Goal: Task Accomplishment & Management: Complete application form

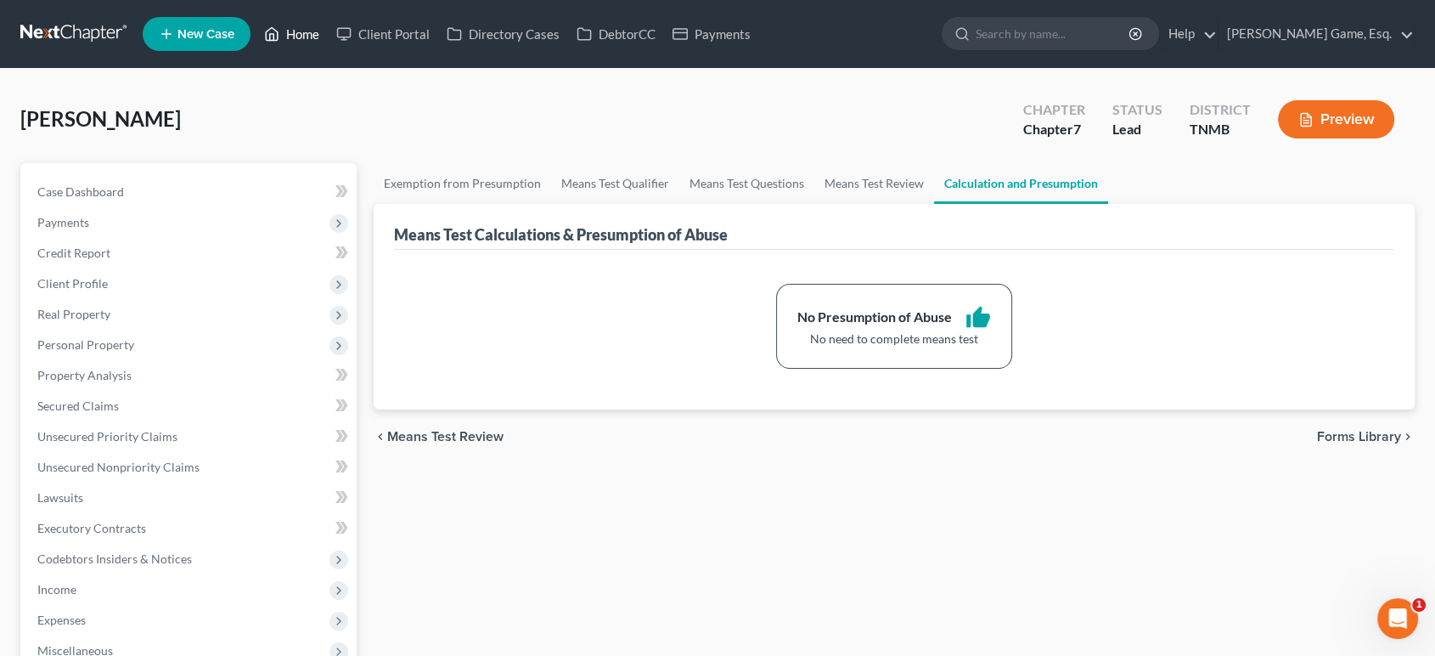
drag, startPoint x: 353, startPoint y: 42, endPoint x: 633, endPoint y: 158, distance: 302.4
click at [328, 42] on link "Home" at bounding box center [292, 34] width 72 height 31
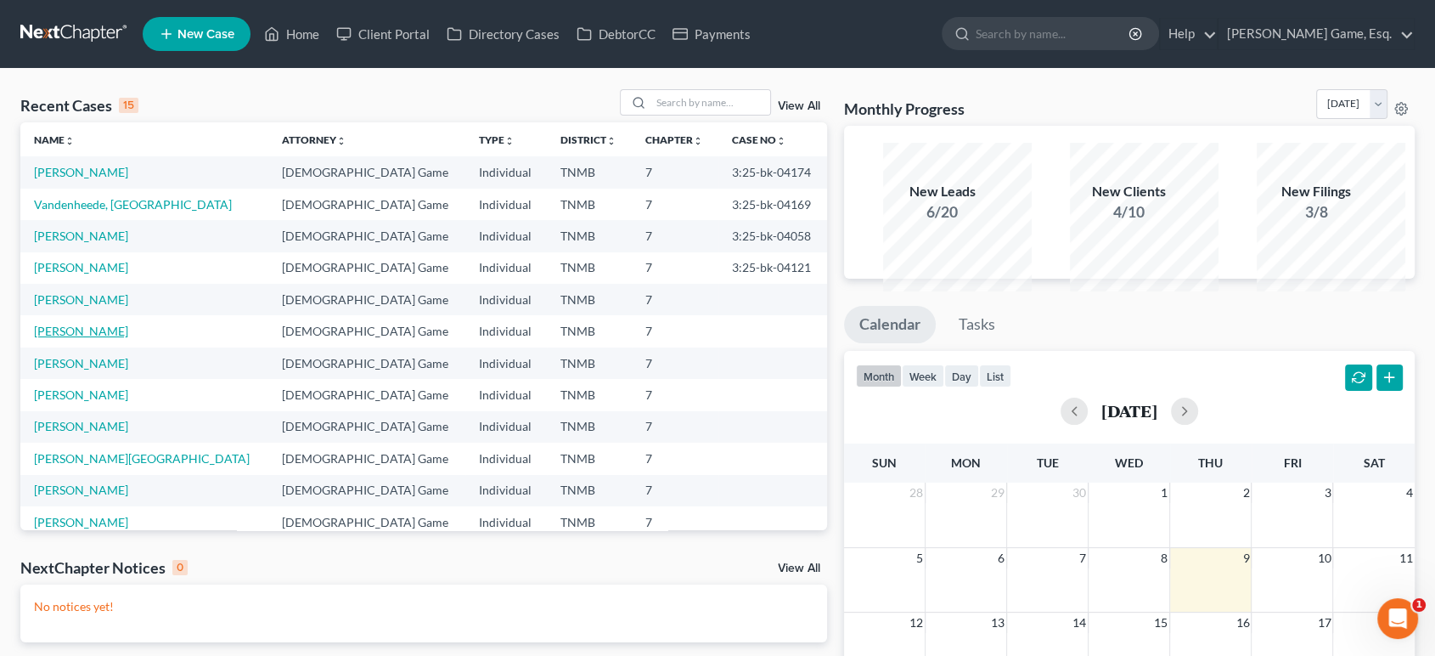
click at [86, 338] on link "[PERSON_NAME]" at bounding box center [81, 331] width 94 height 14
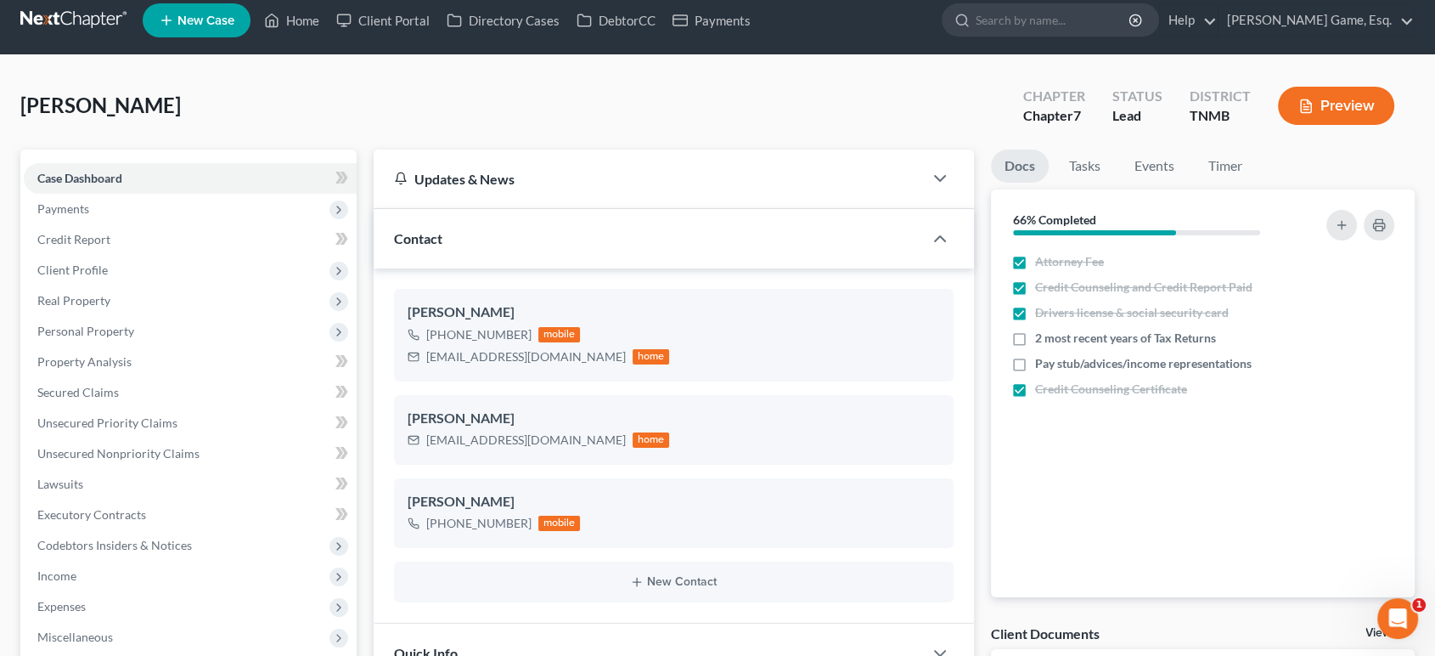
scroll to position [94, 0]
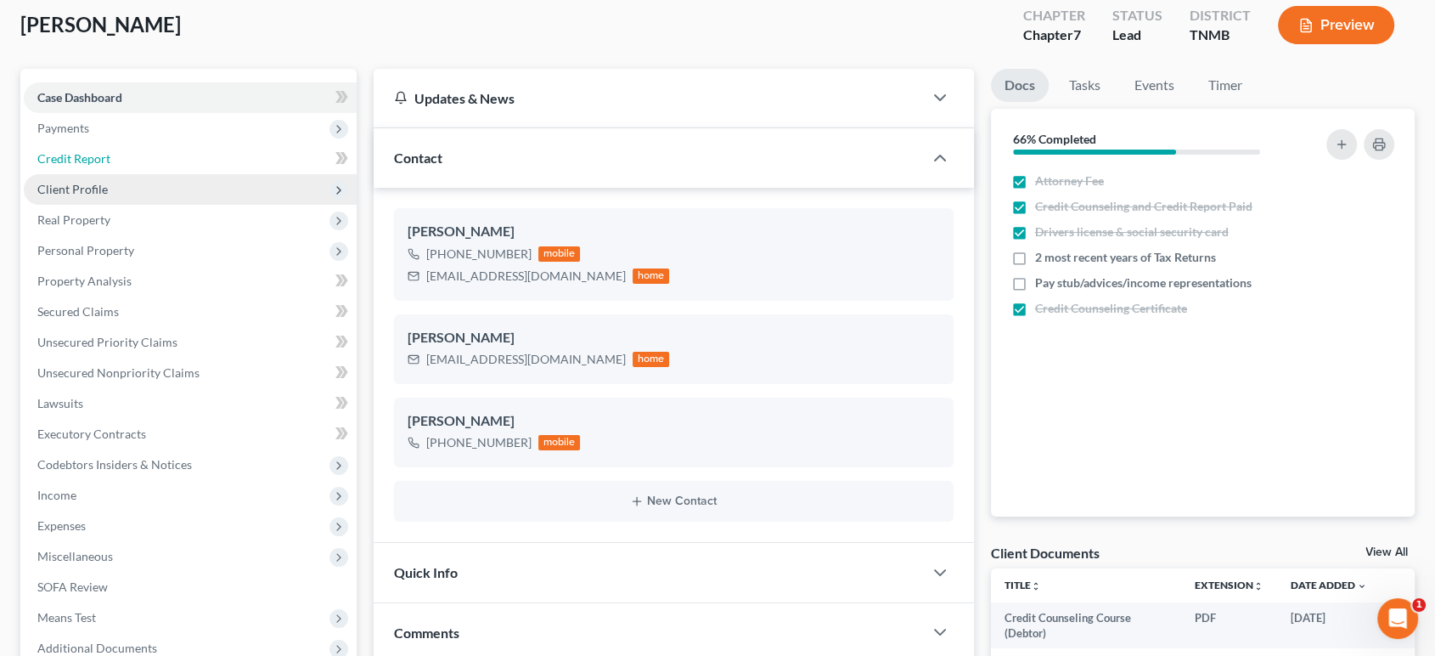
drag, startPoint x: 173, startPoint y: 211, endPoint x: 195, endPoint y: 247, distance: 42.0
click at [173, 174] on link "Credit Report" at bounding box center [190, 159] width 333 height 31
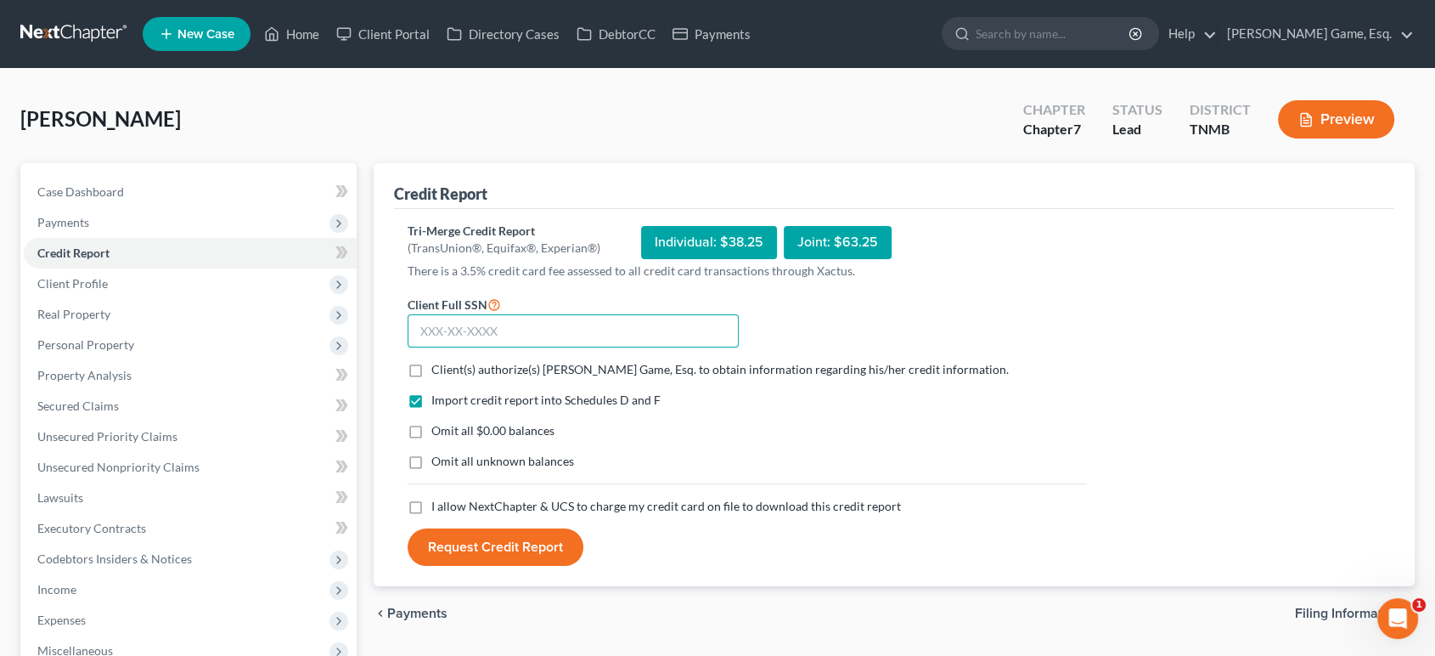
click at [494, 348] on input "text" at bounding box center [573, 331] width 331 height 34
type input "411-02-4186"
click at [431, 378] on label "Client(s) authorize(s) [PERSON_NAME] Game, Esq. to obtain information regarding…" at bounding box center [720, 369] width 578 height 17
click at [438, 372] on input "Client(s) authorize(s) [PERSON_NAME] Game, Esq. to obtain information regarding…" at bounding box center [443, 366] width 11 height 11
checkbox input "true"
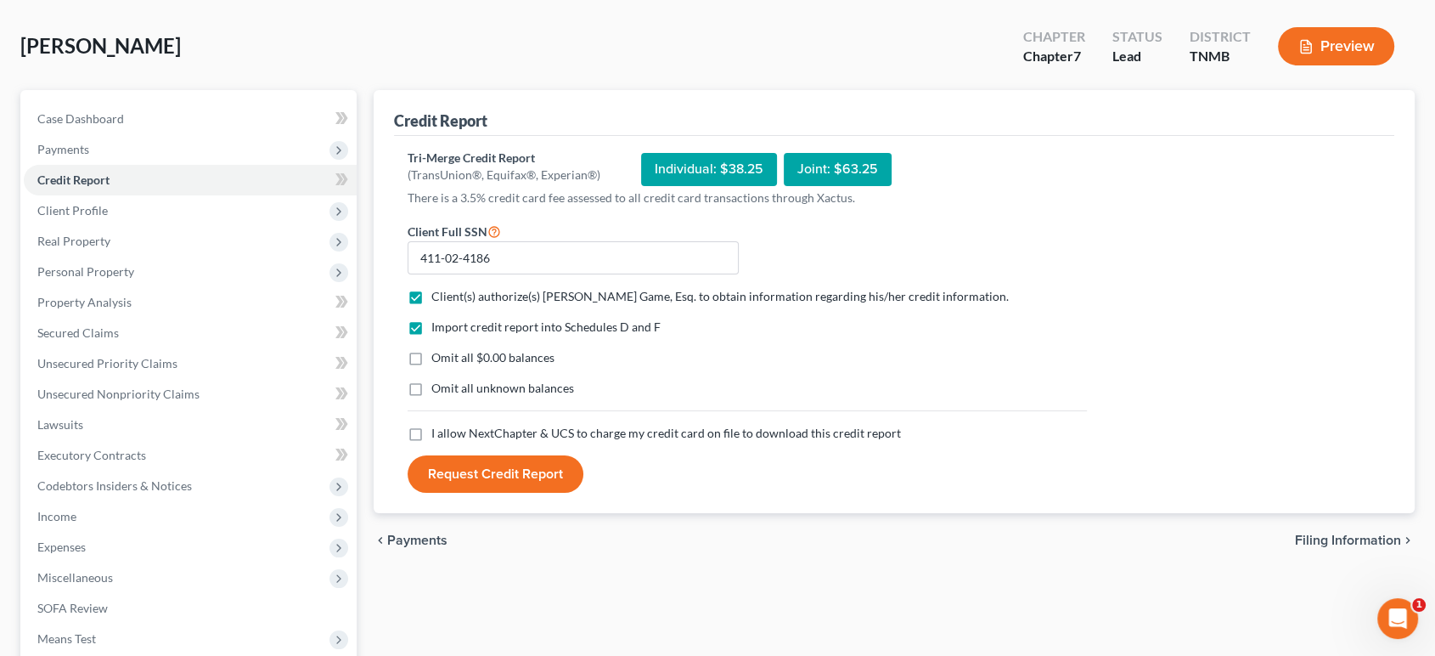
scroll to position [189, 0]
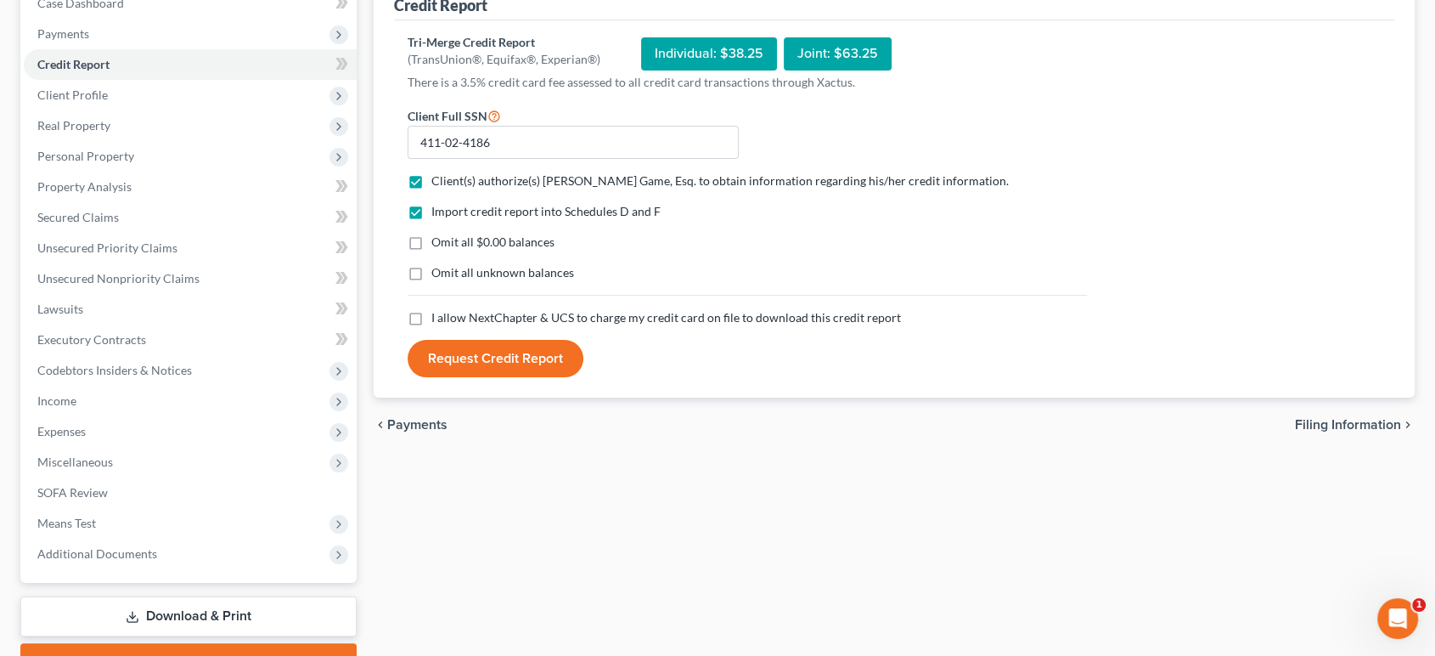
click at [431, 251] on label "Omit all $0.00 balances" at bounding box center [492, 242] width 123 height 17
click at [438, 245] on input "Omit all $0.00 balances" at bounding box center [443, 239] width 11 height 11
checkbox input "true"
click at [431, 281] on label "Omit all unknown balances" at bounding box center [502, 272] width 143 height 17
click at [438, 275] on input "Omit all unknown balances" at bounding box center [443, 269] width 11 height 11
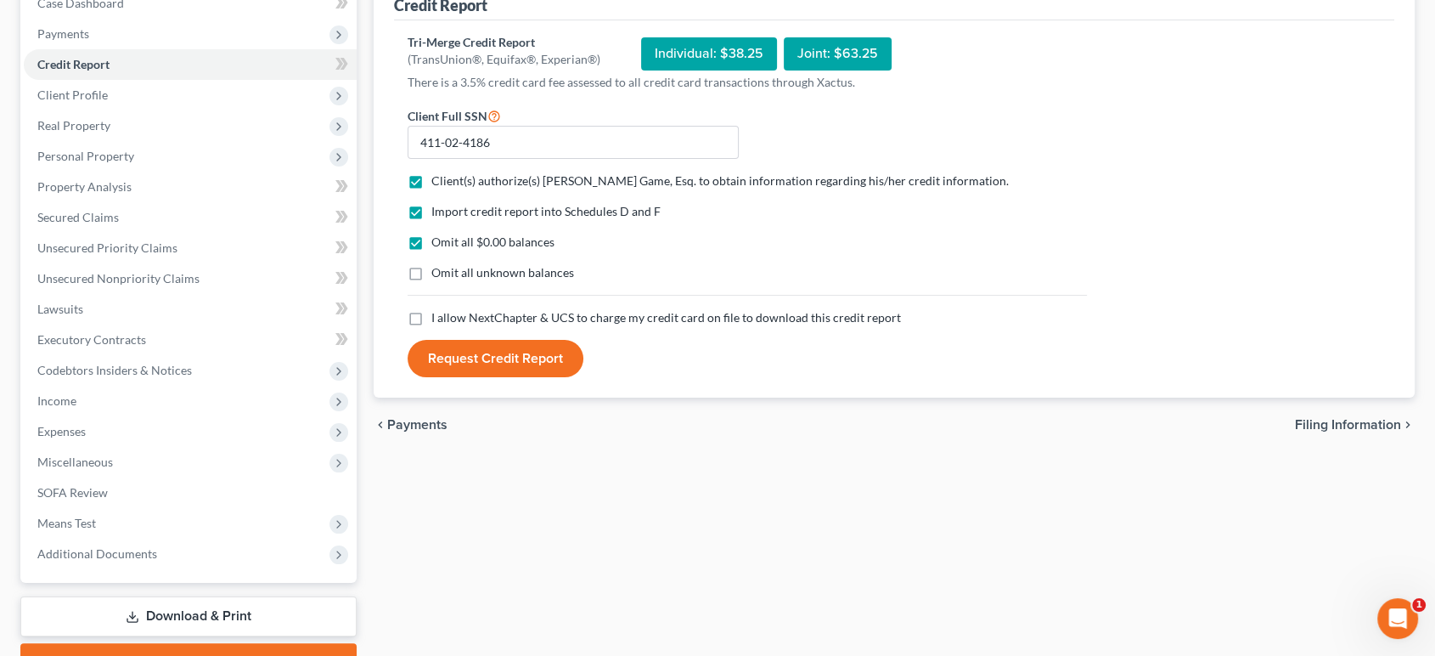
checkbox input "true"
click at [431, 326] on label "I allow NextChapter & UCS to charge my credit card on file to download this cre…" at bounding box center [666, 317] width 470 height 17
click at [438, 320] on input "I allow NextChapter & UCS to charge my credit card on file to download this cre…" at bounding box center [443, 314] width 11 height 11
checkbox input "true"
click at [507, 377] on button "Request Credit Report" at bounding box center [496, 358] width 176 height 37
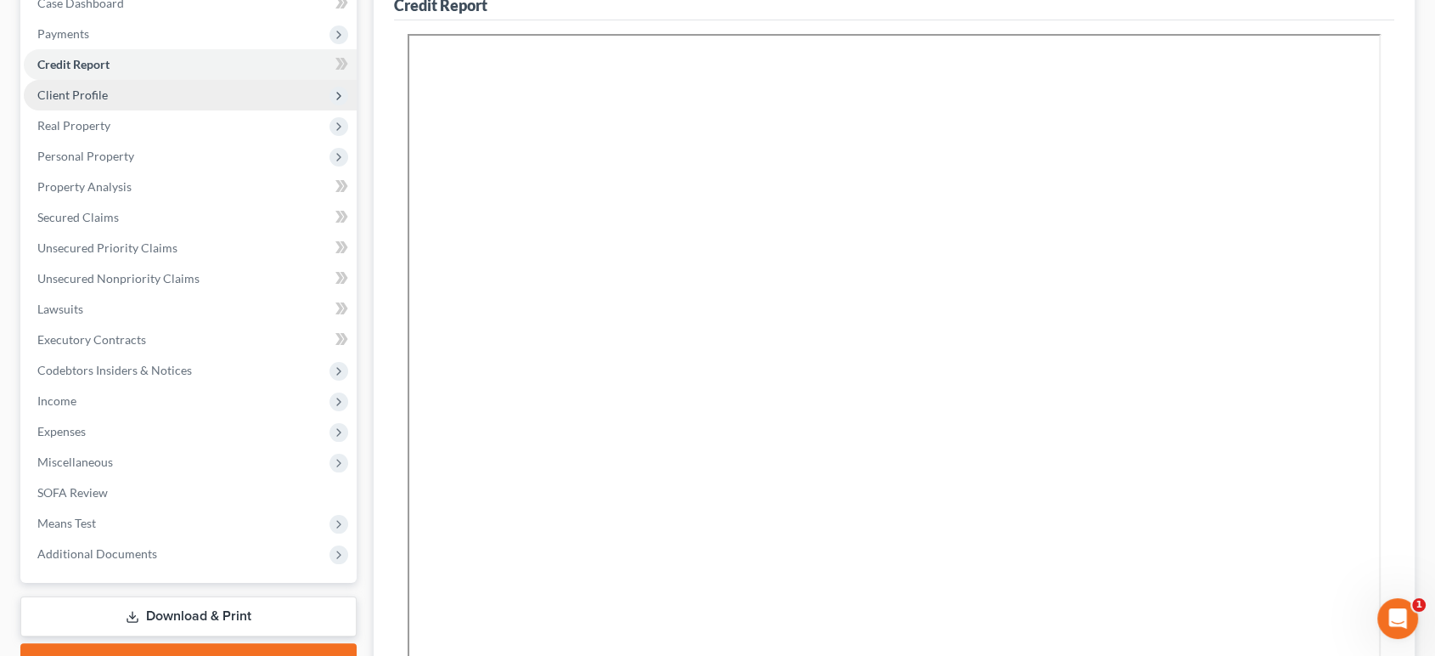
click at [141, 110] on span "Client Profile" at bounding box center [190, 95] width 333 height 31
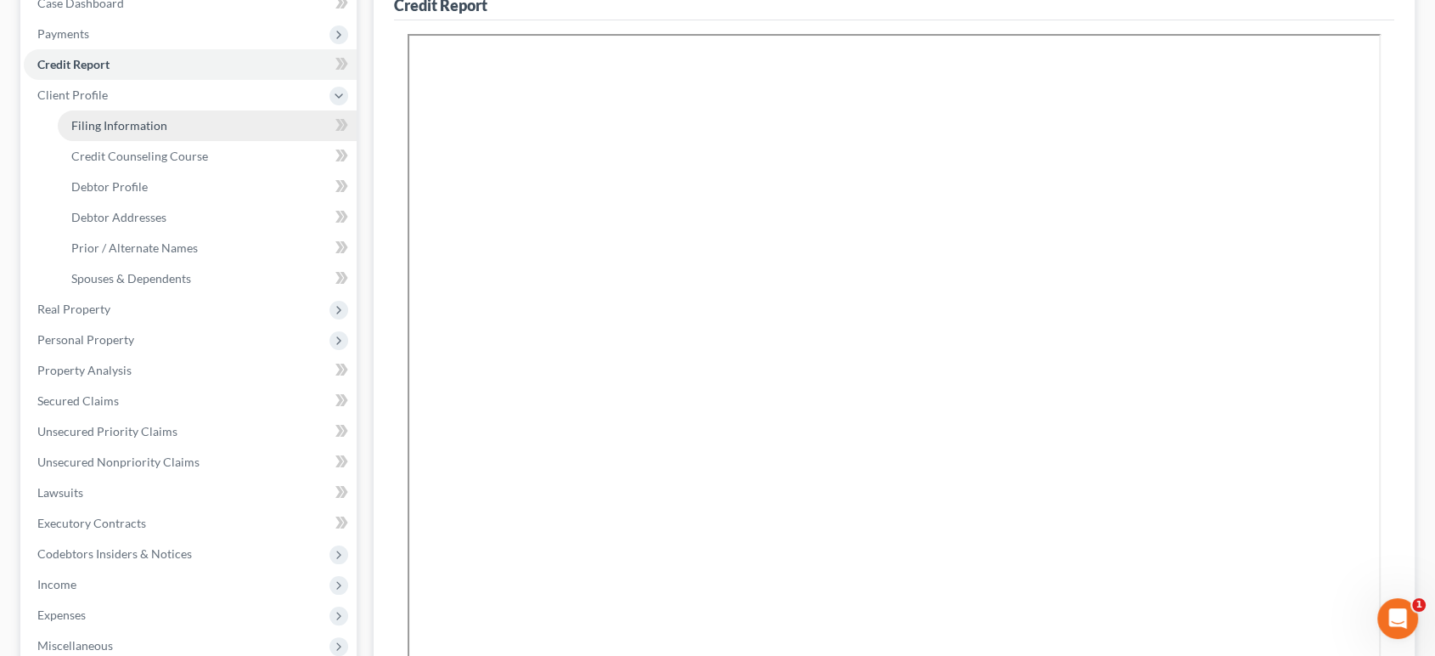
click at [167, 132] on span "Filing Information" at bounding box center [119, 125] width 96 height 14
select select "1"
select select "0"
select select "44"
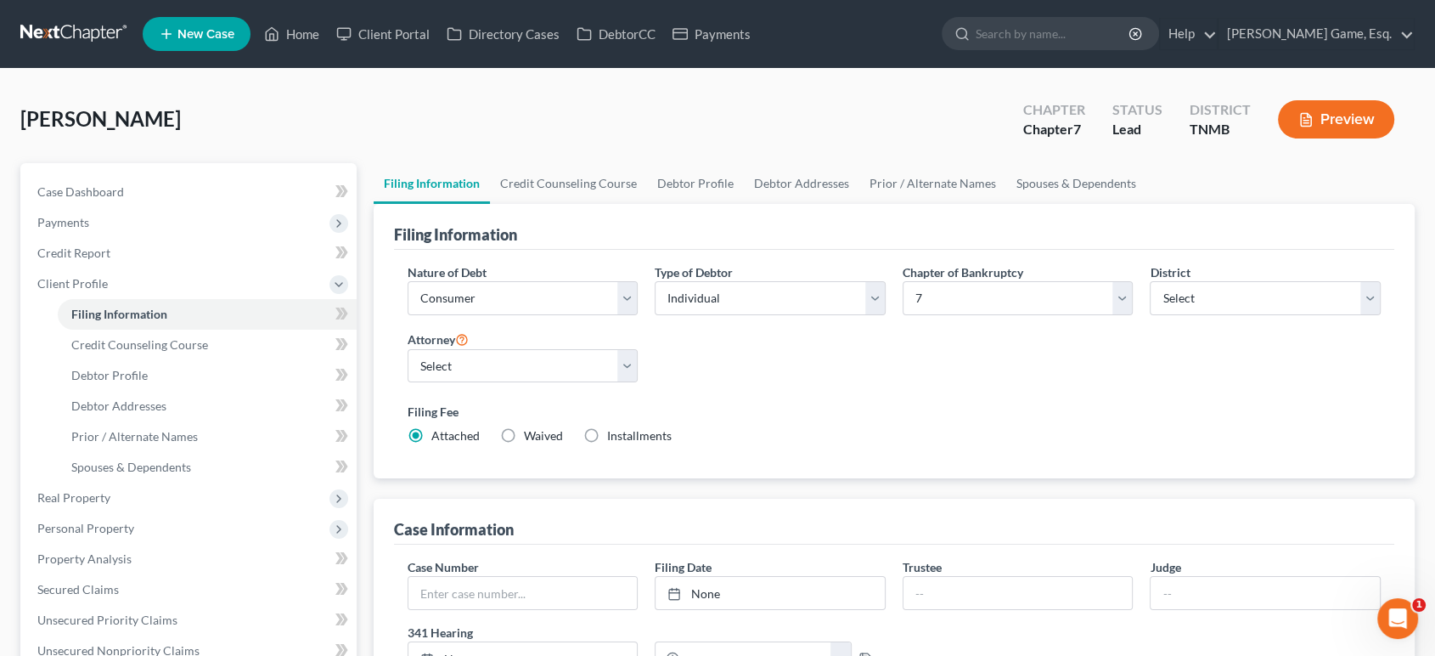
click at [587, 163] on div "Hope, [PERSON_NAME] Upgraded Chapter Chapter 7 Status Lead District TNMB Preview" at bounding box center [717, 126] width 1395 height 74
click at [602, 204] on link "Credit Counseling Course" at bounding box center [568, 183] width 157 height 41
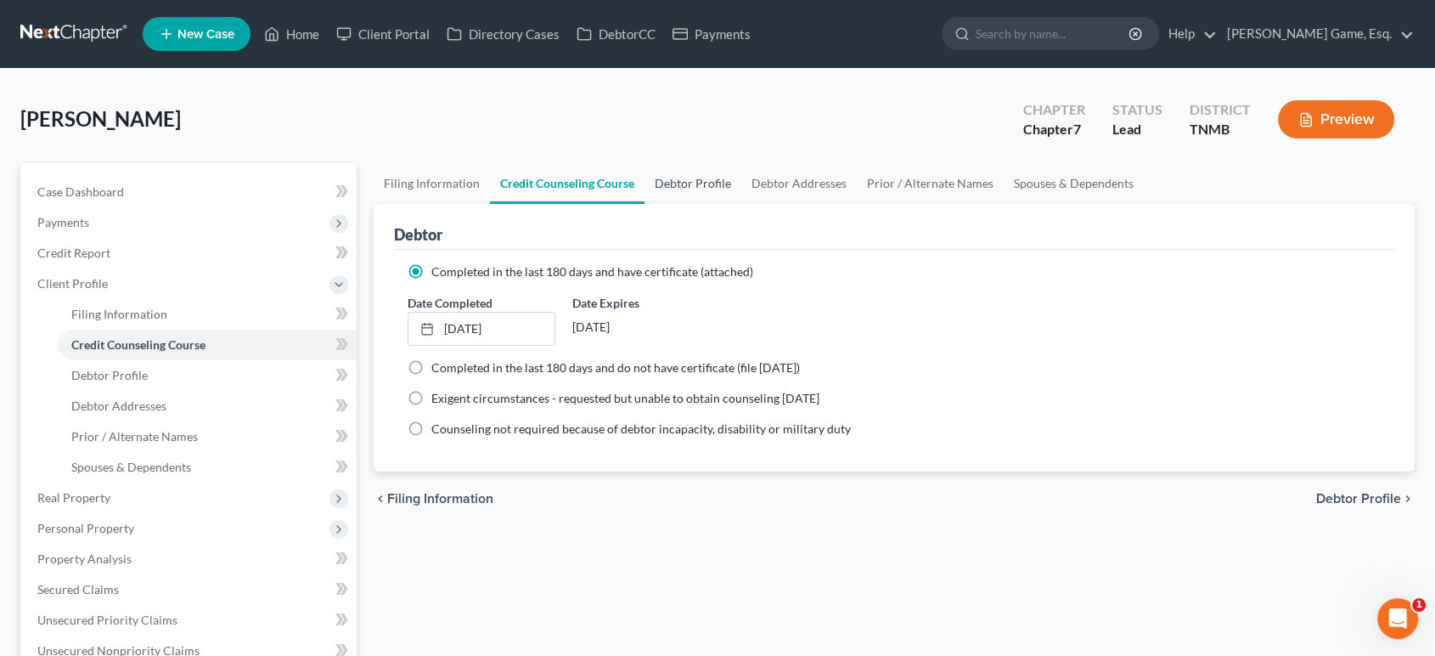
click at [741, 204] on link "Debtor Profile" at bounding box center [693, 183] width 97 height 41
select select "0"
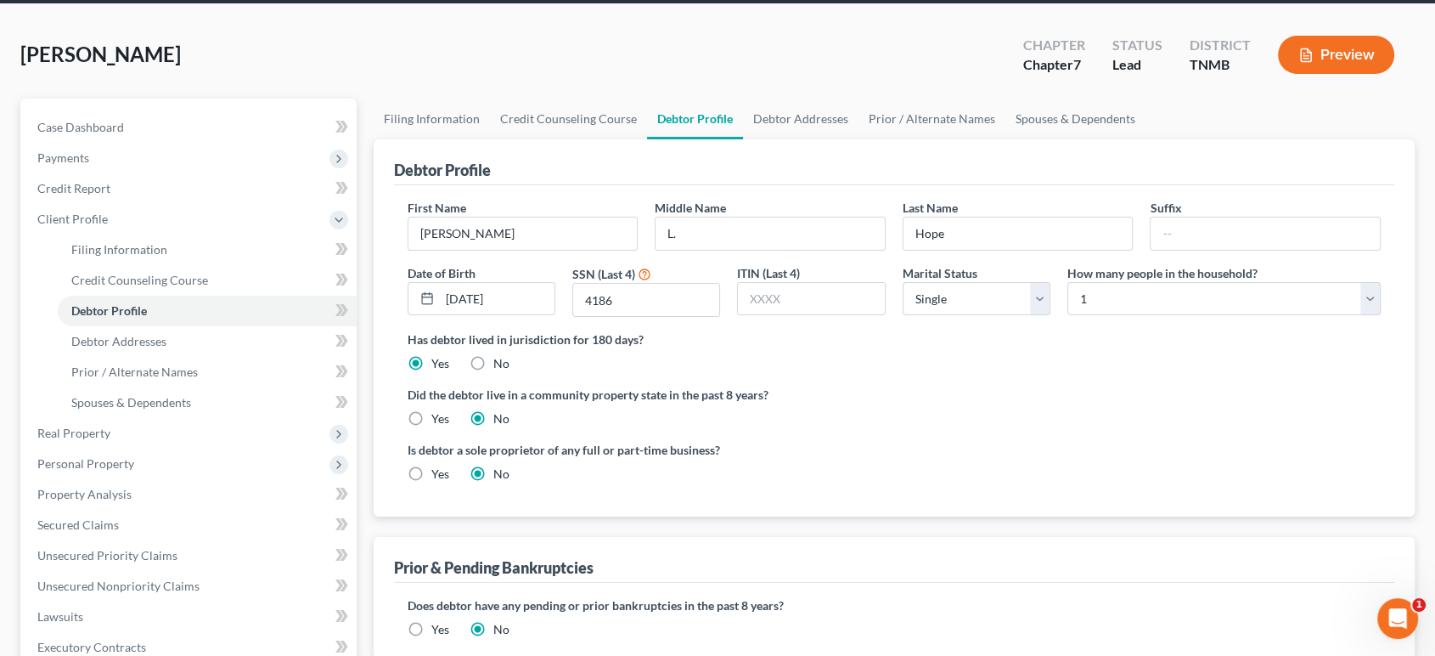
scroll to position [94, 0]
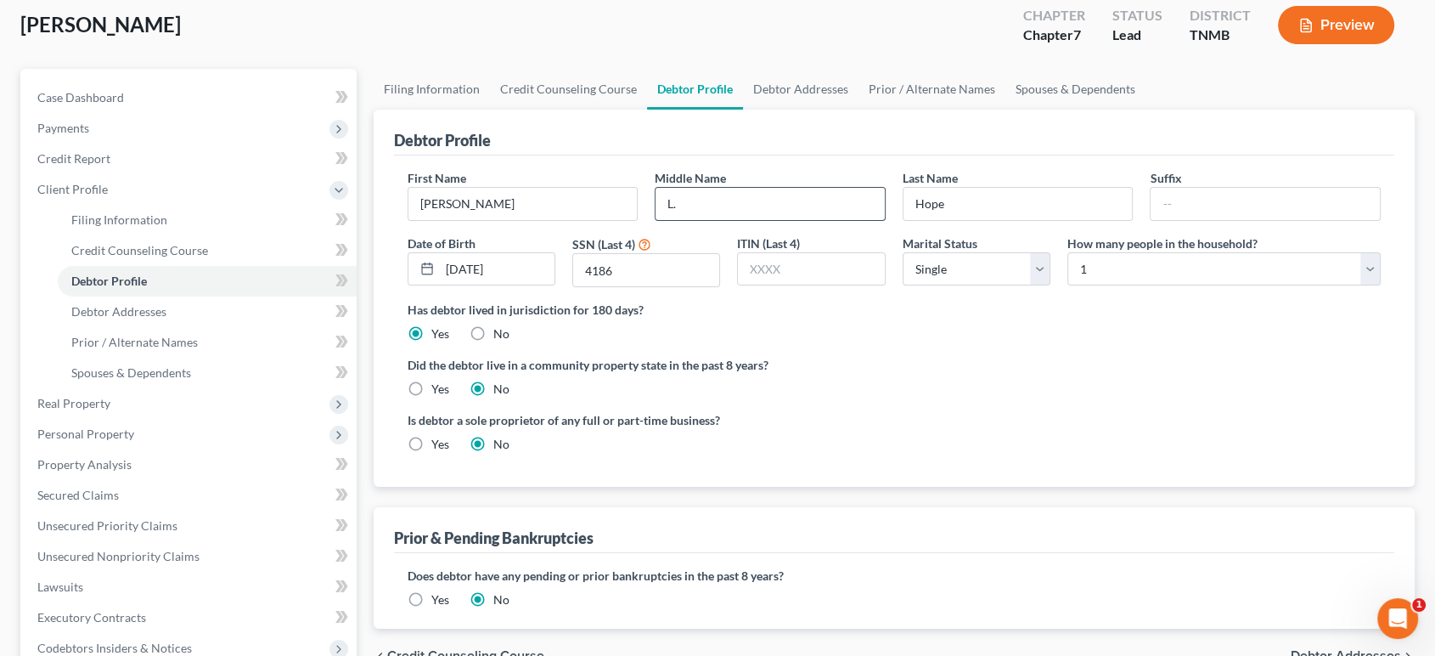
click at [744, 220] on input "L." at bounding box center [770, 204] width 229 height 32
type input "[PERSON_NAME]"
click at [797, 155] on div "Debtor Profile" at bounding box center [894, 133] width 1001 height 46
click at [731, 220] on input "[PERSON_NAME]" at bounding box center [770, 204] width 229 height 32
click at [781, 216] on div "First Name [PERSON_NAME] Middle Name [PERSON_NAME] Last Name Hope Suffix Date o…" at bounding box center [894, 320] width 1001 height 331
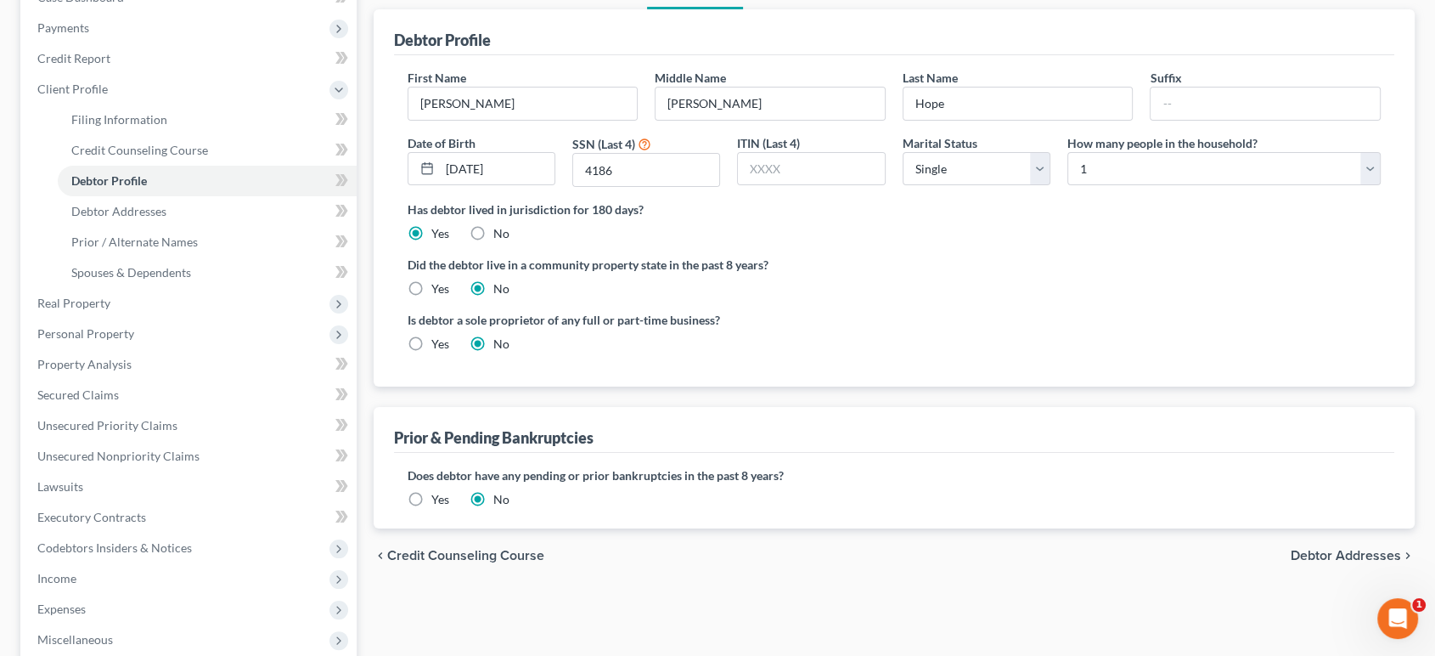
scroll to position [0, 0]
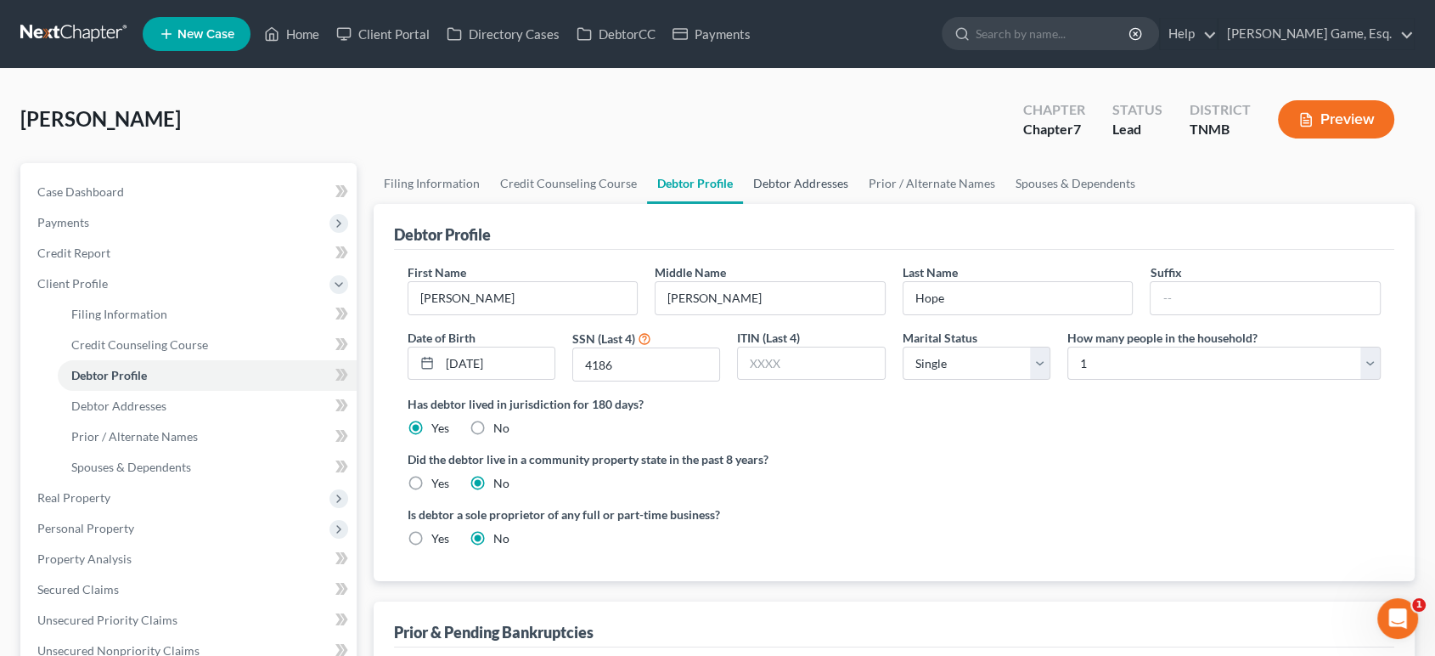
click at [859, 204] on link "Debtor Addresses" at bounding box center [801, 183] width 116 height 41
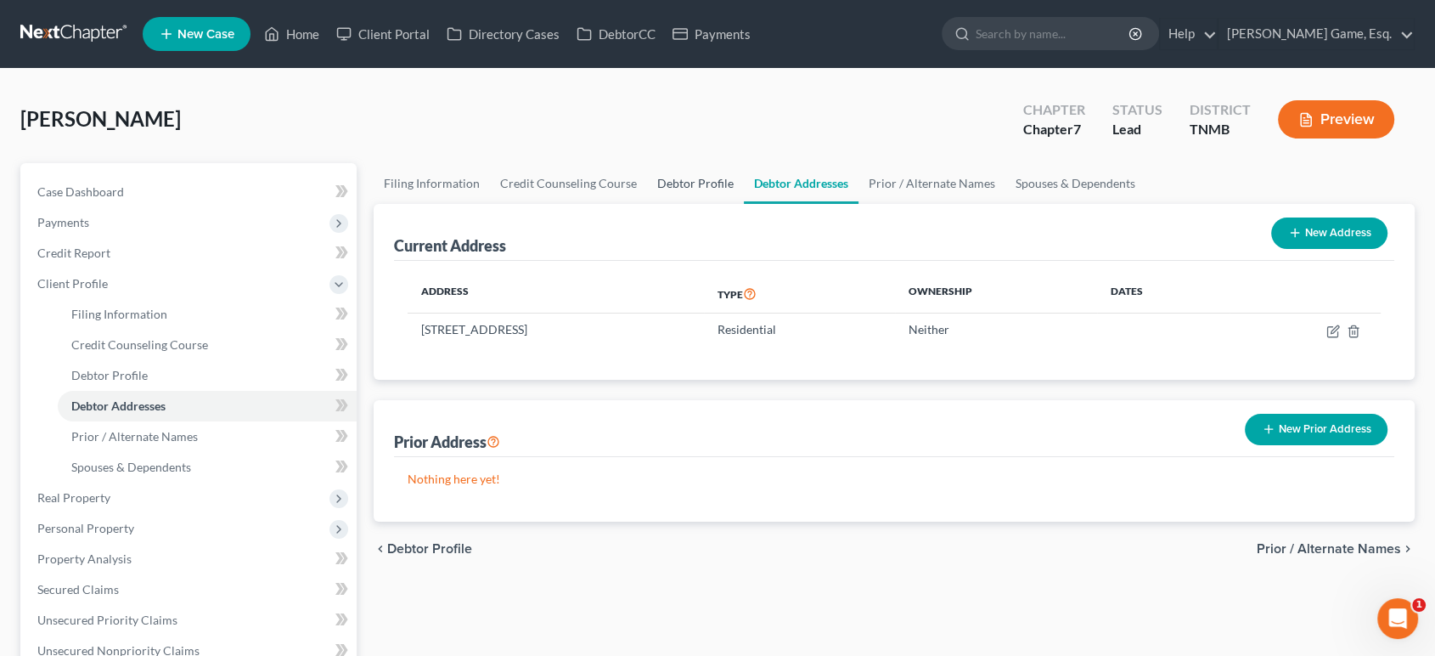
click at [744, 204] on link "Debtor Profile" at bounding box center [695, 183] width 97 height 41
select select "0"
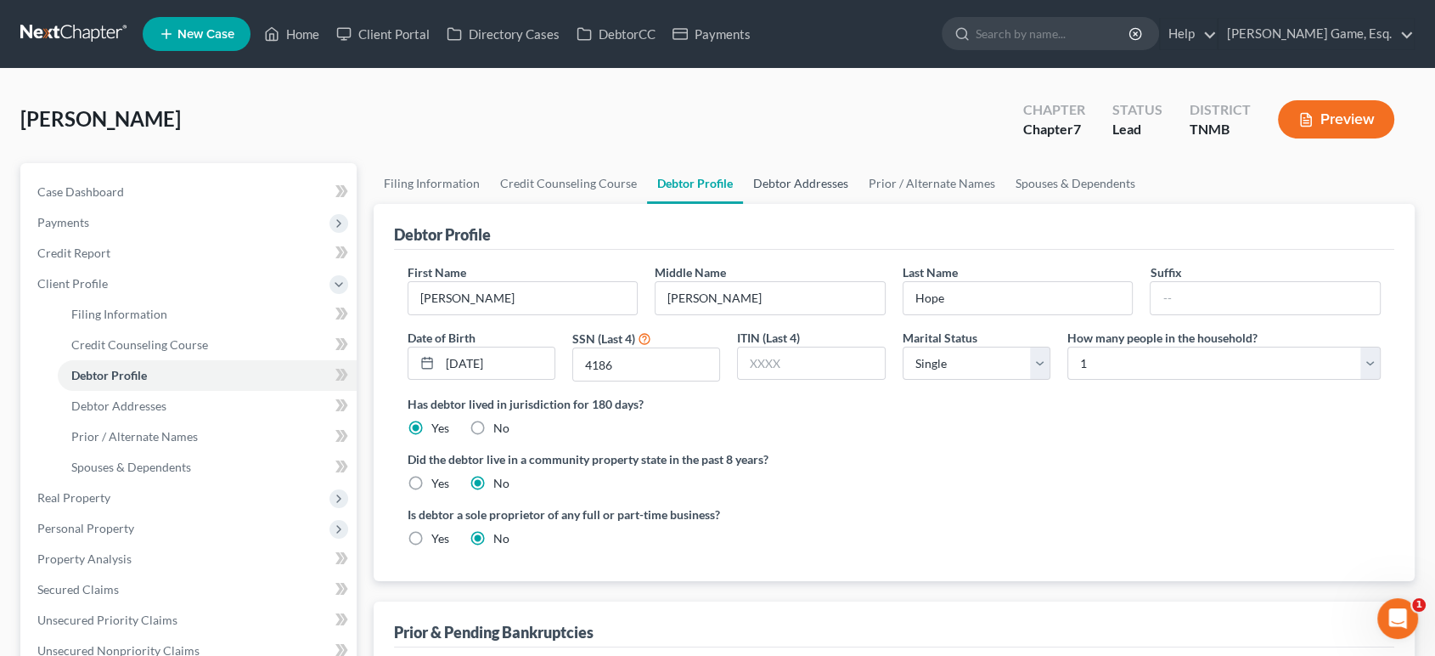
scroll to position [94, 0]
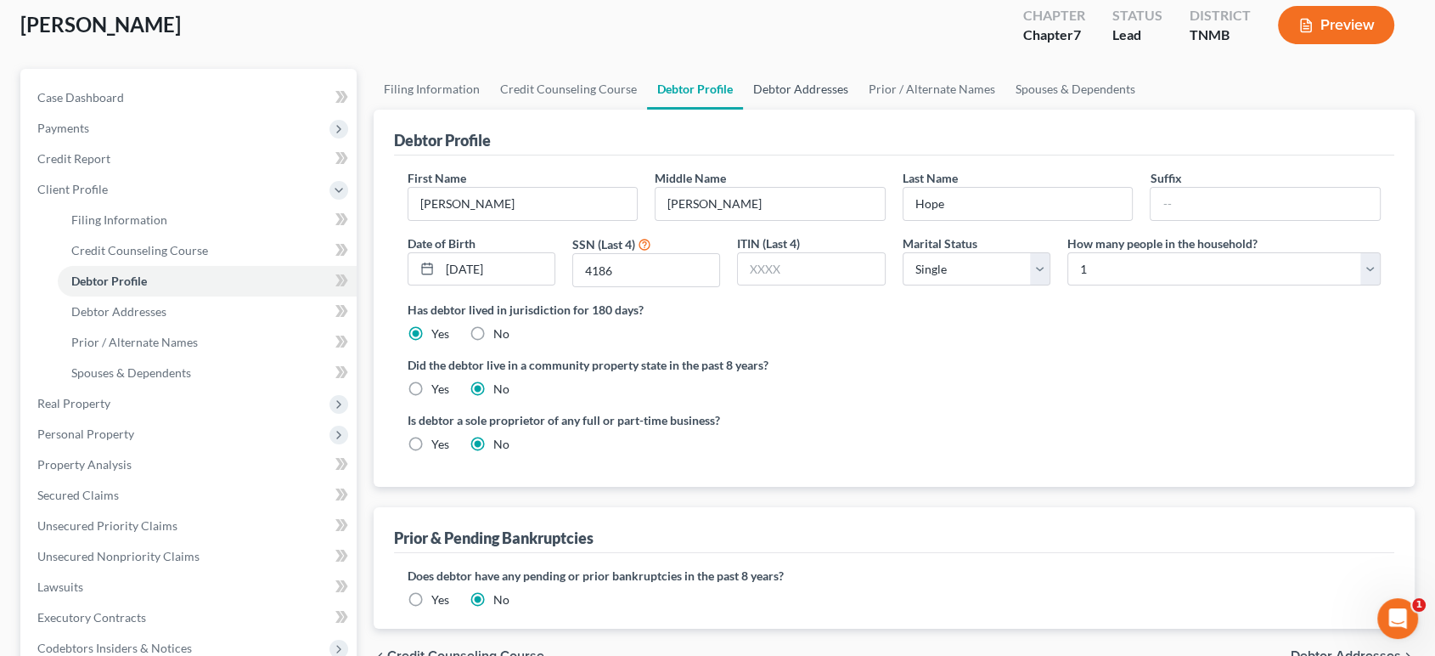
click at [859, 110] on link "Debtor Addresses" at bounding box center [801, 89] width 116 height 41
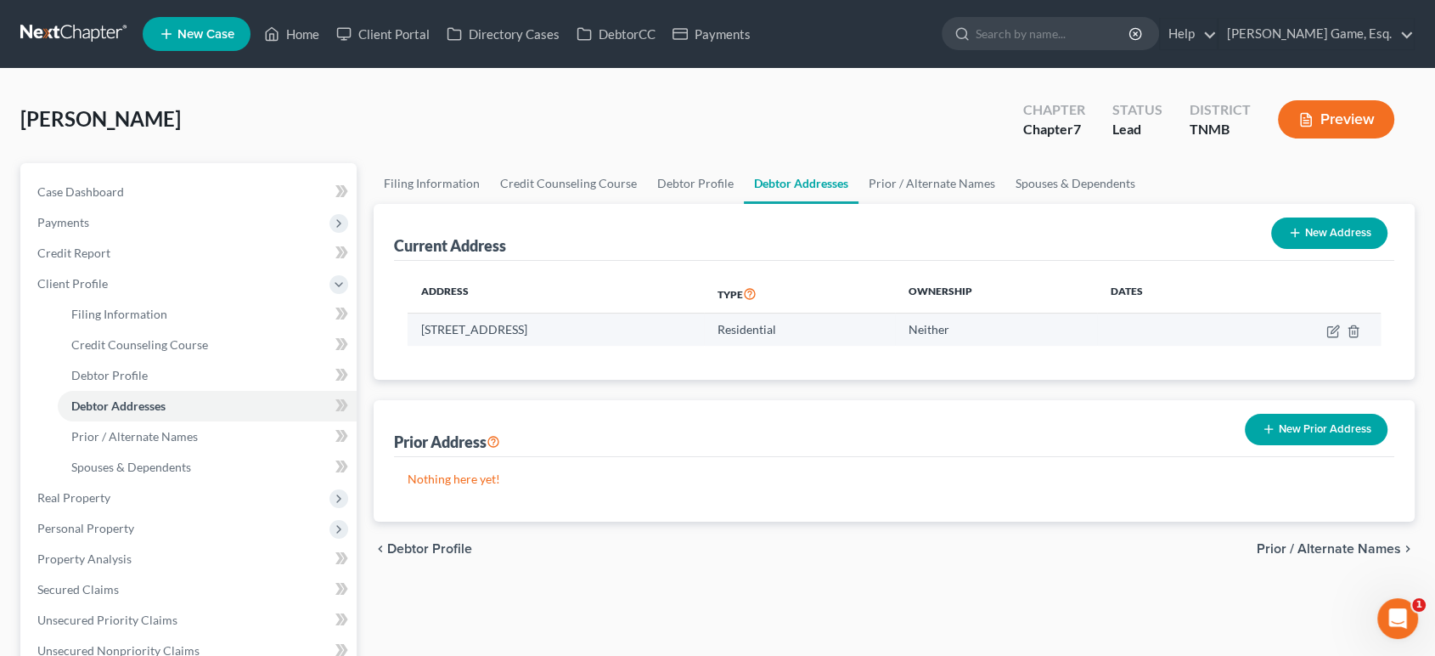
drag, startPoint x: 437, startPoint y: 404, endPoint x: 726, endPoint y: 400, distance: 288.8
click at [705, 346] on td "[STREET_ADDRESS]" at bounding box center [556, 329] width 297 height 32
click at [1327, 338] on icon "button" at bounding box center [1334, 331] width 14 height 14
select select "44"
select select "0"
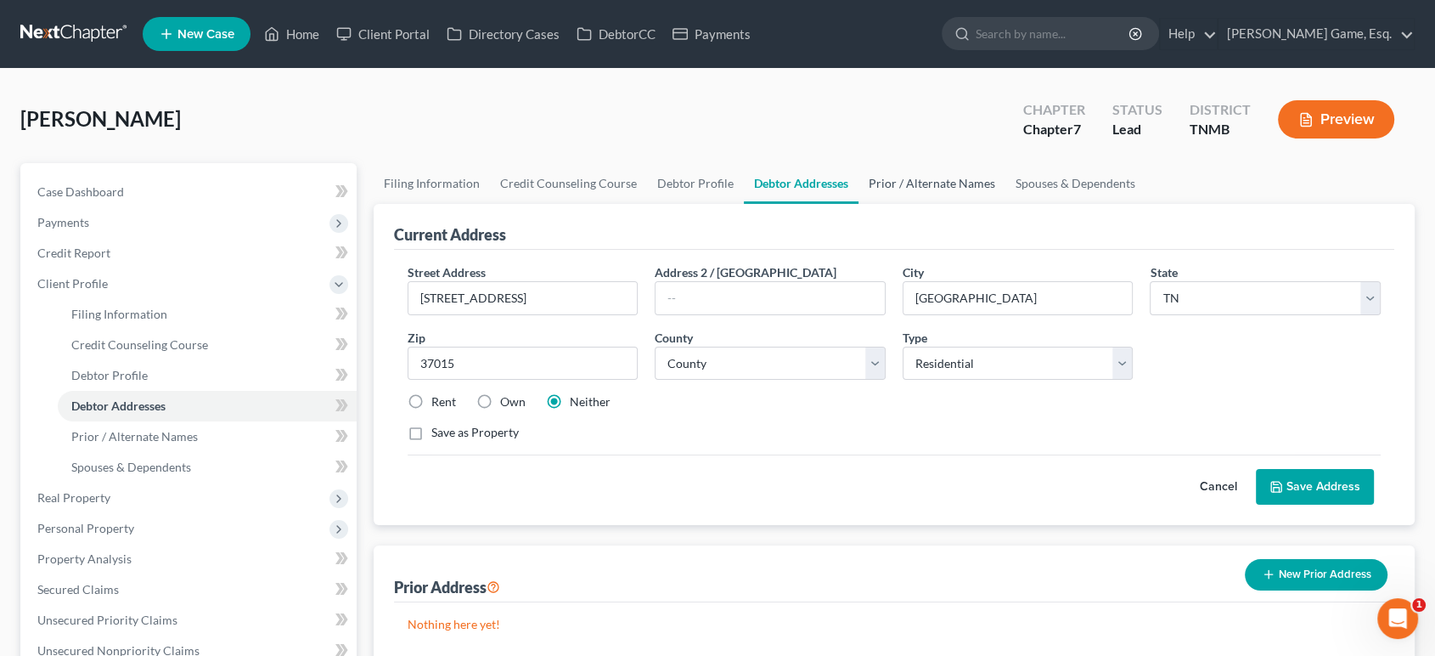
click at [1006, 204] on link "Prior / Alternate Names" at bounding box center [932, 183] width 147 height 41
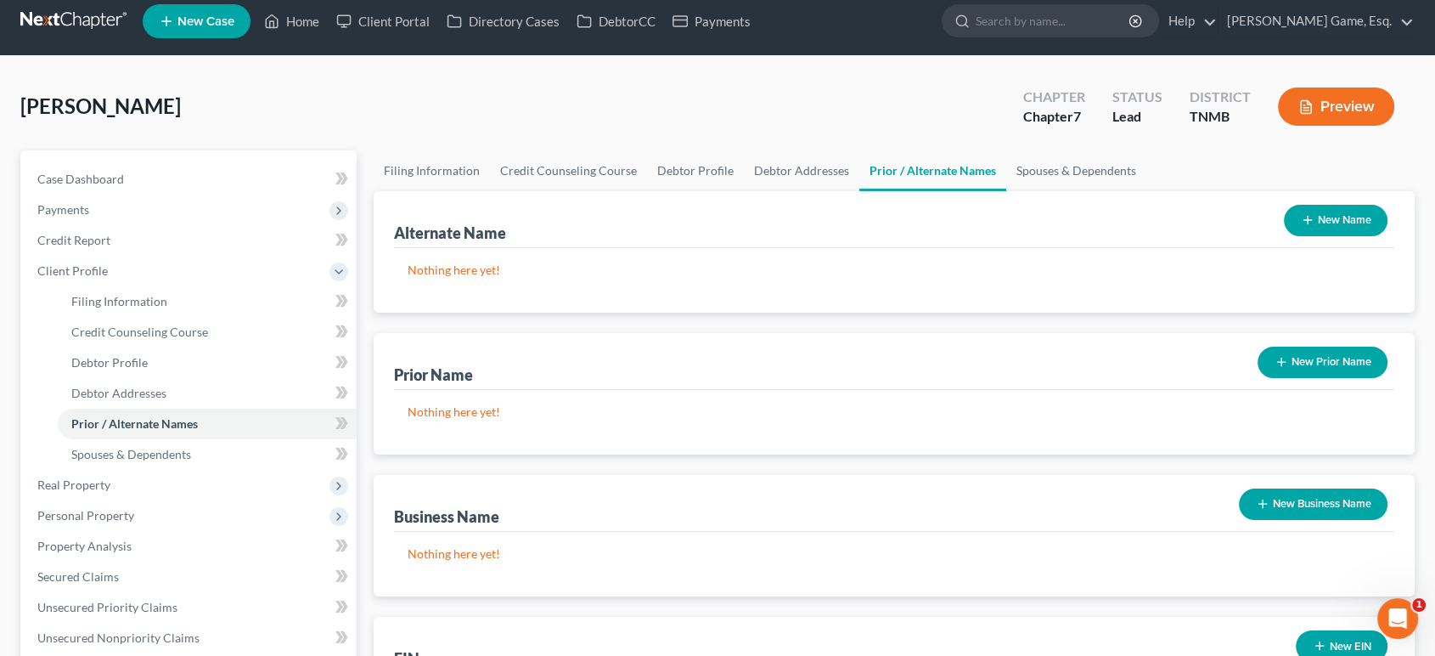
scroll to position [189, 0]
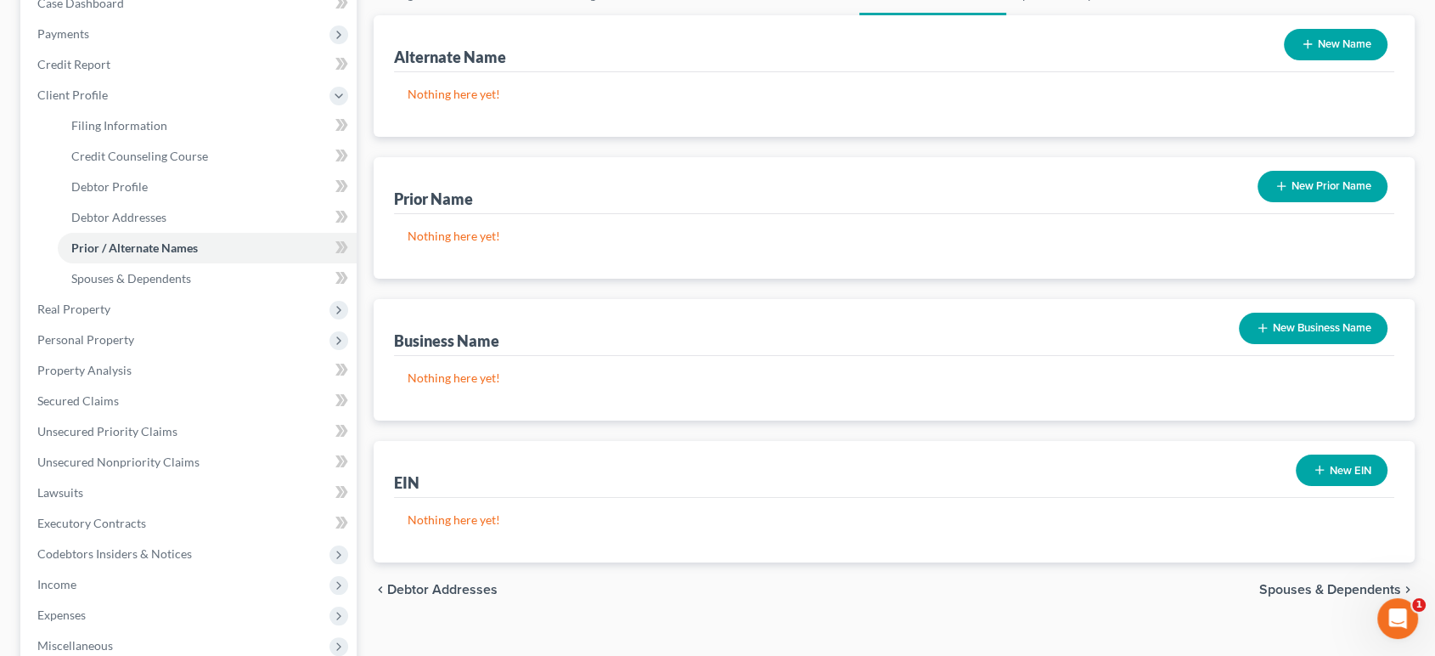
click at [1258, 202] on button "New Prior Name" at bounding box center [1323, 186] width 130 height 31
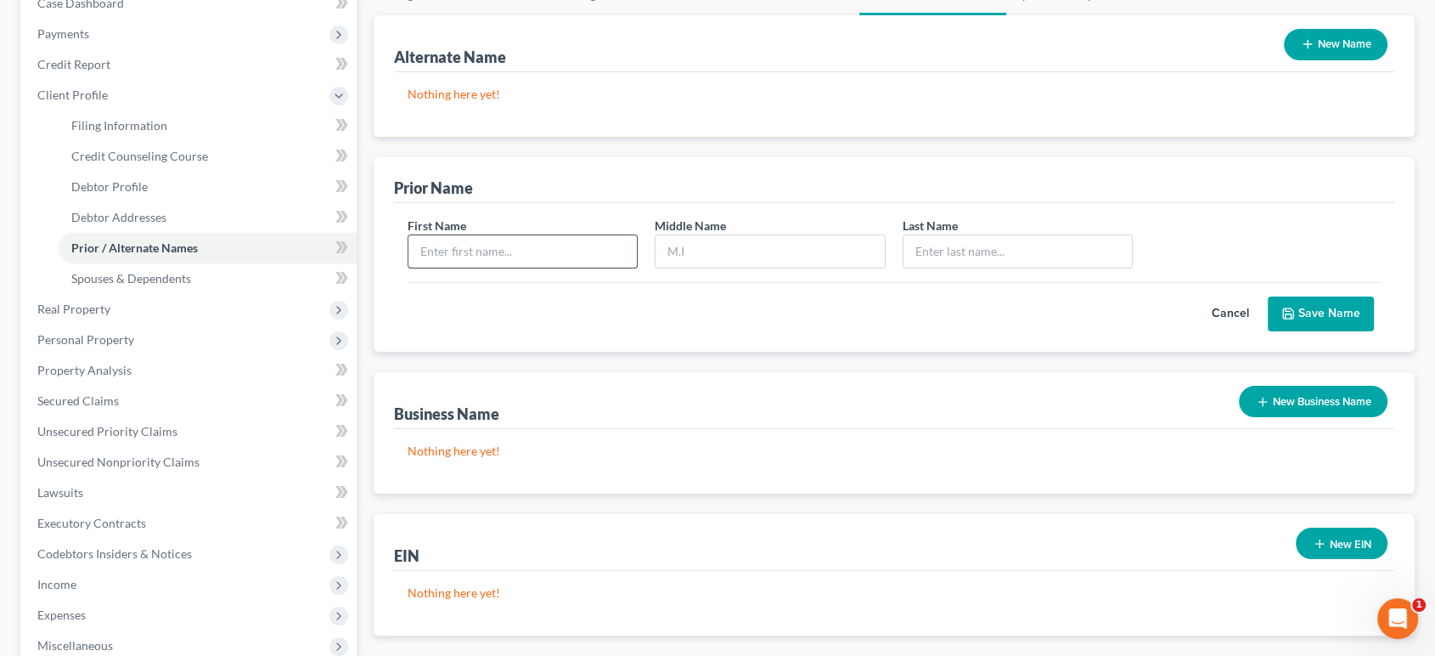
click at [562, 268] on input "text" at bounding box center [523, 251] width 229 height 32
type input "[PERSON_NAME]"
click at [1281, 332] on button "Save Name" at bounding box center [1321, 314] width 106 height 36
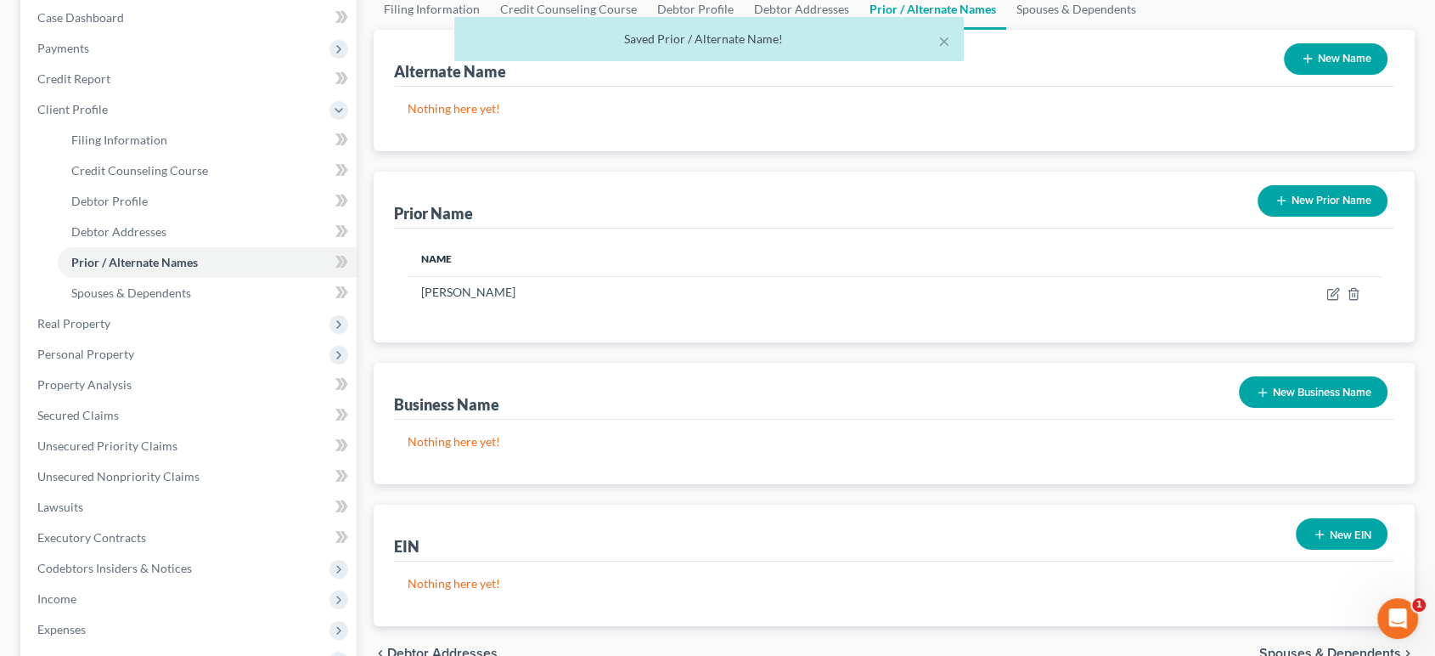
scroll to position [0, 0]
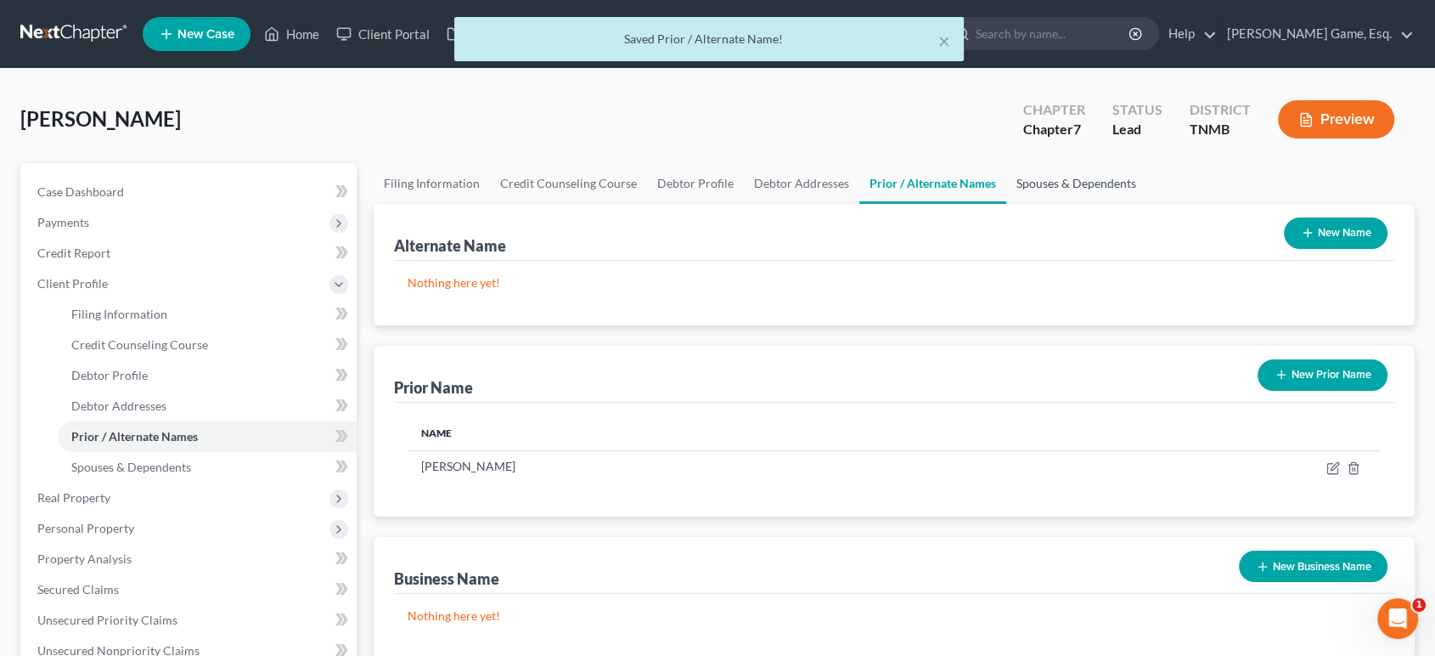
drag, startPoint x: 1237, startPoint y: 227, endPoint x: 1223, endPoint y: 233, distance: 14.8
click at [1147, 204] on link "Spouses & Dependents" at bounding box center [1076, 183] width 140 height 41
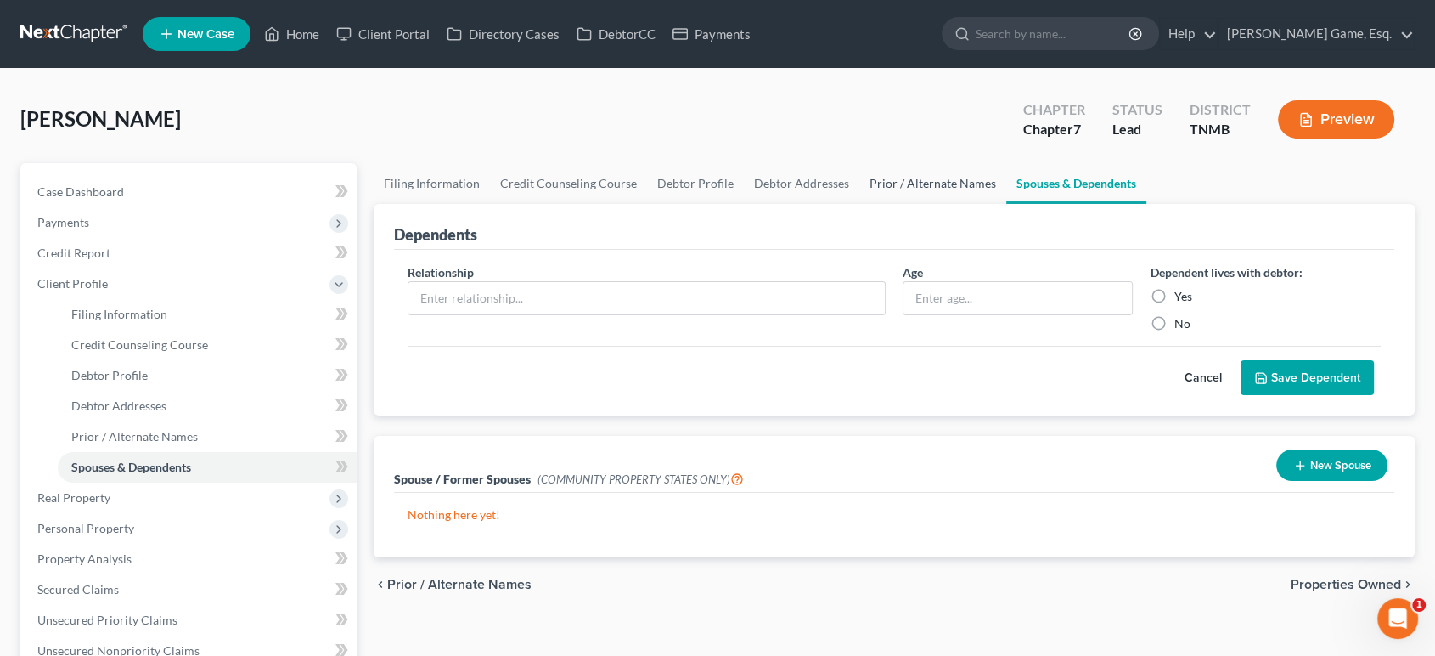
click at [1006, 204] on link "Prior / Alternate Names" at bounding box center [933, 183] width 147 height 41
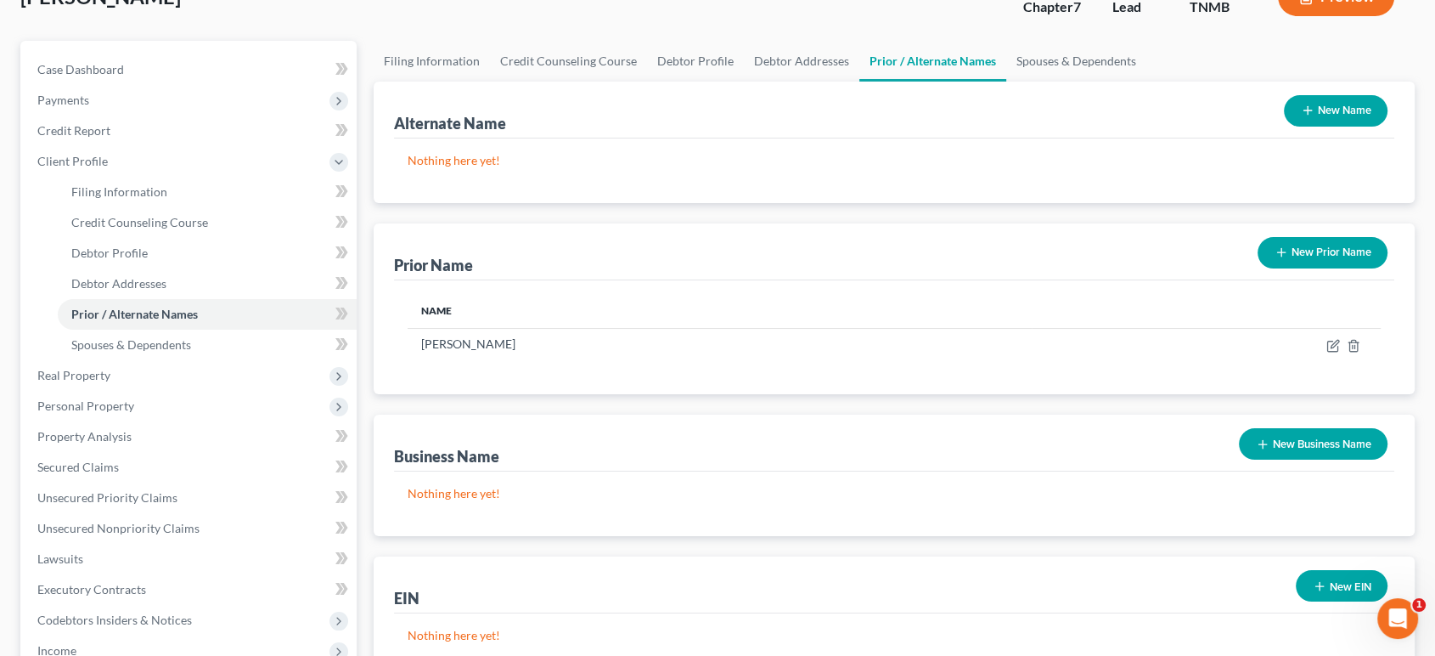
scroll to position [94, 0]
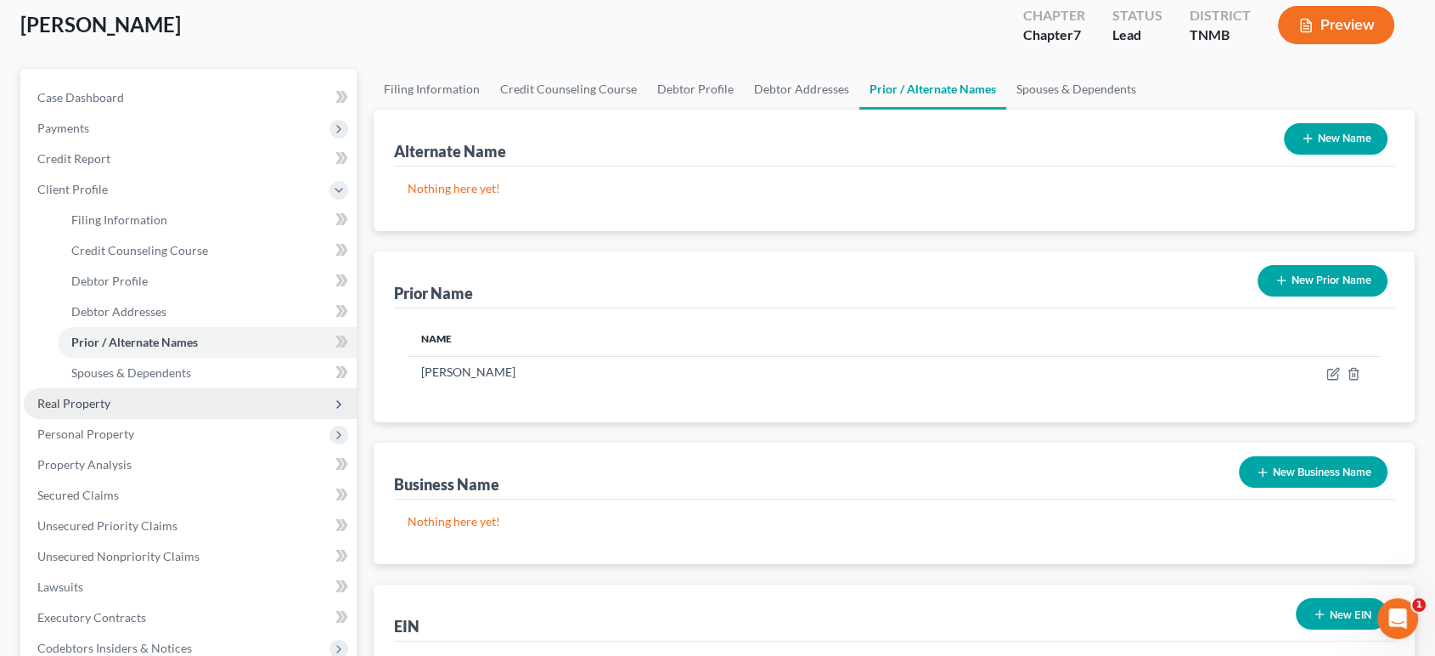
click at [162, 419] on span "Real Property" at bounding box center [190, 403] width 333 height 31
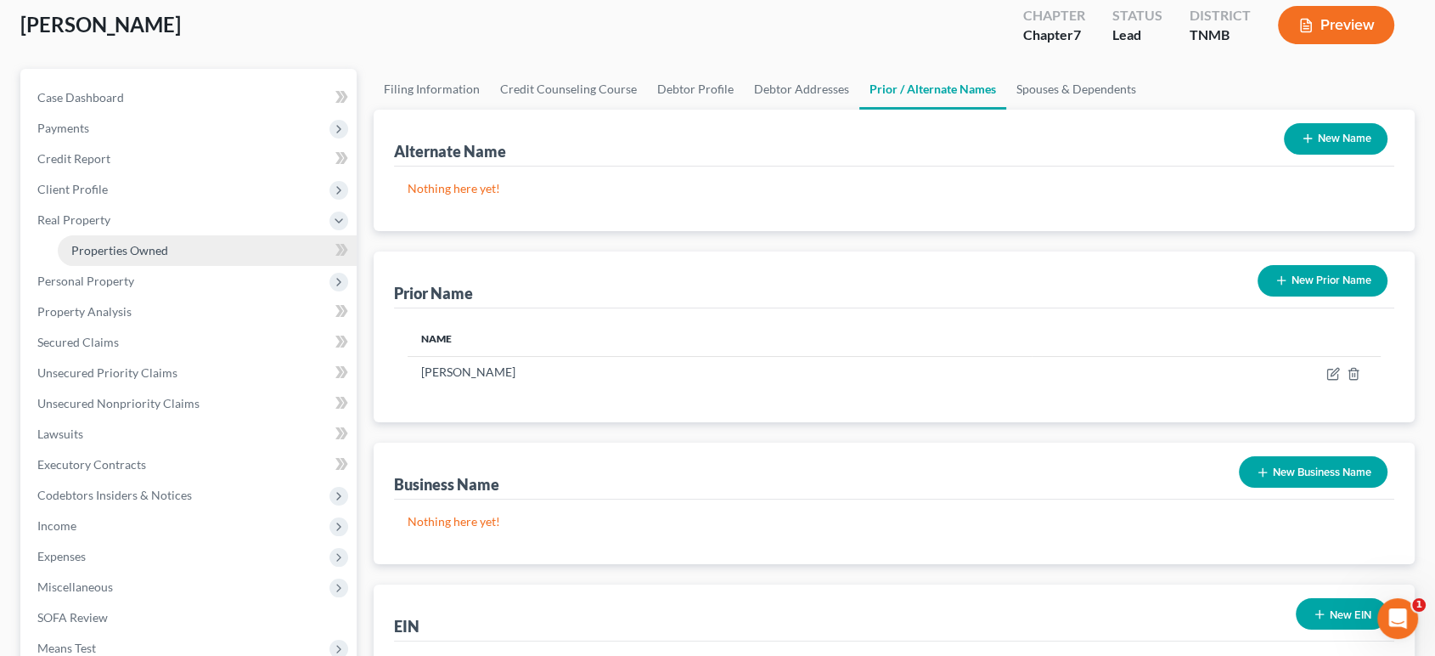
click at [166, 257] on span "Properties Owned" at bounding box center [119, 250] width 97 height 14
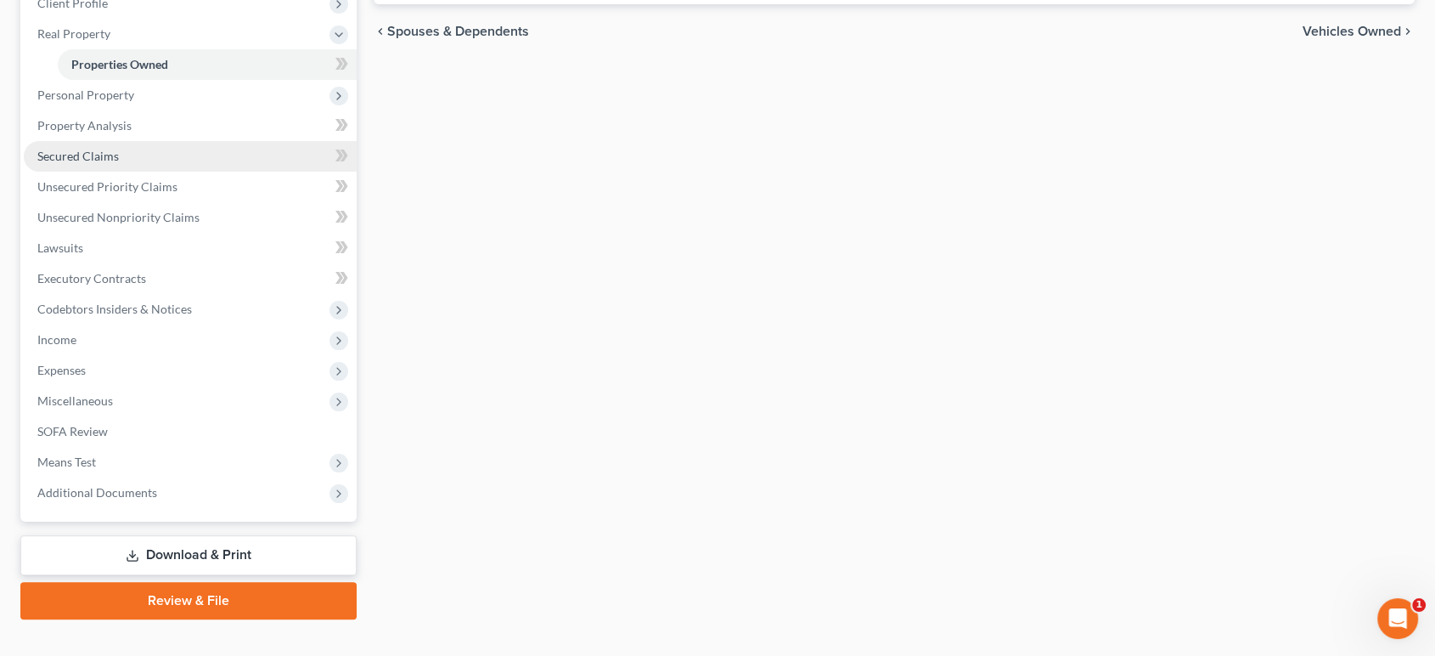
scroll to position [283, 0]
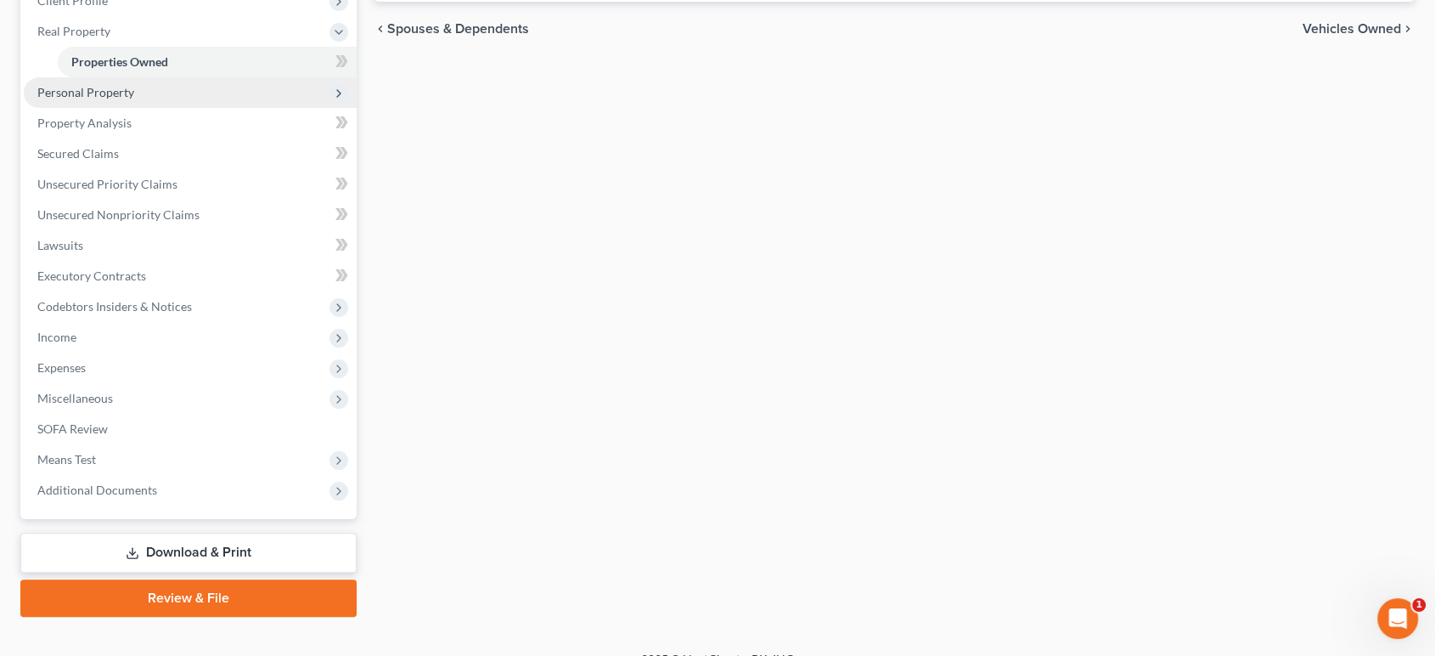
click at [209, 108] on span "Personal Property" at bounding box center [190, 92] width 333 height 31
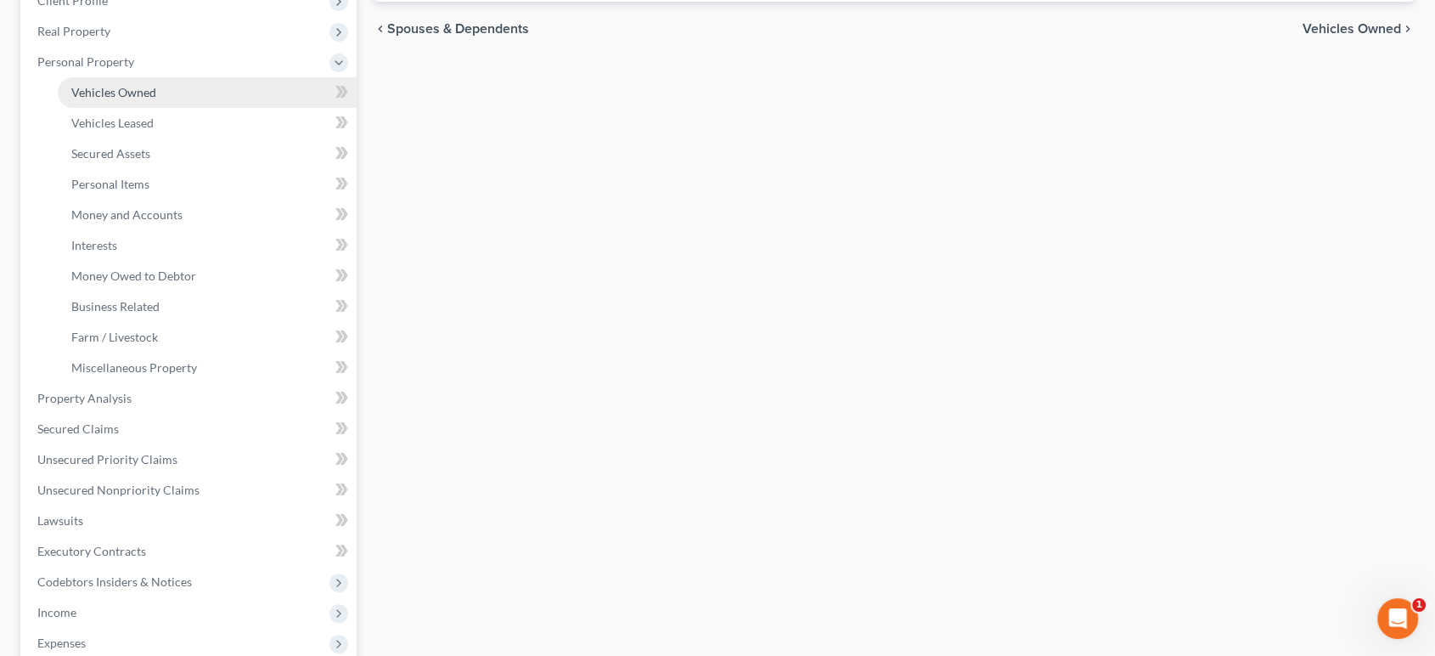
click at [245, 108] on link "Vehicles Owned" at bounding box center [207, 92] width 299 height 31
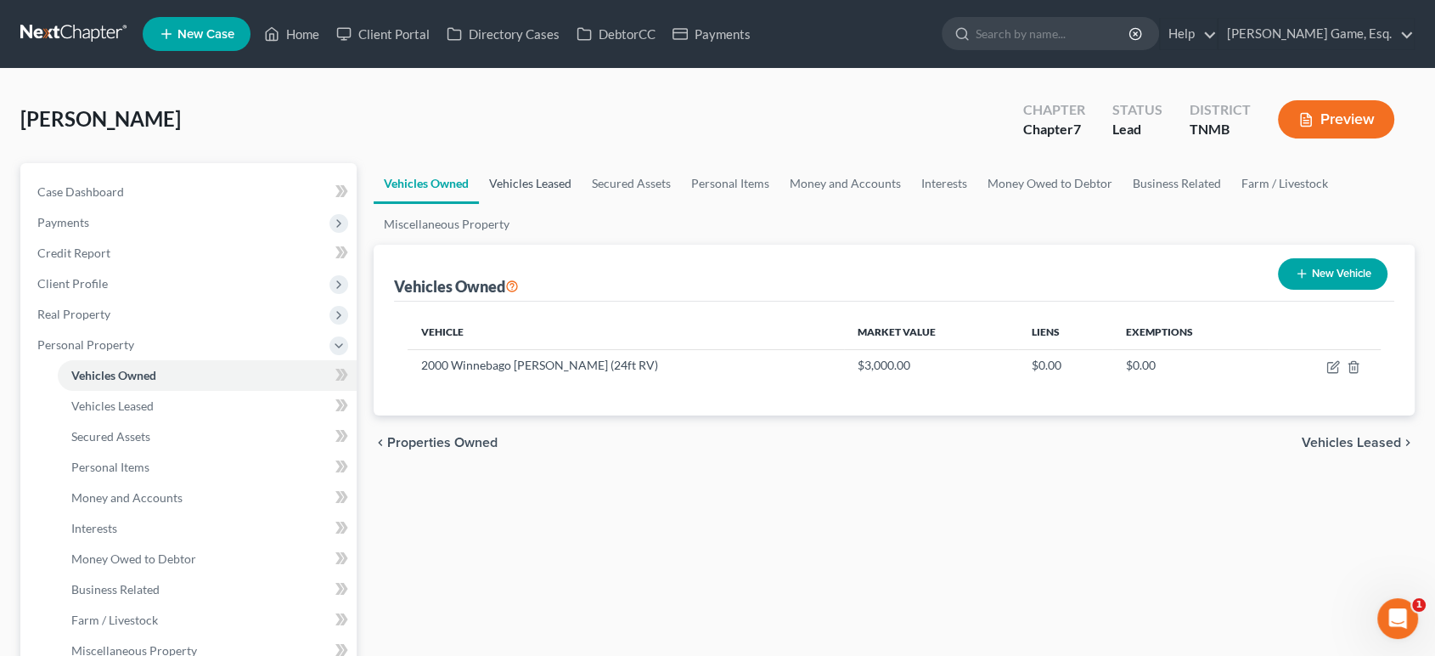
scroll to position [94, 0]
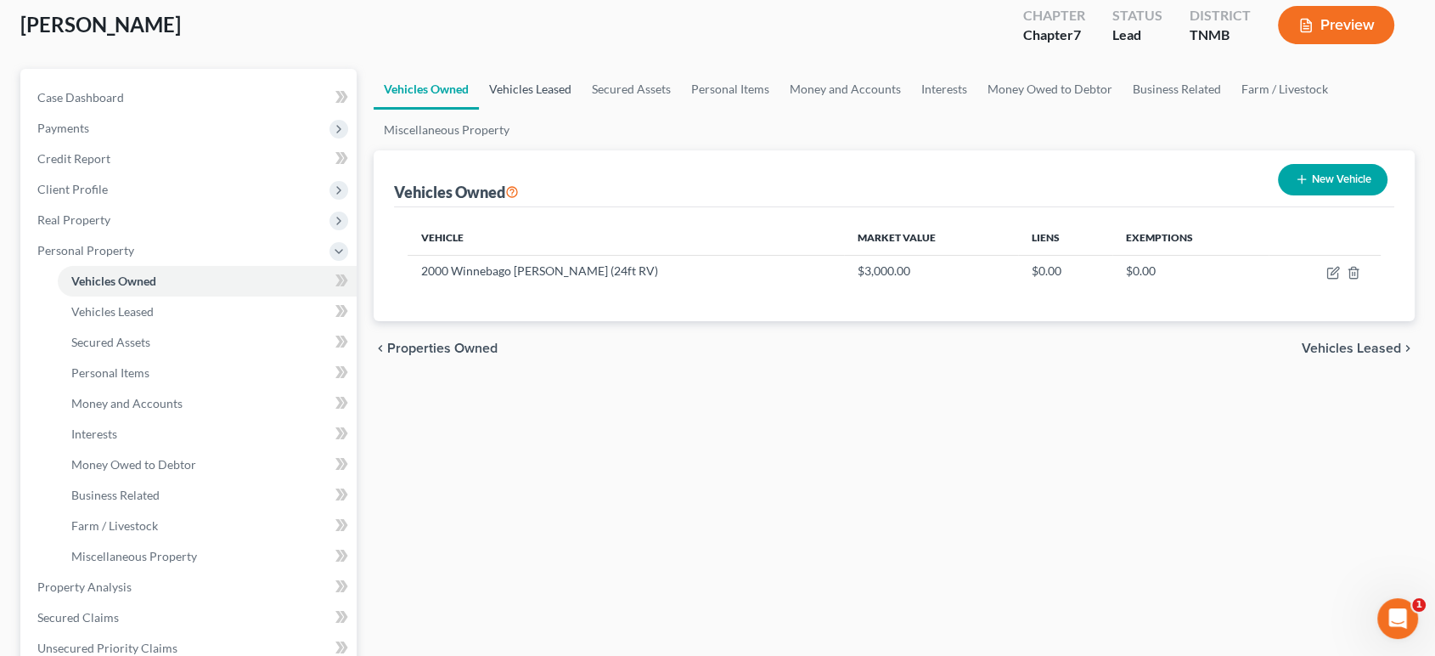
click at [582, 110] on link "Vehicles Leased" at bounding box center [530, 89] width 103 height 41
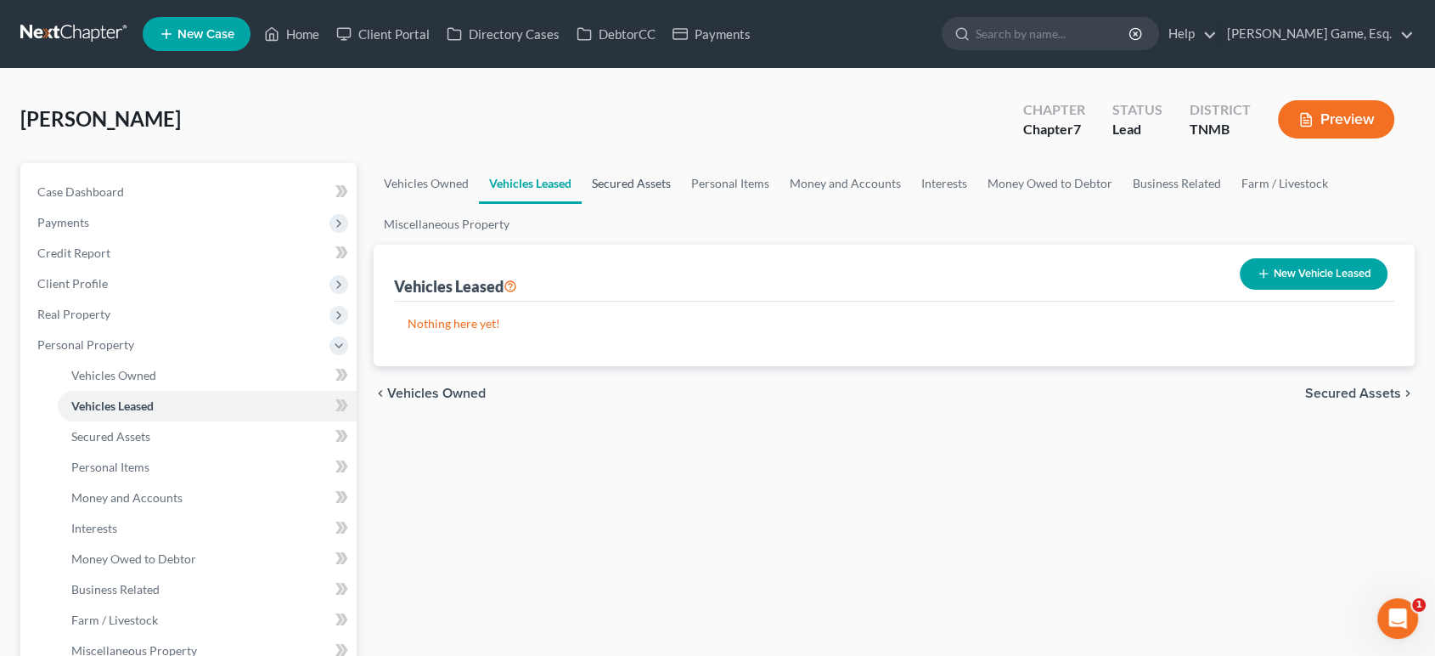
click at [681, 204] on link "Secured Assets" at bounding box center [631, 183] width 99 height 41
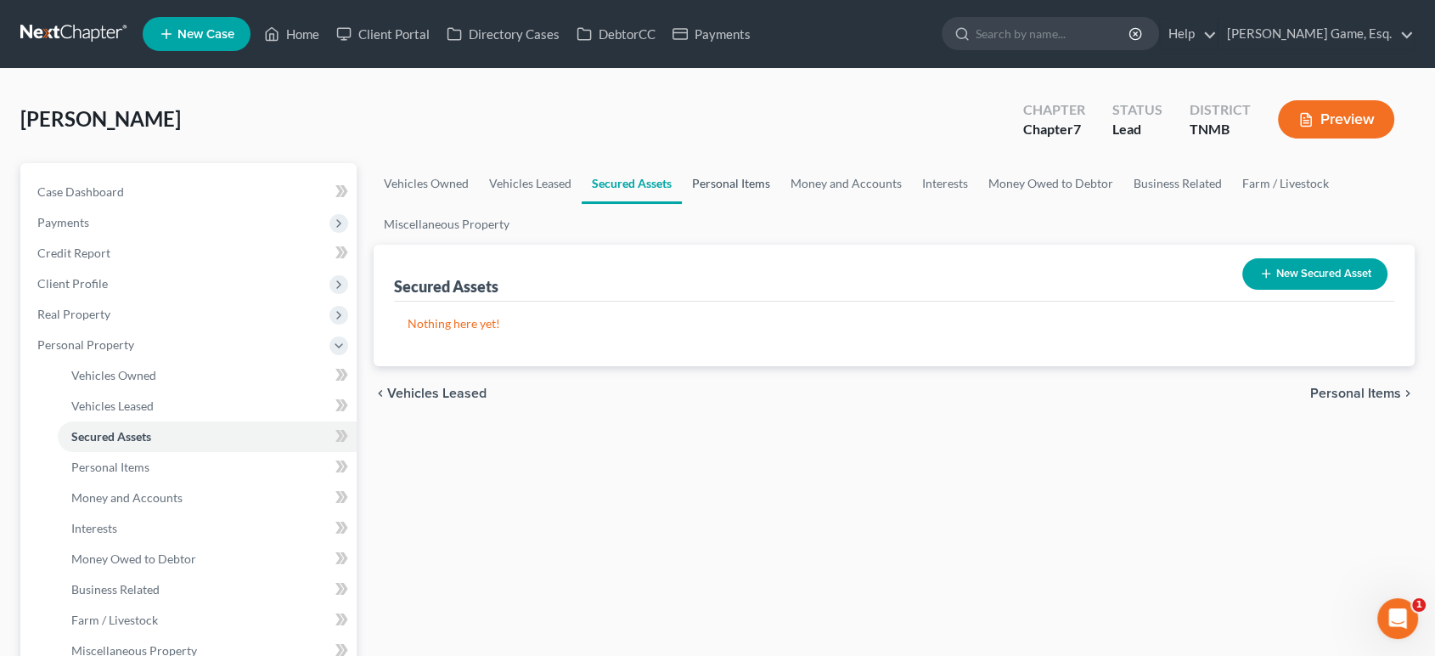
click at [781, 204] on link "Personal Items" at bounding box center [731, 183] width 99 height 41
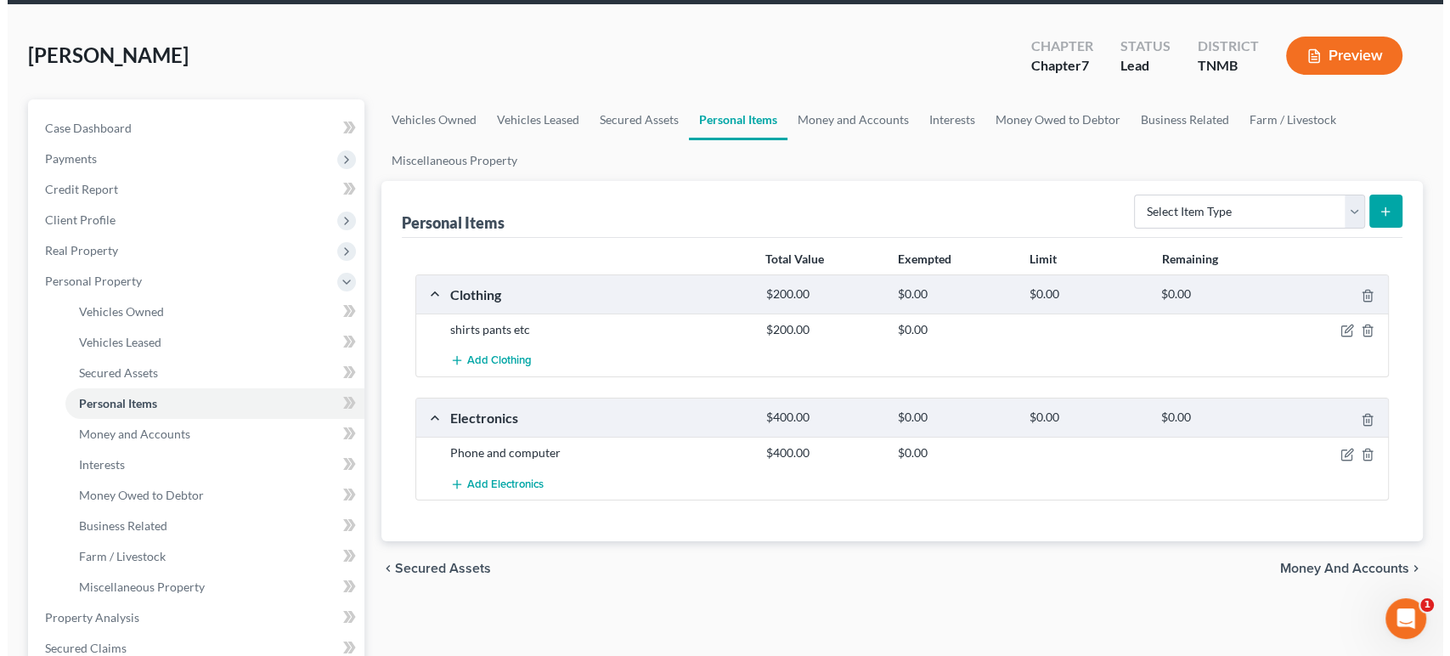
scroll to position [189, 0]
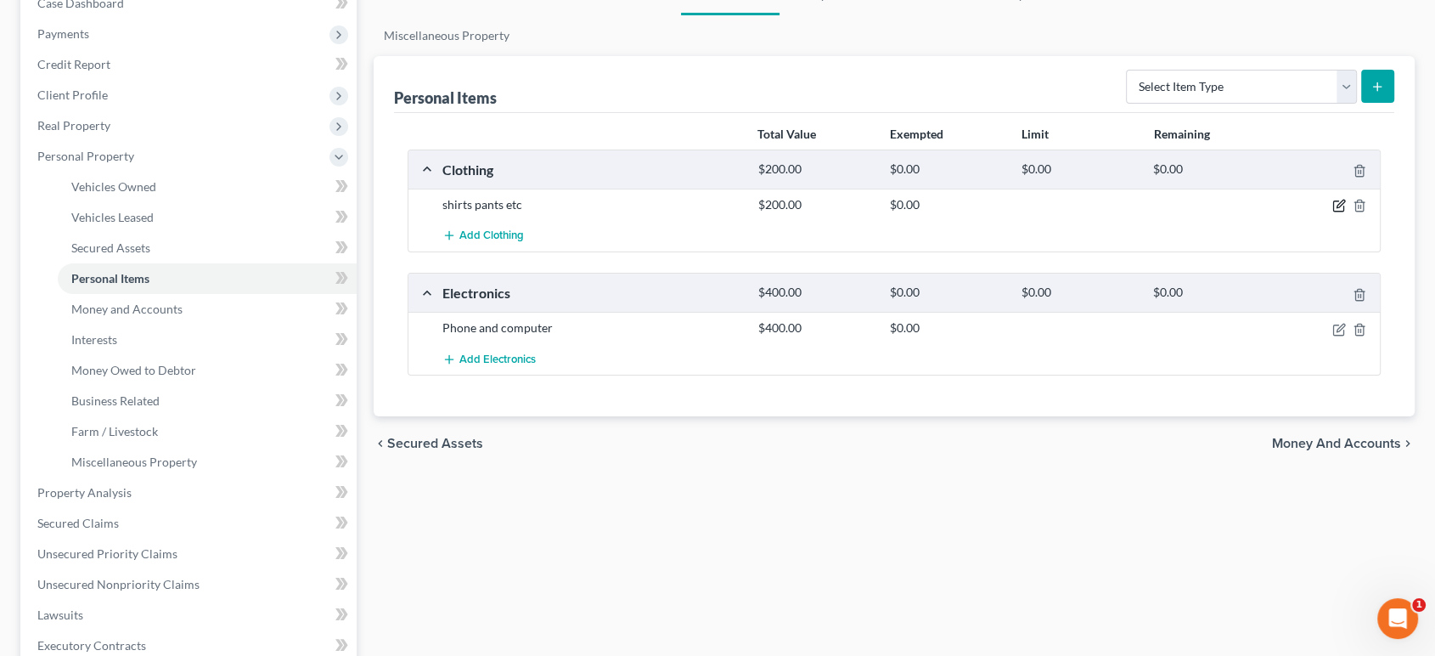
click at [1333, 212] on icon "button" at bounding box center [1340, 206] width 14 height 14
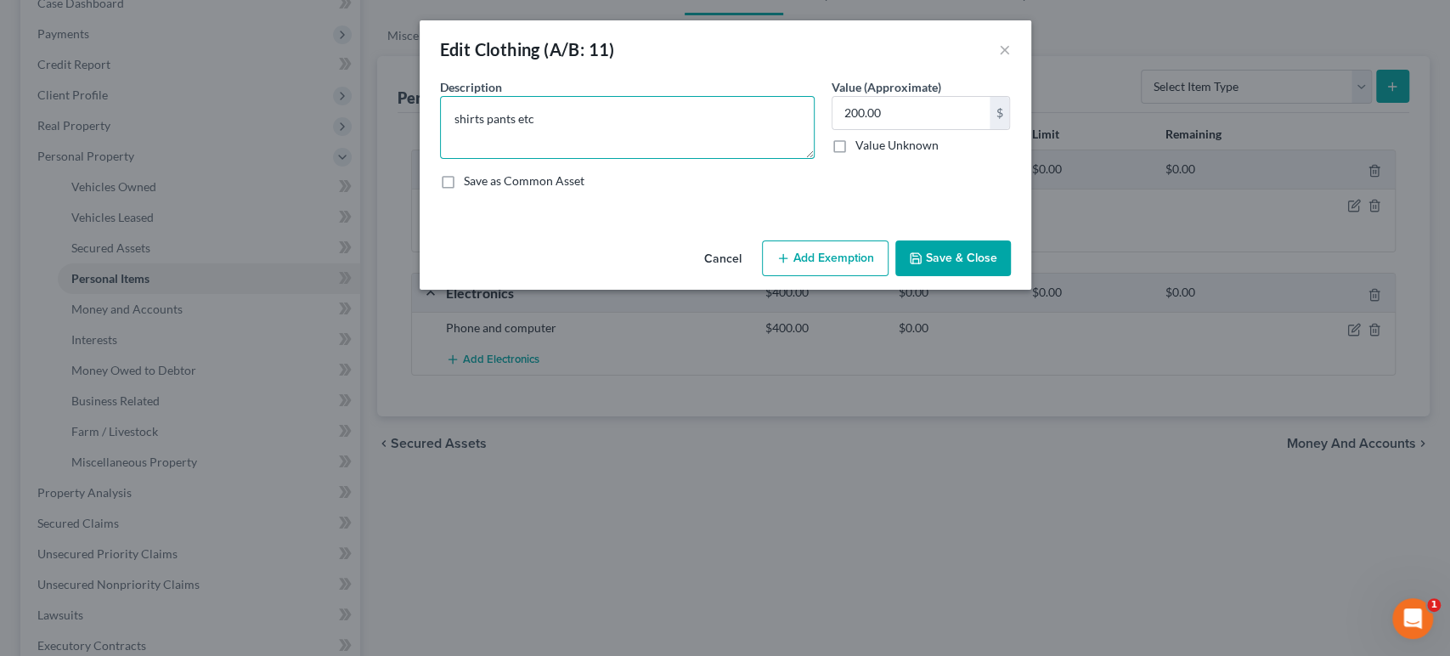
drag, startPoint x: 540, startPoint y: 146, endPoint x: 279, endPoint y: 141, distance: 261.6
click at [266, 142] on div "Edit Clothing (A/B: 11) × An exemption set must first be selected from the Fili…" at bounding box center [725, 328] width 1450 height 656
type textarea "Women's clothing"
click at [1011, 276] on button "Save & Close" at bounding box center [953, 258] width 116 height 36
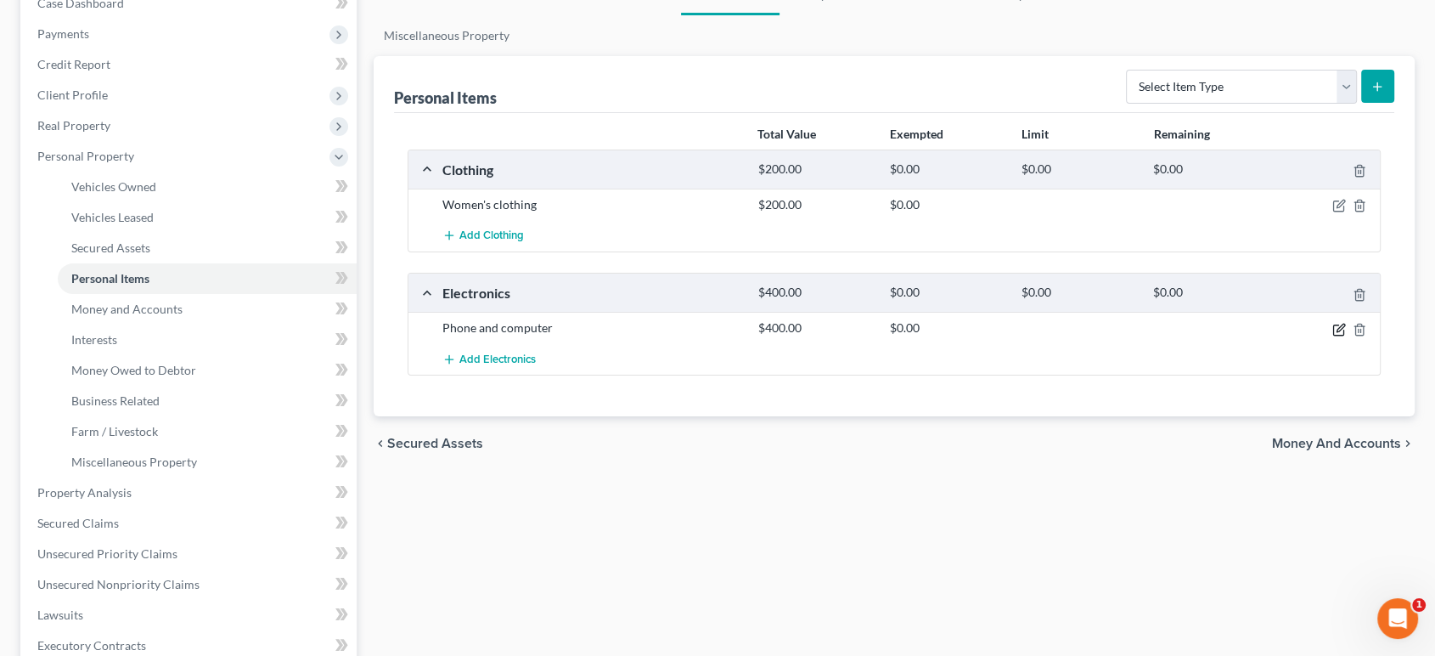
click at [1333, 336] on icon "button" at bounding box center [1340, 330] width 14 height 14
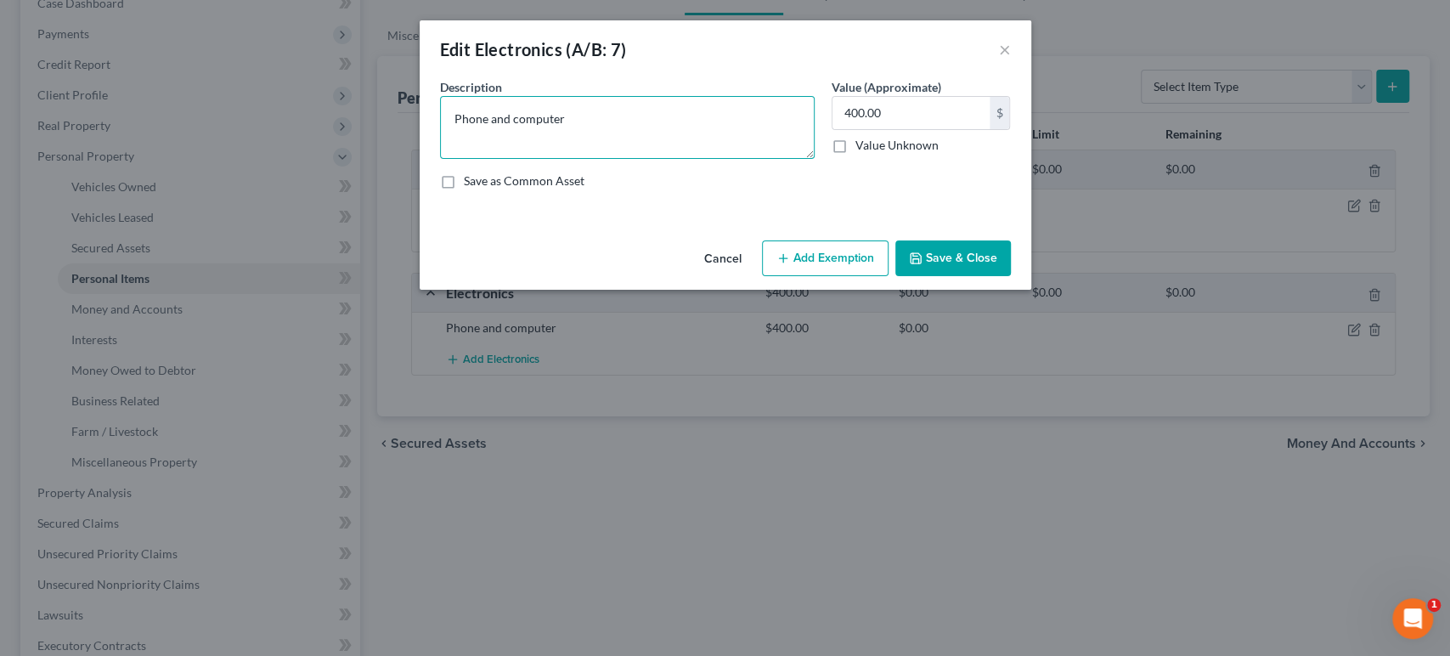
click at [440, 155] on textarea "Phone and computer" at bounding box center [627, 127] width 375 height 63
click at [440, 150] on textarea "Phone and computer" at bounding box center [627, 127] width 375 height 63
click at [482, 149] on textarea "iPhone 12; and Dell Computer (older model)" at bounding box center [627, 127] width 375 height 63
click at [664, 155] on textarea "iPhone 12; Dell Computer (older model)" at bounding box center [627, 127] width 375 height 63
type textarea "iPhone 12; Dell Computer (older model)"
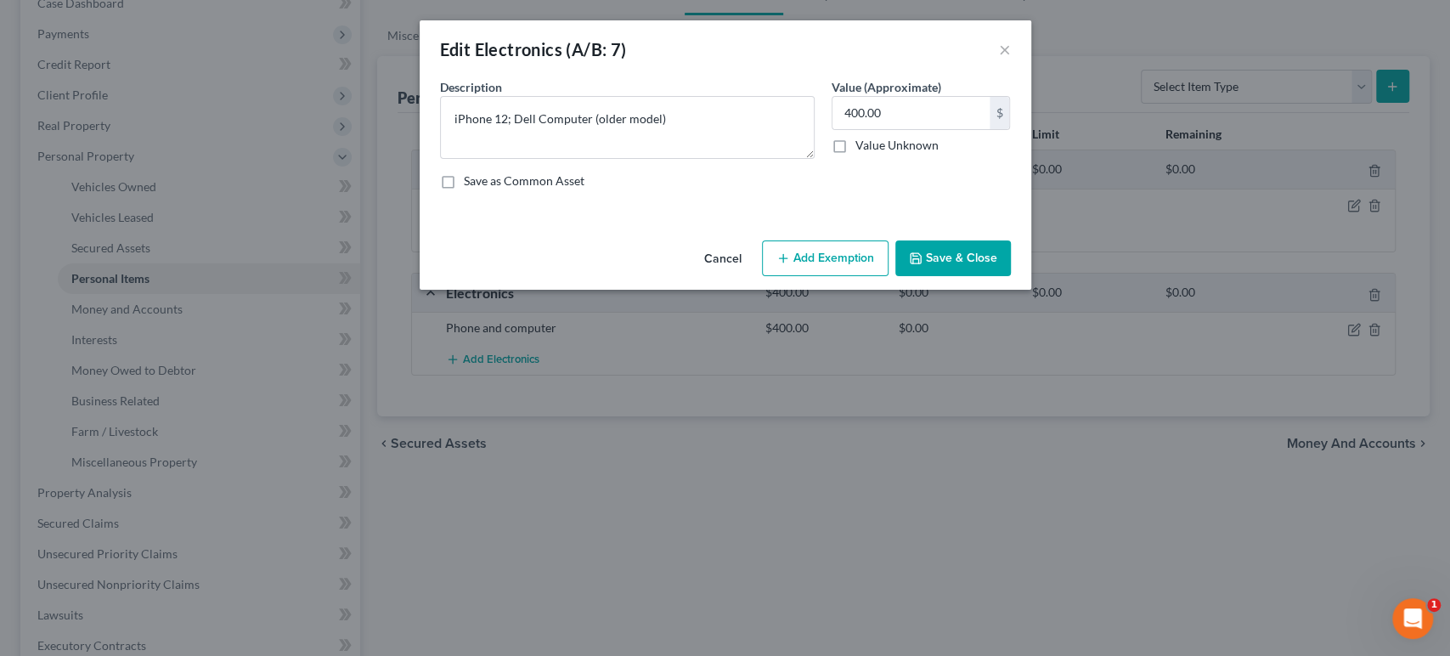
click at [1011, 276] on button "Save & Close" at bounding box center [953, 258] width 116 height 36
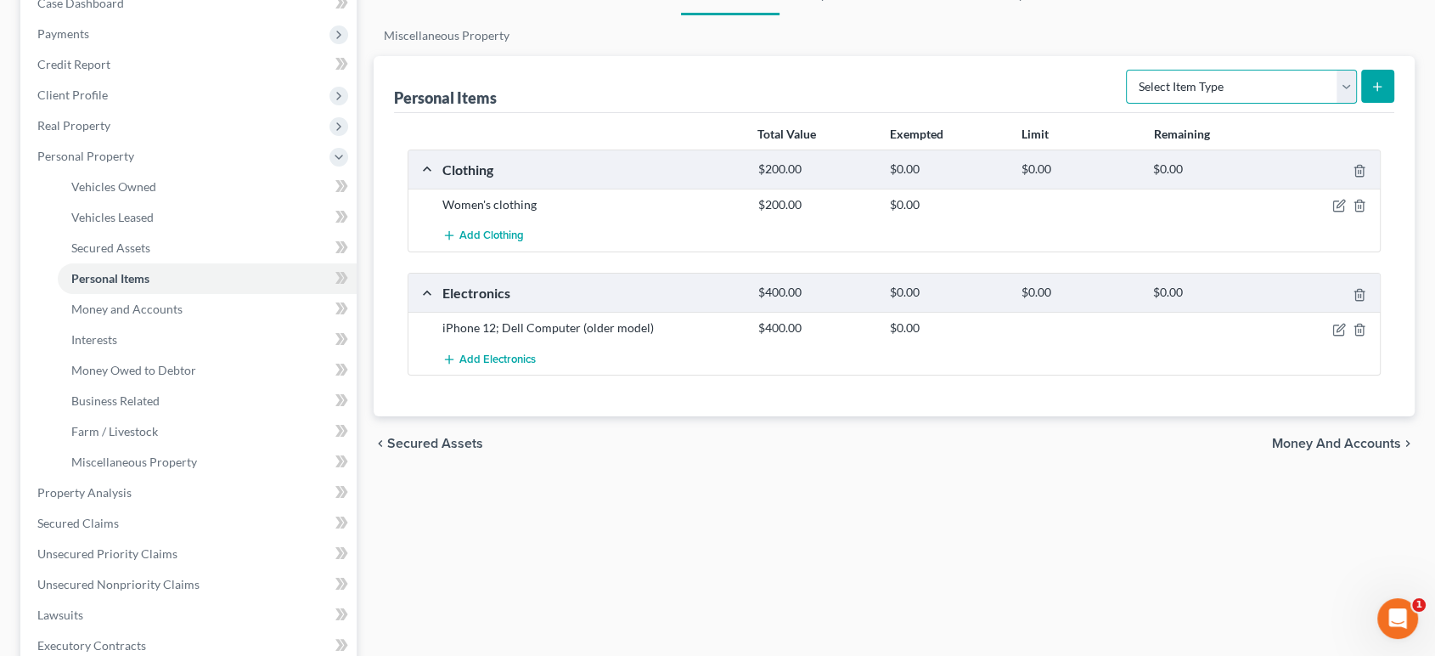
click at [1126, 104] on select "Select Item Type Clothing (A/B: 11) Collectibles Of Value (A/B: 8) Electronics …" at bounding box center [1241, 87] width 231 height 34
select select "jewelry"
click at [1126, 104] on select "Select Item Type Clothing (A/B: 11) Collectibles Of Value (A/B: 8) Electronics …" at bounding box center [1241, 87] width 231 height 34
click at [1373, 103] on button "submit" at bounding box center [1377, 86] width 33 height 33
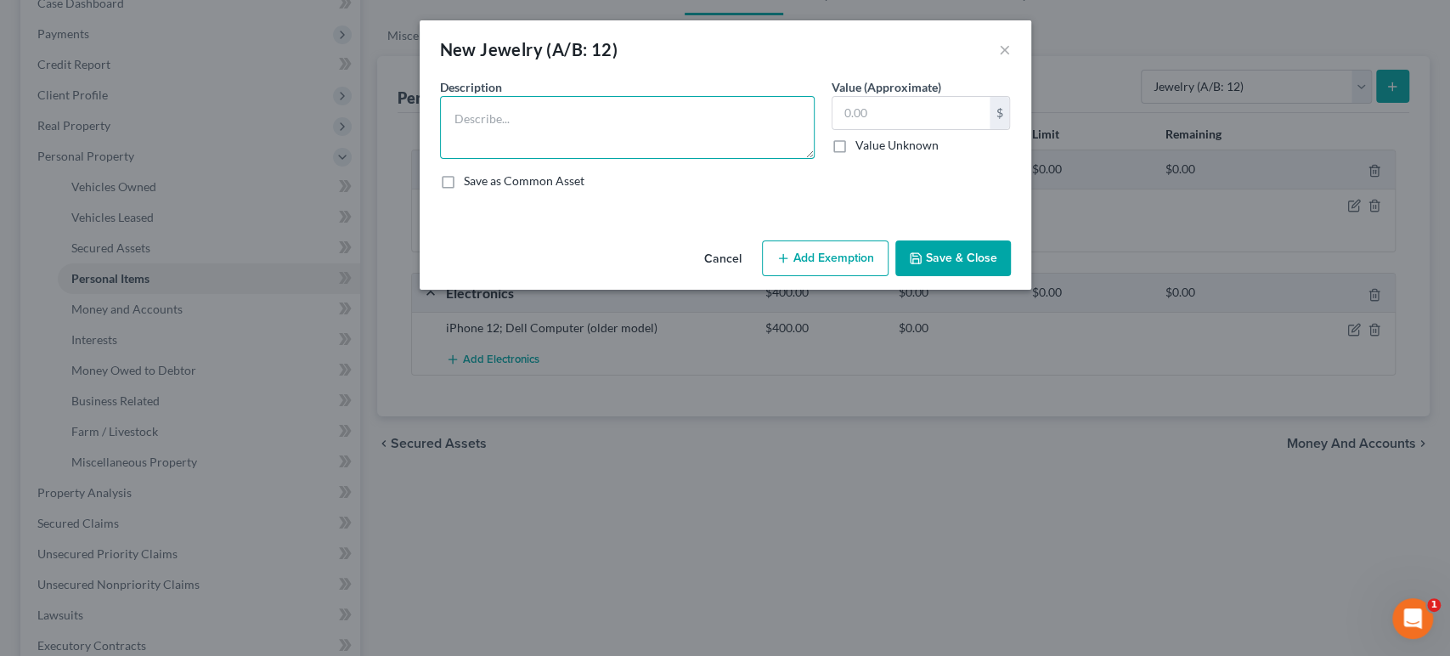
click at [600, 148] on textarea at bounding box center [627, 127] width 375 height 63
type textarea "Costume jewelry"
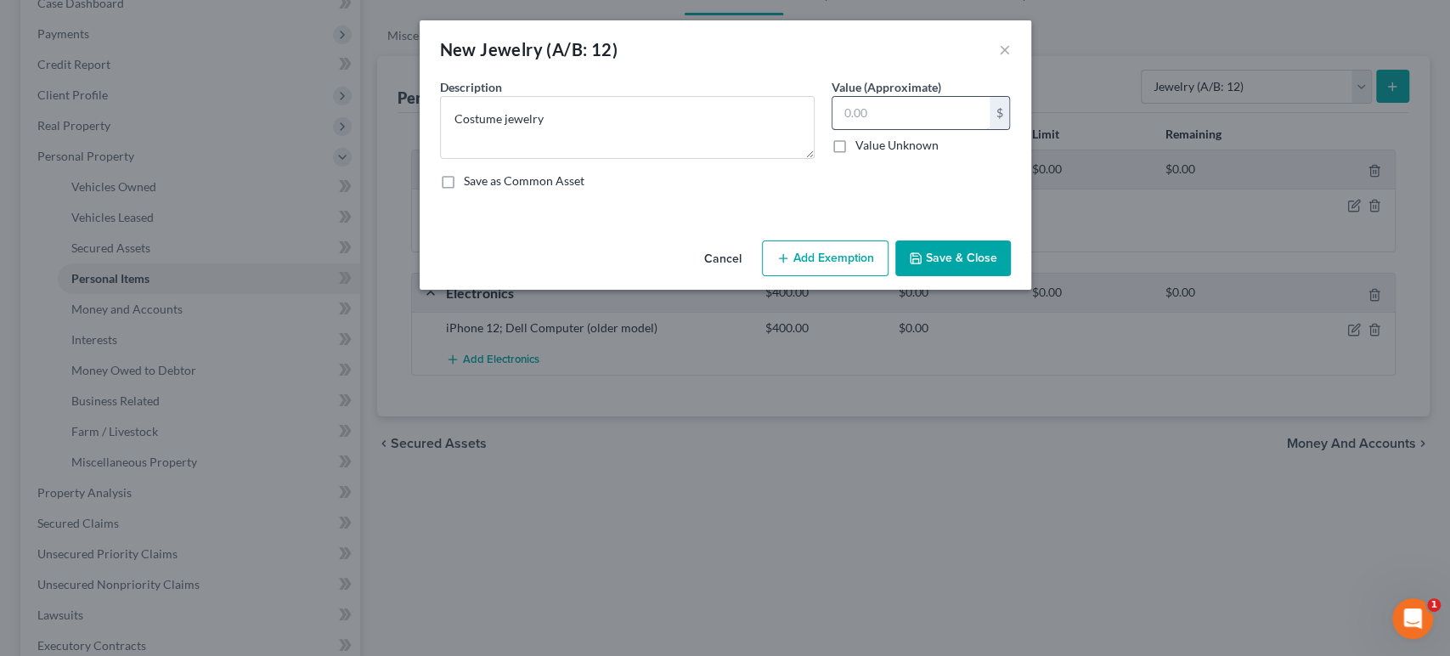
click at [891, 129] on input "text" at bounding box center [910, 113] width 157 height 32
drag, startPoint x: 897, startPoint y: 137, endPoint x: 871, endPoint y: 141, distance: 25.8
click at [871, 129] on input "5" at bounding box center [910, 113] width 157 height 32
type input "10"
click at [846, 276] on button "Add Exemption" at bounding box center [825, 258] width 127 height 36
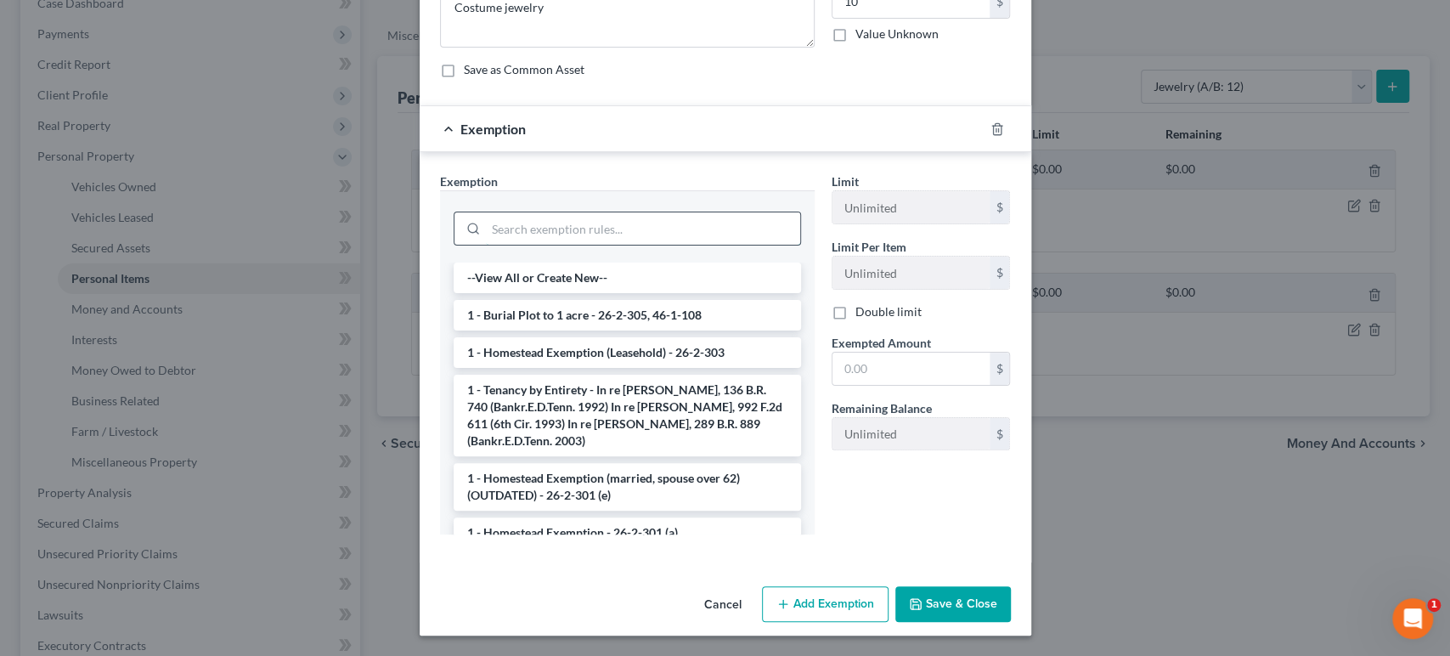
click at [598, 223] on input "search" at bounding box center [643, 228] width 314 height 32
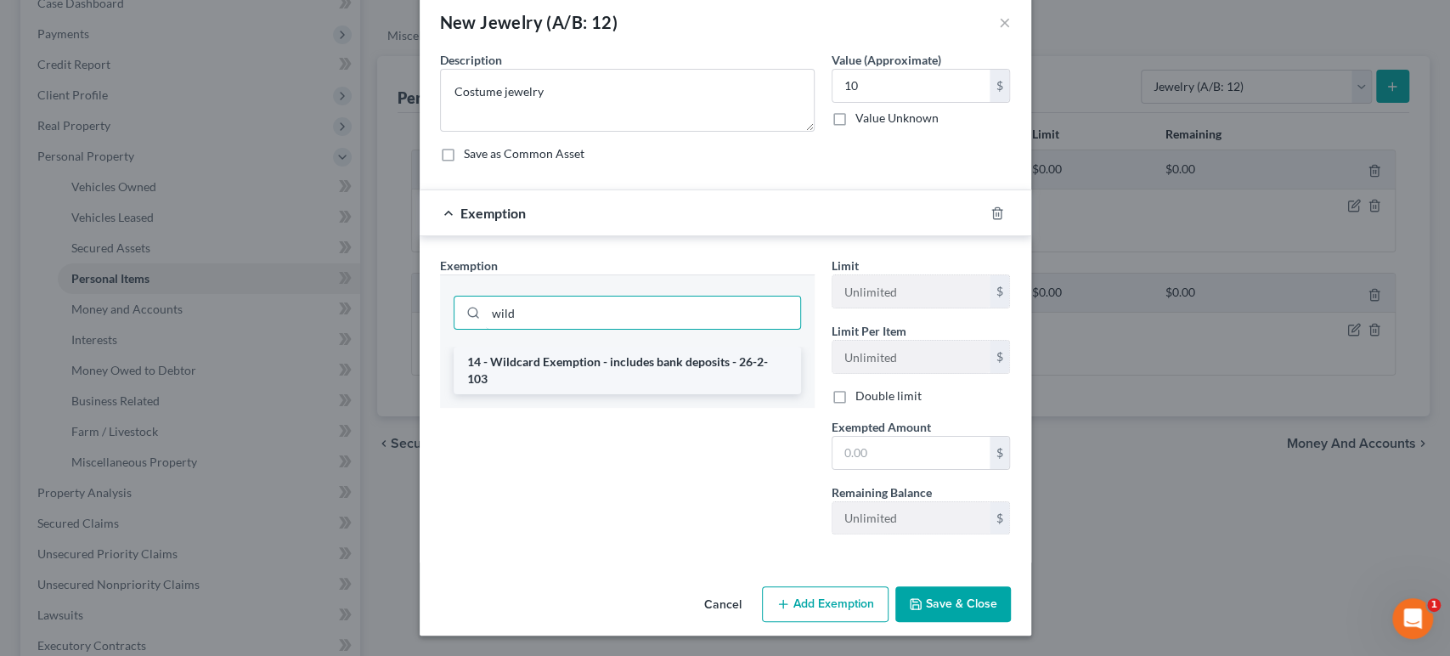
type input "wild"
click at [517, 347] on li "14 - Wildcard Exemption - includes bank deposits - 26-2-103" at bounding box center [627, 371] width 347 height 48
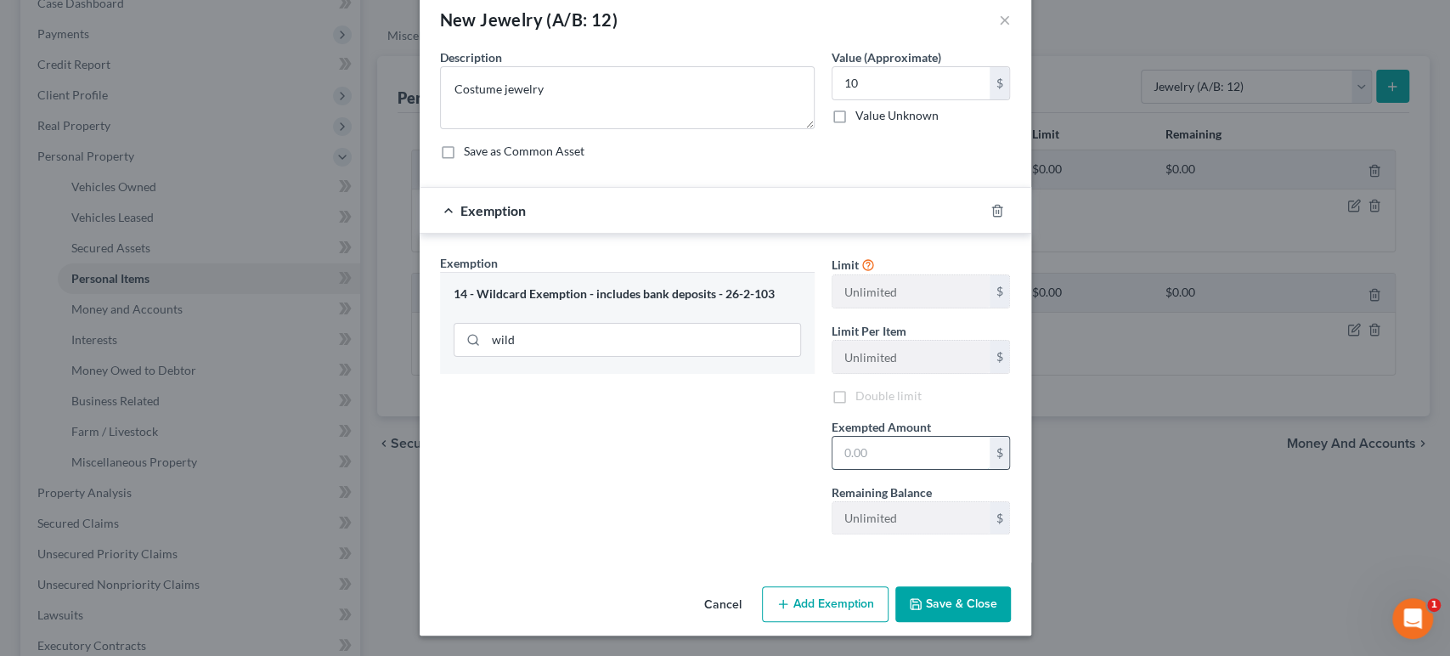
click at [921, 437] on input "text" at bounding box center [910, 453] width 157 height 32
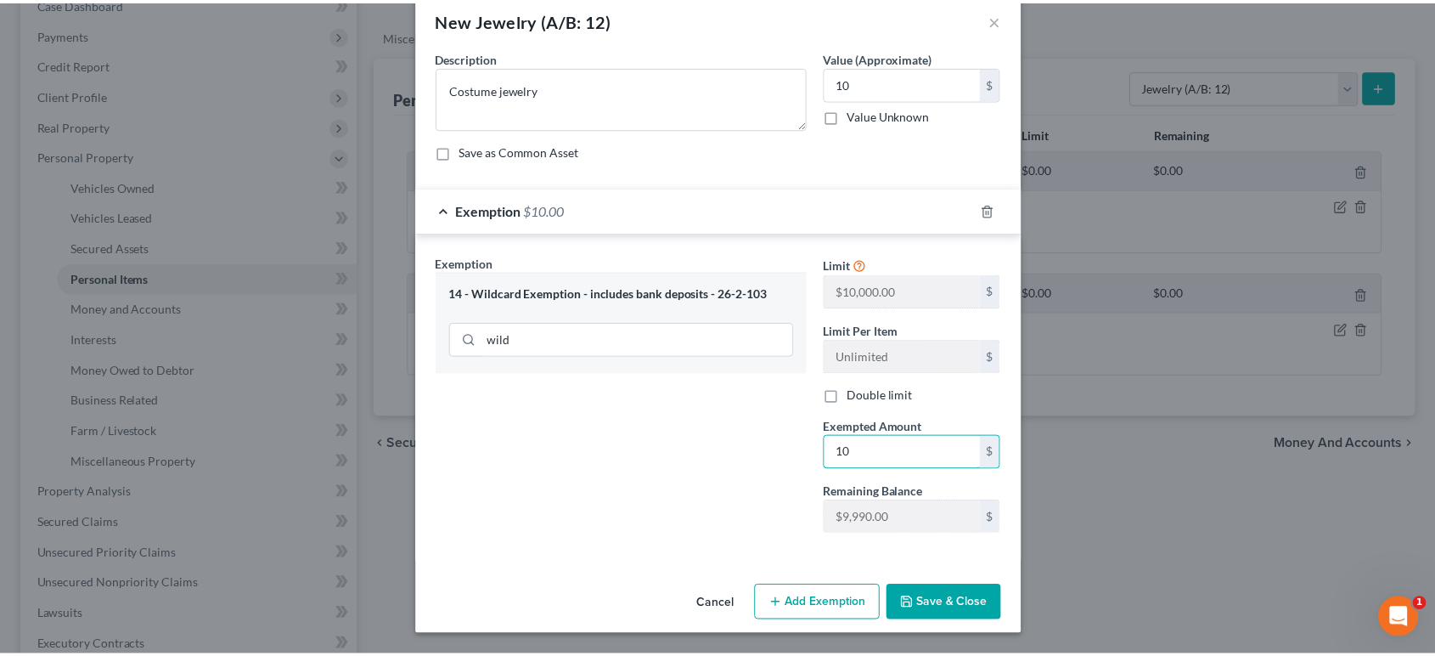
scroll to position [195, 0]
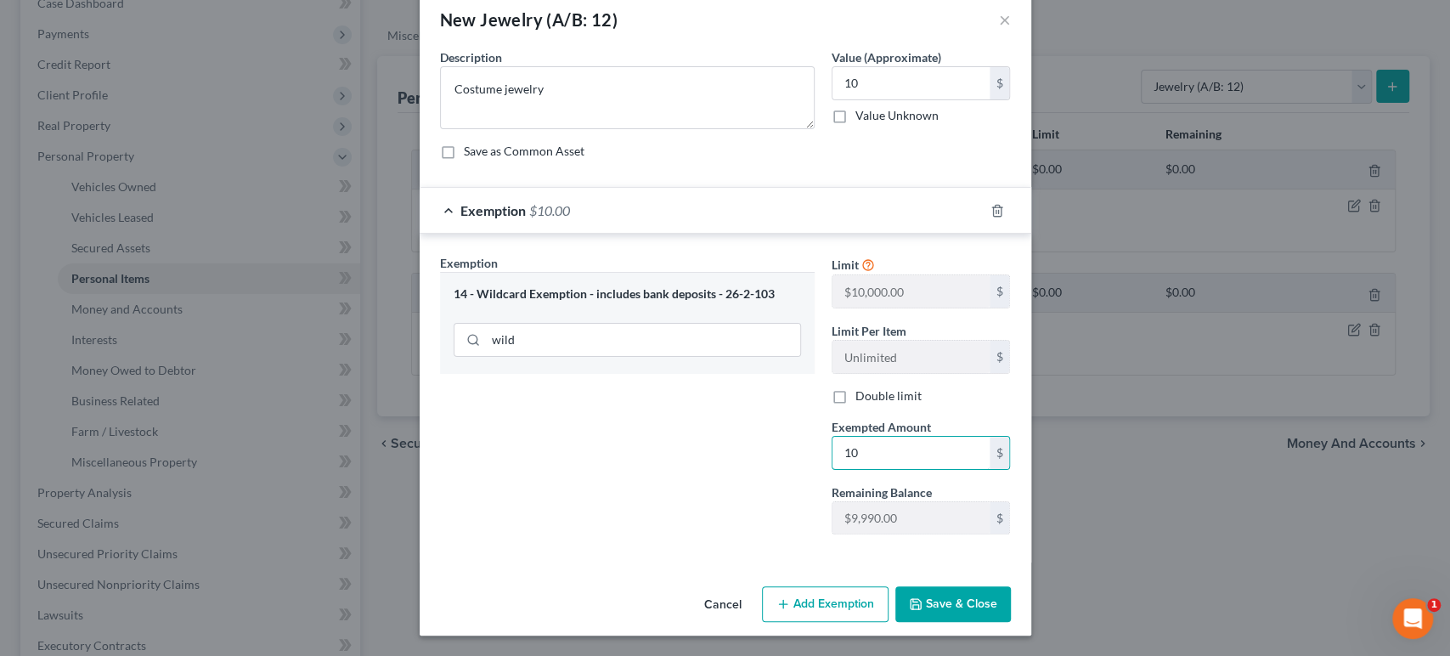
type input "10"
click at [1011, 586] on button "Save & Close" at bounding box center [953, 604] width 116 height 36
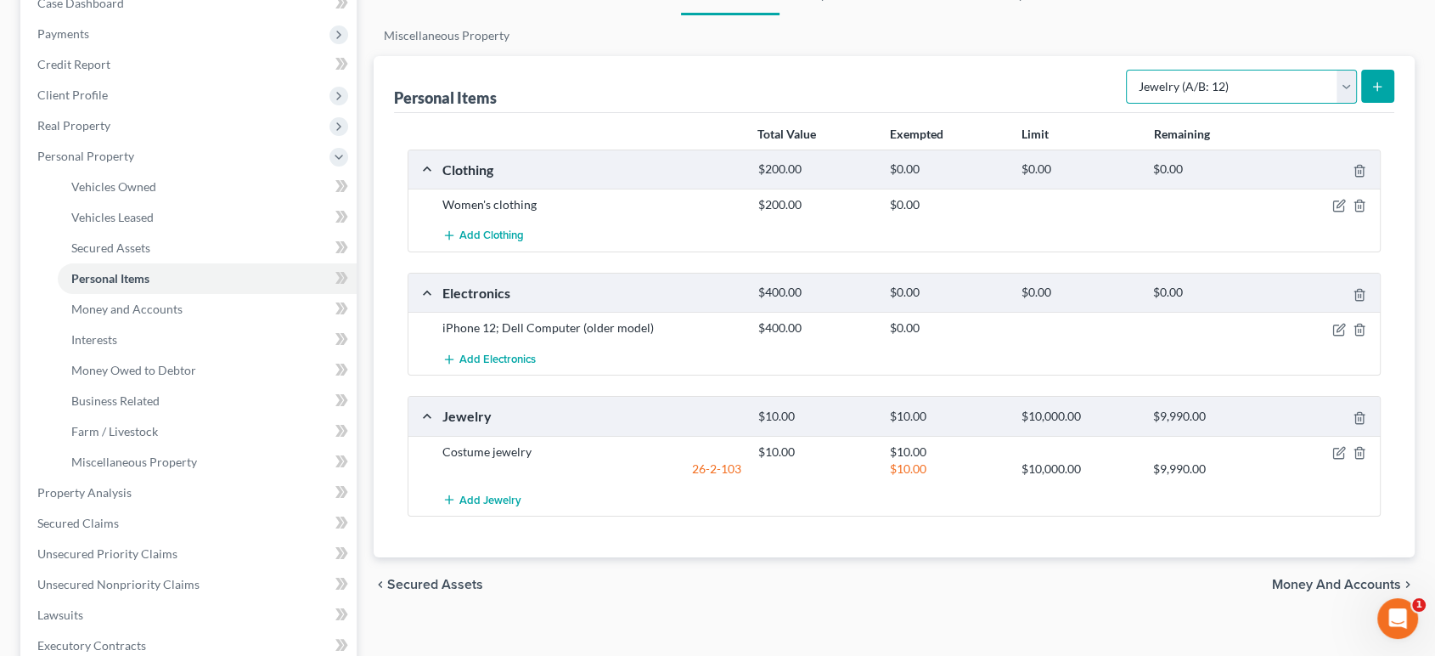
click at [1255, 104] on select "Select Item Type Clothing (A/B: 11) Collectibles Of Value (A/B: 8) Electronics …" at bounding box center [1241, 87] width 231 height 34
click at [1190, 104] on select "Select Item Type Clothing (A/B: 11) Collectibles Of Value (A/B: 8) Electronics …" at bounding box center [1241, 87] width 231 height 34
click at [1202, 104] on select "Select Item Type Clothing (A/B: 11) Collectibles Of Value (A/B: 8) Electronics …" at bounding box center [1241, 87] width 231 height 34
click at [1184, 104] on select "Select Item Type Clothing (A/B: 11) Collectibles Of Value (A/B: 8) Electronics …" at bounding box center [1241, 87] width 231 height 34
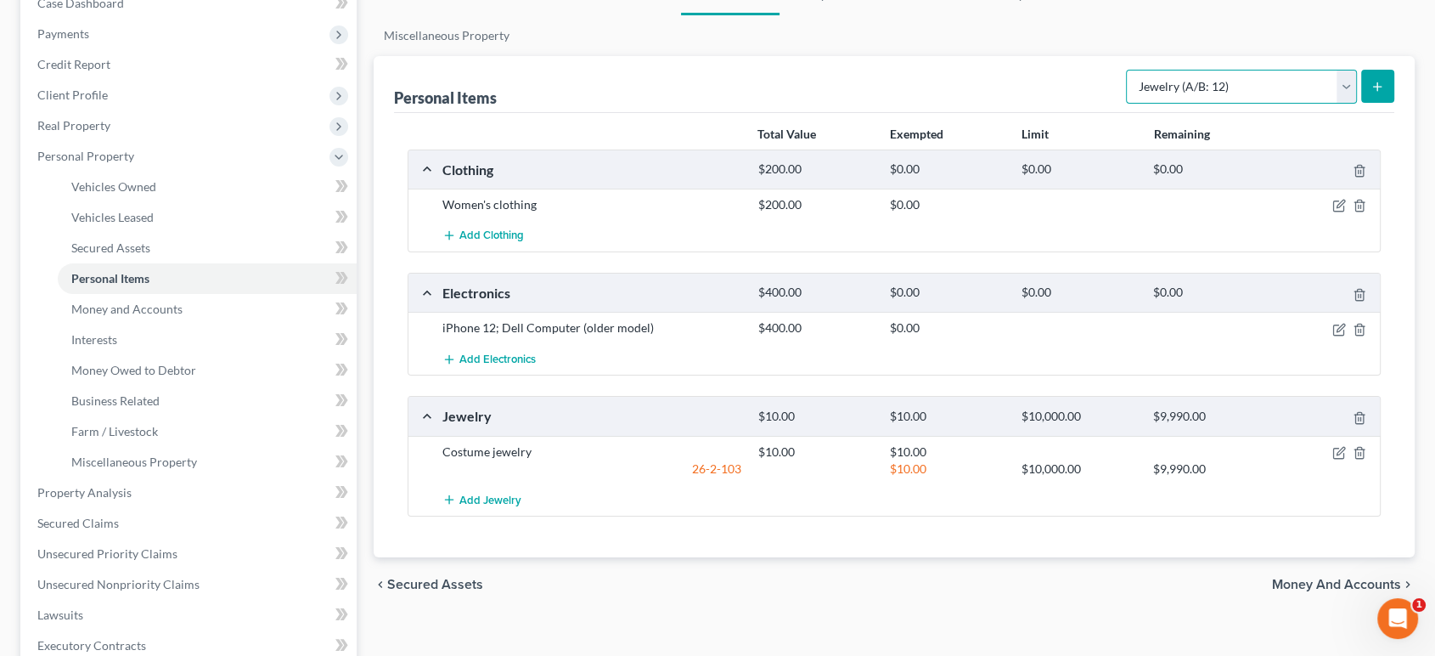
click at [1183, 104] on select "Select Item Type Clothing (A/B: 11) Collectibles Of Value (A/B: 8) Electronics …" at bounding box center [1241, 87] width 231 height 34
drag, startPoint x: 1183, startPoint y: 155, endPoint x: 996, endPoint y: 101, distance: 194.4
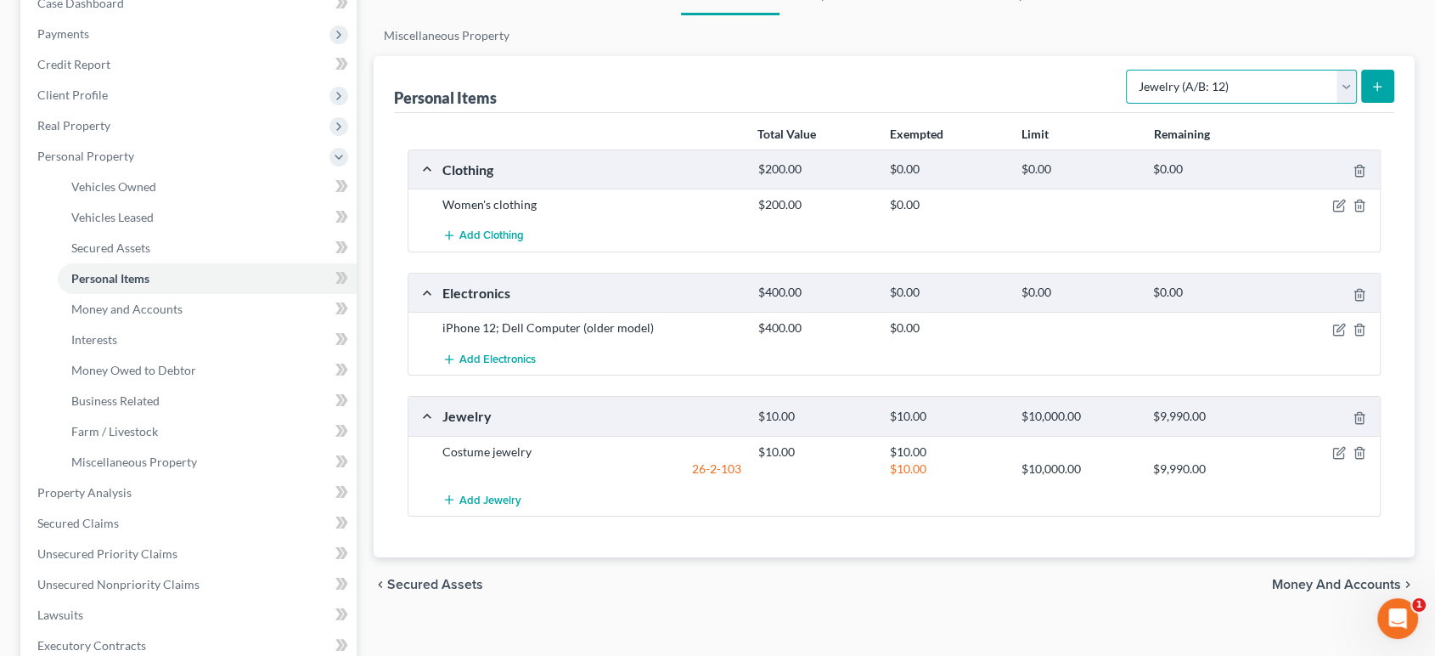
click at [1183, 104] on select "Select Item Type Clothing (A/B: 11) Collectibles Of Value (A/B: 8) Electronics …" at bounding box center [1241, 87] width 231 height 34
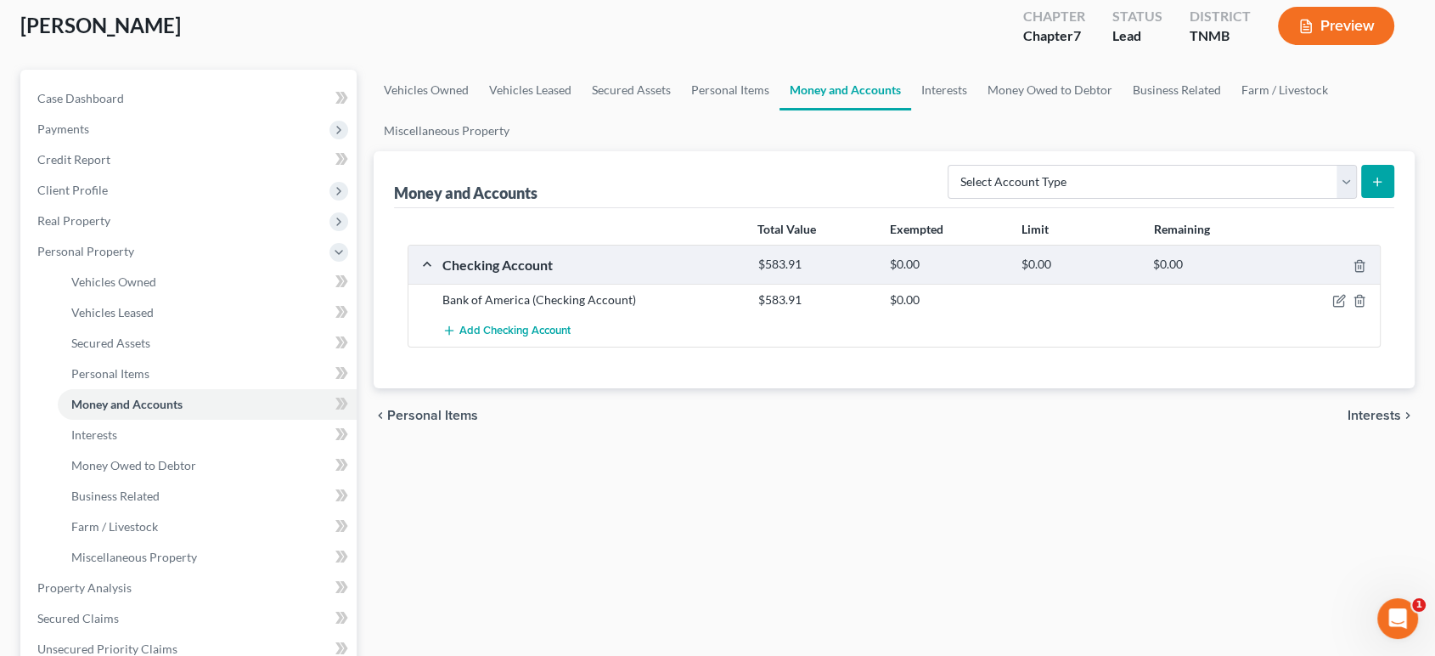
scroll to position [94, 0]
click at [952, 198] on select "Select Account Type Brokerage (A/B: 18, SOFA: 20) Cash on Hand (A/B: 16) Certif…" at bounding box center [1152, 181] width 409 height 34
select select "savings"
click at [948, 198] on select "Select Account Type Brokerage (A/B: 18, SOFA: 20) Cash on Hand (A/B: 16) Certif…" at bounding box center [1152, 181] width 409 height 34
click at [1361, 197] on button "submit" at bounding box center [1377, 180] width 33 height 33
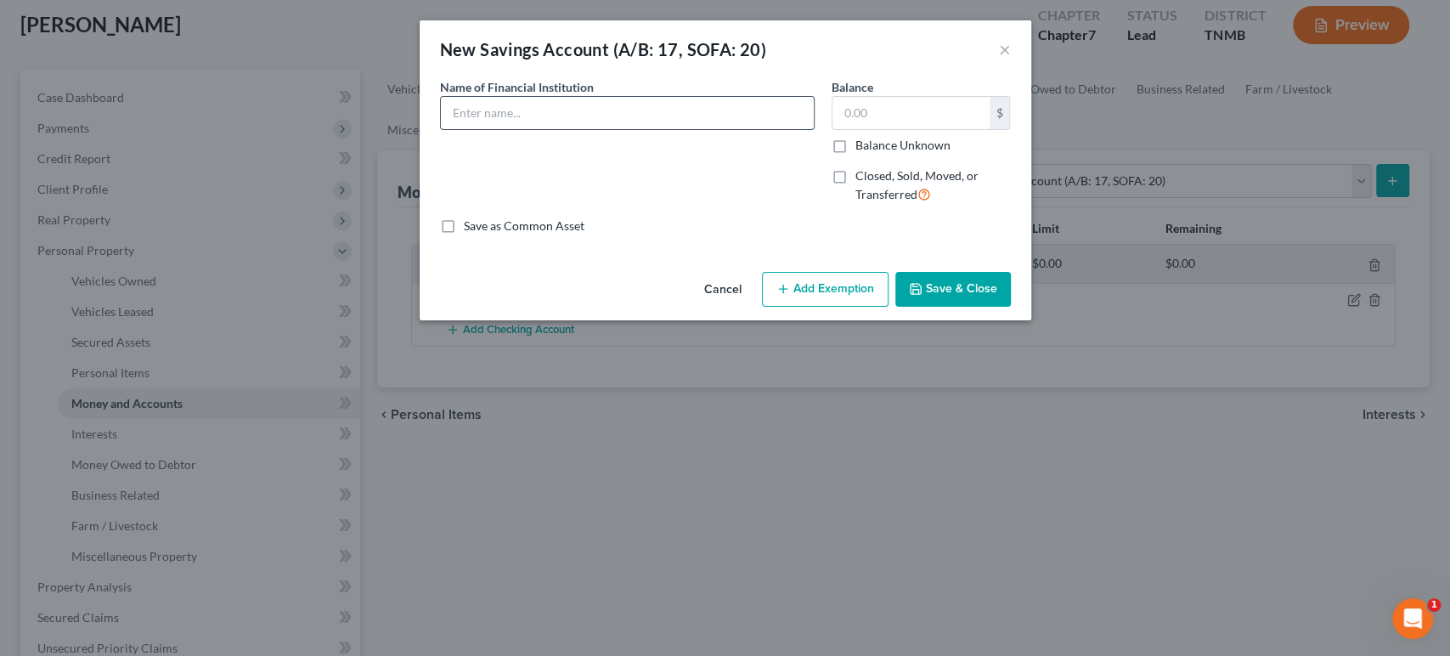
click at [539, 129] on input "text" at bounding box center [627, 113] width 373 height 32
type input "Bank of America"
click at [931, 126] on input "text" at bounding box center [910, 113] width 157 height 32
type input "12"
click at [1011, 307] on button "Save & Close" at bounding box center [953, 290] width 116 height 36
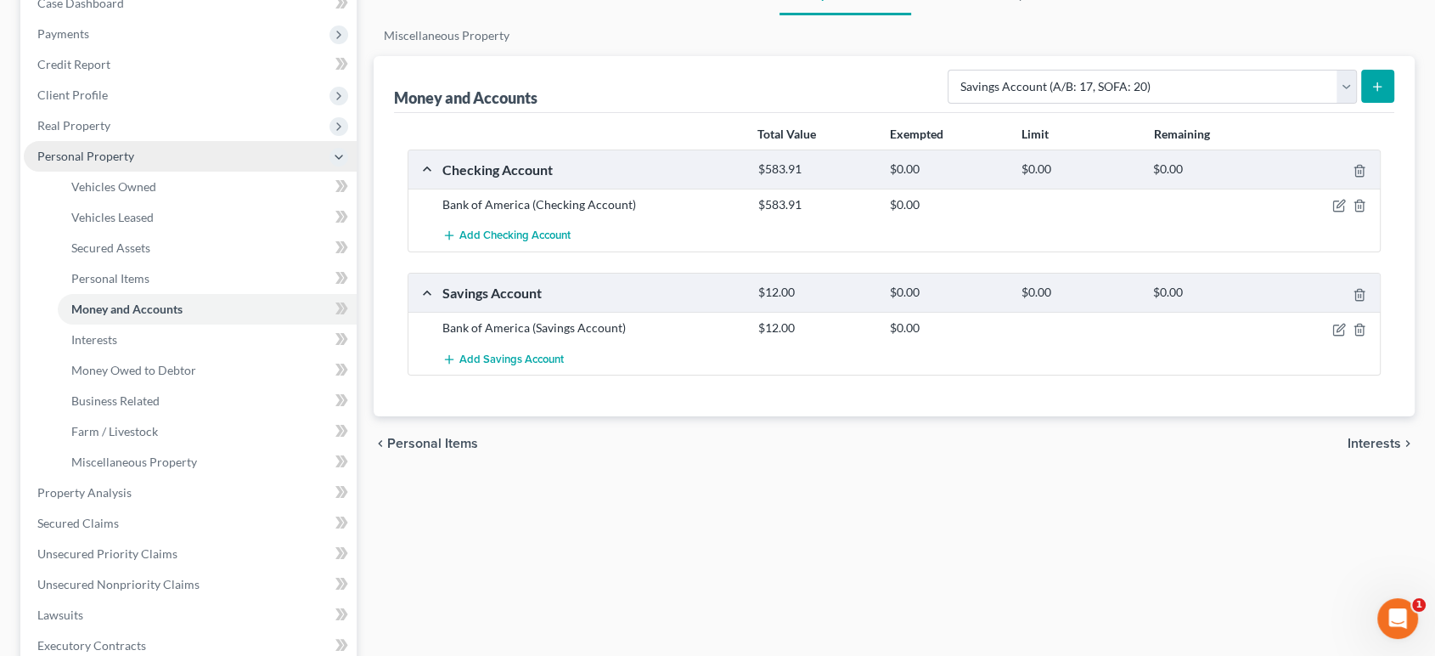
scroll to position [471, 0]
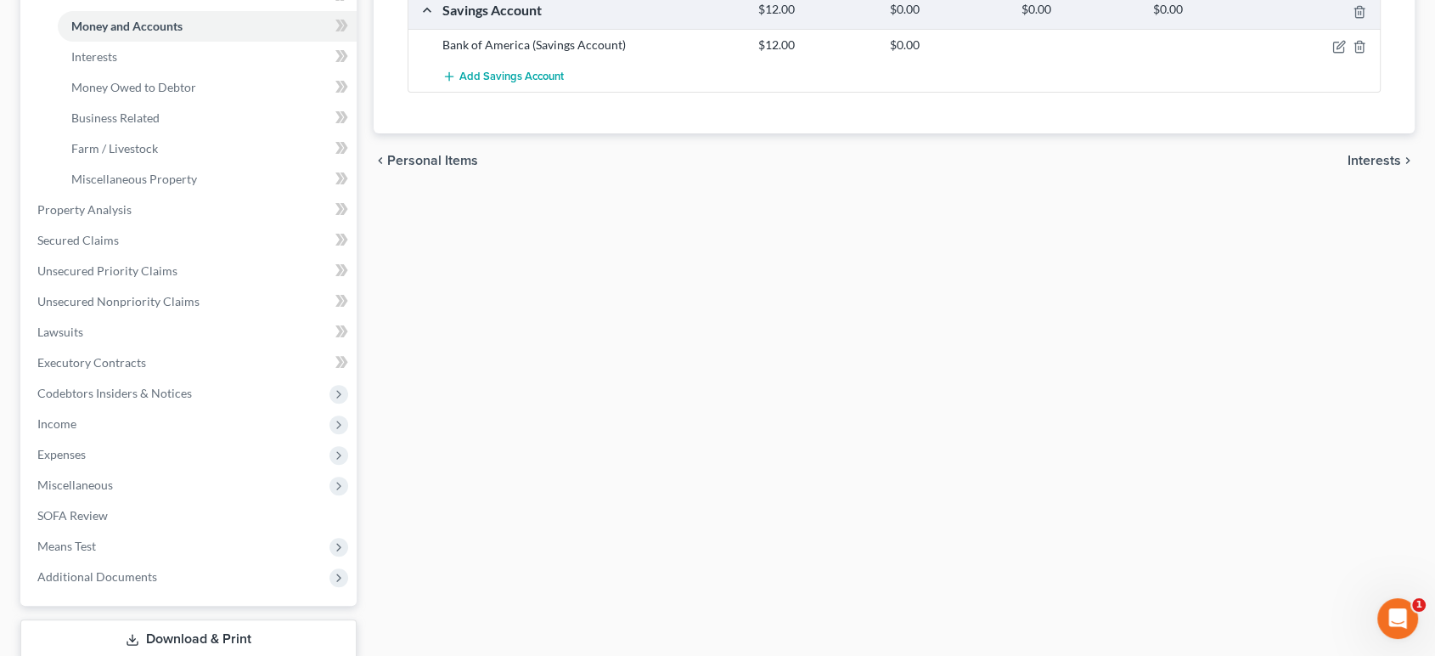
drag, startPoint x: 188, startPoint y: 392, endPoint x: 615, endPoint y: 354, distance: 428.8
click at [615, 354] on div "Vehicles Owned Vehicles Leased Secured Assets Personal Items Money and Accounts…" at bounding box center [894, 198] width 1059 height 1012
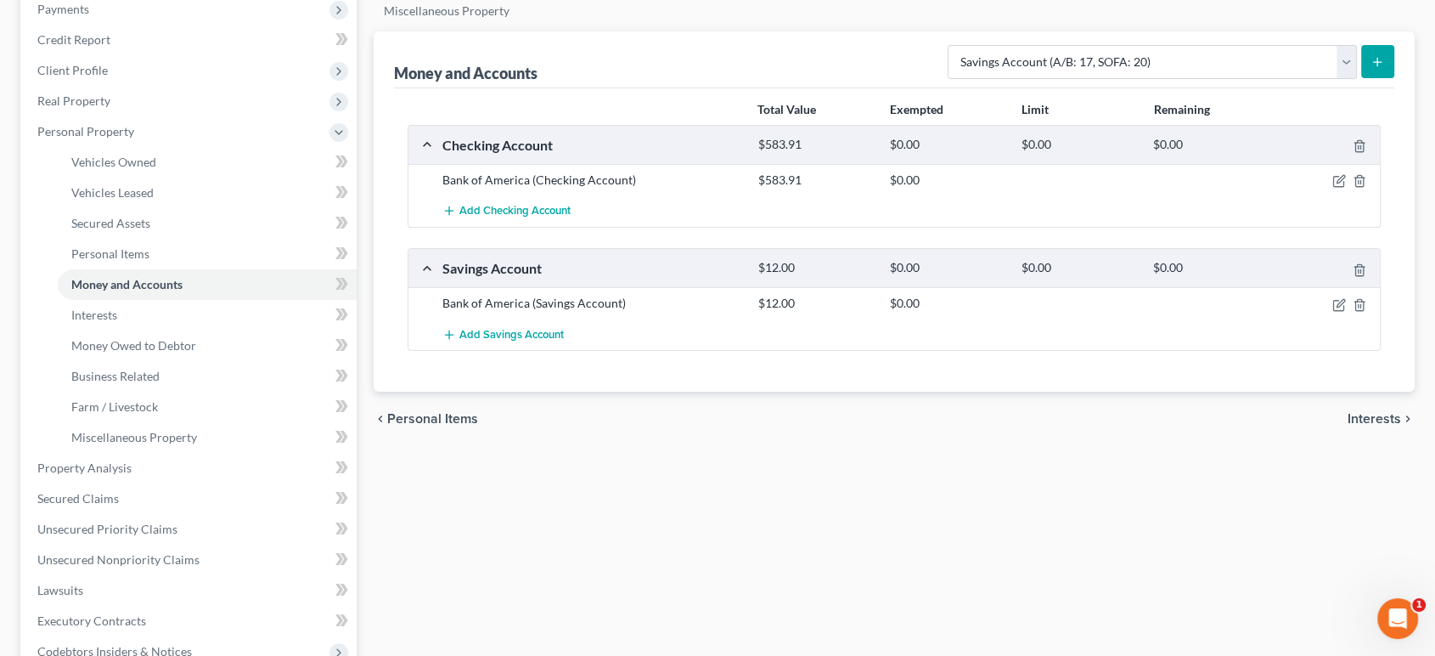
scroll to position [283, 0]
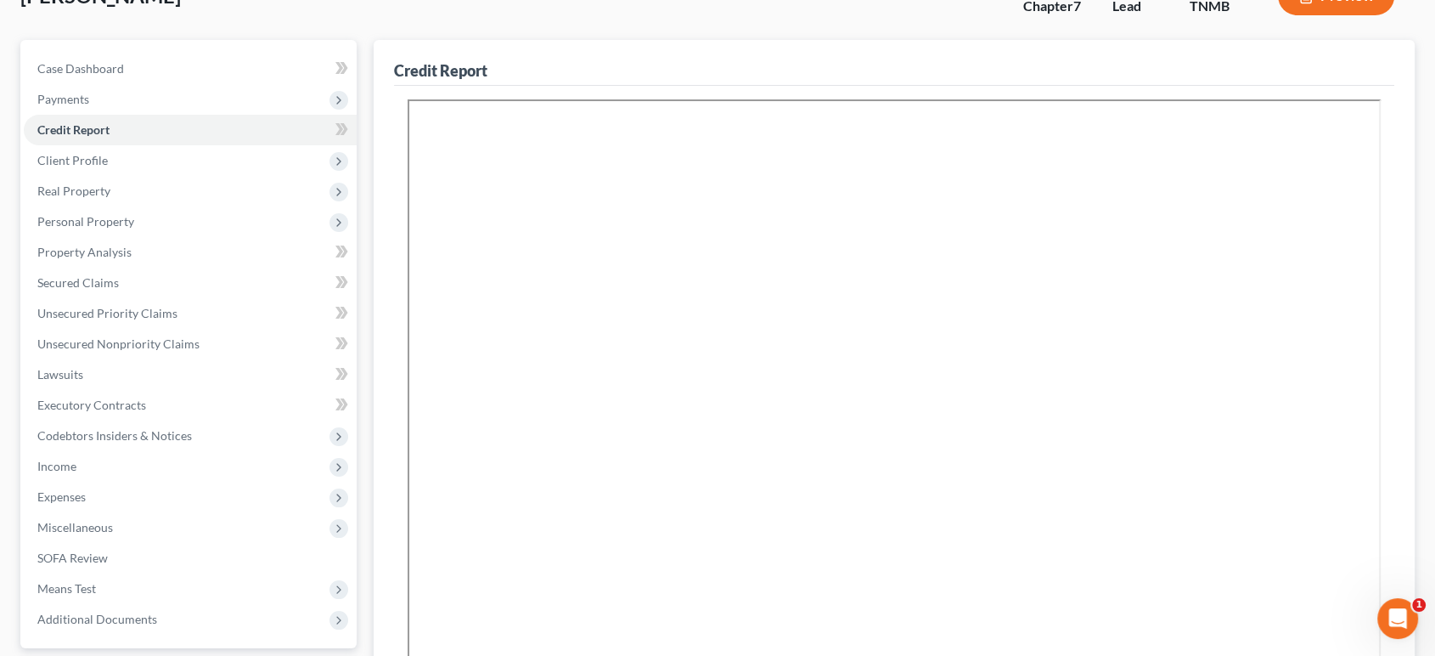
scroll to position [89, 0]
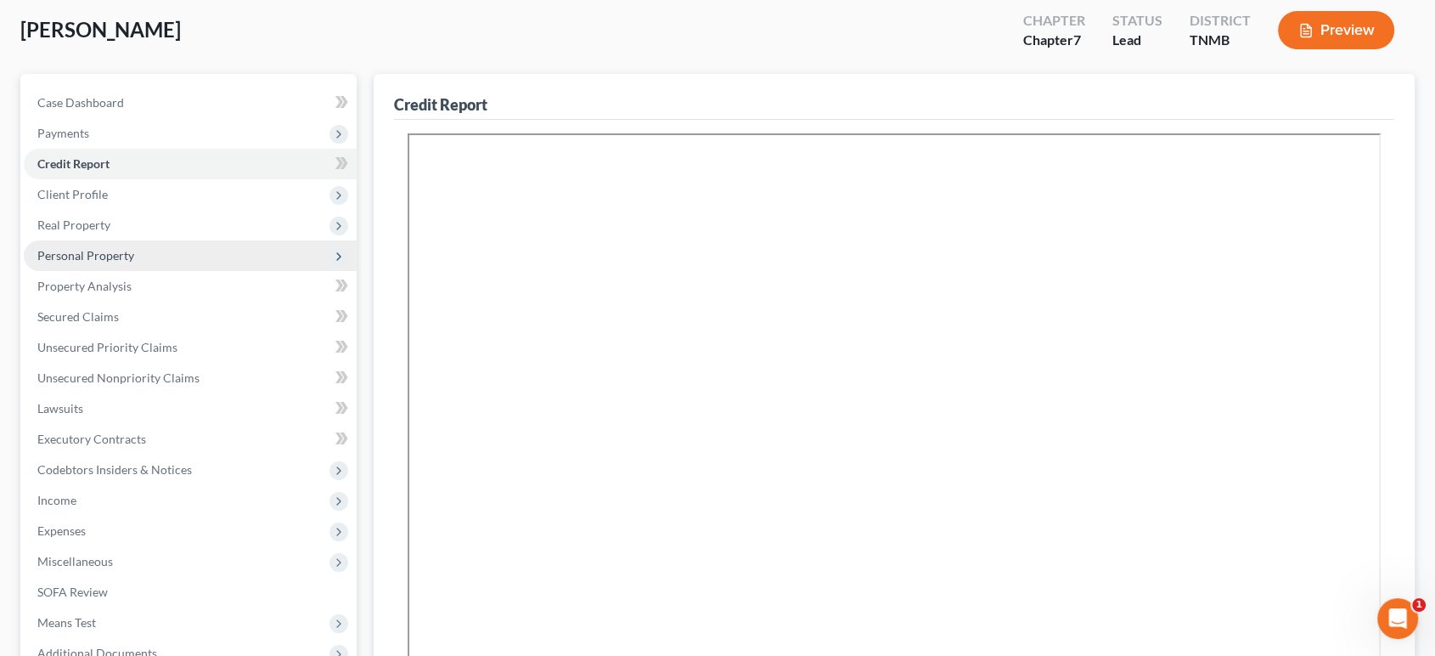
click at [172, 271] on span "Personal Property" at bounding box center [190, 255] width 333 height 31
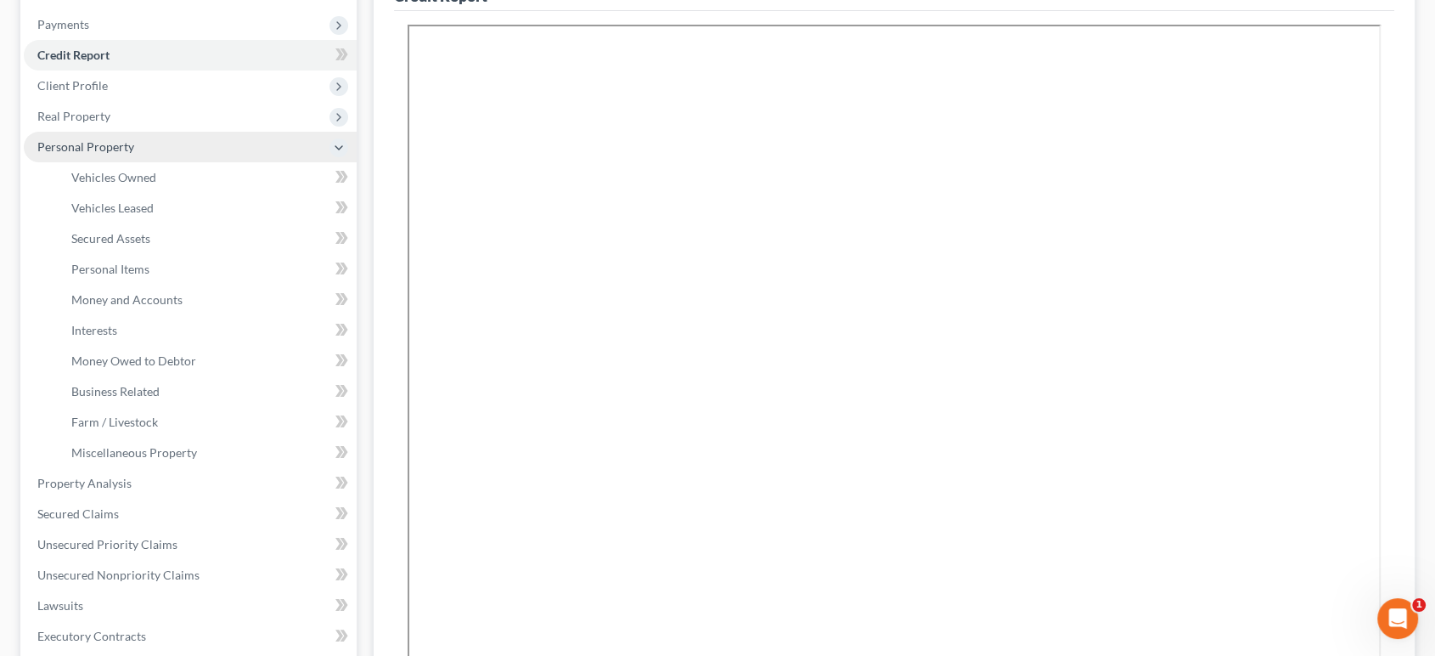
scroll to position [279, 0]
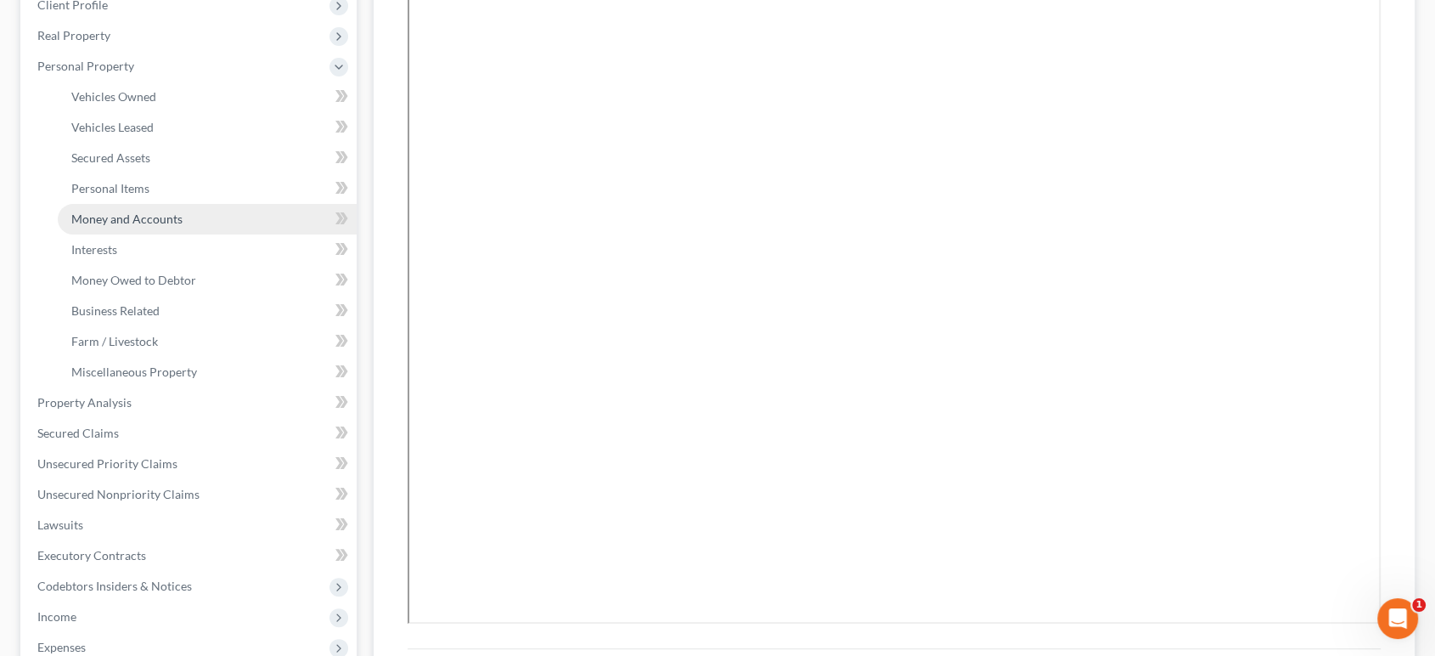
click at [174, 226] on span "Money and Accounts" at bounding box center [126, 218] width 111 height 14
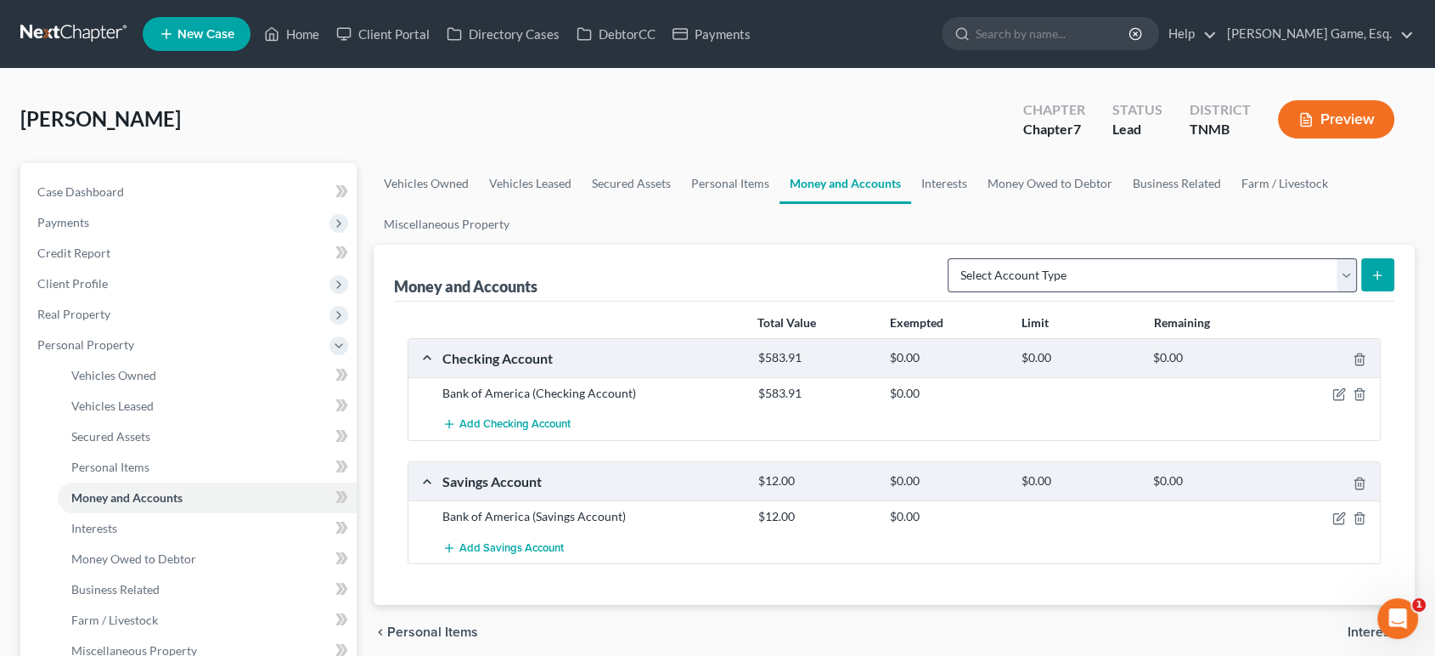
scroll to position [189, 0]
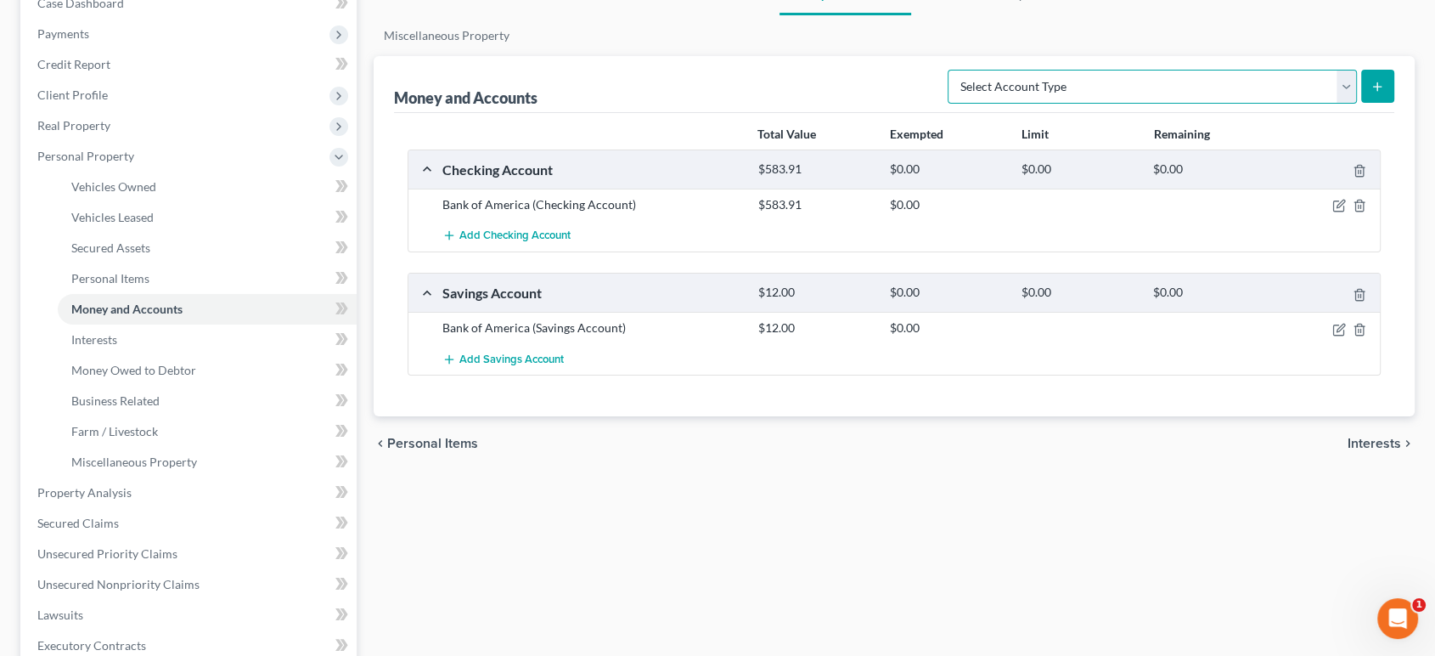
click at [1100, 104] on select "Select Account Type Brokerage (A/B: 18, SOFA: 20) Cash on Hand (A/B: 16) Certif…" at bounding box center [1152, 87] width 409 height 34
select select "checking"
click at [948, 104] on select "Select Account Type Brokerage (A/B: 18, SOFA: 20) Cash on Hand (A/B: 16) Certif…" at bounding box center [1152, 87] width 409 height 34
click at [1371, 93] on icon "submit" at bounding box center [1378, 87] width 14 height 14
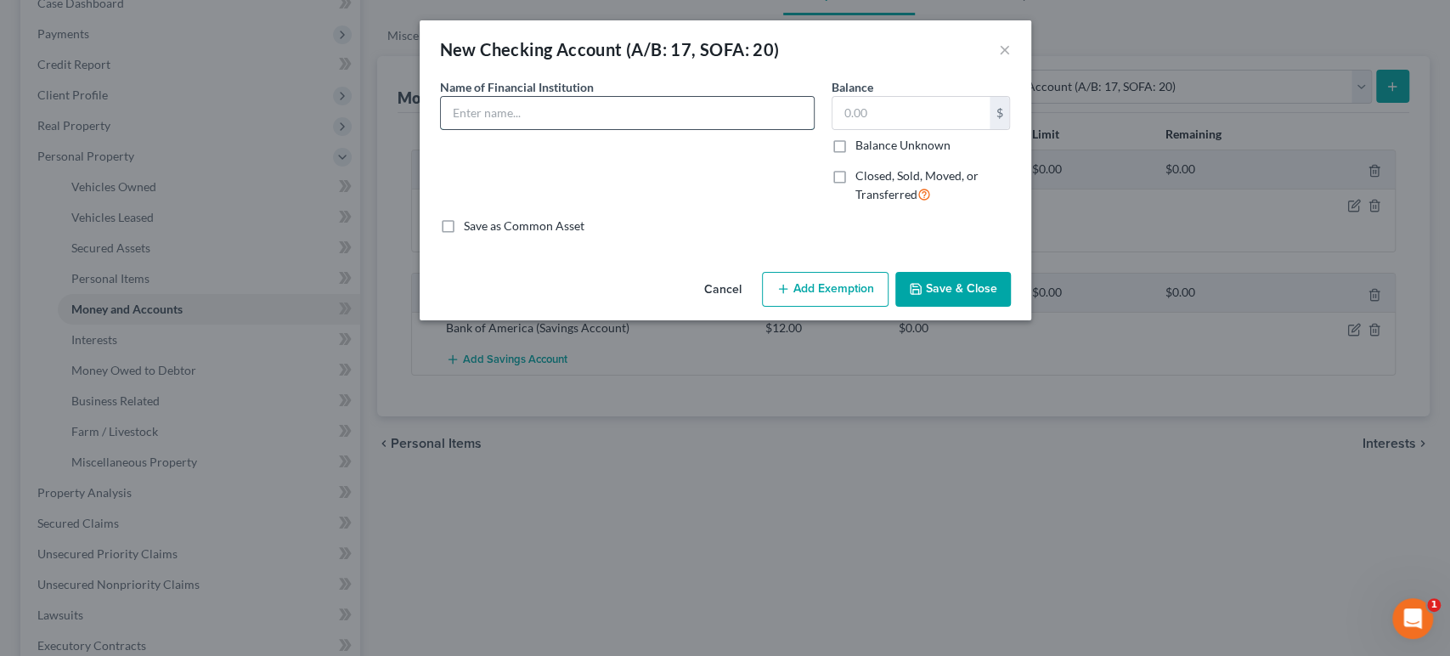
click at [638, 129] on input "text" at bounding box center [627, 113] width 373 height 32
type input "US Bank"
click at [886, 129] on input "text" at bounding box center [910, 113] width 157 height 32
click at [1011, 307] on button "Save & Close" at bounding box center [953, 290] width 116 height 36
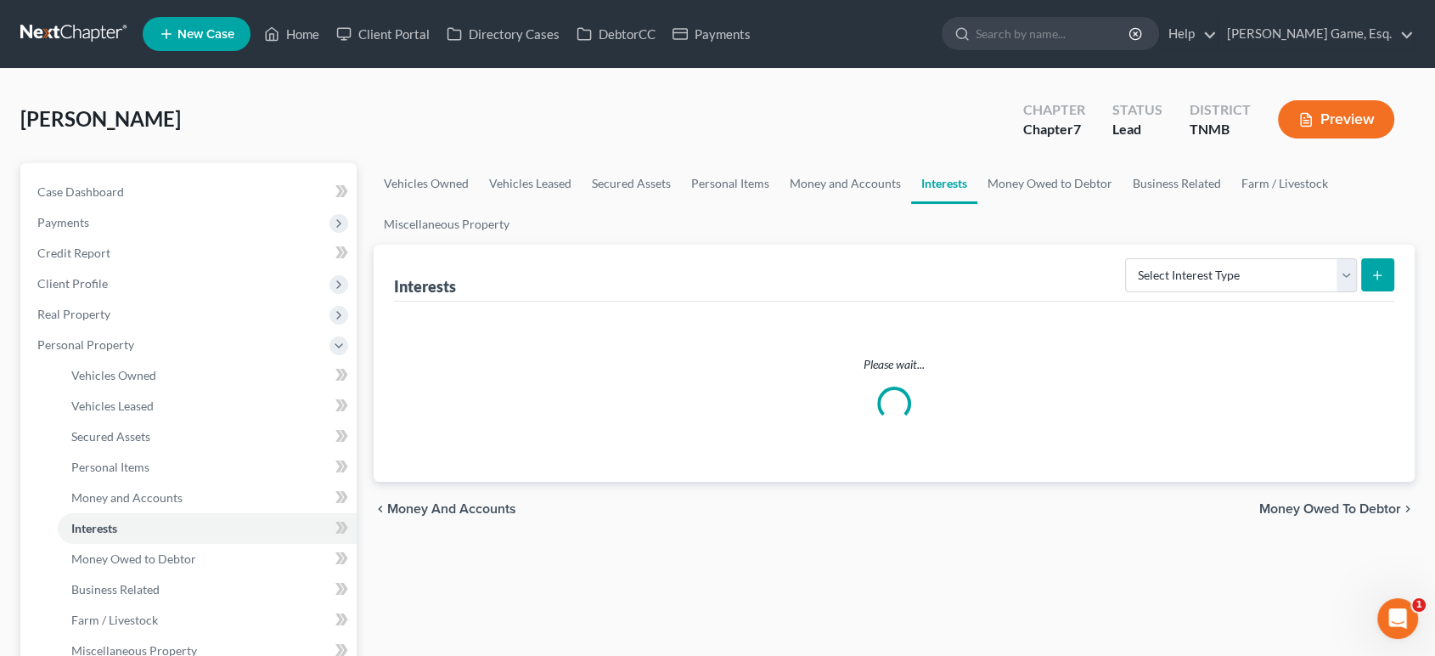
scroll to position [94, 0]
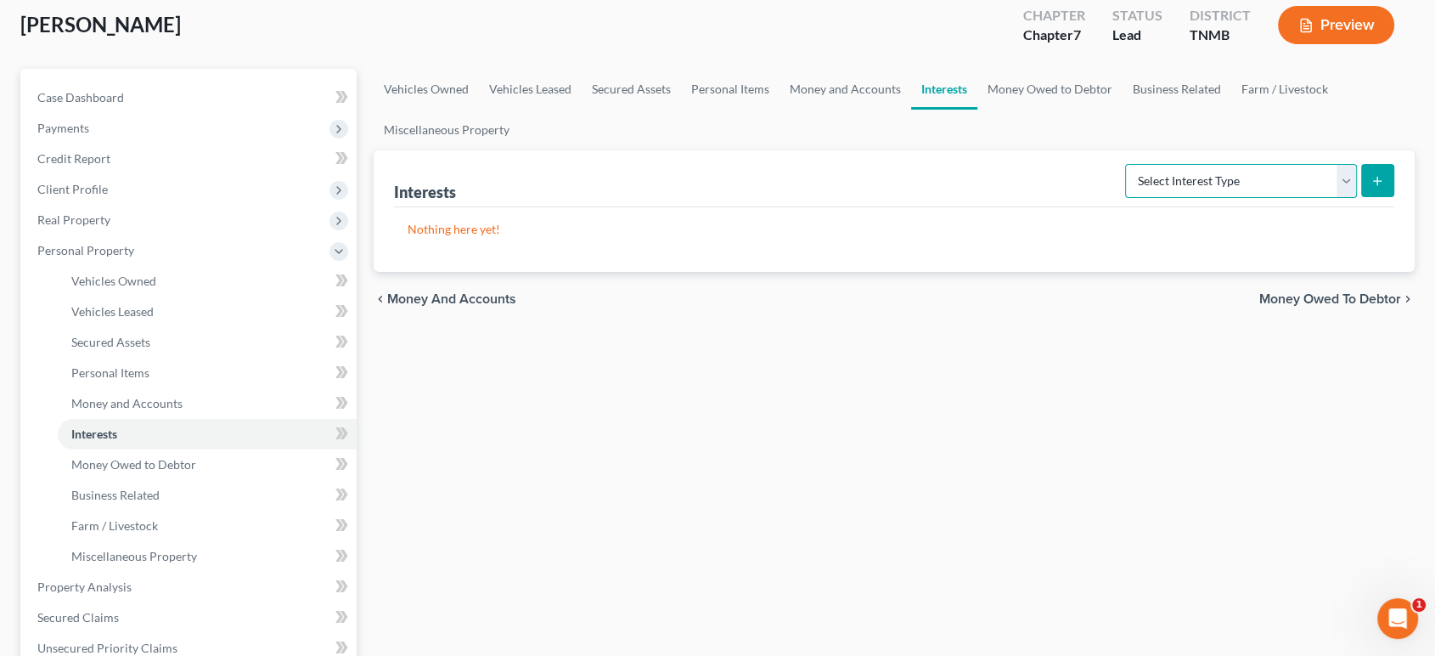
drag, startPoint x: 1114, startPoint y: 266, endPoint x: 1112, endPoint y: 256, distance: 9.7
click at [1125, 198] on select "Select Interest Type 401K (A/B: 21) Annuity (A/B: 23) Bond (A/B: 18) Education …" at bounding box center [1241, 181] width 232 height 34
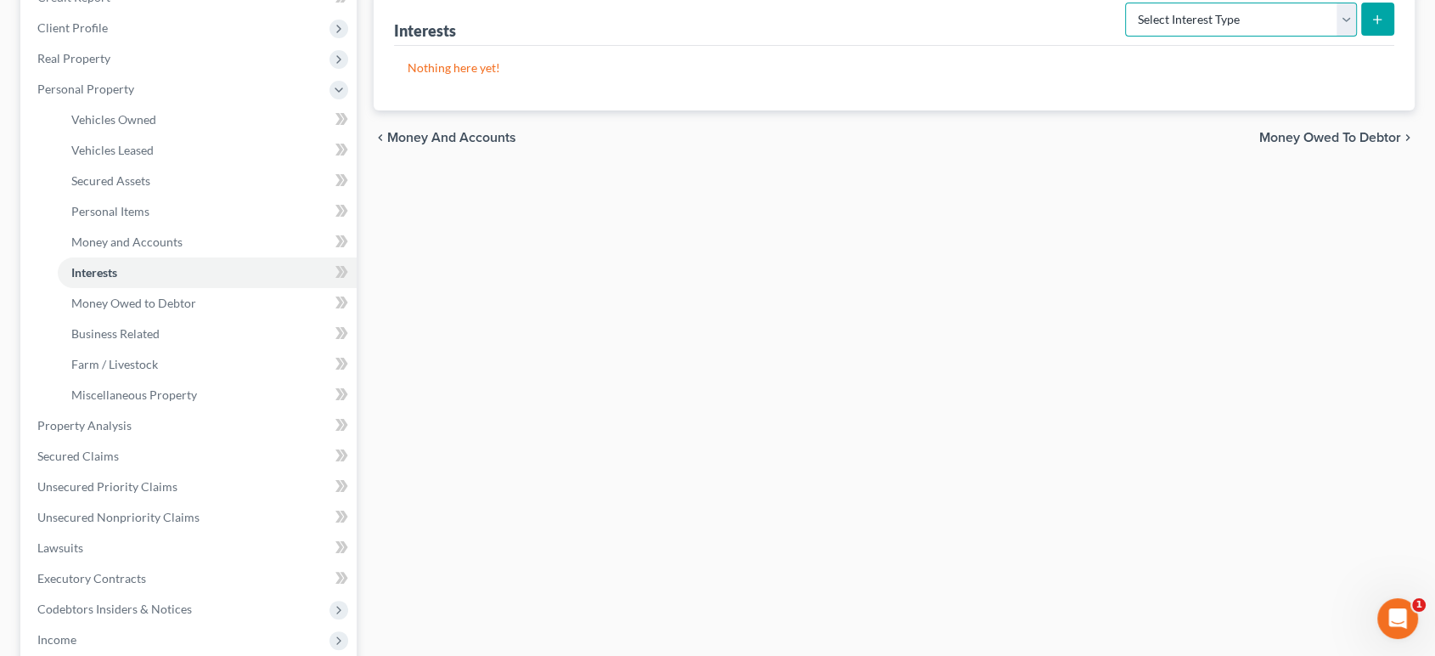
scroll to position [189, 0]
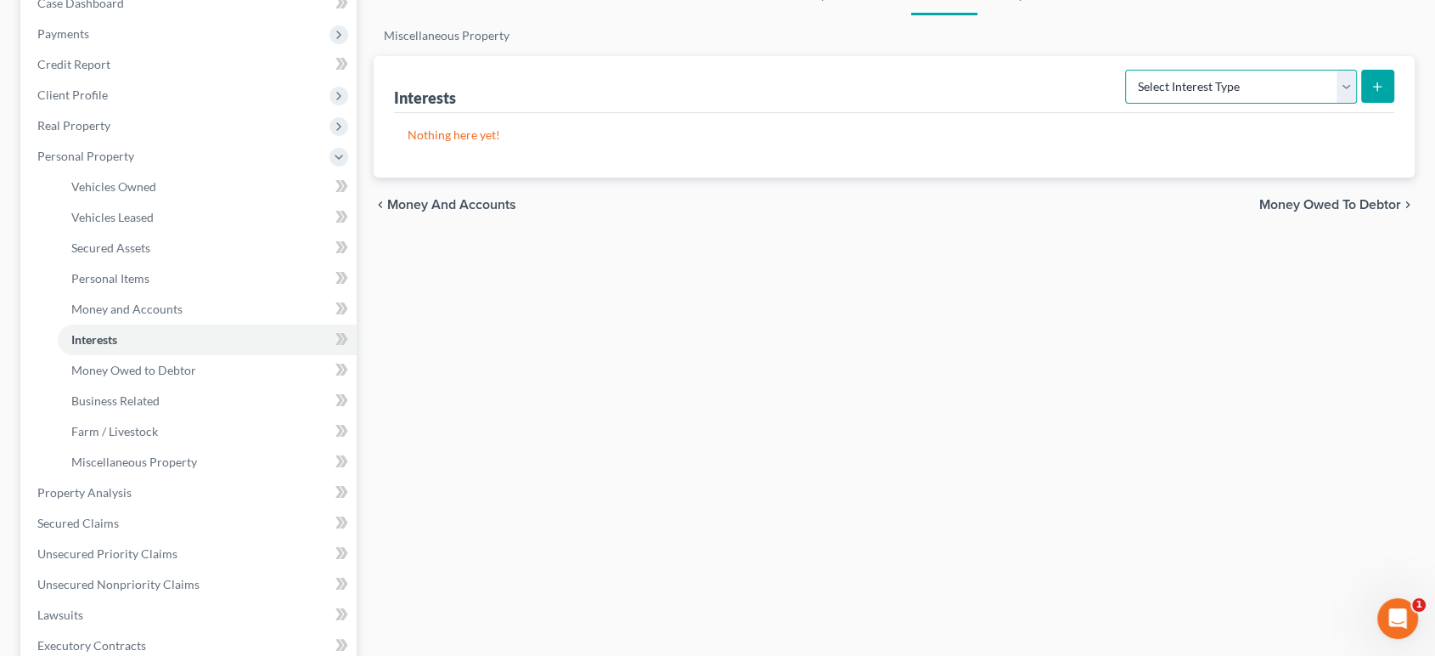
click at [1171, 104] on select "Select Interest Type 401K (A/B: 21) Annuity (A/B: 23) Bond (A/B: 18) Education …" at bounding box center [1241, 87] width 232 height 34
click at [1160, 104] on select "Select Interest Type 401K (A/B: 21) Annuity (A/B: 23) Bond (A/B: 18) Education …" at bounding box center [1241, 87] width 232 height 34
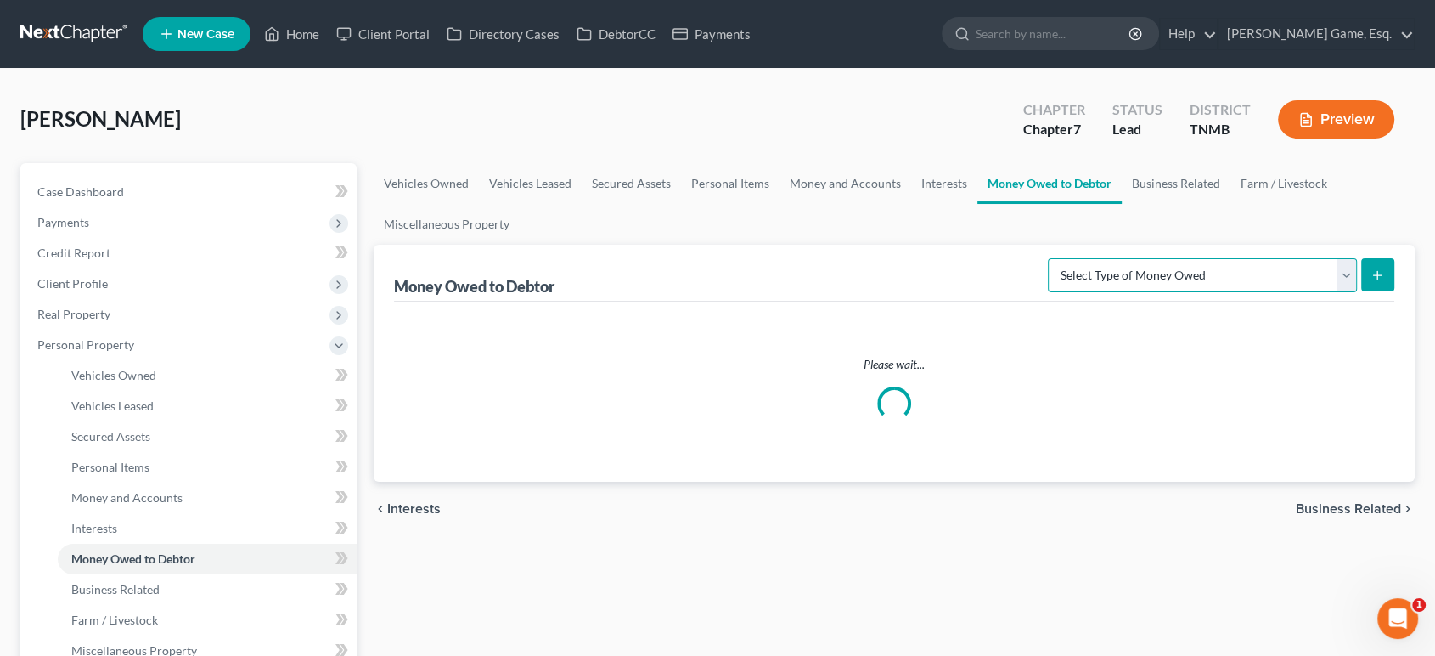
click at [1081, 292] on select "Select Type of Money Owed Accounts Receivable (A/B: 38) Alimony (A/B: 29) Child…" at bounding box center [1202, 275] width 309 height 34
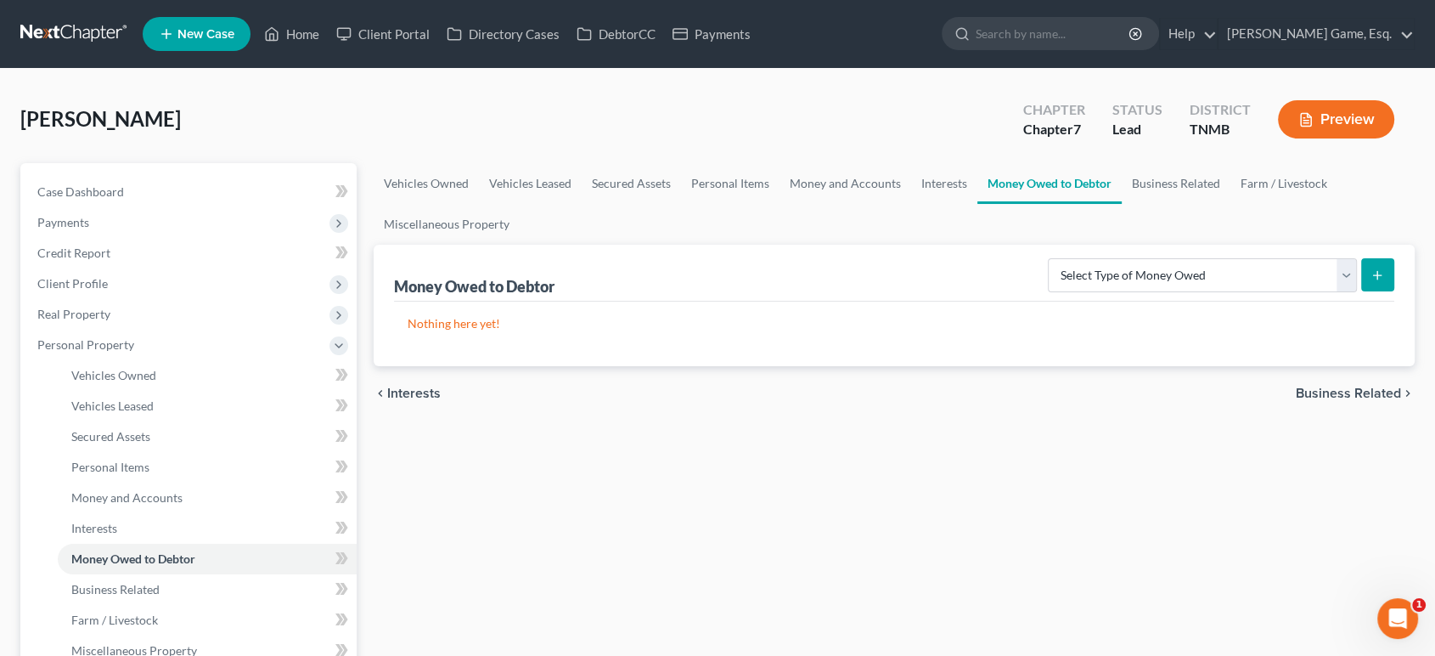
click at [927, 302] on div "Money Owed to Debtor Select Type of Money Owed Accounts Receivable (A/B: 38) Al…" at bounding box center [894, 273] width 1001 height 57
click at [1122, 204] on link "Business Related" at bounding box center [1176, 183] width 109 height 41
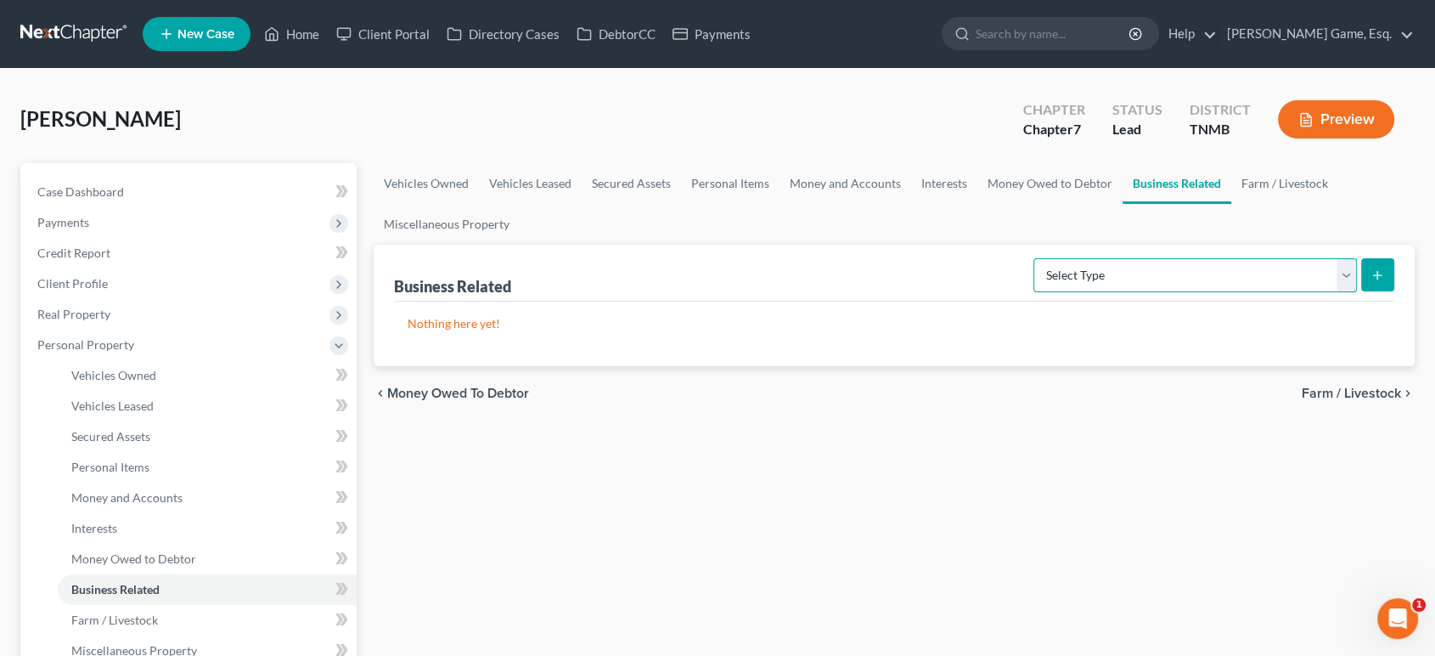
click at [1057, 292] on select "Select Type Customer Lists (A/B: 43) Franchises (A/B: 27) Inventory (A/B: 41) L…" at bounding box center [1196, 275] width 324 height 34
click at [1232, 204] on link "Farm / Livestock" at bounding box center [1285, 183] width 107 height 41
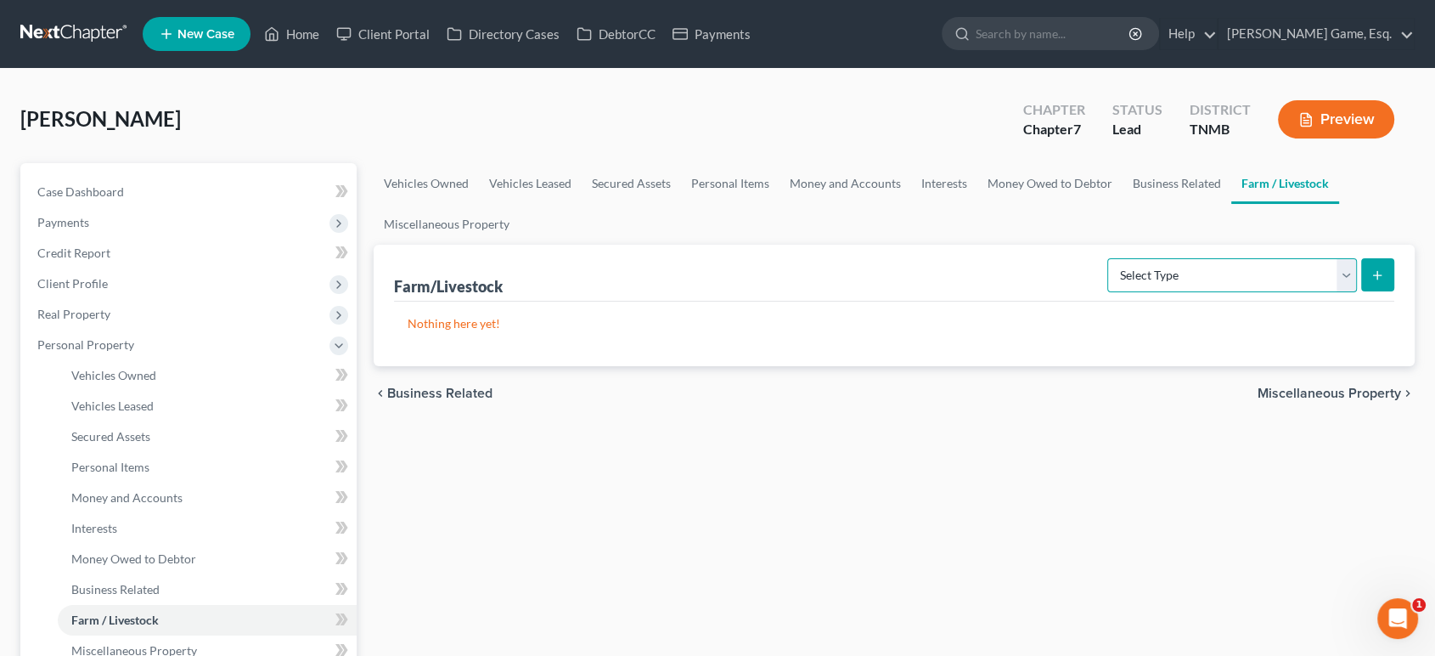
click at [1108, 292] on select "Select Type Animals & Livestock (A/B: 47) Crops: Growing or Harvested (A/B: 48)…" at bounding box center [1233, 275] width 250 height 34
click at [927, 302] on div "Farm/Livestock Select Type Animals & Livestock (A/B: 47) Crops: Growing or Harv…" at bounding box center [894, 273] width 1001 height 57
click at [1135, 292] on select "Select Type Animals & Livestock (A/B: 47) Crops: Growing or Harvested (A/B: 48)…" at bounding box center [1233, 275] width 250 height 34
drag, startPoint x: 1130, startPoint y: 335, endPoint x: 1116, endPoint y: 339, distance: 14.8
click at [1130, 292] on select "Select Type Animals & Livestock (A/B: 47) Crops: Growing or Harvested (A/B: 48)…" at bounding box center [1233, 275] width 250 height 34
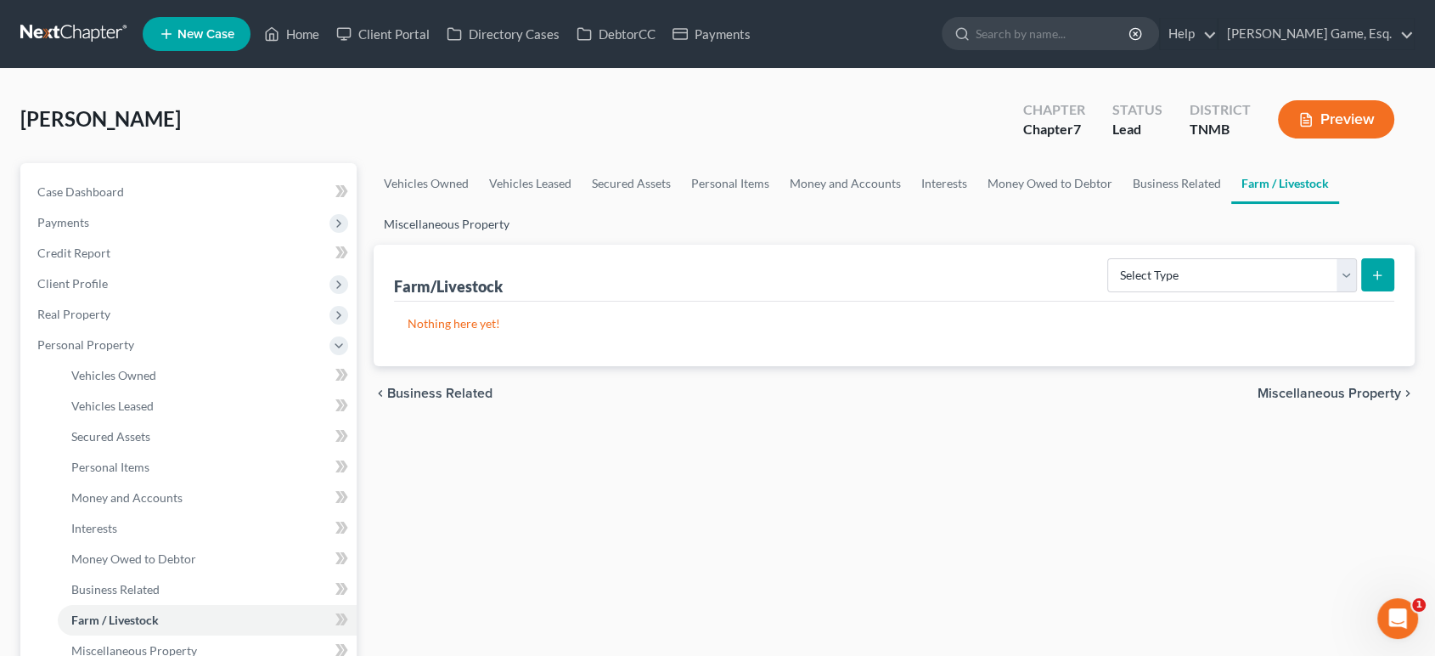
click at [520, 245] on link "Miscellaneous Property" at bounding box center [447, 224] width 146 height 41
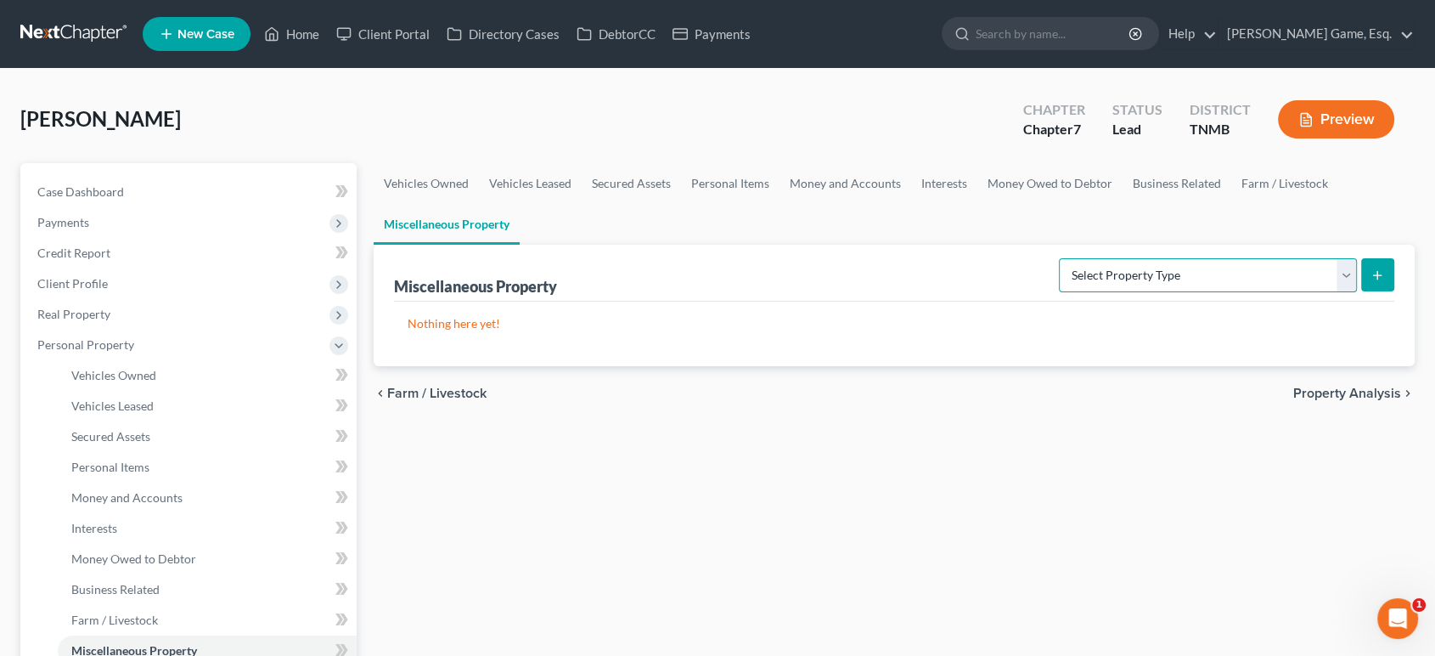
click at [1059, 292] on select "Select Property Type Assigned for Creditor Benefit [DATE] (SOFA: 12) Holding fo…" at bounding box center [1208, 275] width 298 height 34
click at [858, 302] on div "Miscellaneous Property Select Property Type Assigned for Creditor Benefit [DATE…" at bounding box center [894, 273] width 1001 height 57
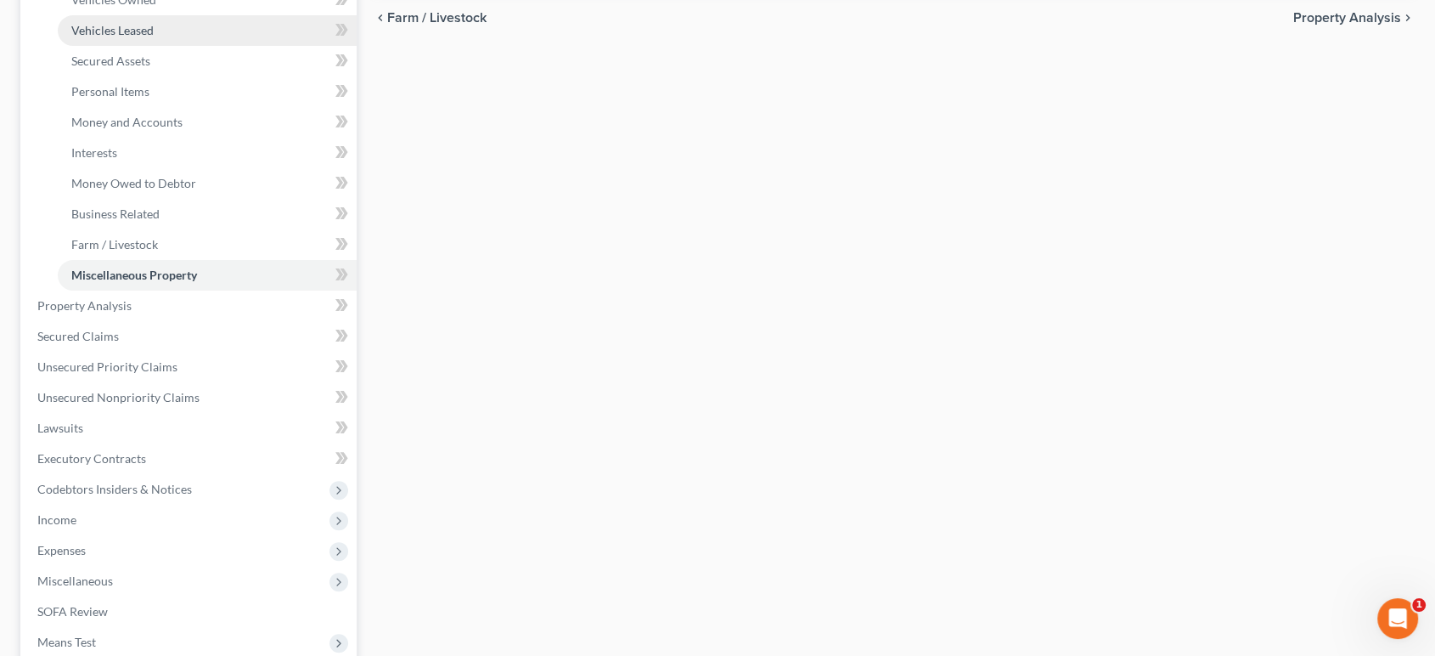
scroll to position [377, 0]
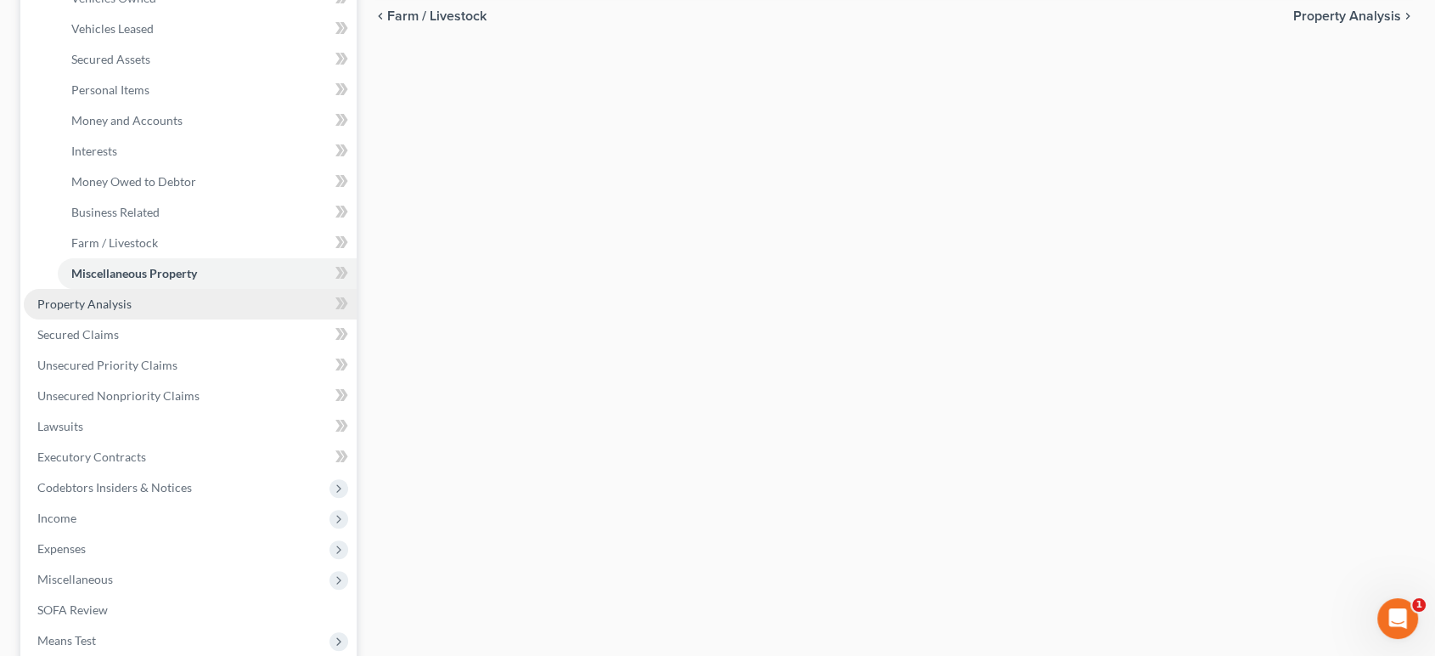
click at [203, 319] on link "Property Analysis" at bounding box center [190, 304] width 333 height 31
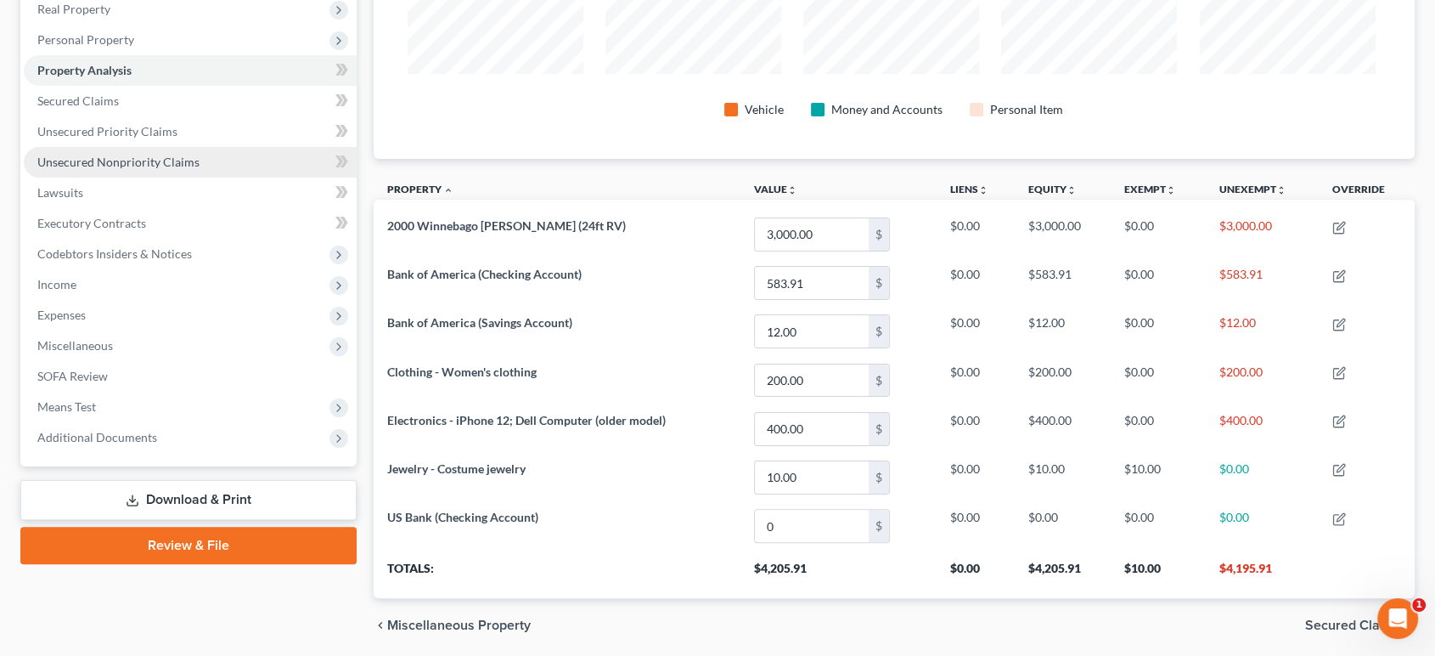
scroll to position [292, 0]
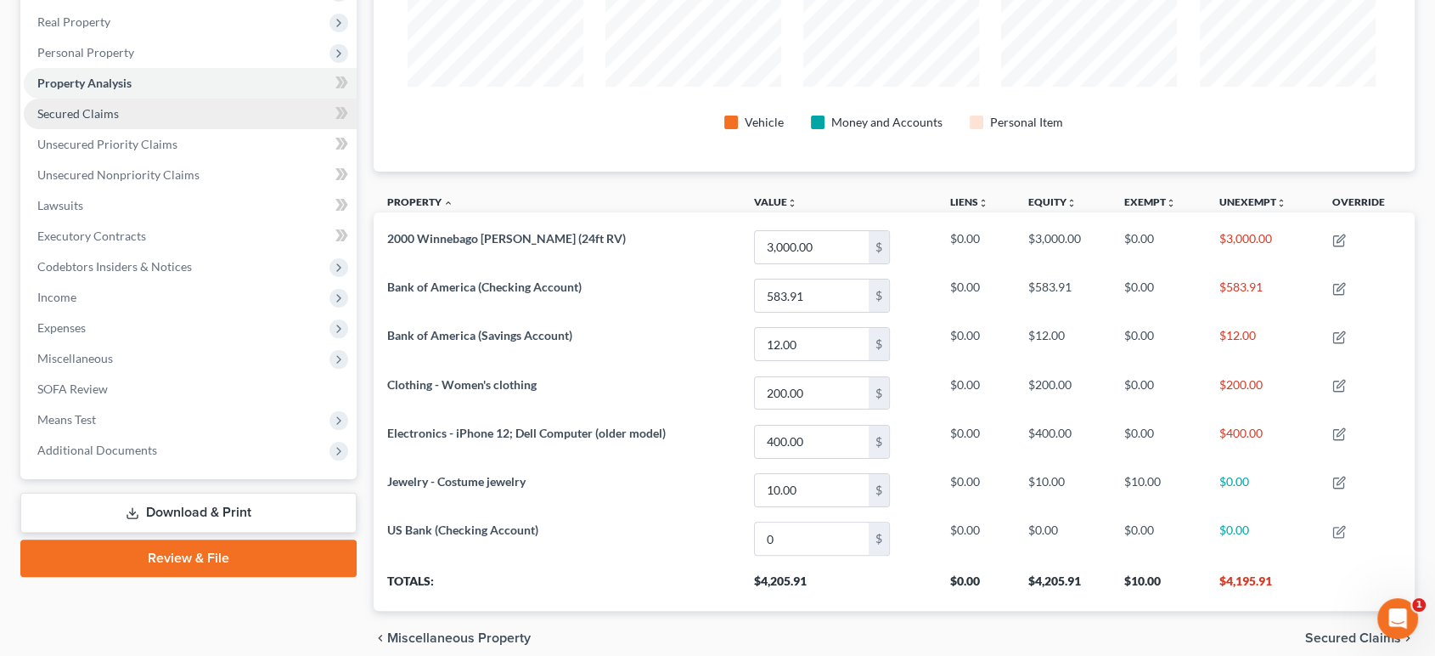
click at [150, 129] on link "Secured Claims" at bounding box center [190, 114] width 333 height 31
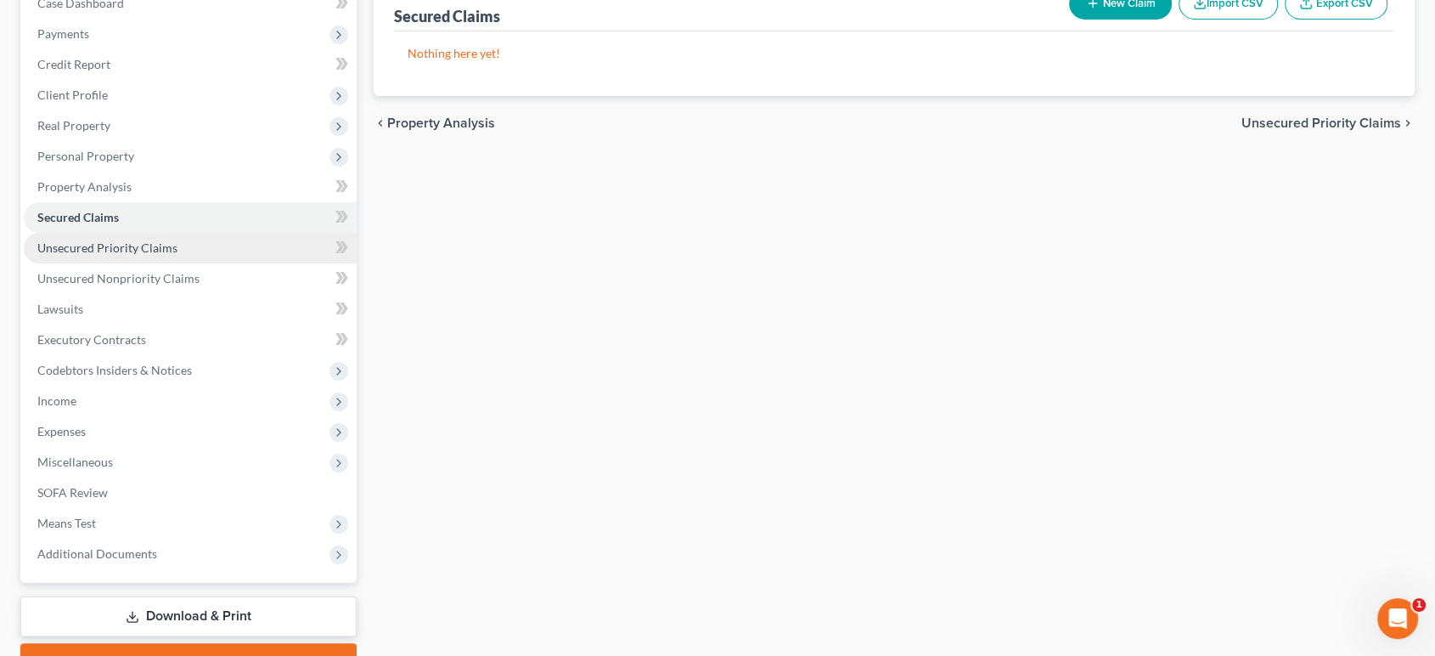
click at [178, 255] on span "Unsecured Priority Claims" at bounding box center [107, 247] width 140 height 14
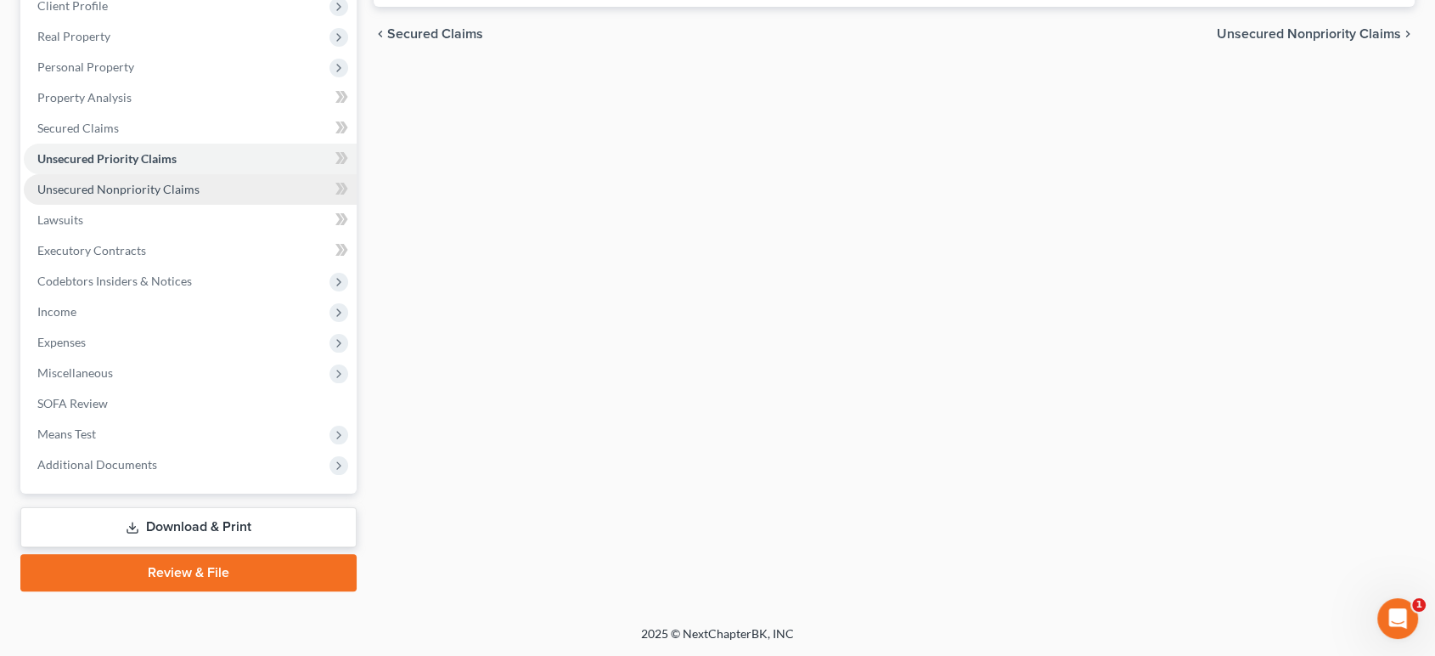
click at [200, 196] on span "Unsecured Nonpriority Claims" at bounding box center [118, 189] width 162 height 14
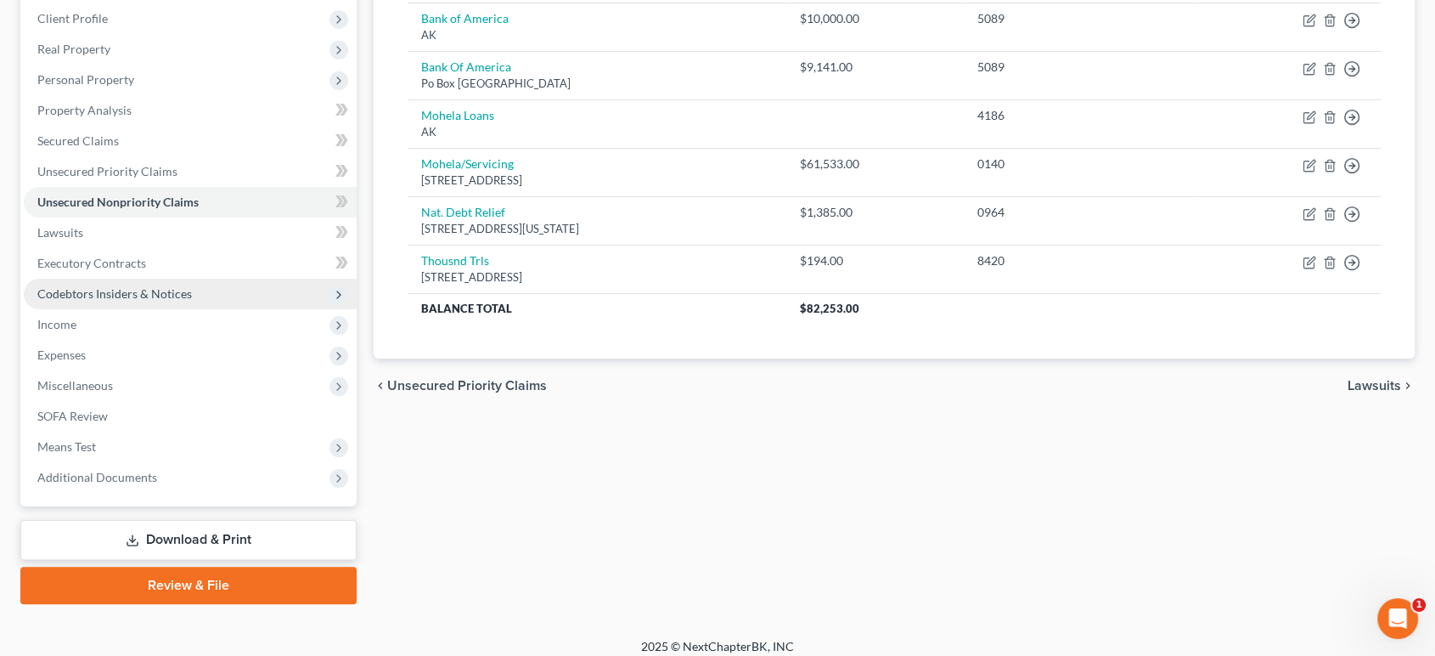
scroll to position [283, 0]
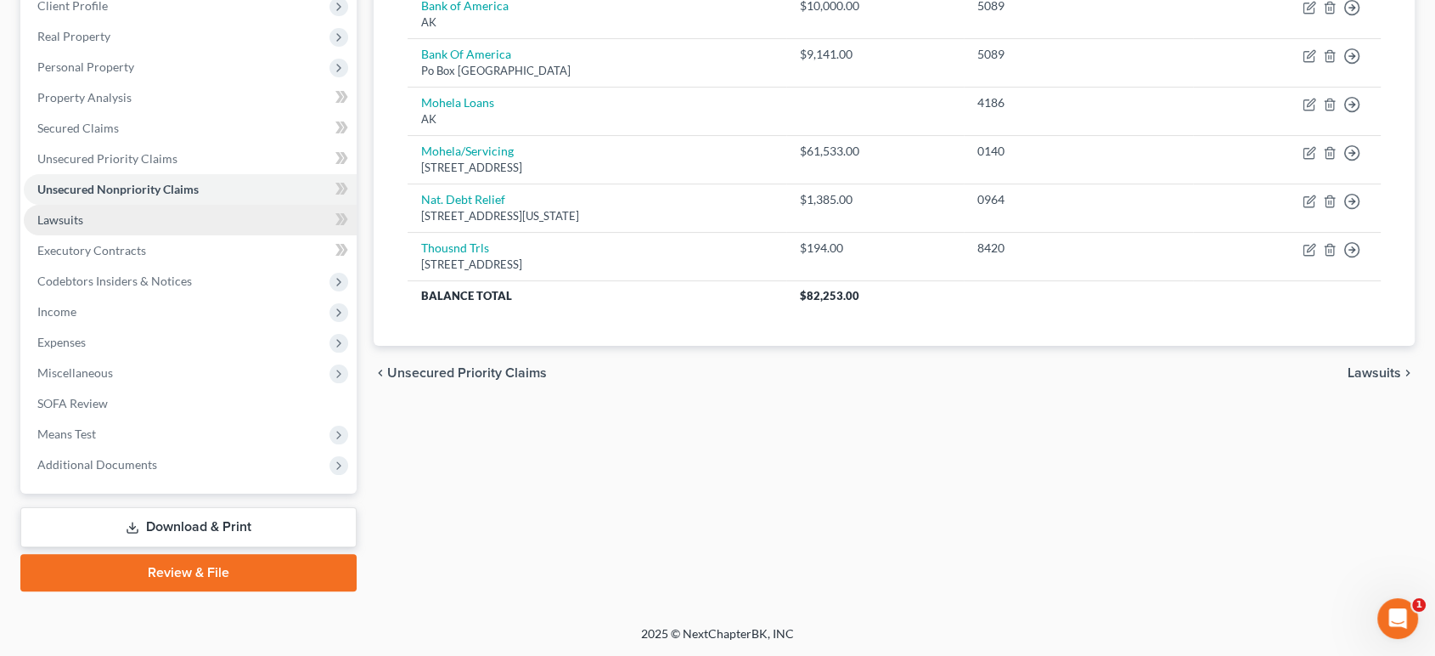
click at [153, 235] on link "Lawsuits" at bounding box center [190, 220] width 333 height 31
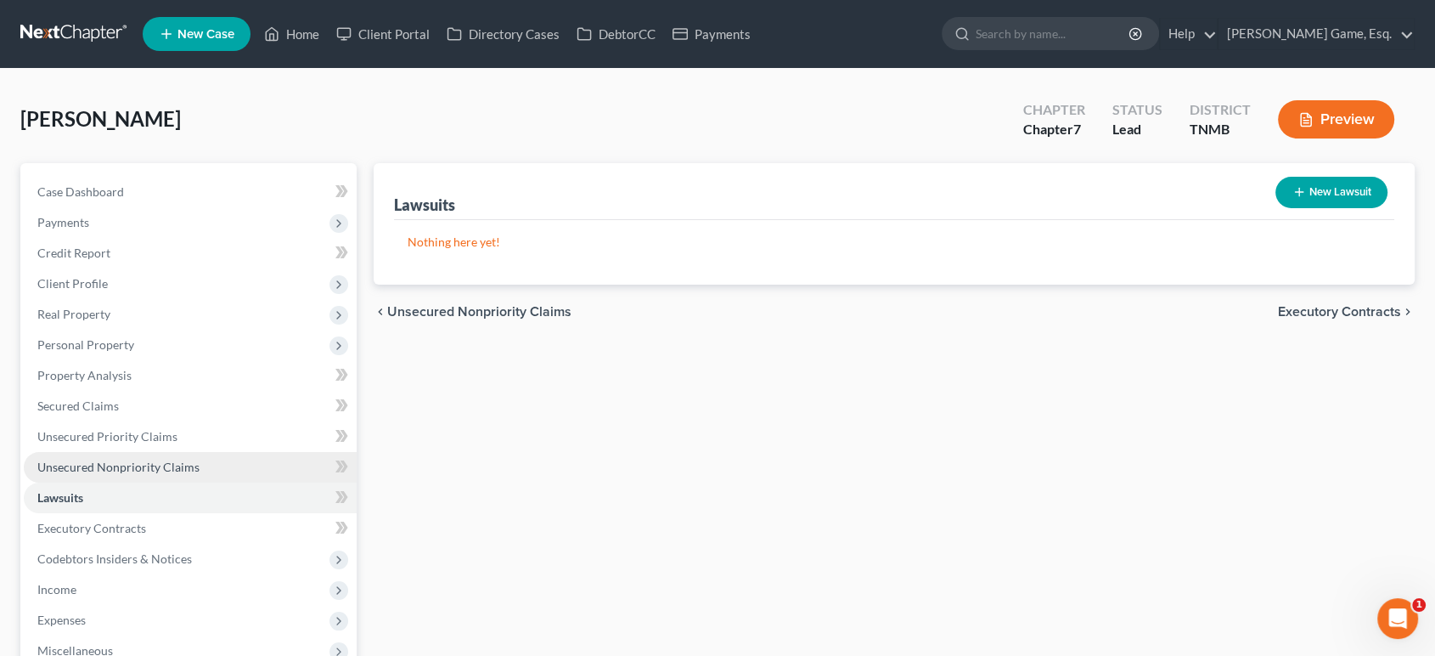
click at [200, 474] on span "Unsecured Nonpriority Claims" at bounding box center [118, 466] width 162 height 14
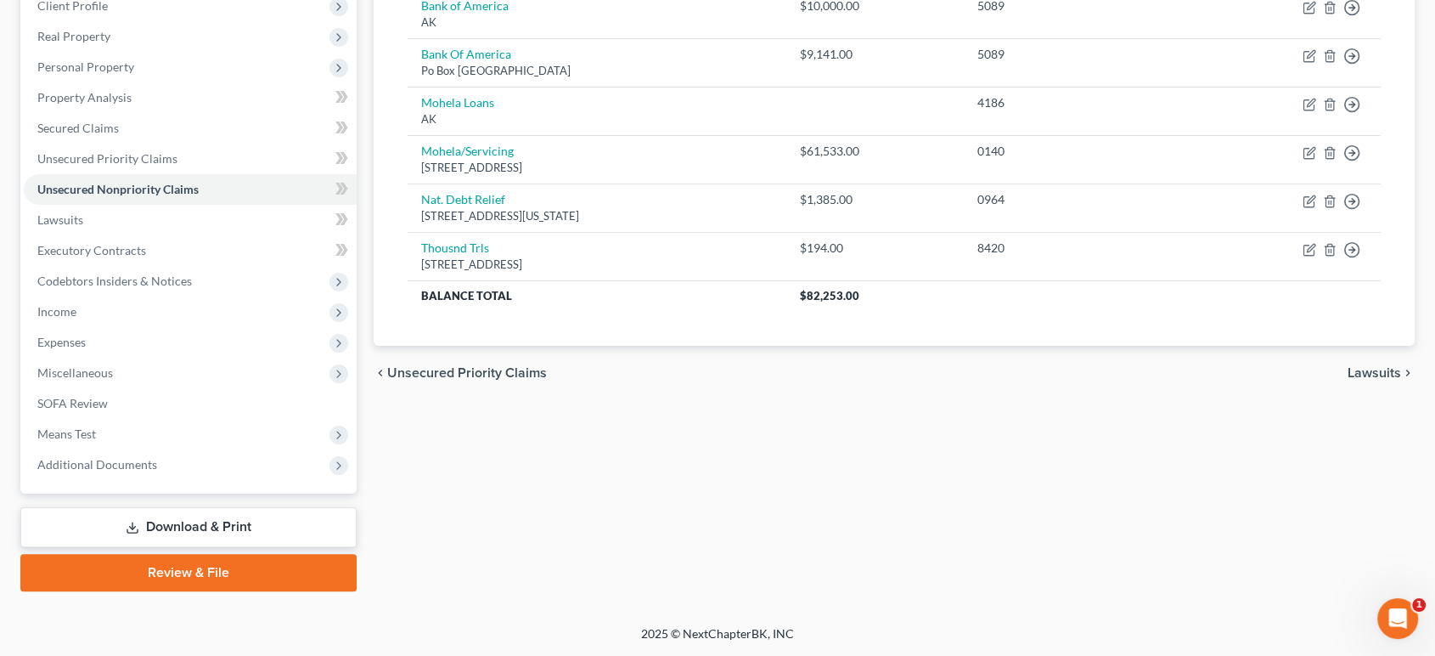
scroll to position [283, 0]
click at [190, 235] on link "Lawsuits" at bounding box center [190, 220] width 333 height 31
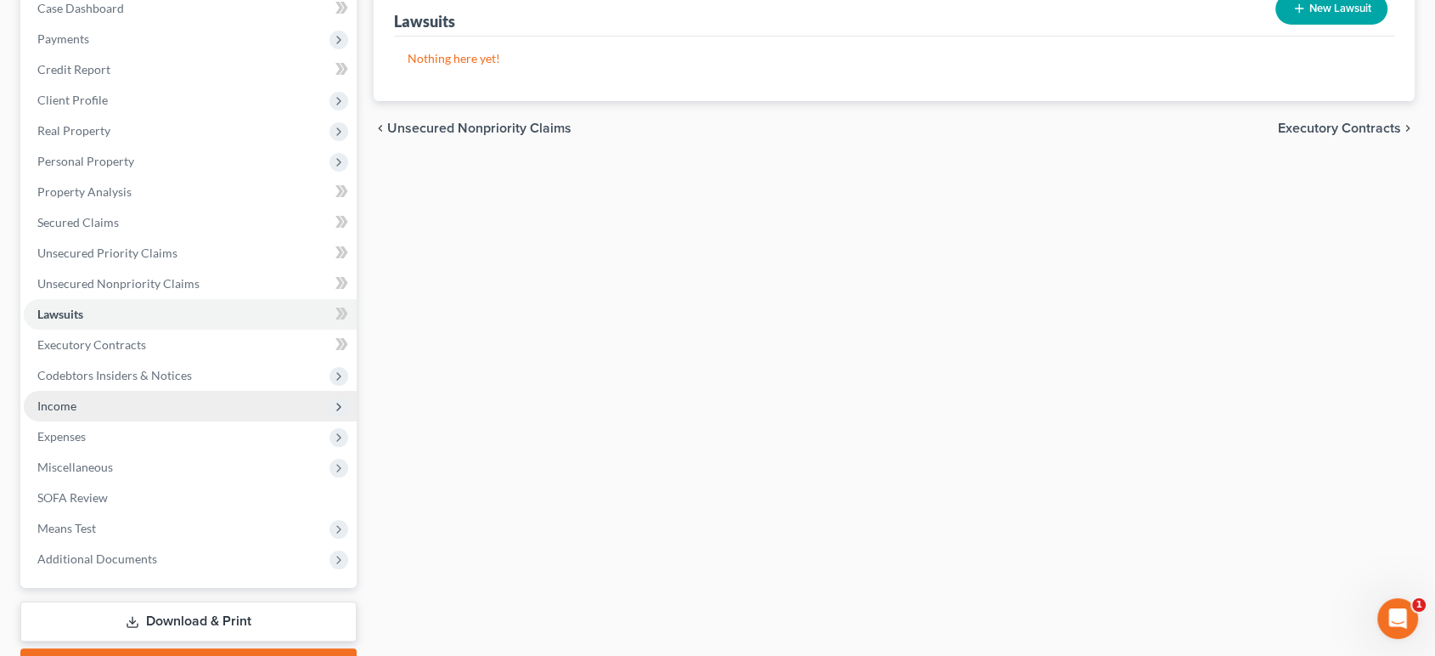
scroll to position [189, 0]
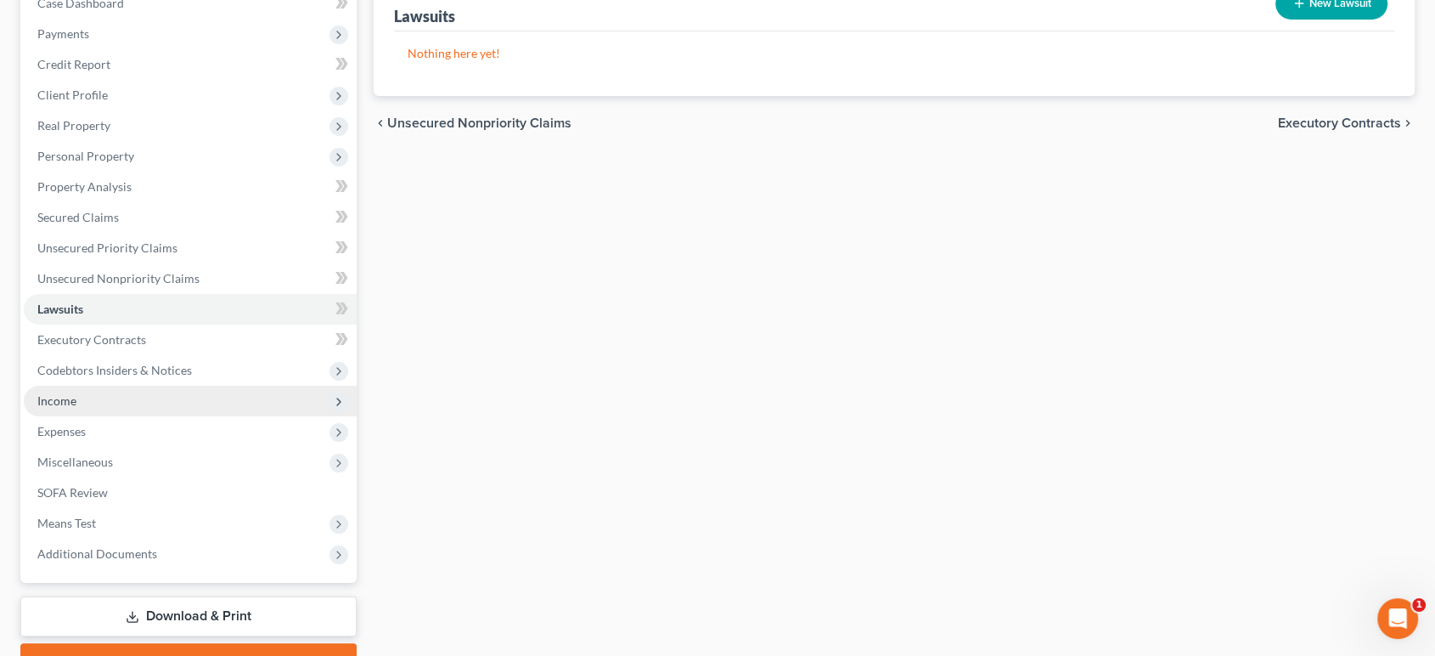
click at [226, 416] on span "Income" at bounding box center [190, 401] width 333 height 31
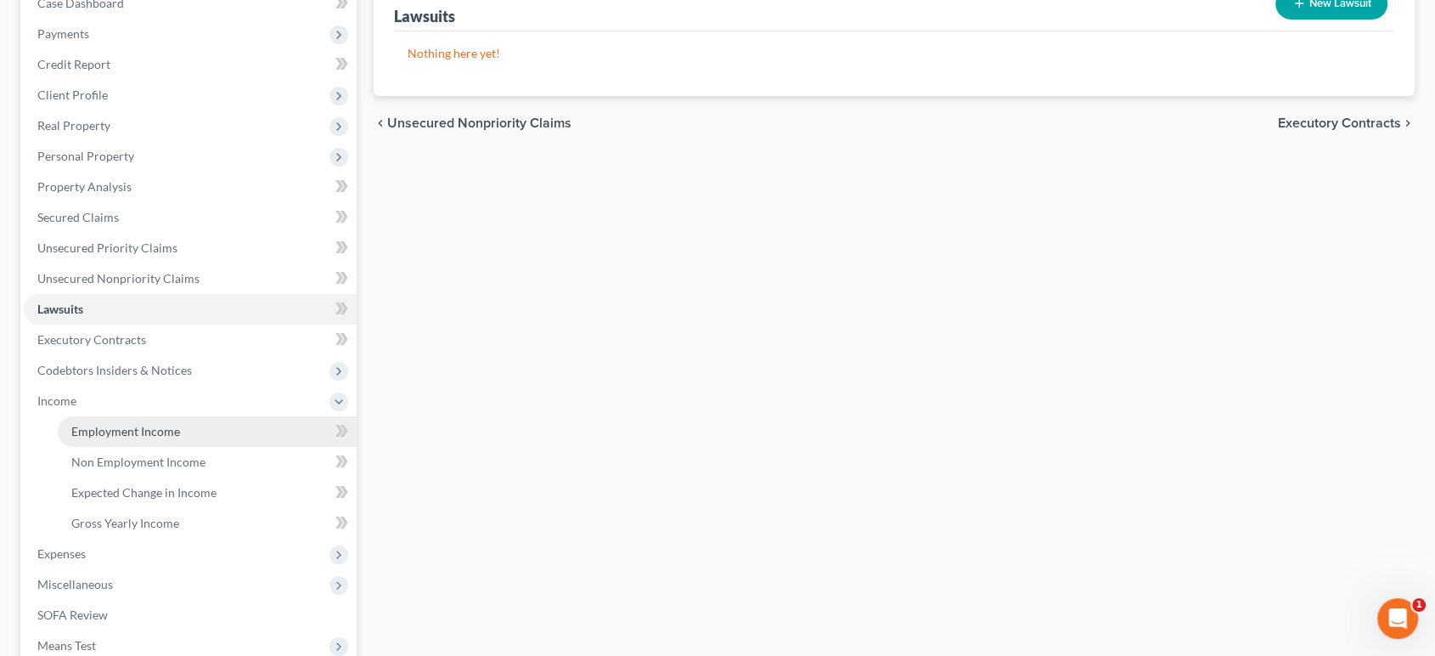
click at [249, 447] on link "Employment Income" at bounding box center [207, 431] width 299 height 31
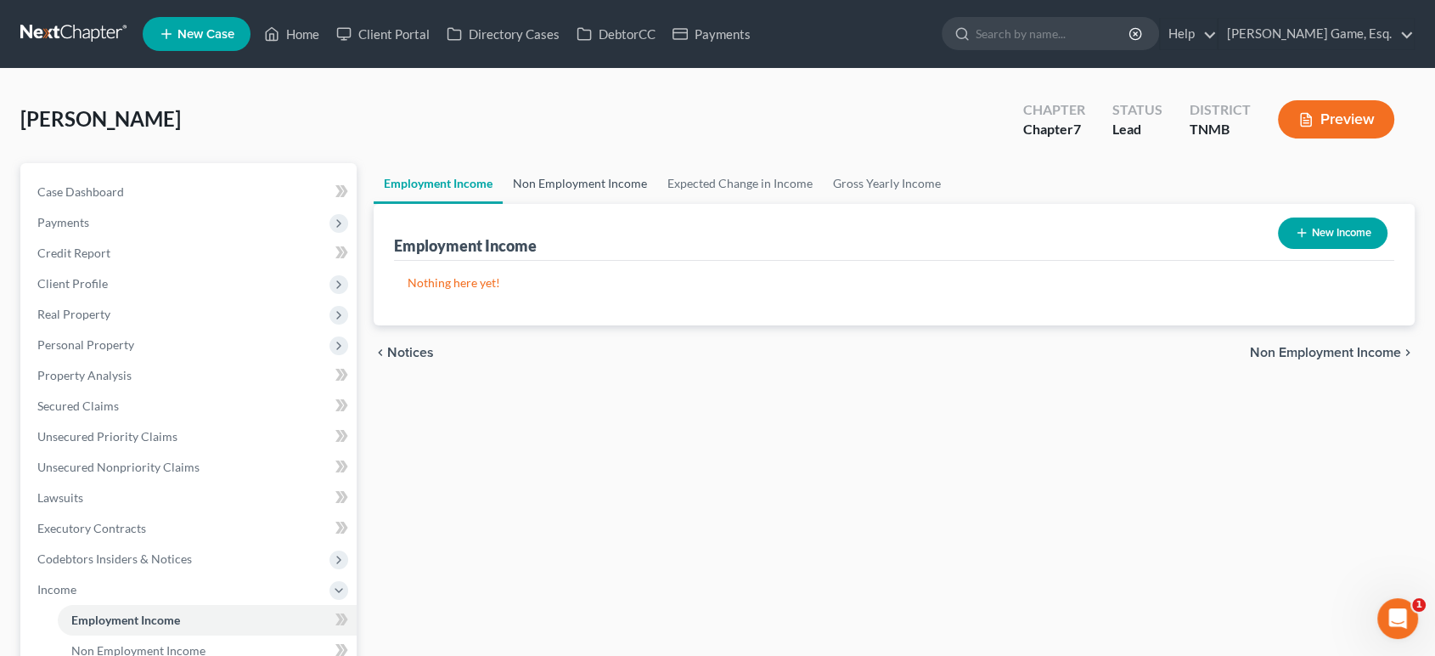
click at [623, 204] on link "Non Employment Income" at bounding box center [580, 183] width 155 height 41
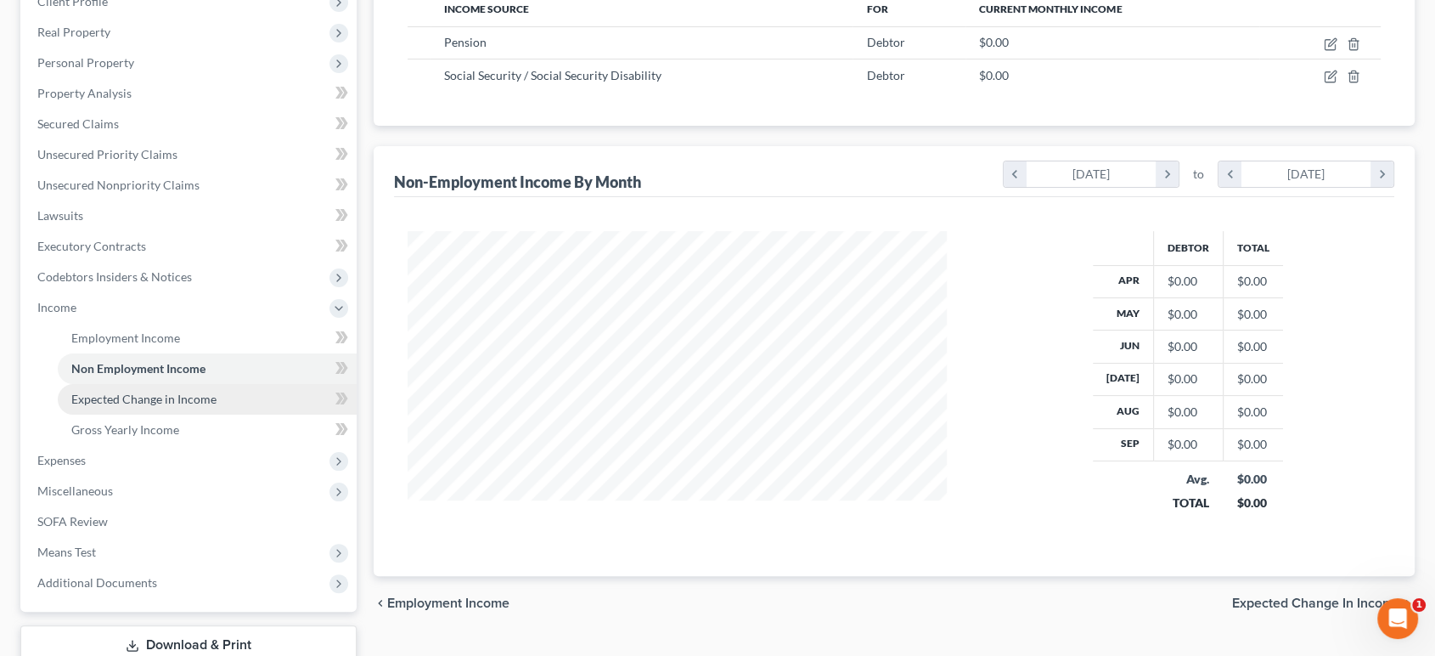
scroll to position [377, 0]
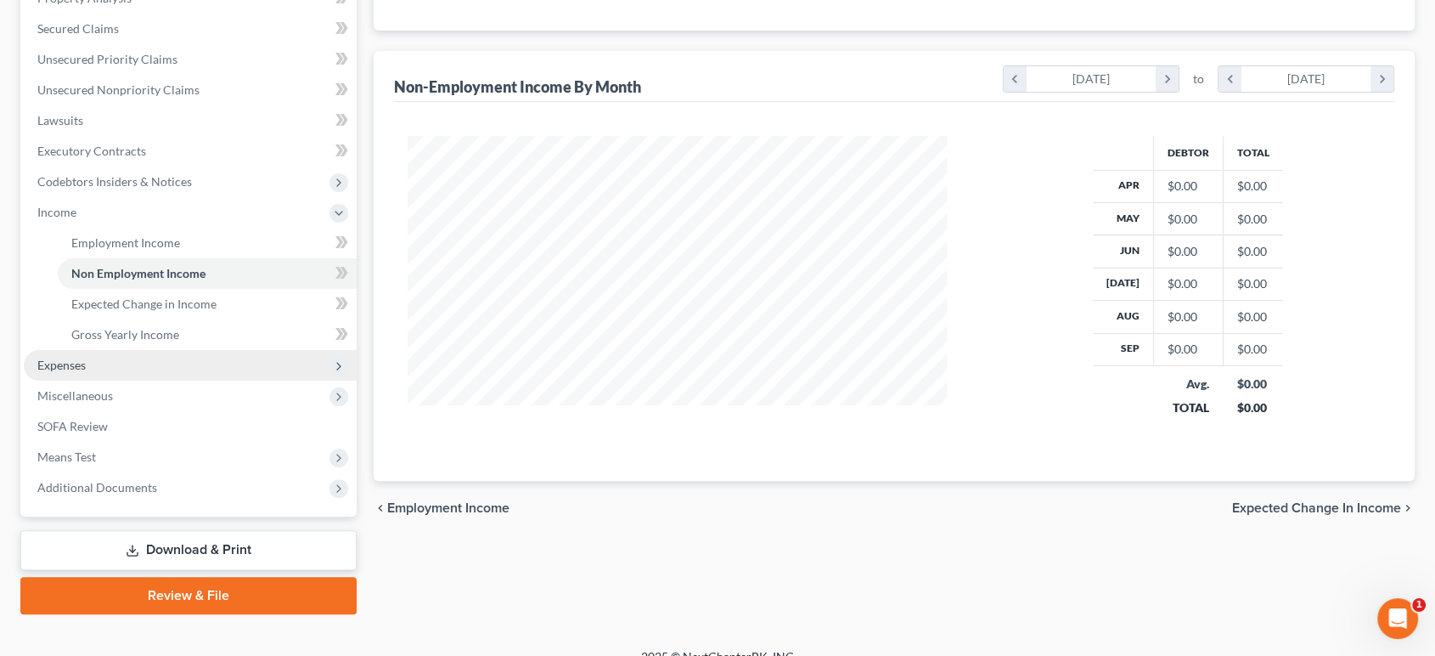
click at [169, 380] on span "Expenses" at bounding box center [190, 365] width 333 height 31
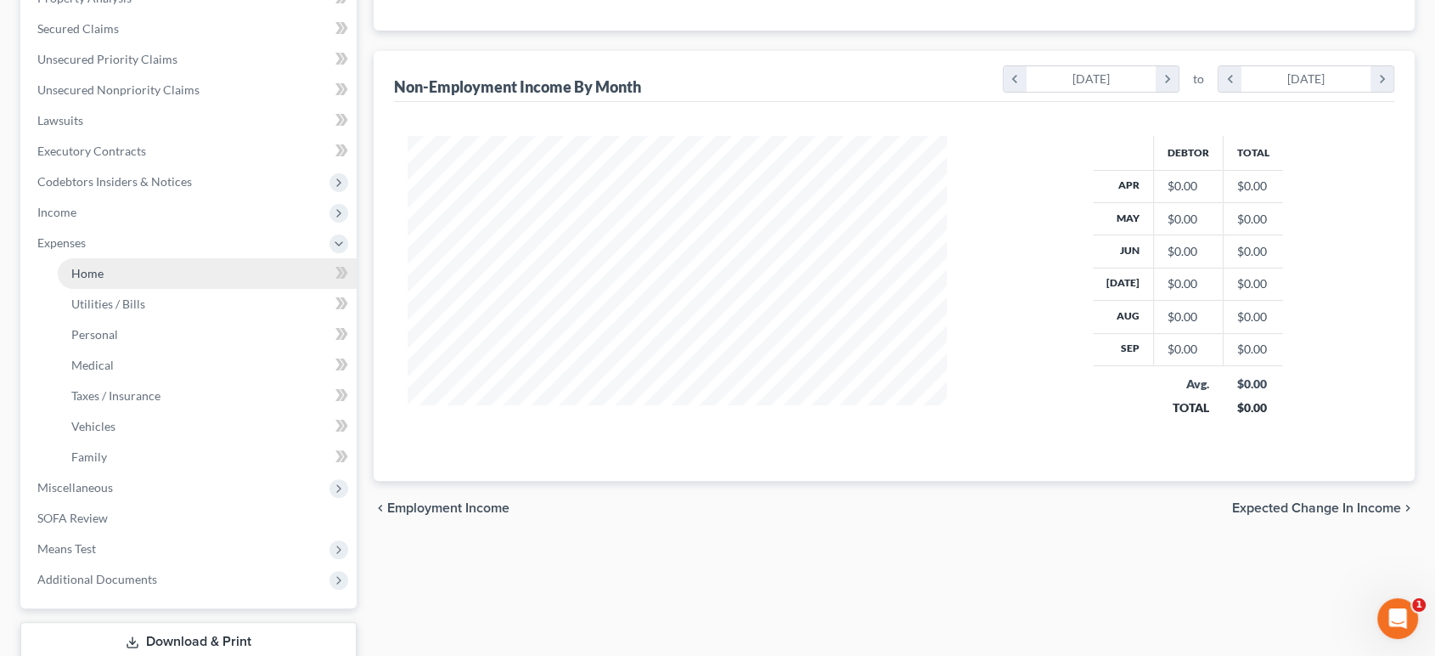
click at [172, 289] on link "Home" at bounding box center [207, 273] width 299 height 31
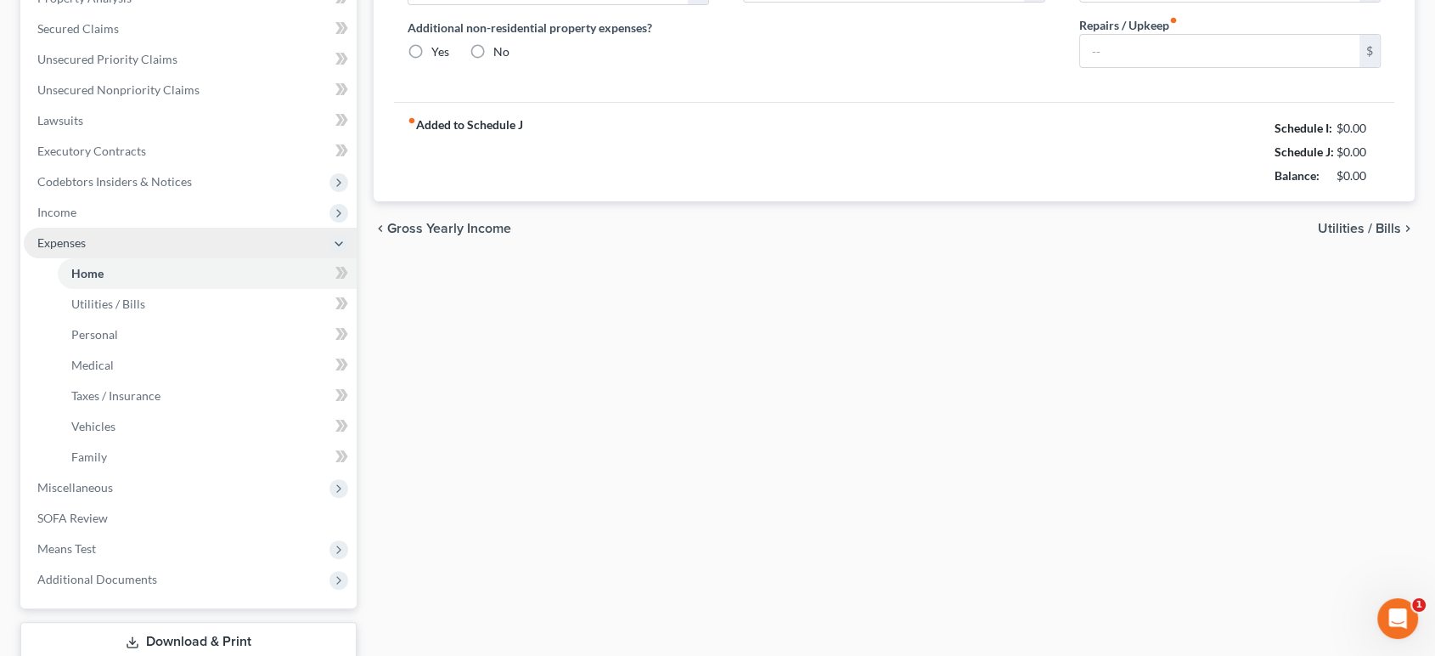
radio input "true"
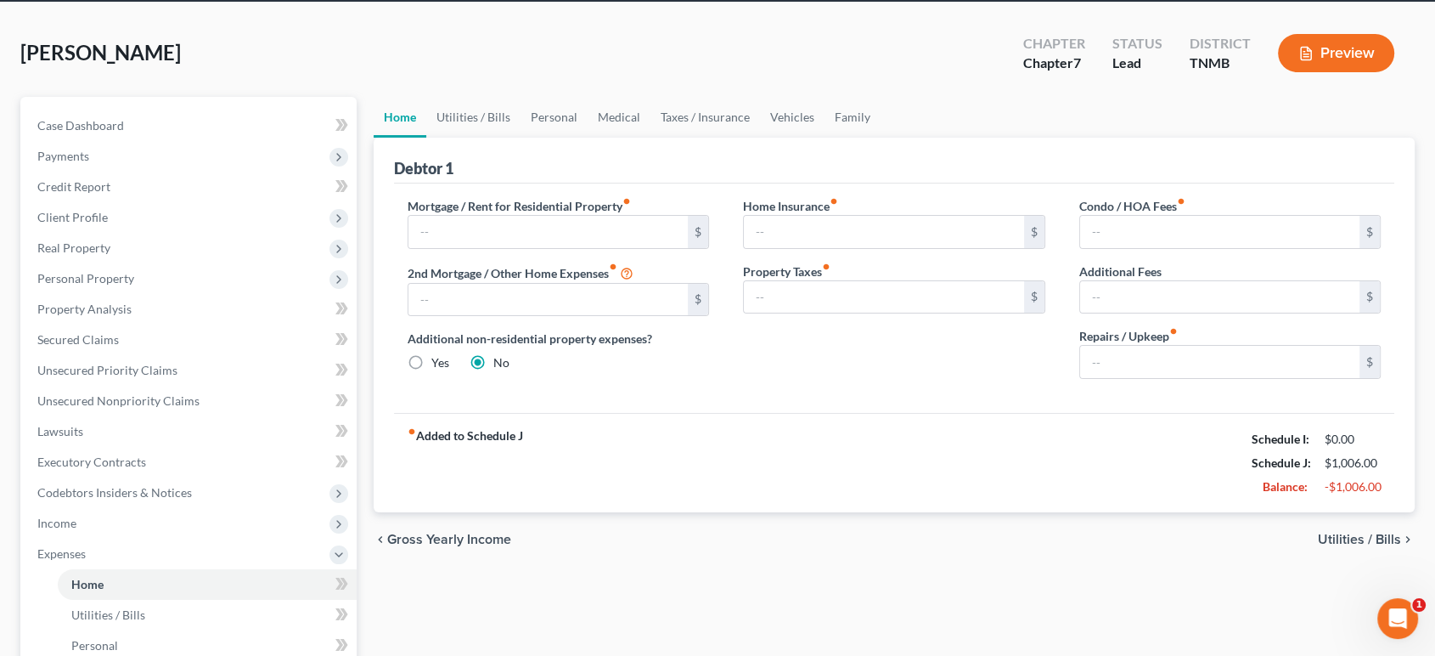
scroll to position [94, 0]
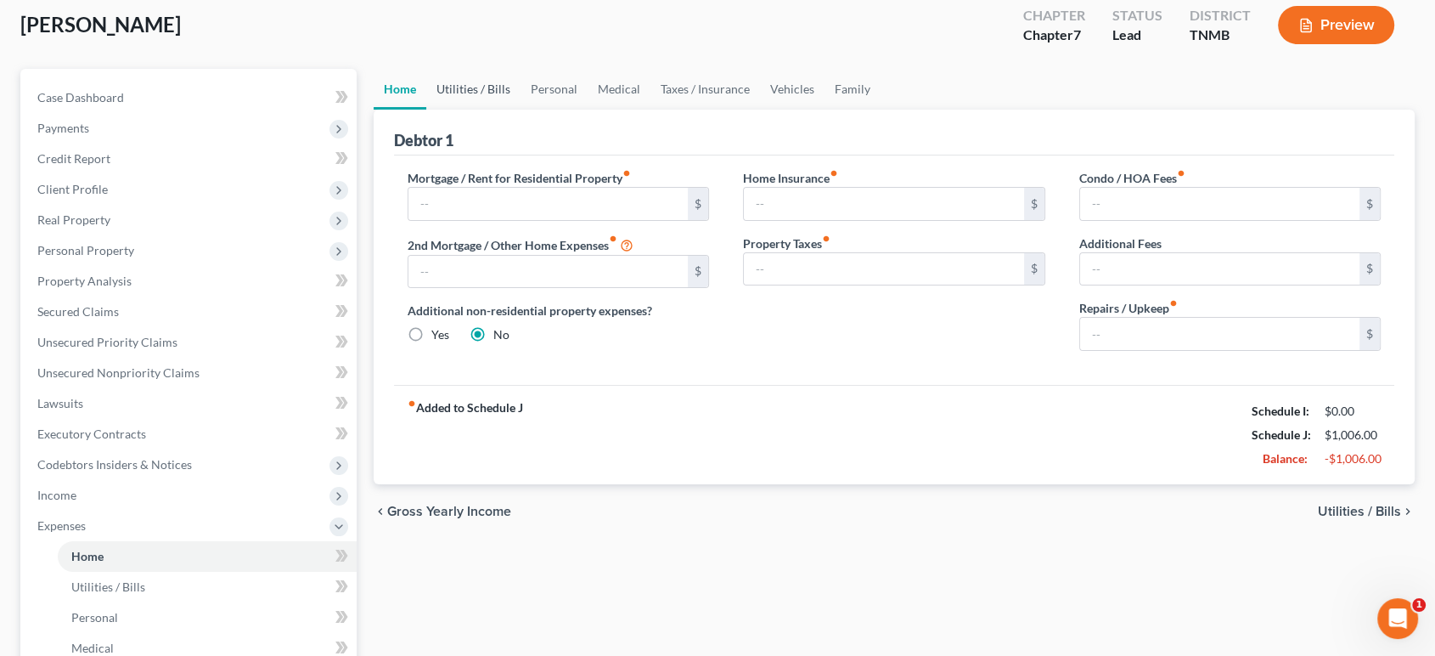
click at [496, 110] on link "Utilities / Bills" at bounding box center [473, 89] width 94 height 41
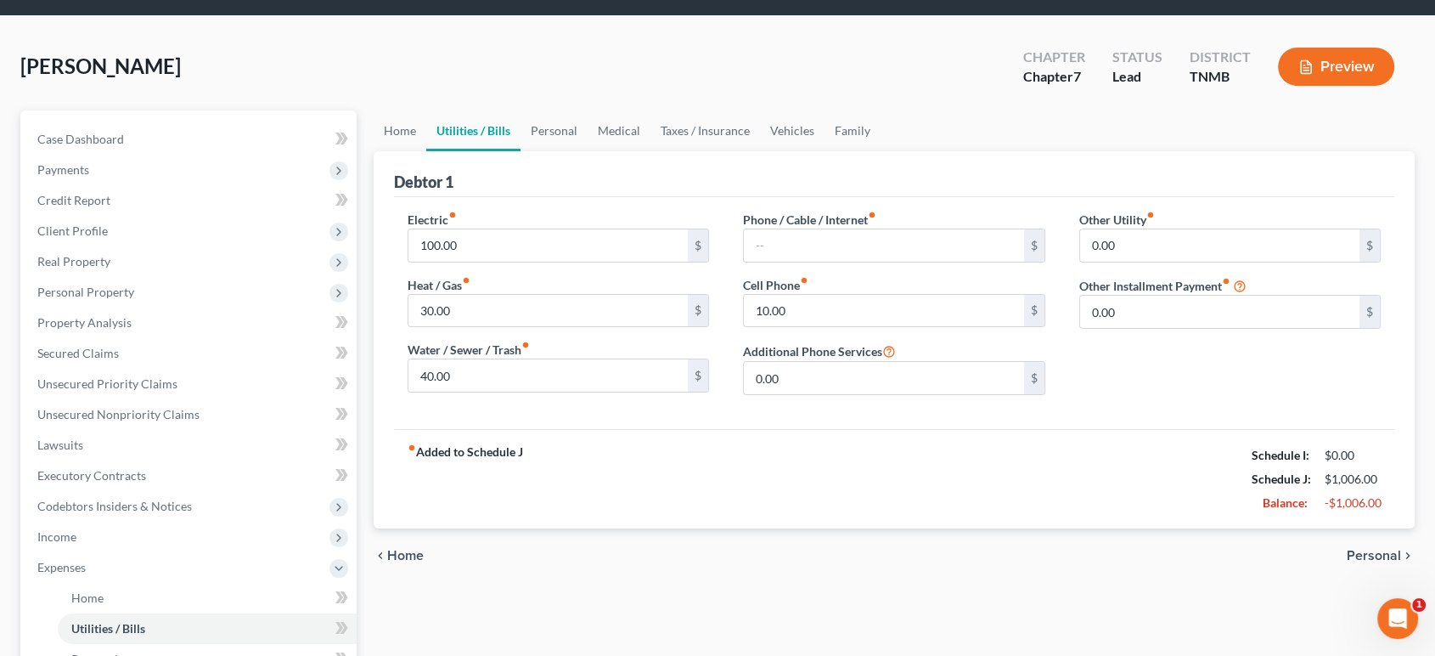
scroll to position [94, 0]
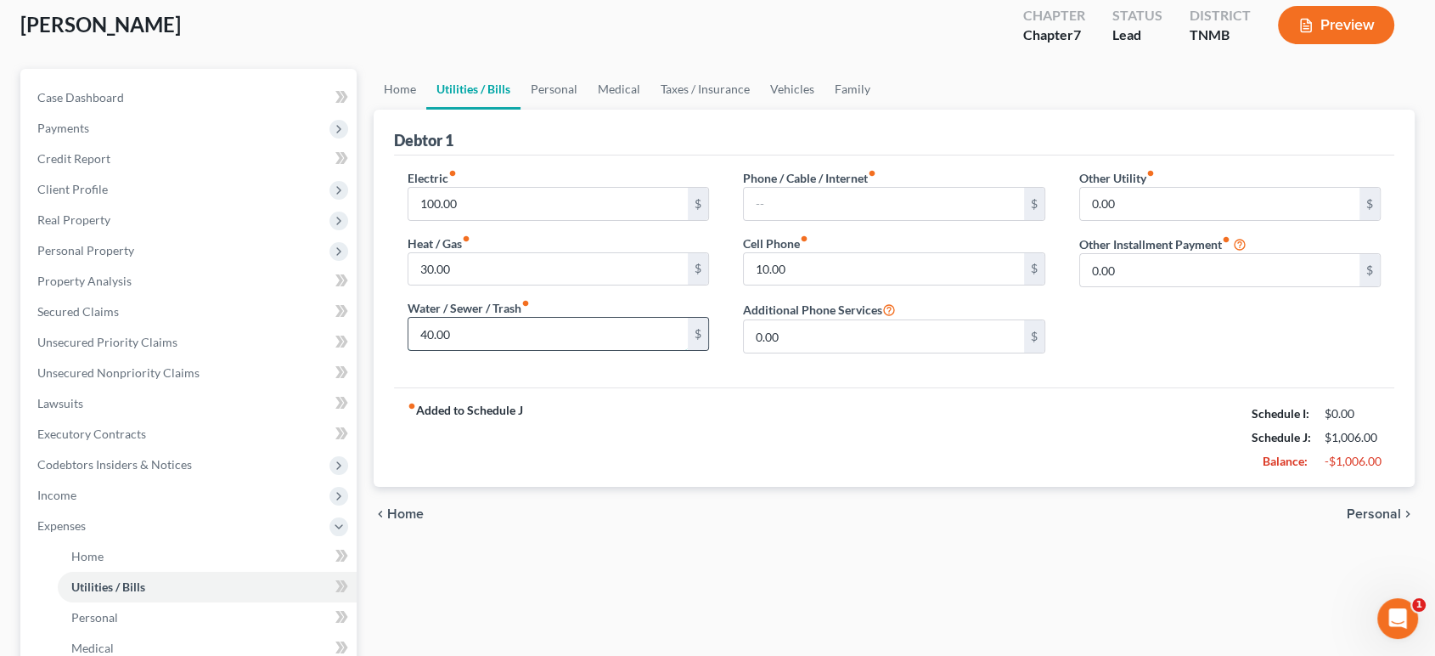
click at [490, 350] on input "40.00" at bounding box center [549, 334] width 280 height 32
click at [503, 350] on input "40.00" at bounding box center [549, 334] width 280 height 32
click at [588, 110] on link "Personal" at bounding box center [554, 89] width 67 height 41
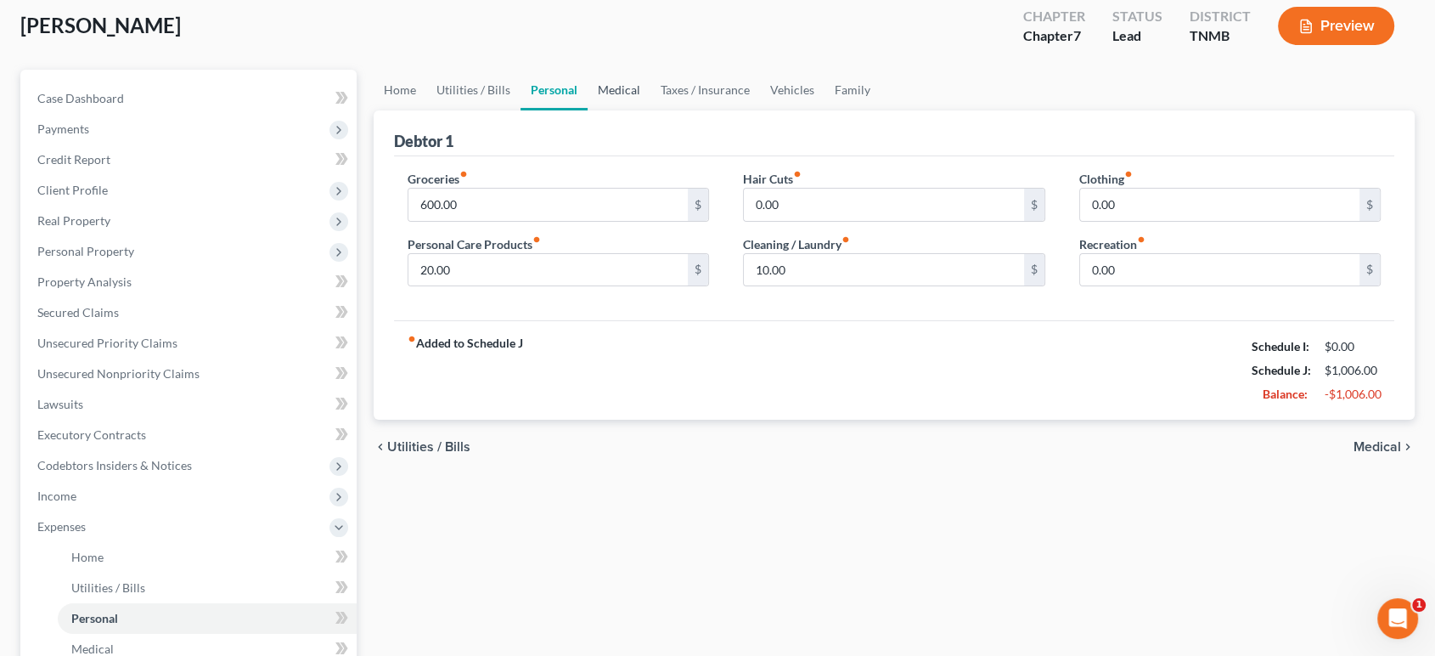
scroll to position [94, 0]
click at [651, 110] on link "Medical" at bounding box center [619, 89] width 63 height 41
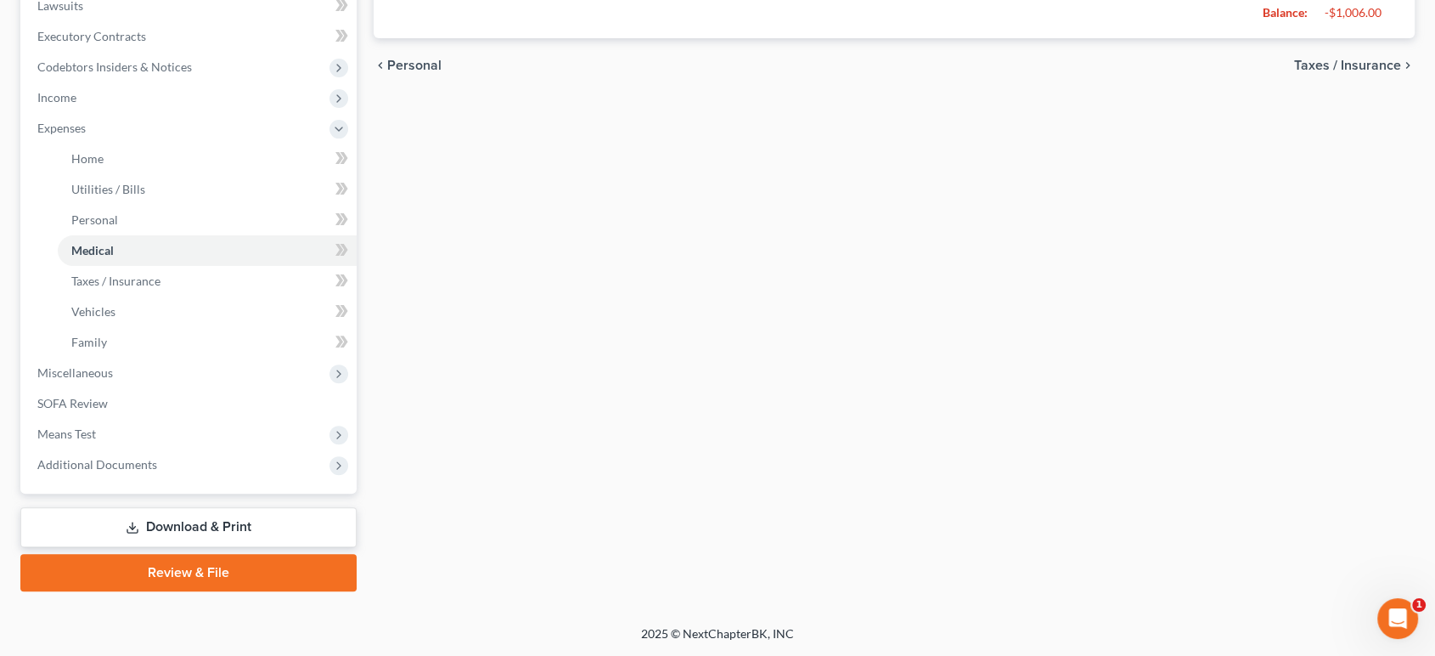
drag, startPoint x: 181, startPoint y: 417, endPoint x: 200, endPoint y: 449, distance: 37.3
click at [157, 457] on span "Additional Documents" at bounding box center [97, 464] width 120 height 14
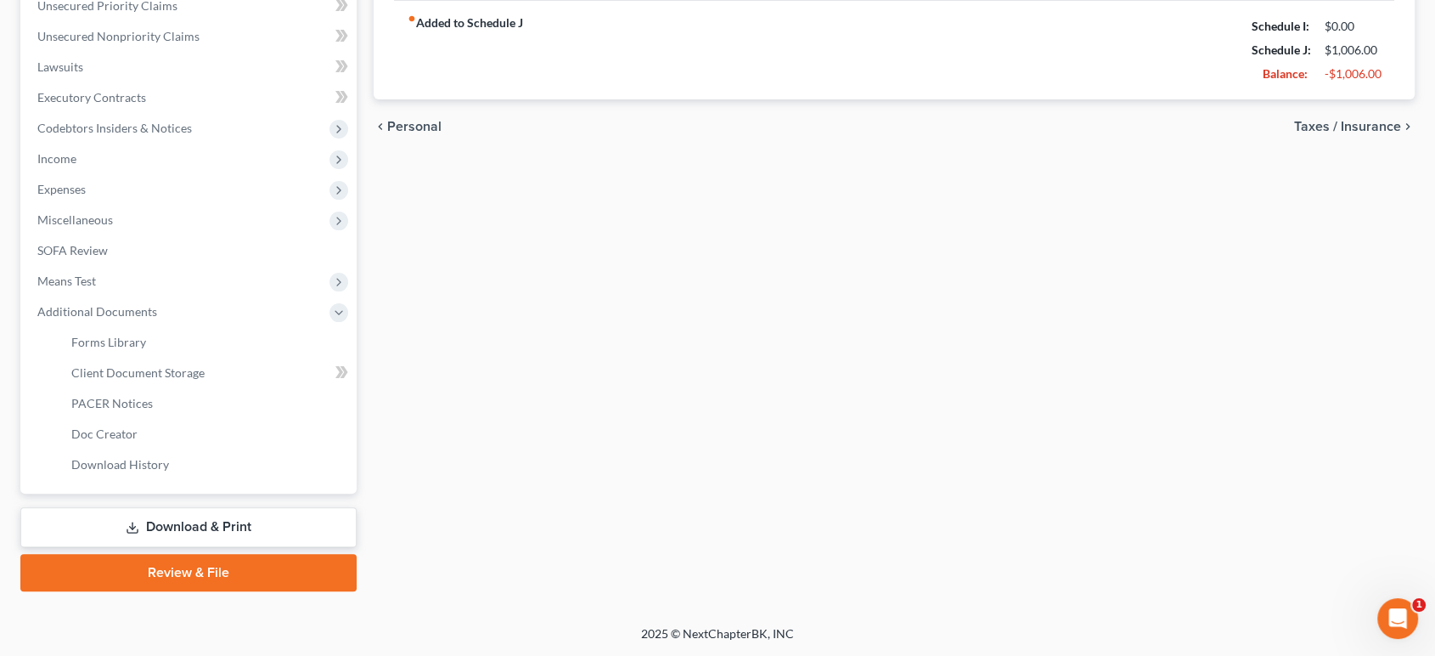
scroll to position [697, 0]
click at [176, 365] on span "Client Document Storage" at bounding box center [137, 372] width 133 height 14
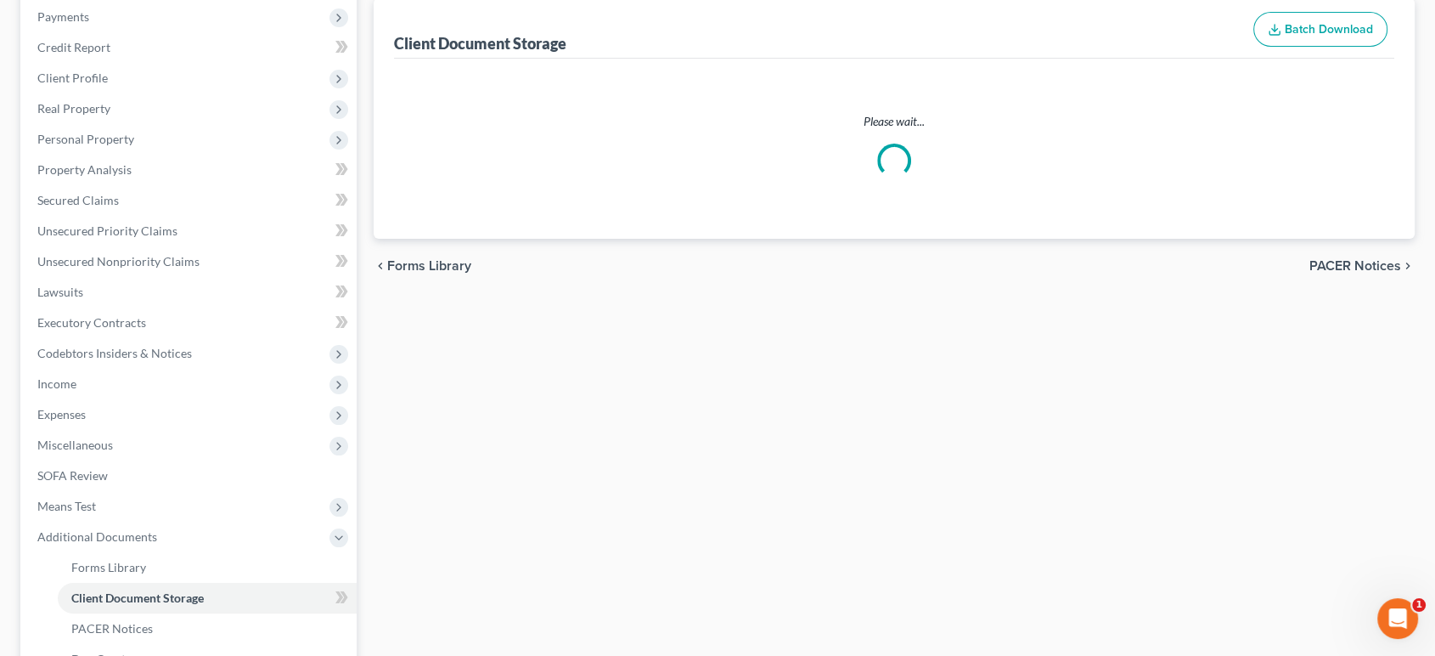
select select "0"
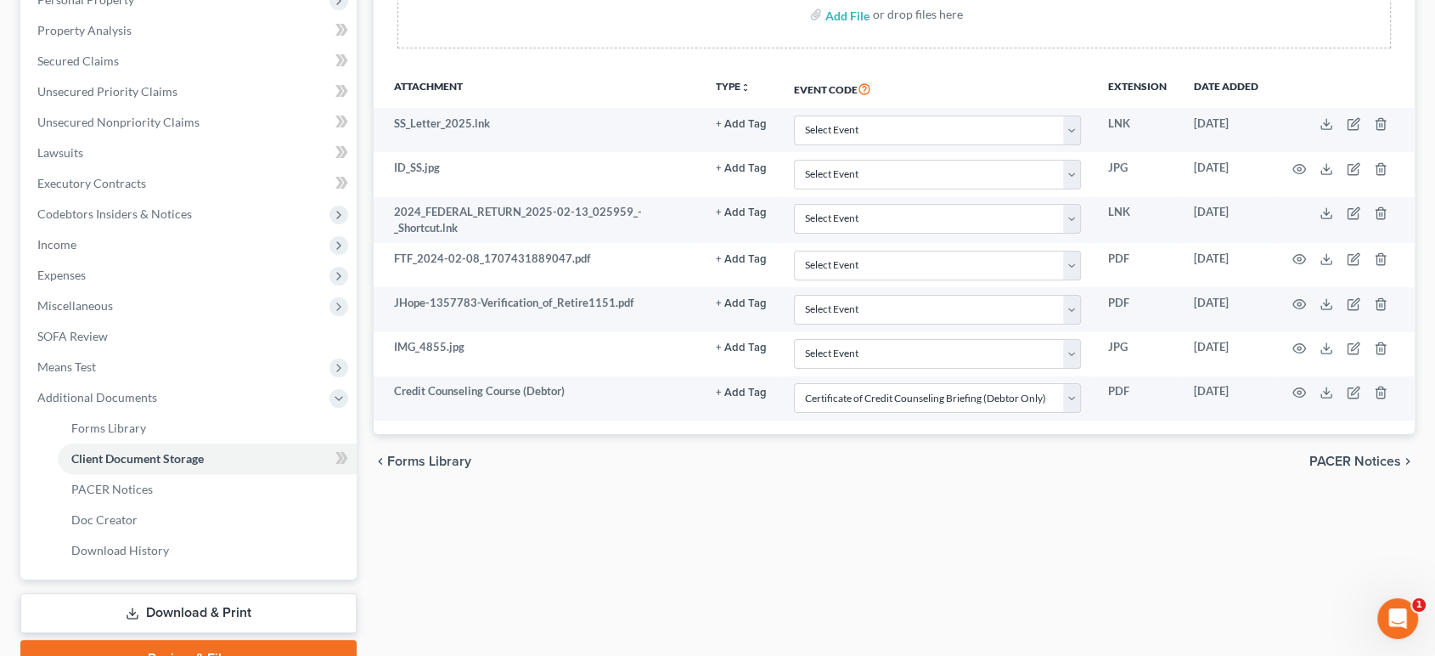
scroll to position [377, 0]
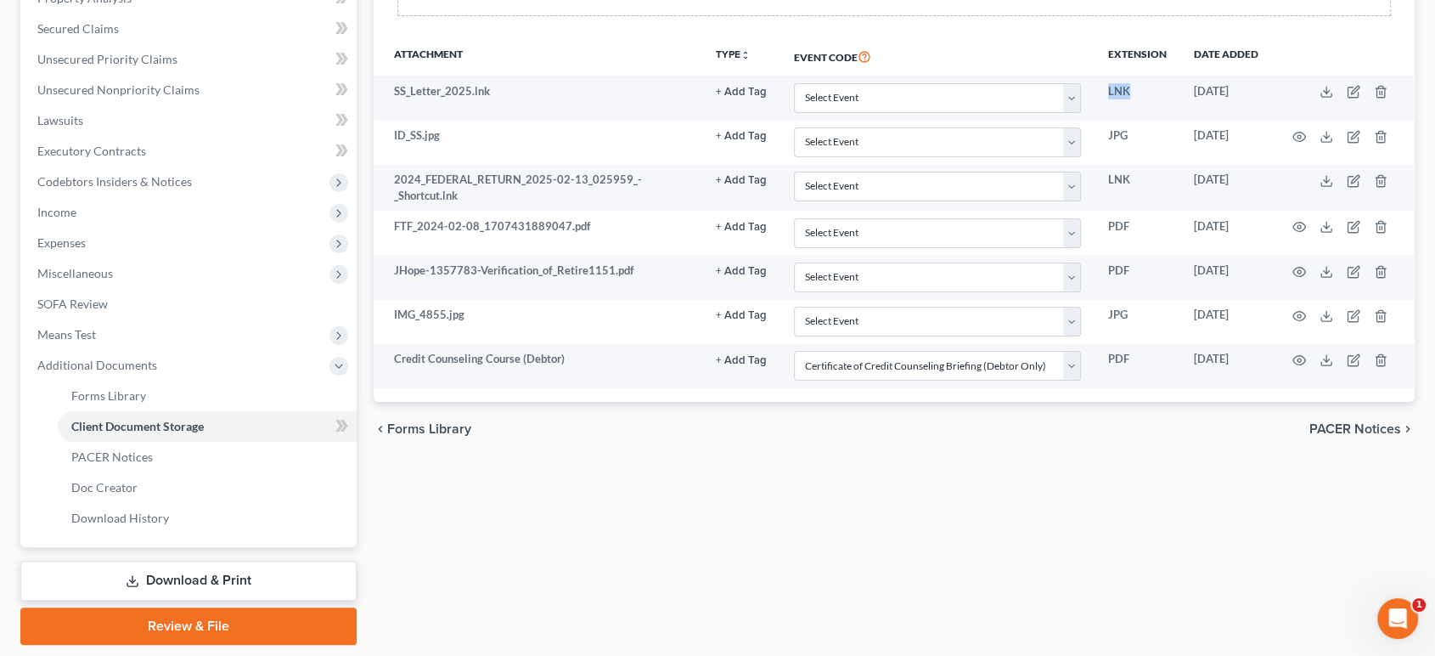
drag, startPoint x: 1057, startPoint y: 202, endPoint x: 1433, endPoint y: 253, distance: 378.8
click at [1104, 120] on td "LNK" at bounding box center [1138, 98] width 86 height 44
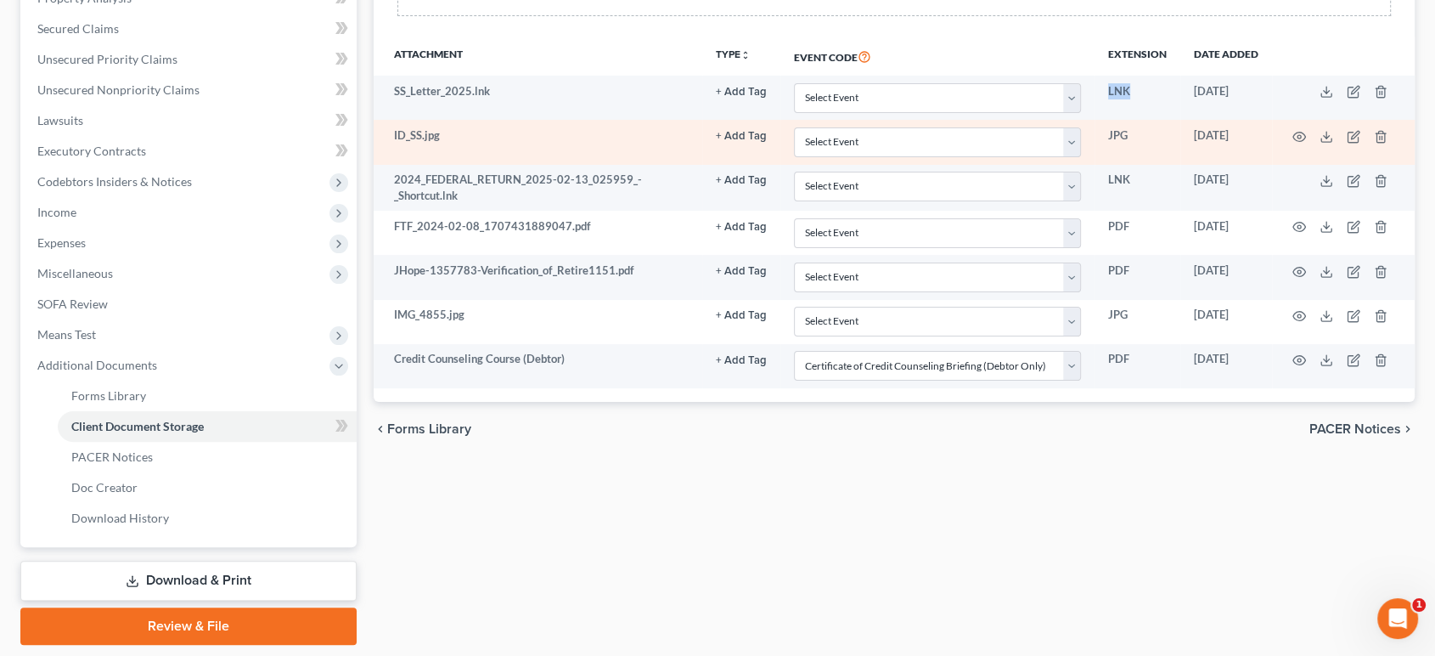
drag, startPoint x: 1075, startPoint y: 200, endPoint x: 1103, endPoint y: 281, distance: 86.2
click at [1095, 120] on td "LNK" at bounding box center [1138, 98] width 86 height 44
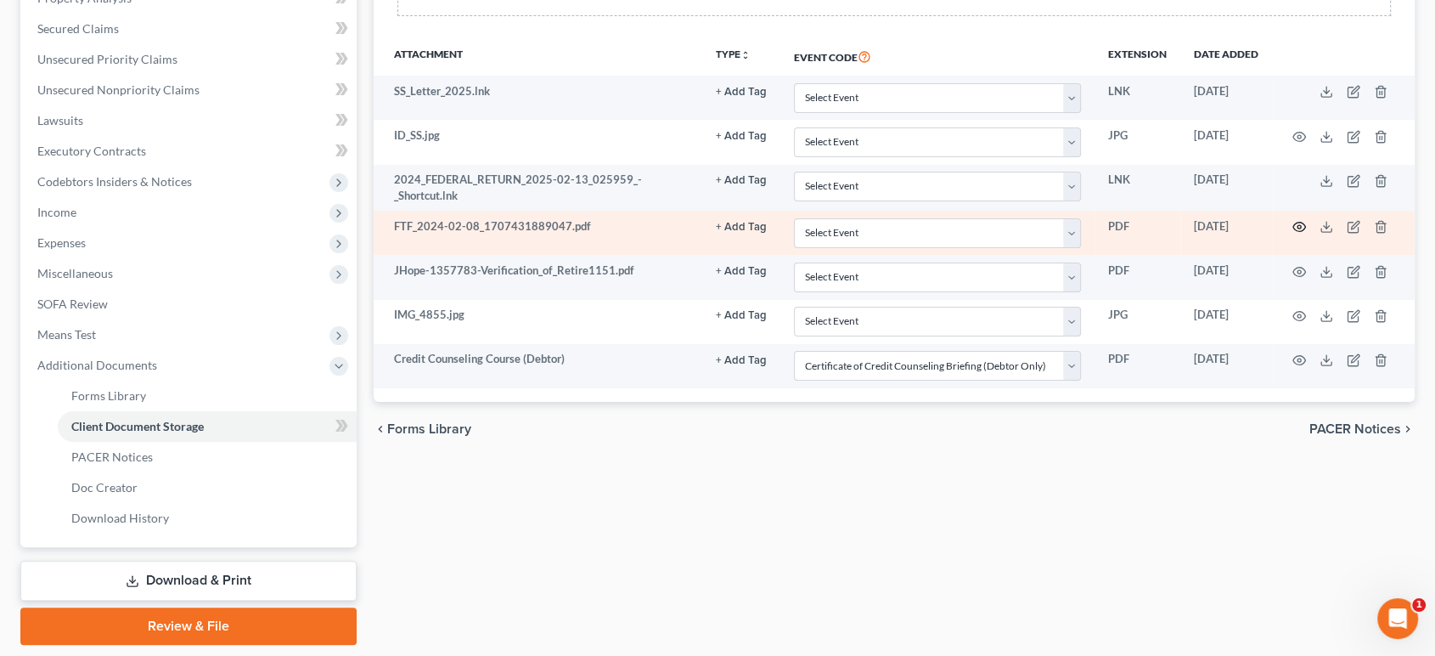
click at [1293, 234] on icon "button" at bounding box center [1300, 227] width 14 height 14
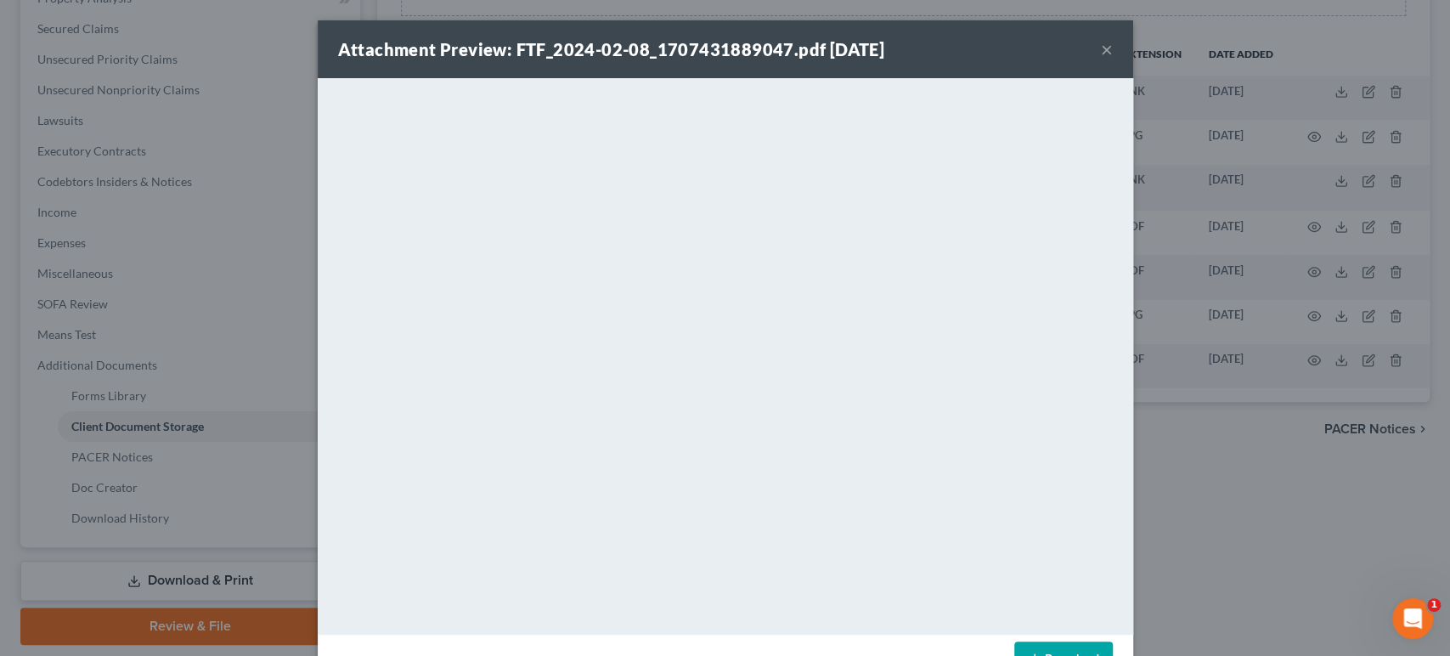
drag, startPoint x: 1198, startPoint y: 64, endPoint x: 1141, endPoint y: 100, distance: 67.6
click at [1113, 59] on button "×" at bounding box center [1107, 49] width 12 height 20
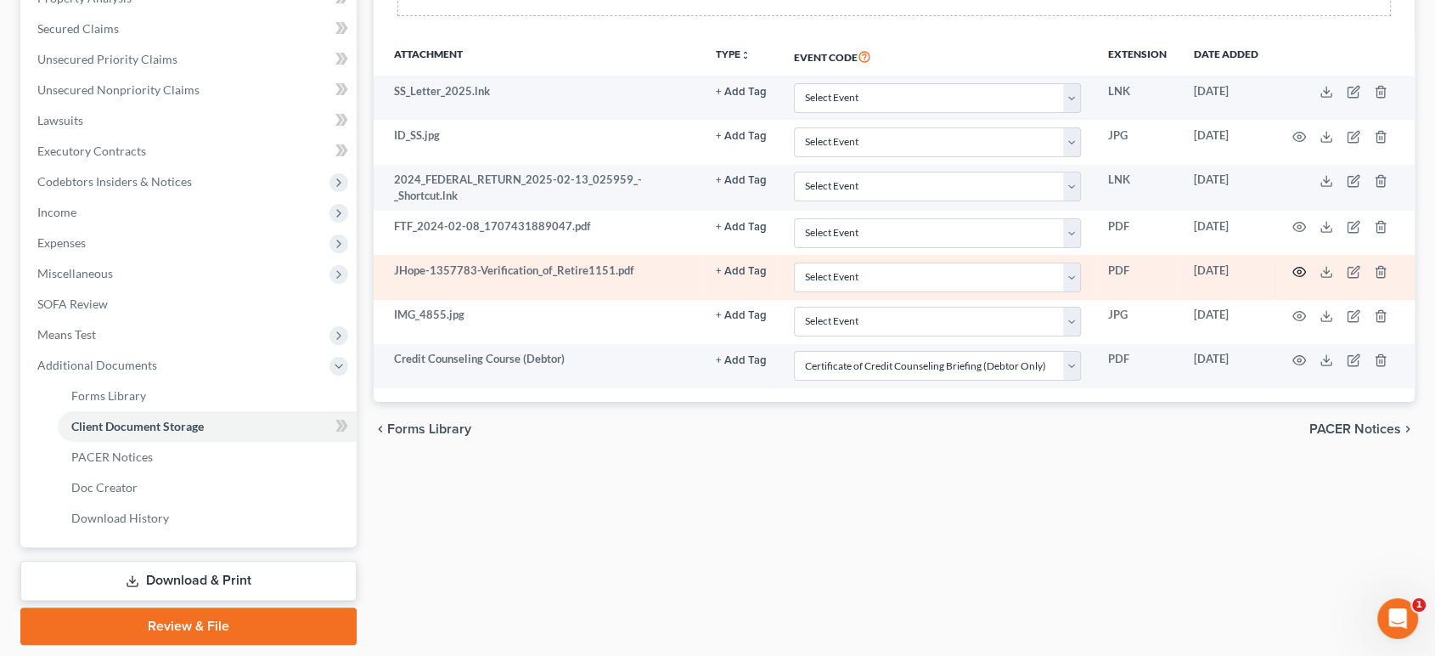
click at [1293, 279] on icon "button" at bounding box center [1300, 272] width 14 height 14
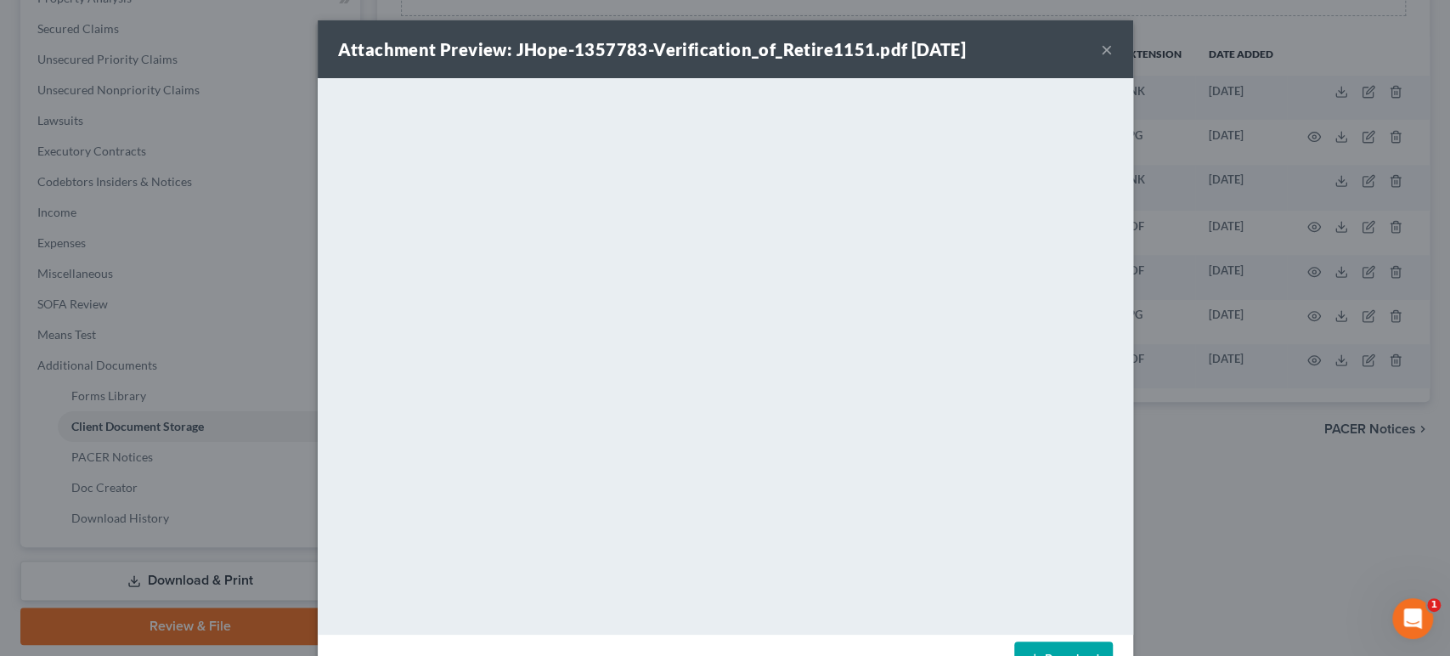
click at [1339, 365] on div "Attachment Preview: JHope-1357783-Verification_of_Retire1151.pdf [DATE] × <obje…" at bounding box center [725, 328] width 1450 height 656
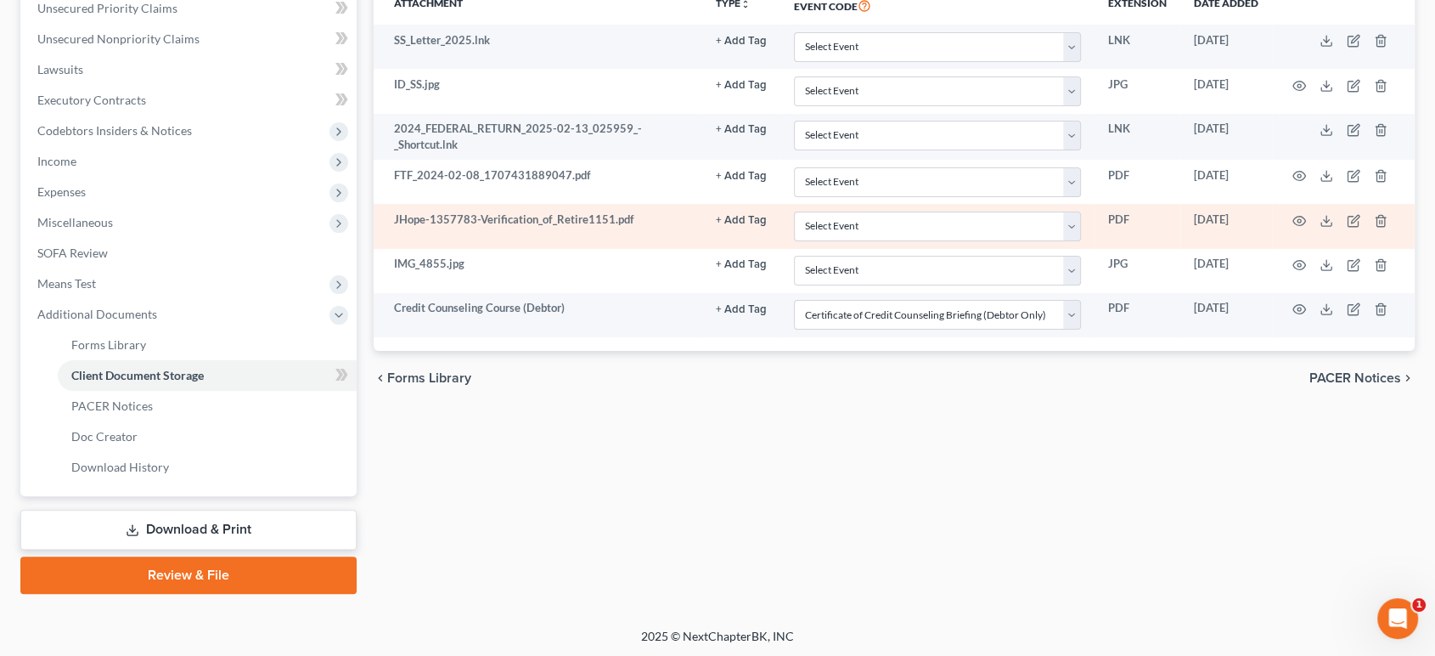
scroll to position [471, 0]
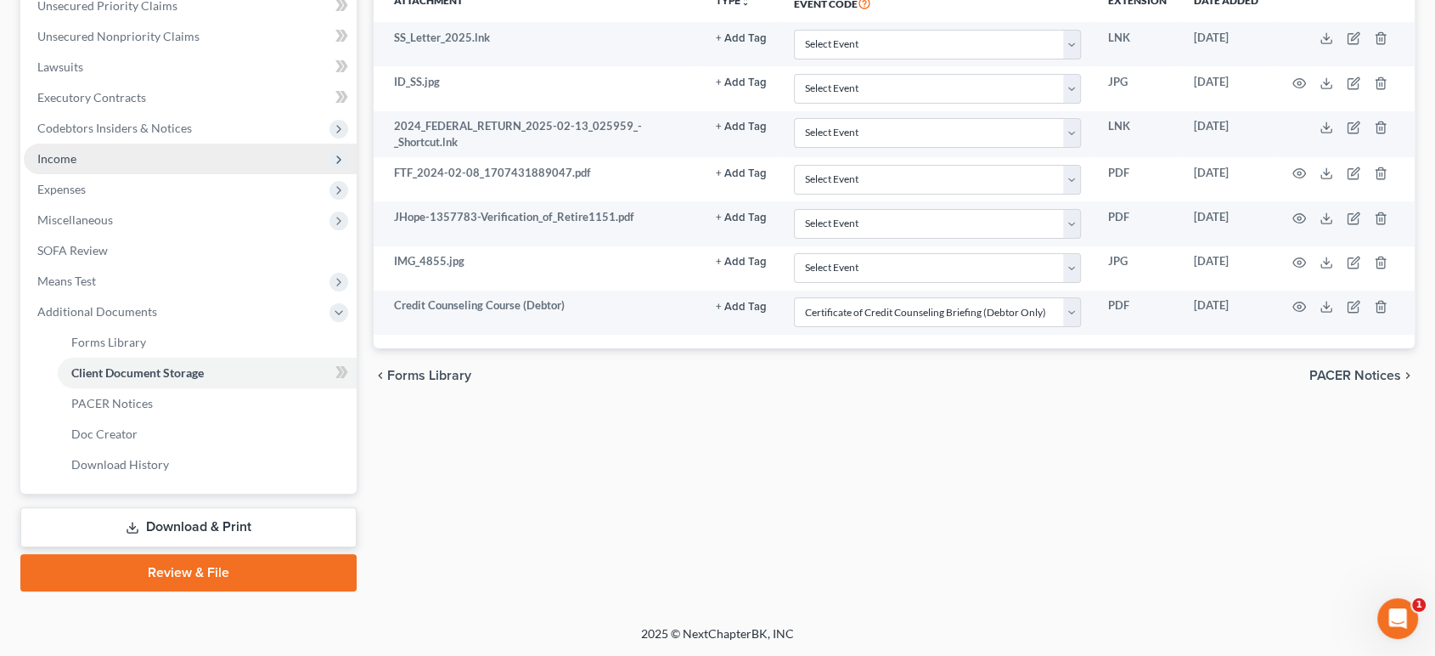
click at [143, 174] on span "Income" at bounding box center [190, 159] width 333 height 31
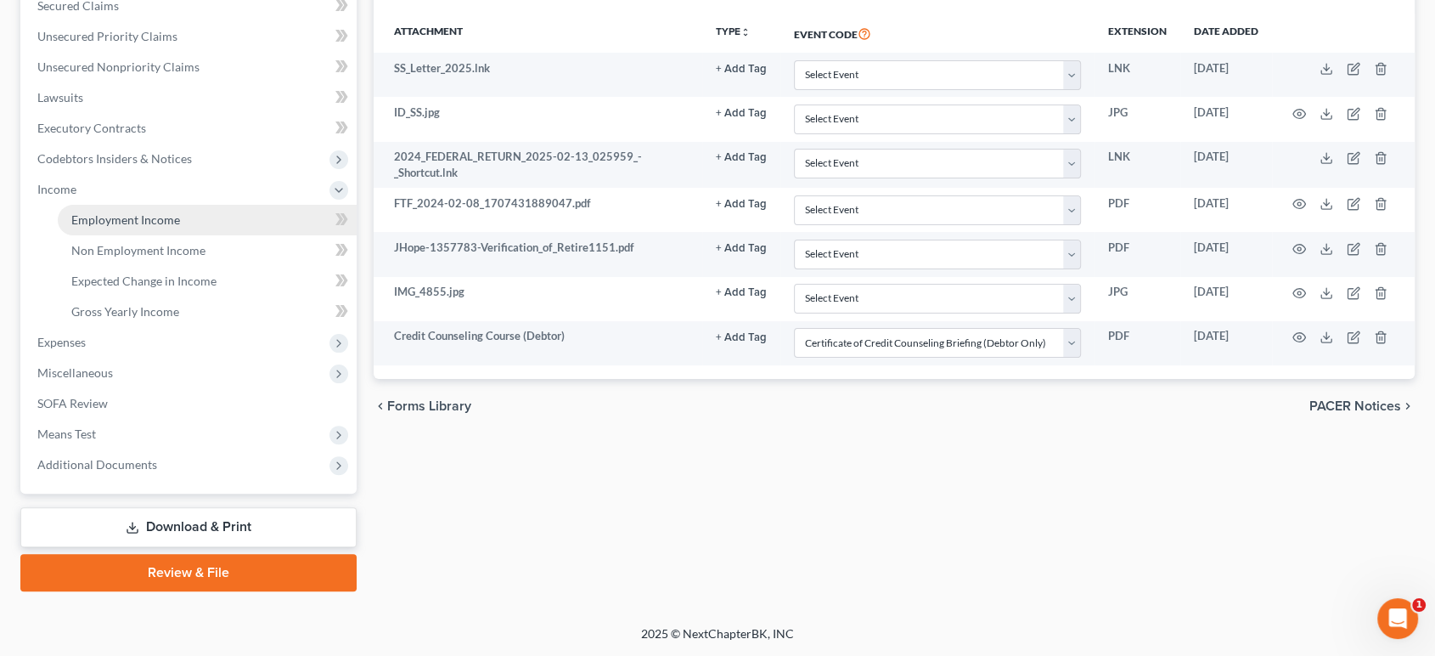
click at [176, 227] on span "Employment Income" at bounding box center [125, 219] width 109 height 14
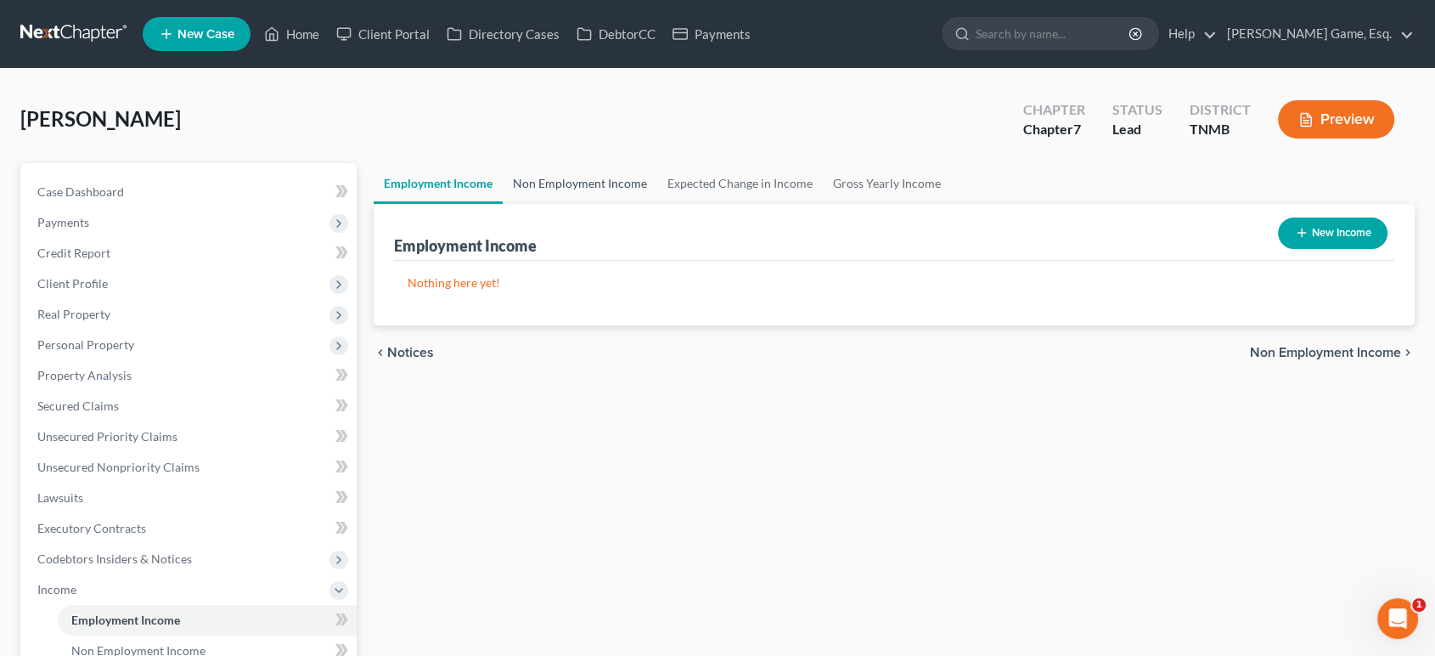
click at [656, 204] on link "Non Employment Income" at bounding box center [580, 183] width 155 height 41
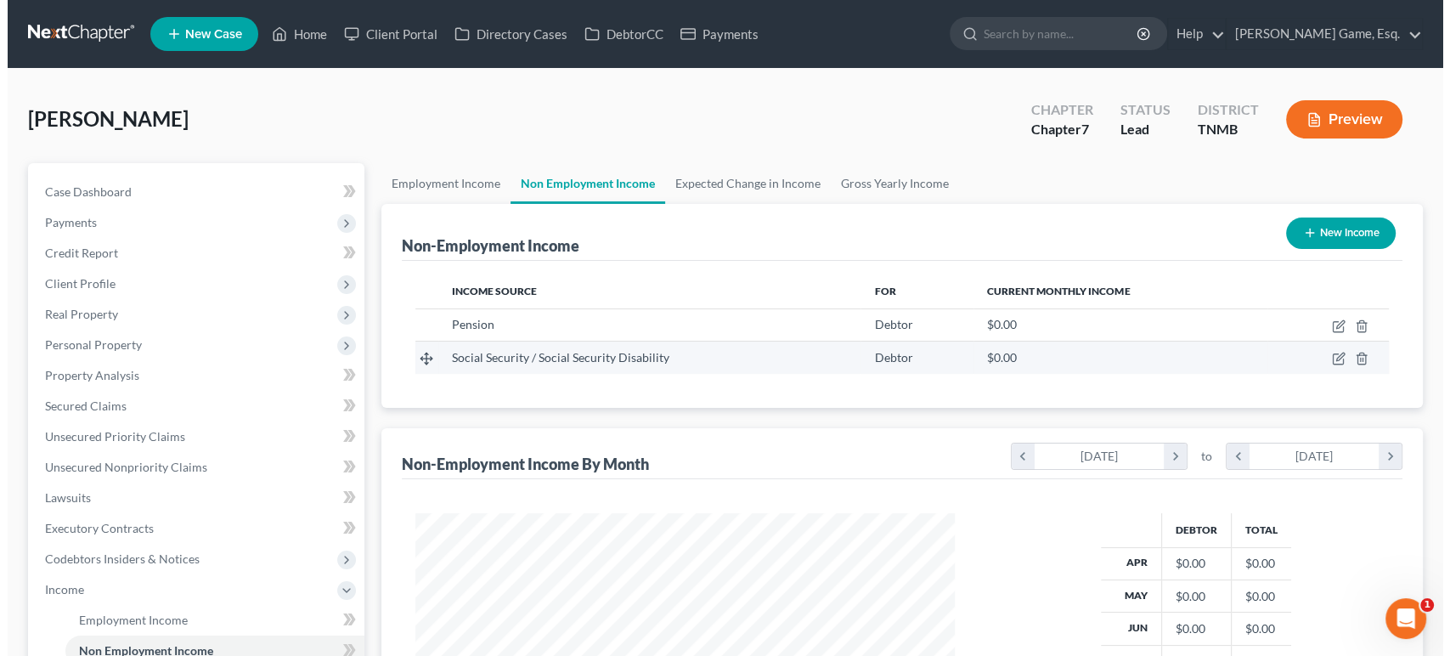
scroll to position [378, 572]
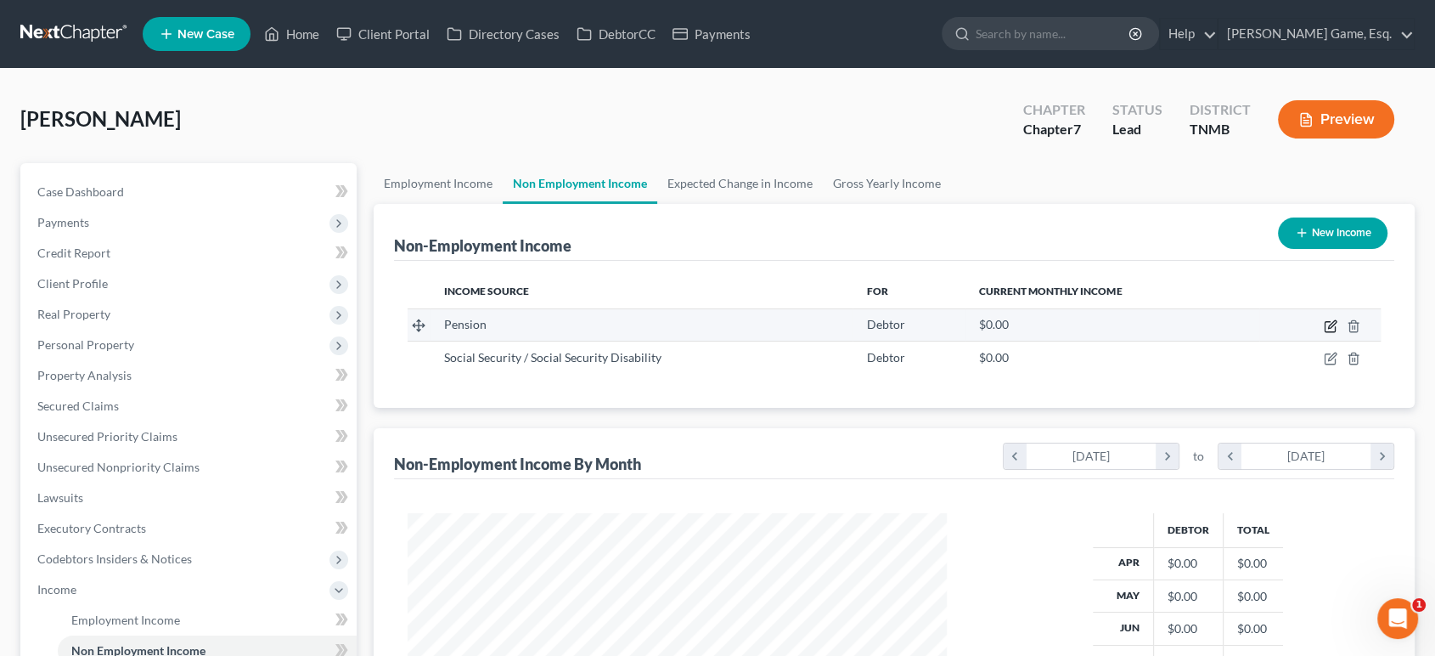
click at [1328, 328] on icon "button" at bounding box center [1332, 324] width 8 height 8
select select "2"
select select "0"
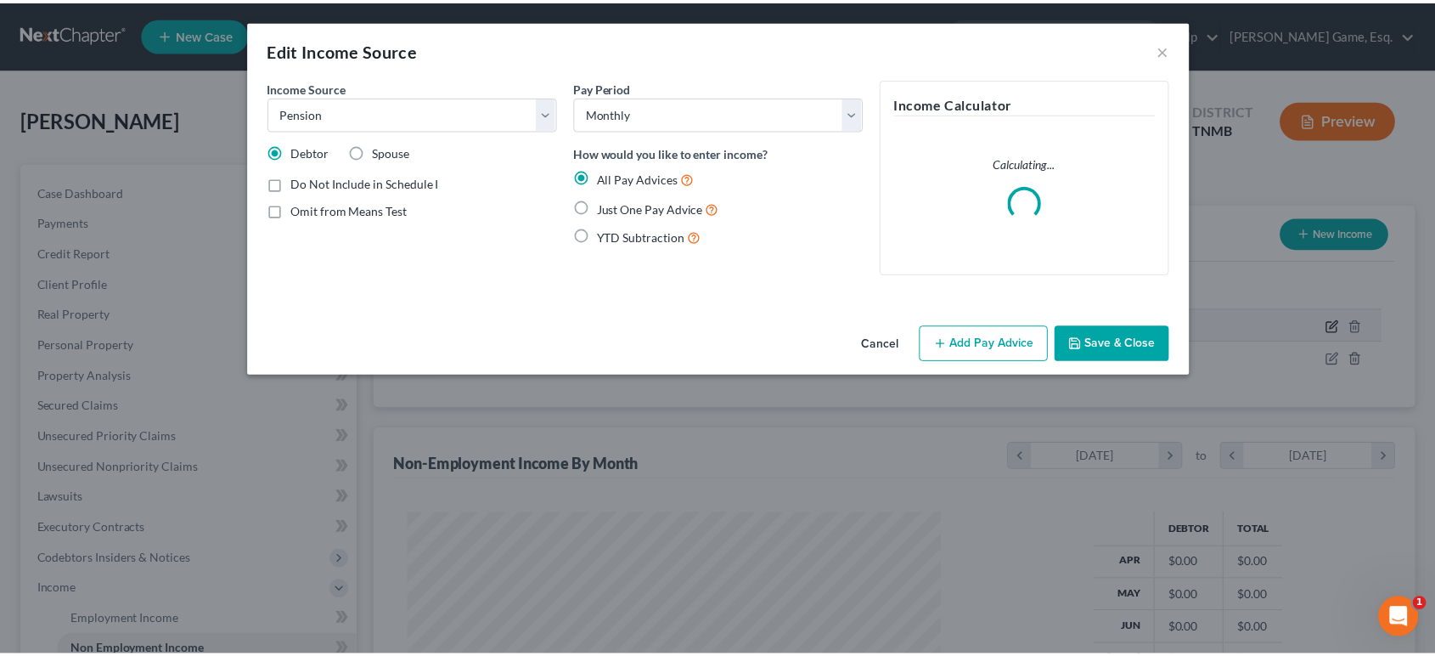
scroll to position [378, 579]
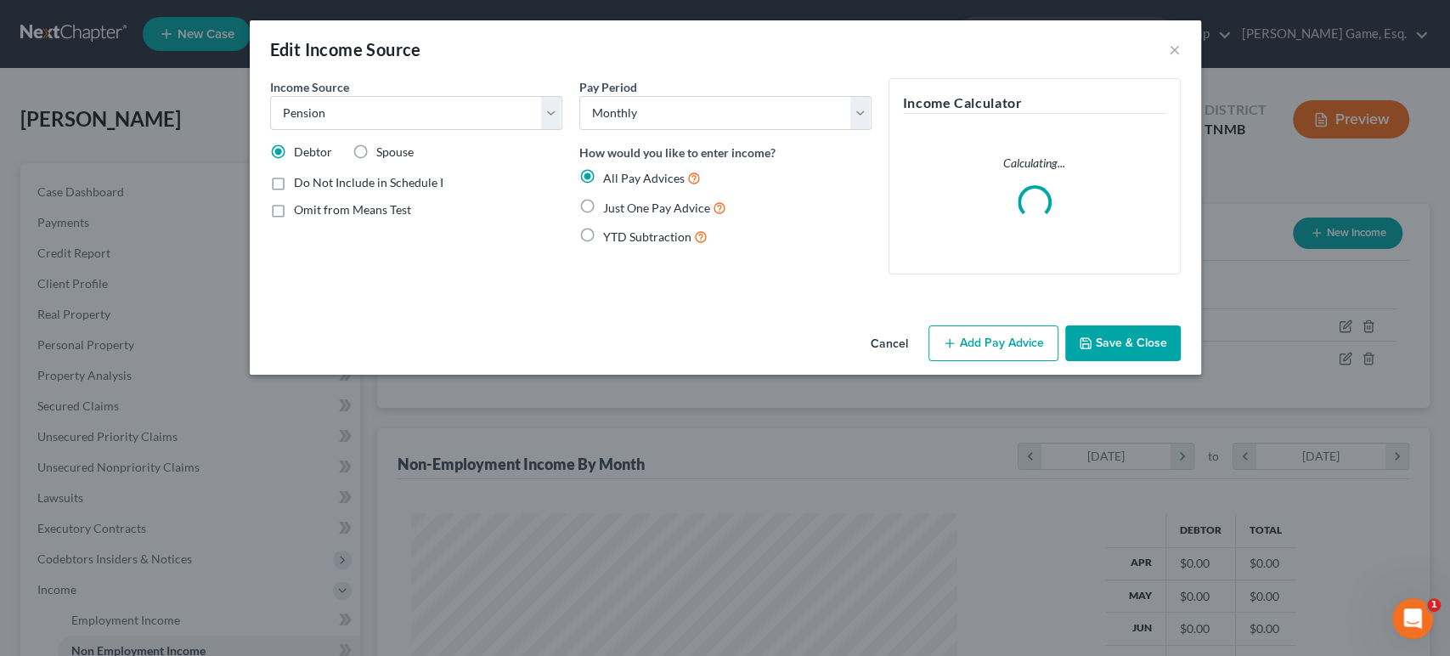
click at [603, 217] on label "Just One Pay Advice" at bounding box center [664, 208] width 123 height 20
click at [610, 209] on input "Just One Pay Advice" at bounding box center [615, 203] width 11 height 11
radio input "true"
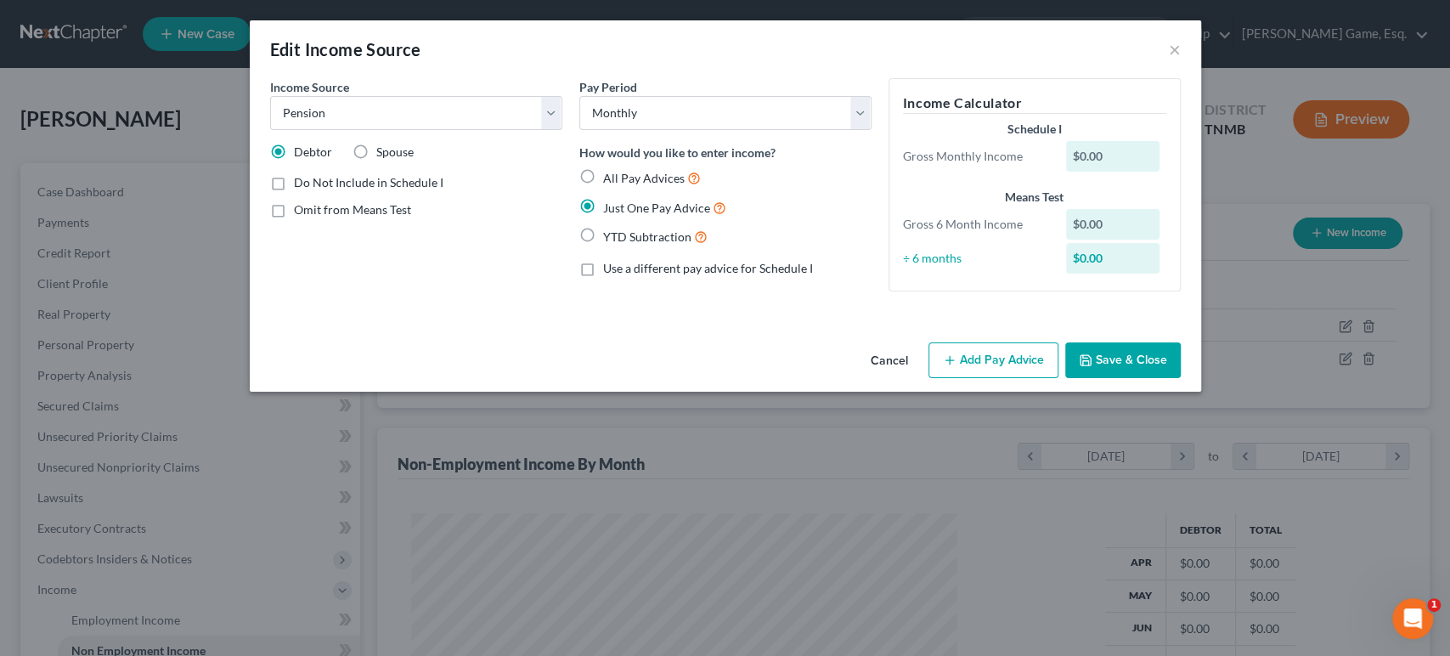
click at [1058, 378] on button "Add Pay Advice" at bounding box center [993, 360] width 130 height 36
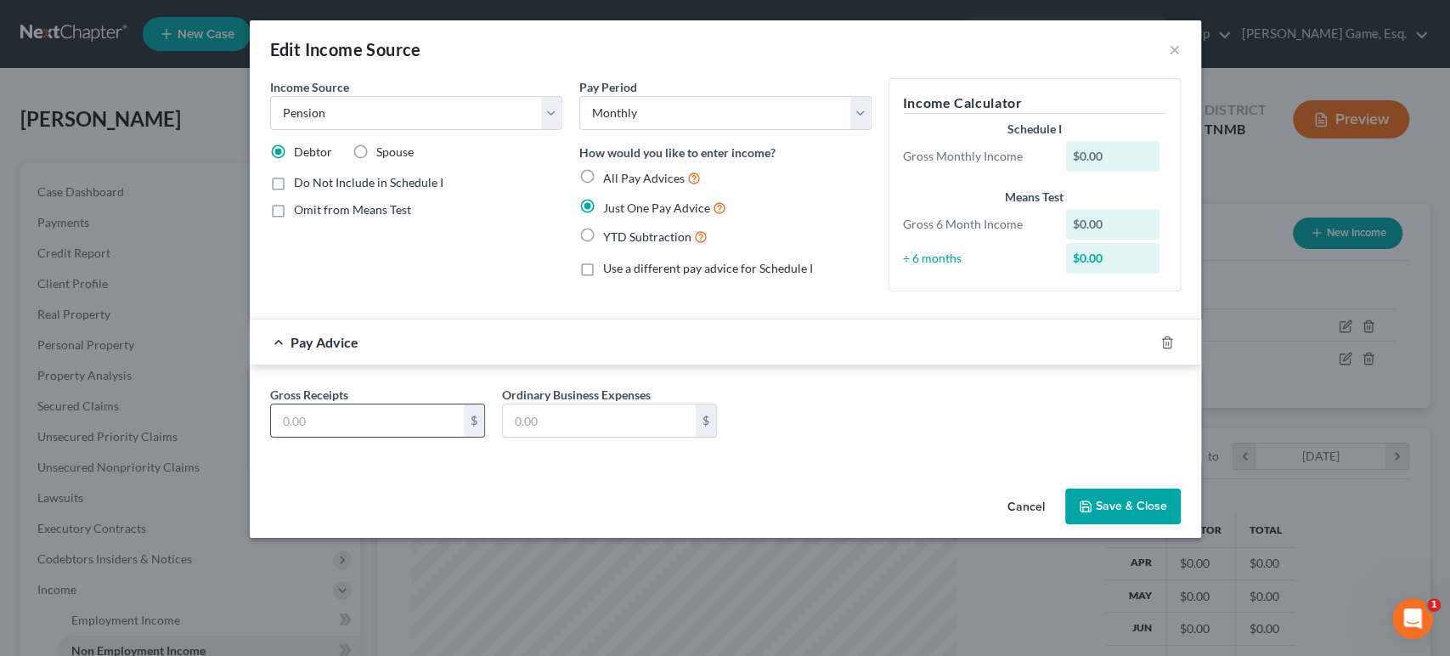
click at [285, 437] on input "text" at bounding box center [367, 420] width 193 height 32
type input "580.19"
click at [1181, 524] on button "Save & Close" at bounding box center [1123, 506] width 116 height 36
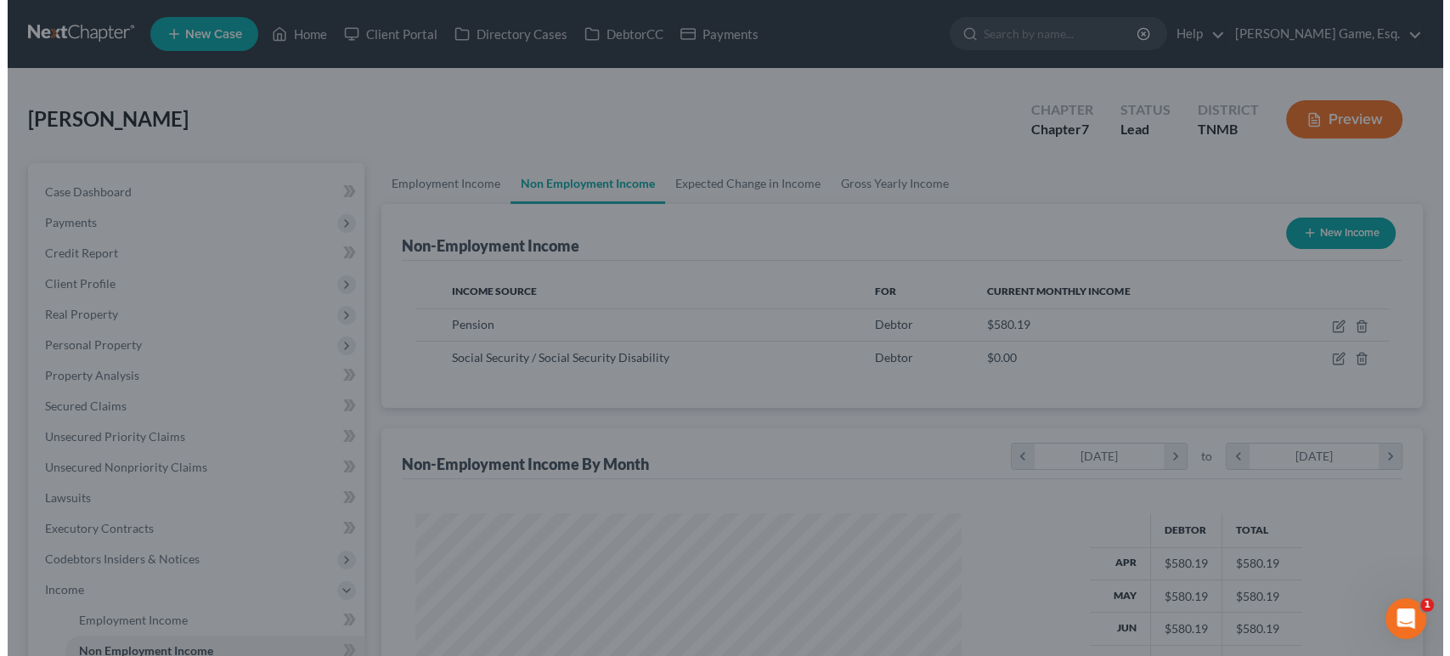
scroll to position [848949, 848753]
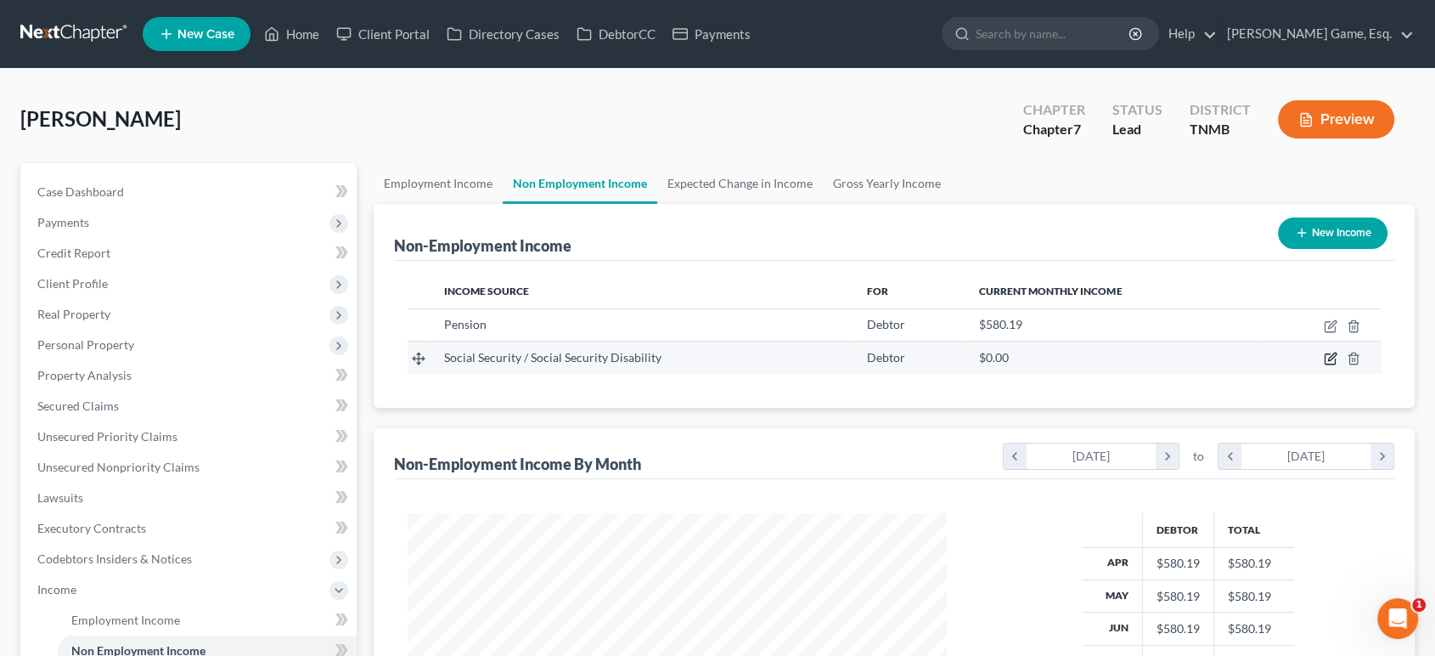
click at [1325, 364] on icon "button" at bounding box center [1330, 359] width 10 height 10
select select "4"
select select "0"
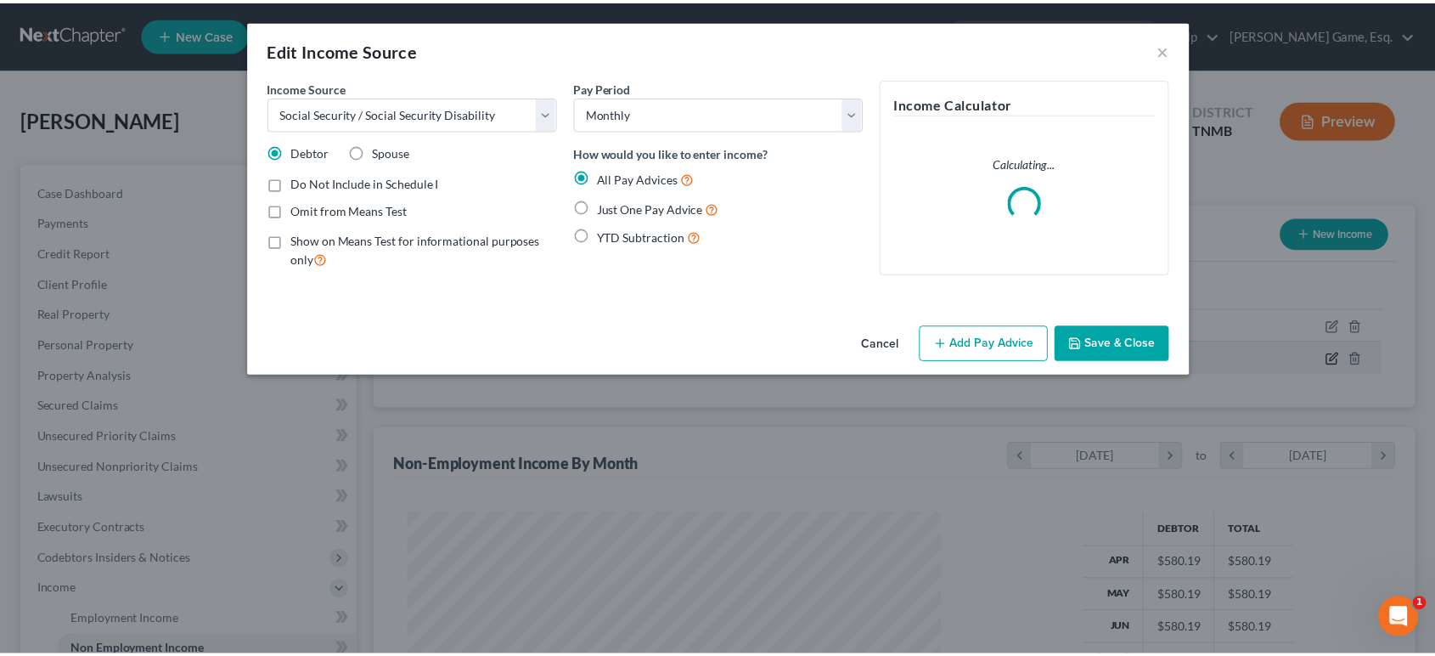
scroll to position [378, 579]
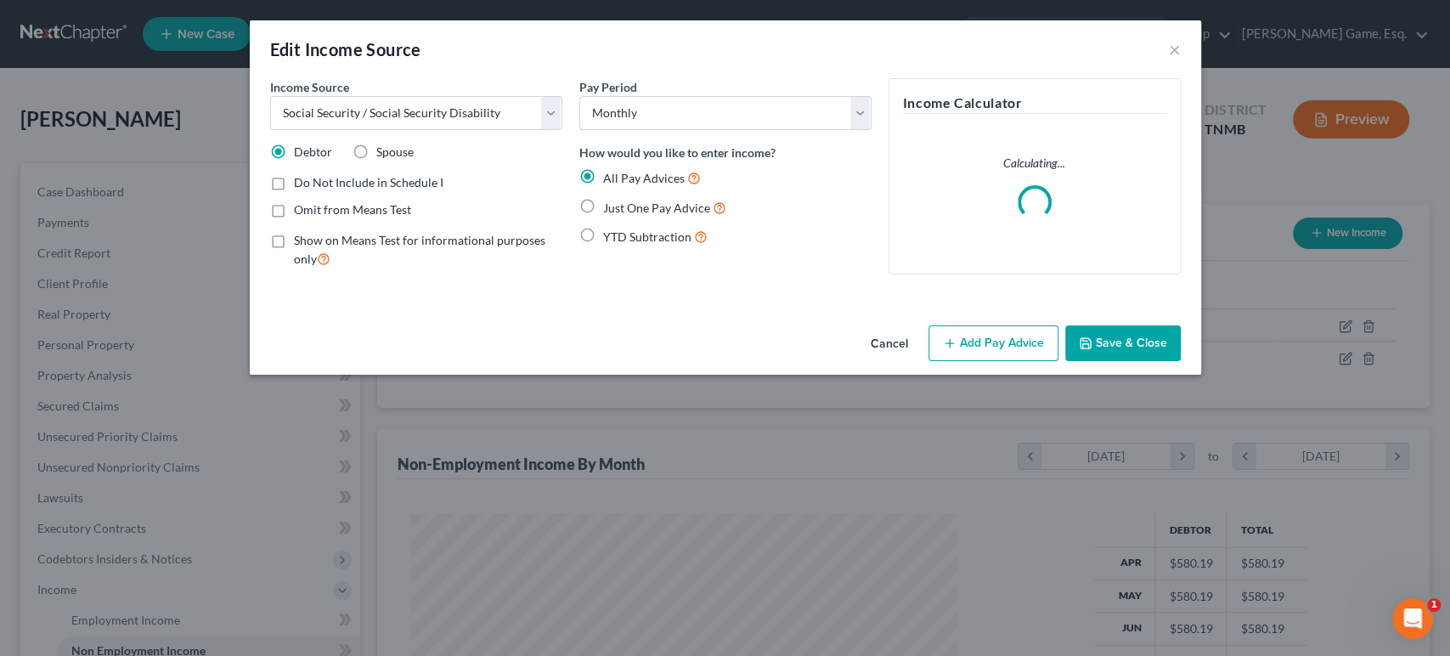
click at [603, 217] on label "Just One Pay Advice" at bounding box center [664, 208] width 123 height 20
click at [610, 209] on input "Just One Pay Advice" at bounding box center [615, 203] width 11 height 11
radio input "true"
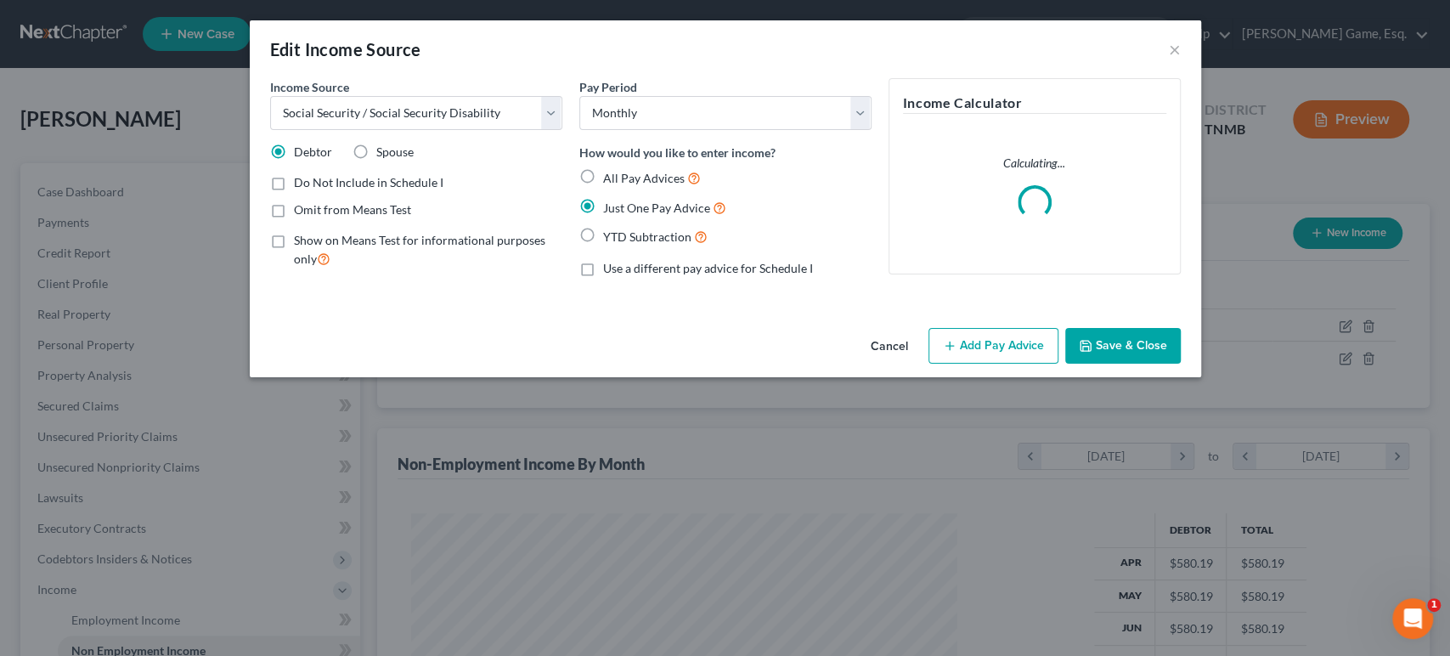
click at [1051, 364] on button "Add Pay Advice" at bounding box center [993, 346] width 130 height 36
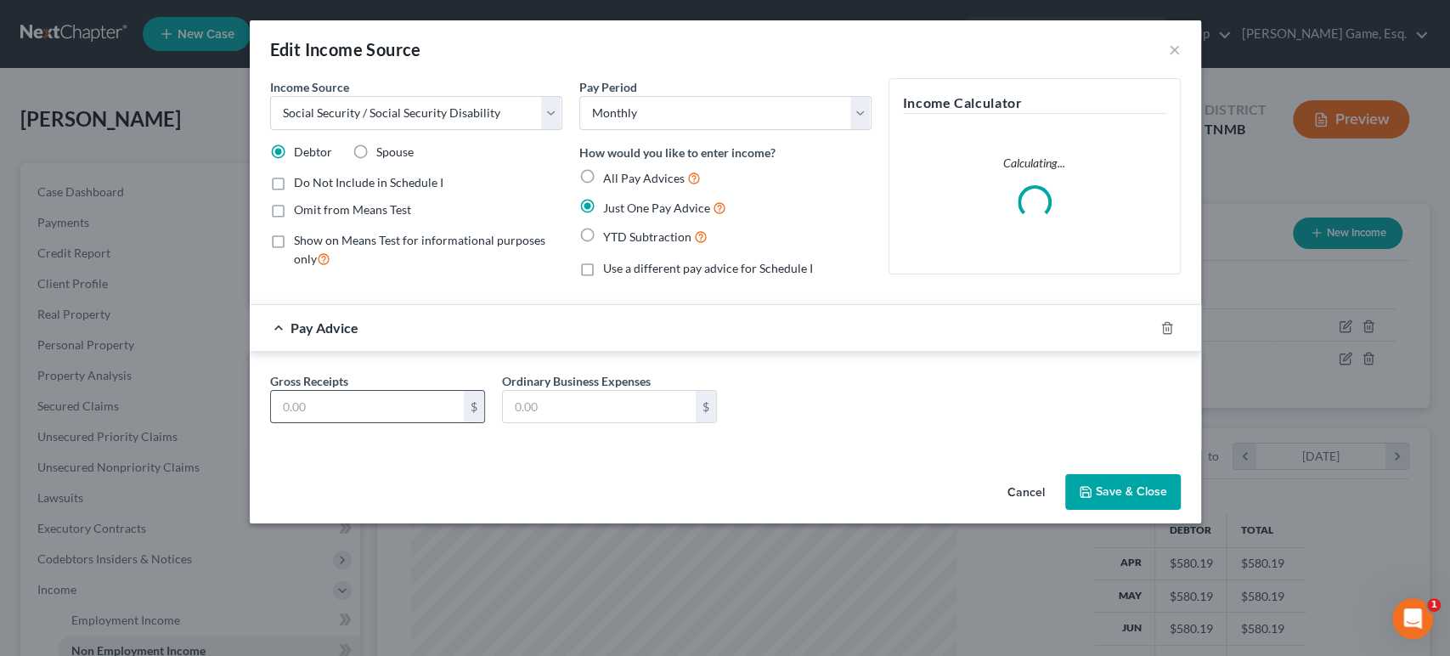
click at [367, 423] on input "text" at bounding box center [367, 407] width 193 height 32
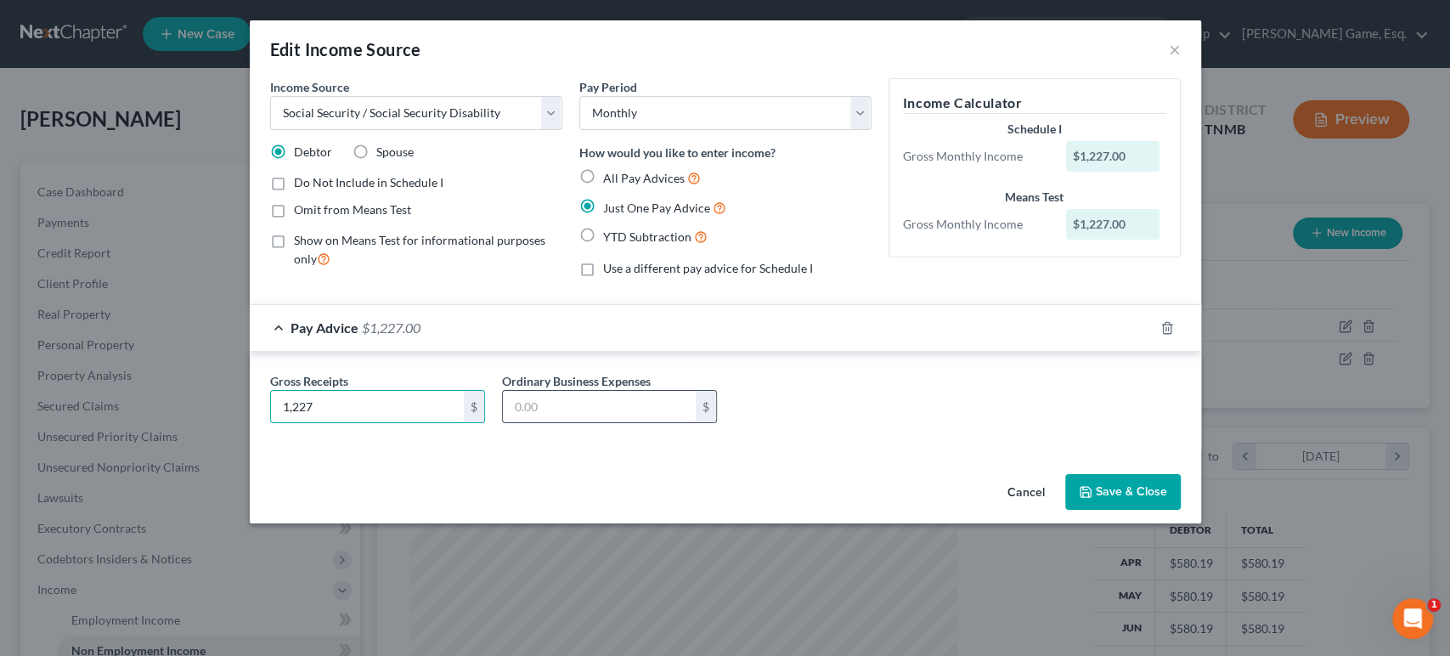
type input "1,227"
click at [516, 423] on input "text" at bounding box center [599, 407] width 193 height 32
click at [277, 423] on input "1,227" at bounding box center [367, 407] width 193 height 32
type input "1,227"
click at [397, 467] on div "Income Source * Select Unemployment Disability (from employer) Pension Retireme…" at bounding box center [725, 272] width 951 height 389
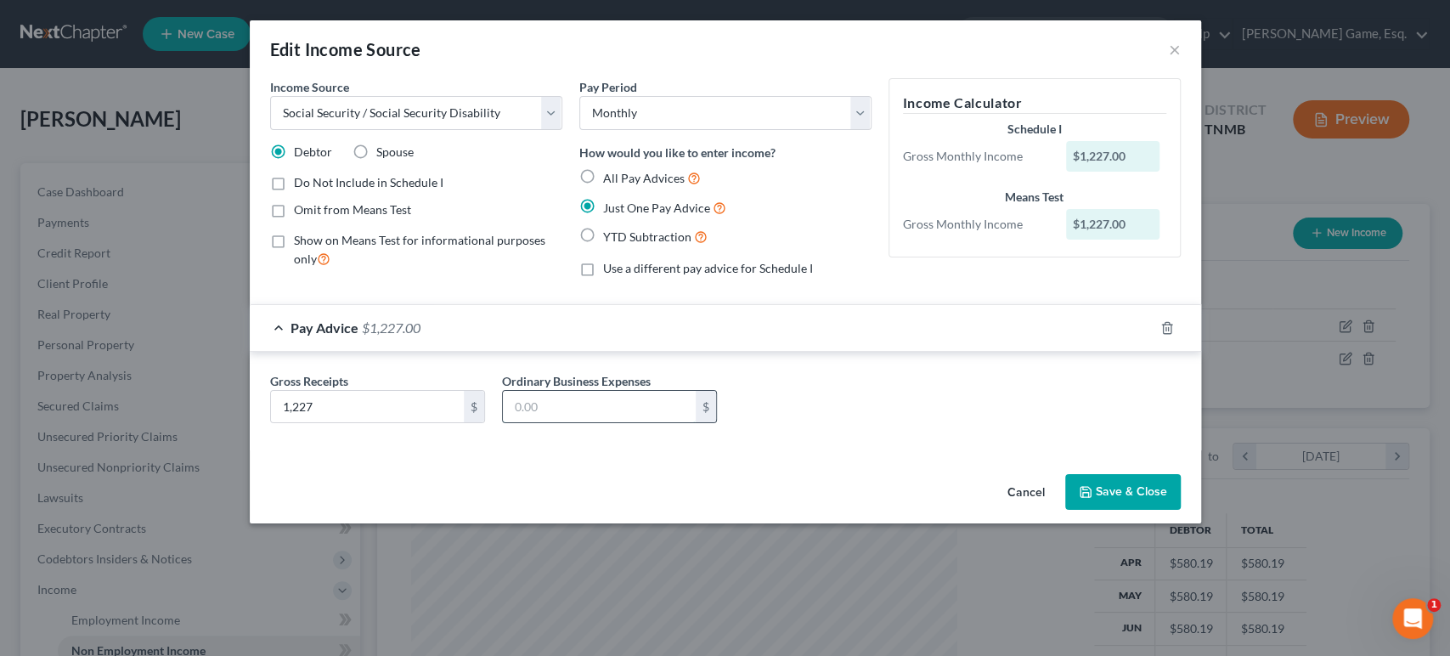
click at [567, 423] on input "text" at bounding box center [599, 407] width 193 height 32
click at [1181, 510] on button "Save & Close" at bounding box center [1123, 492] width 116 height 36
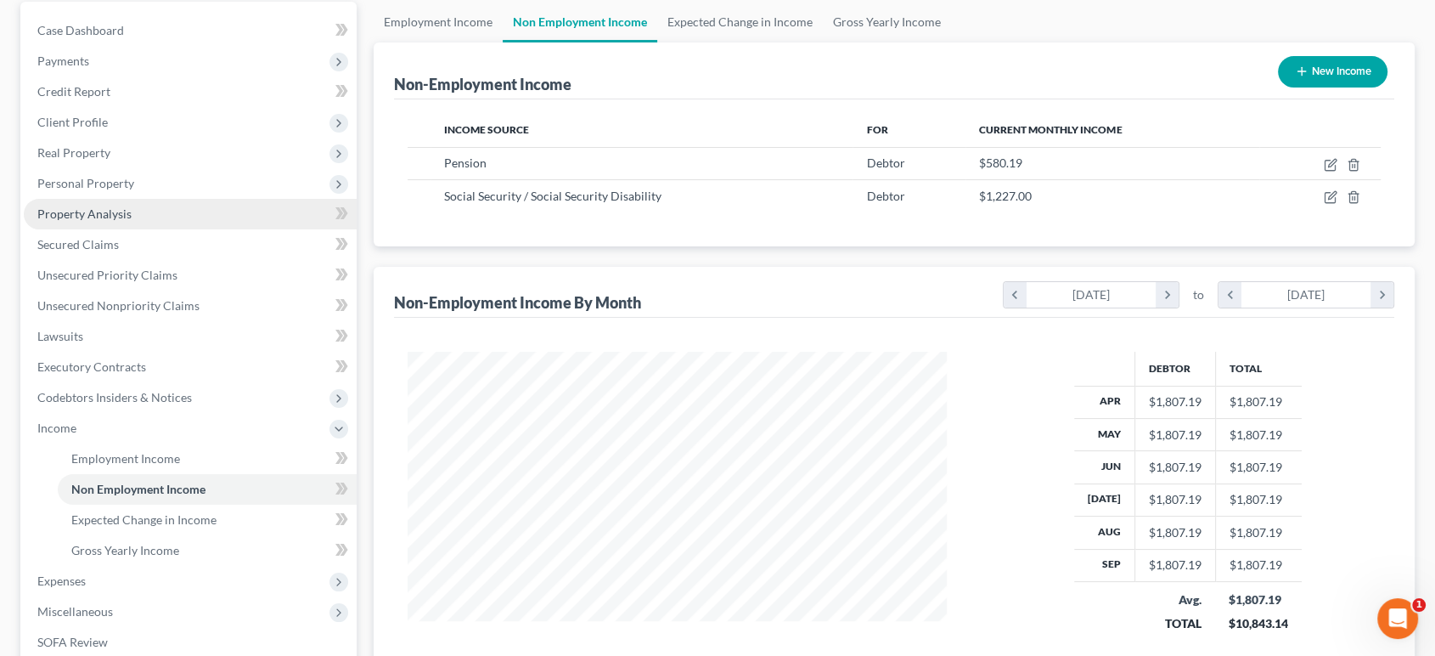
scroll to position [377, 0]
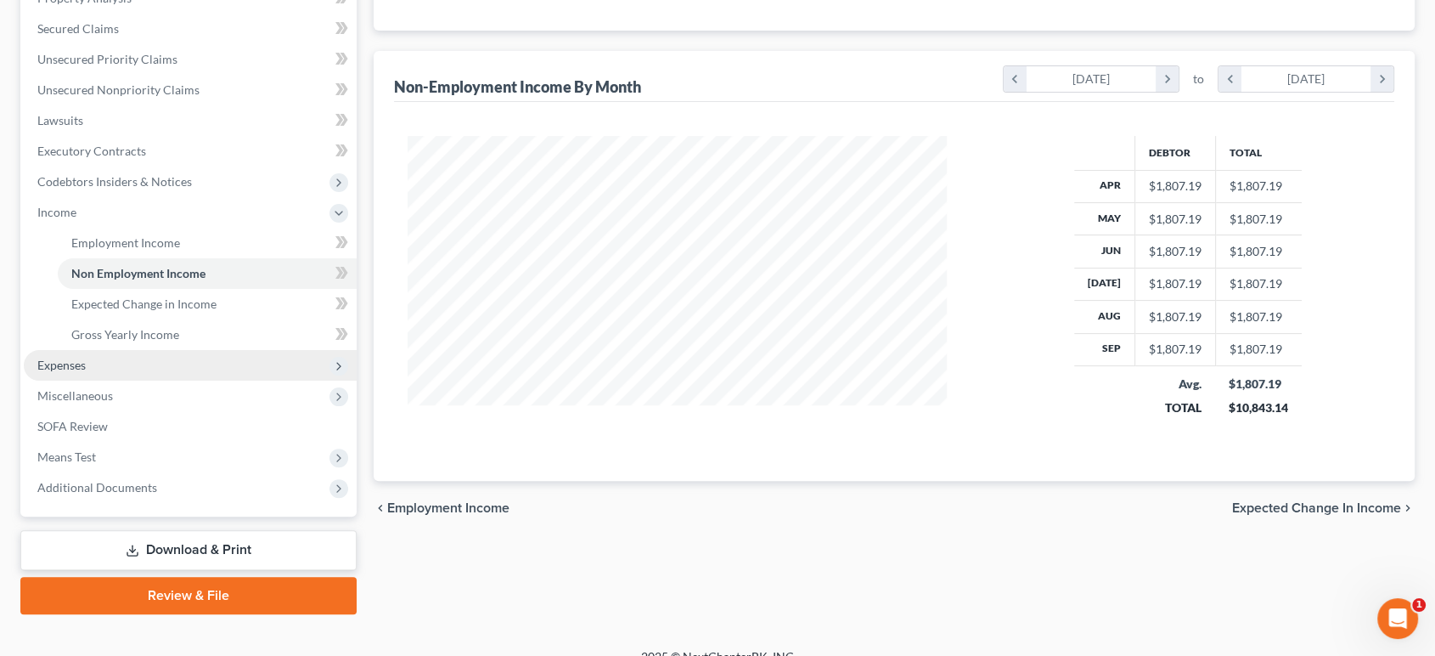
click at [140, 380] on span "Expenses" at bounding box center [190, 365] width 333 height 31
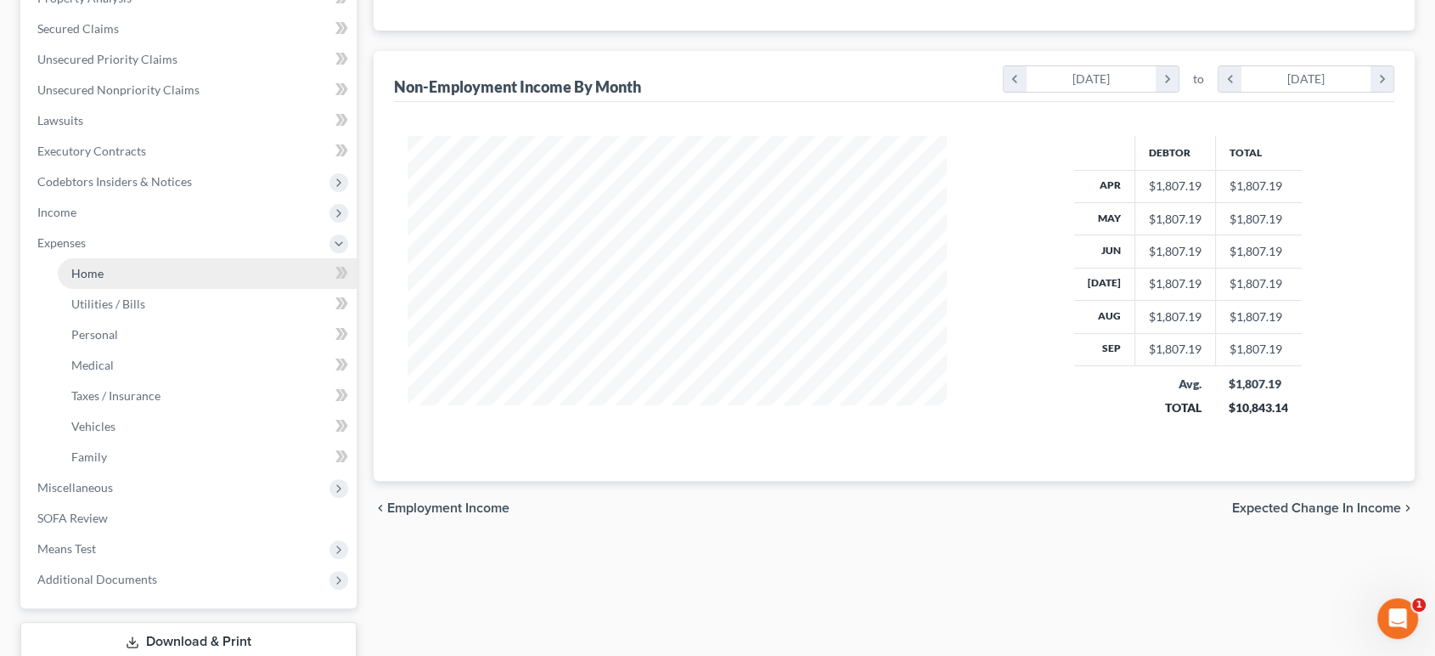
click at [151, 289] on link "Home" at bounding box center [207, 273] width 299 height 31
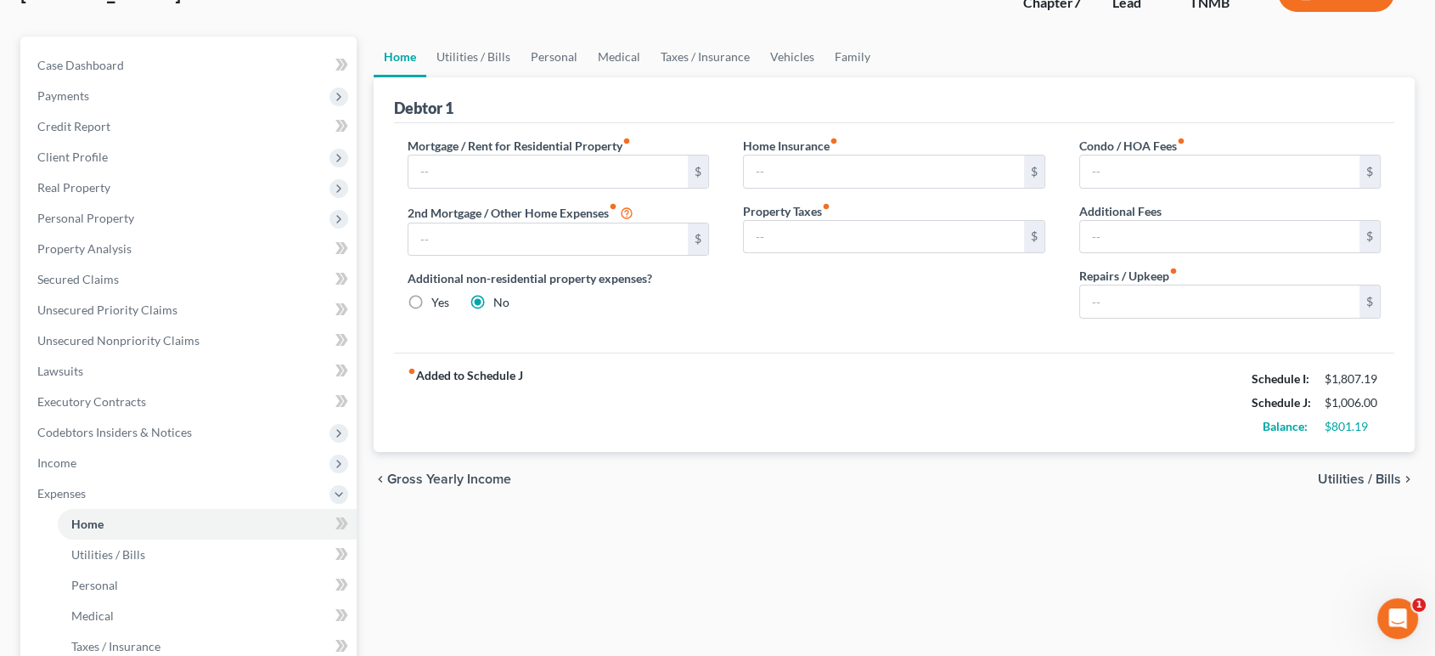
scroll to position [94, 0]
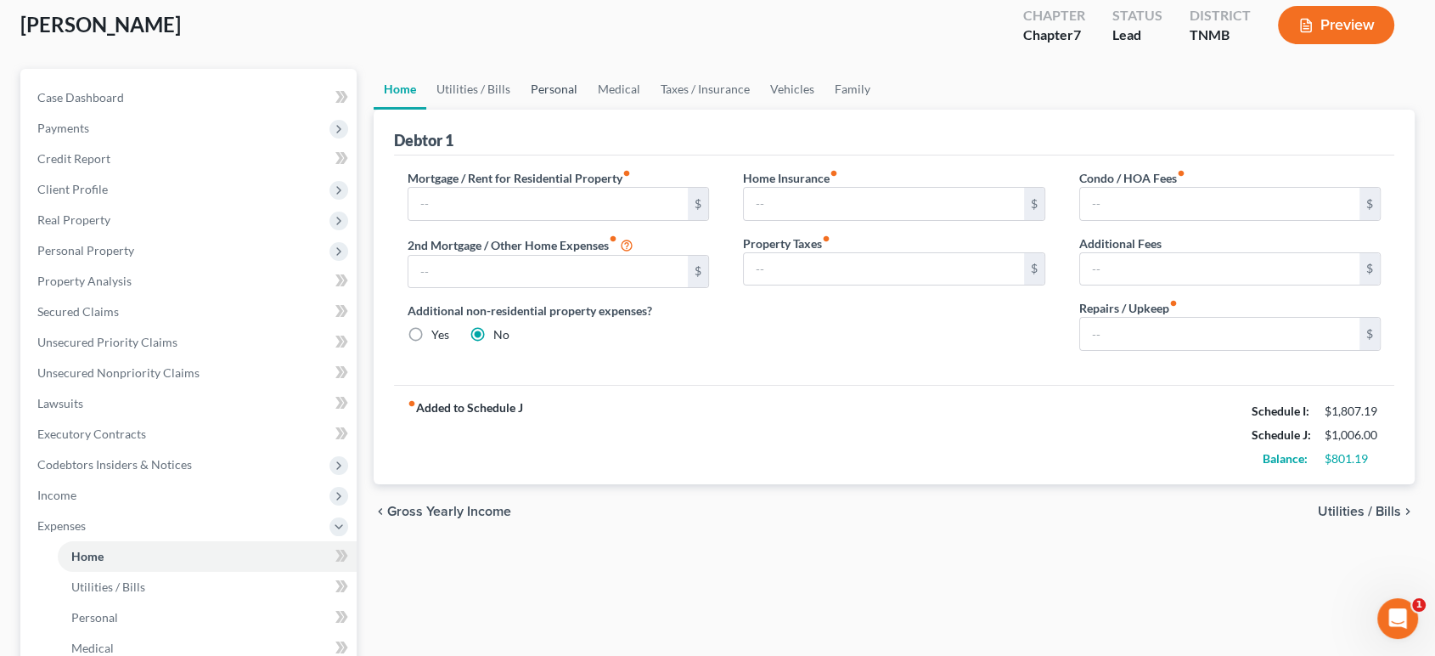
click at [588, 110] on link "Personal" at bounding box center [554, 89] width 67 height 41
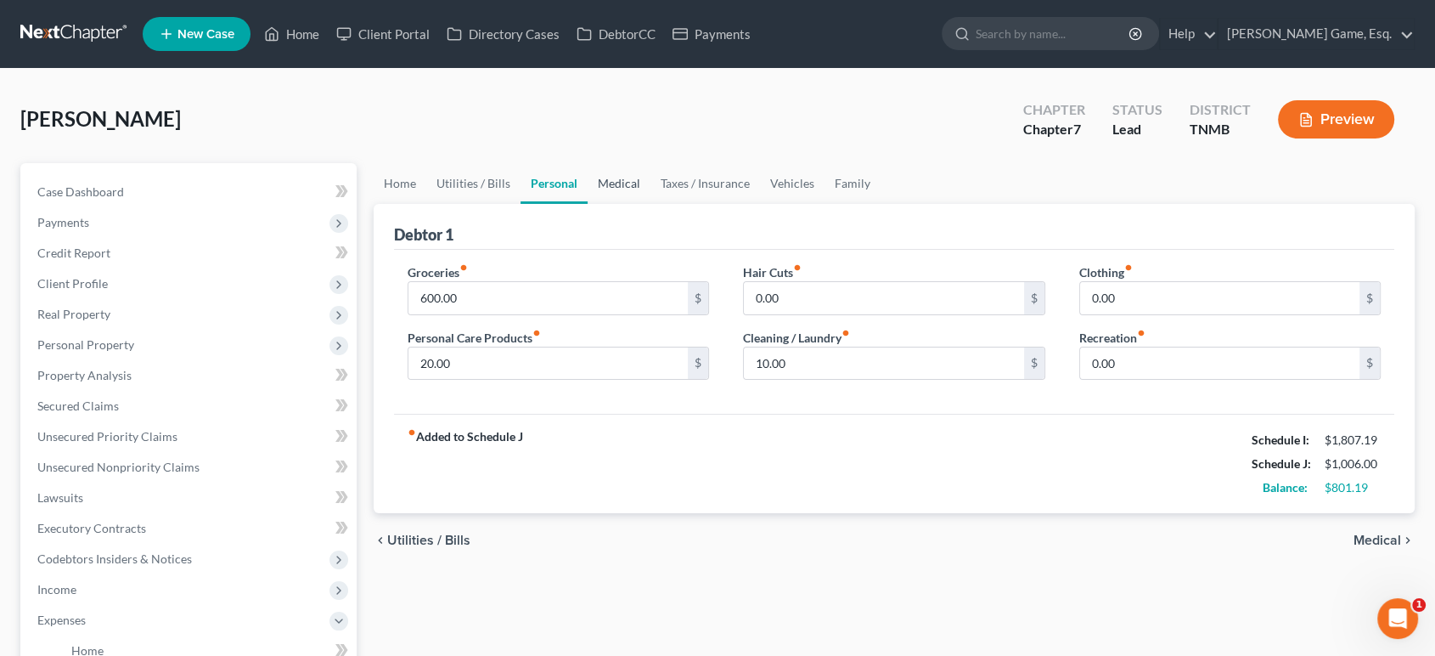
click at [651, 204] on link "Medical" at bounding box center [619, 183] width 63 height 41
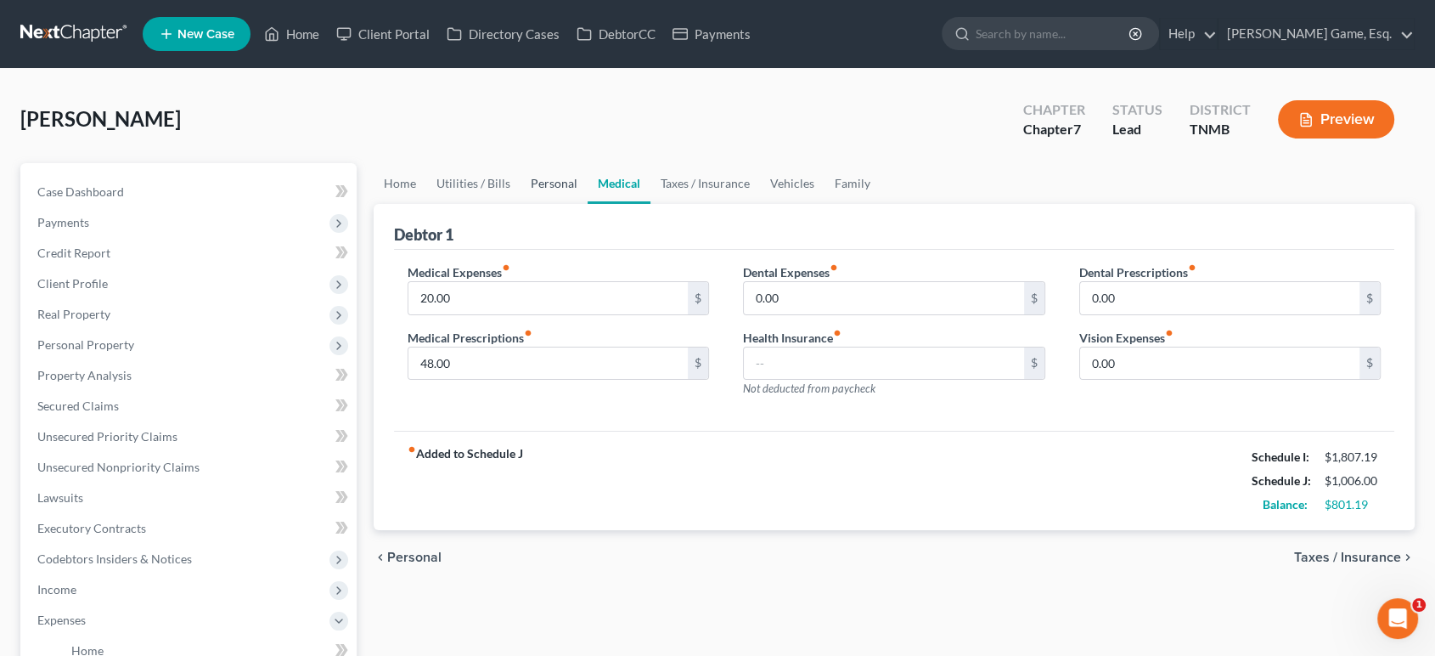
click at [588, 204] on link "Personal" at bounding box center [554, 183] width 67 height 41
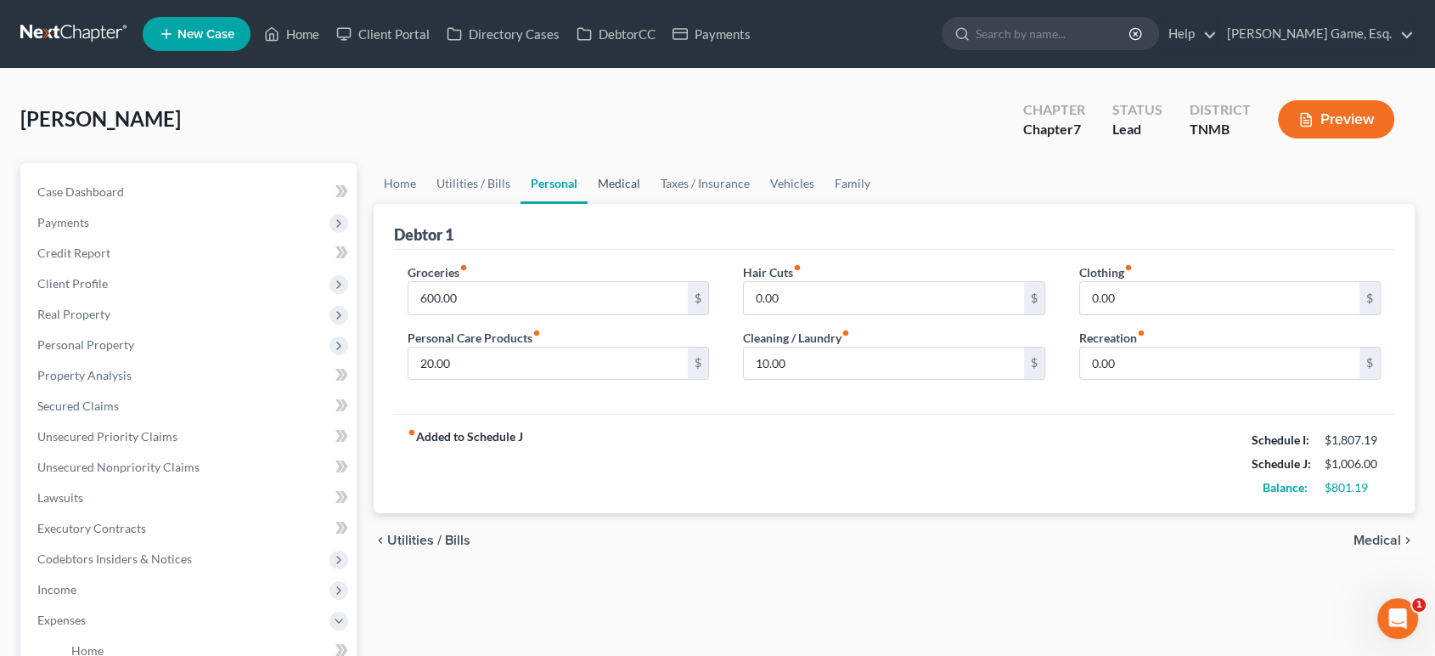
click at [651, 204] on link "Medical" at bounding box center [619, 183] width 63 height 41
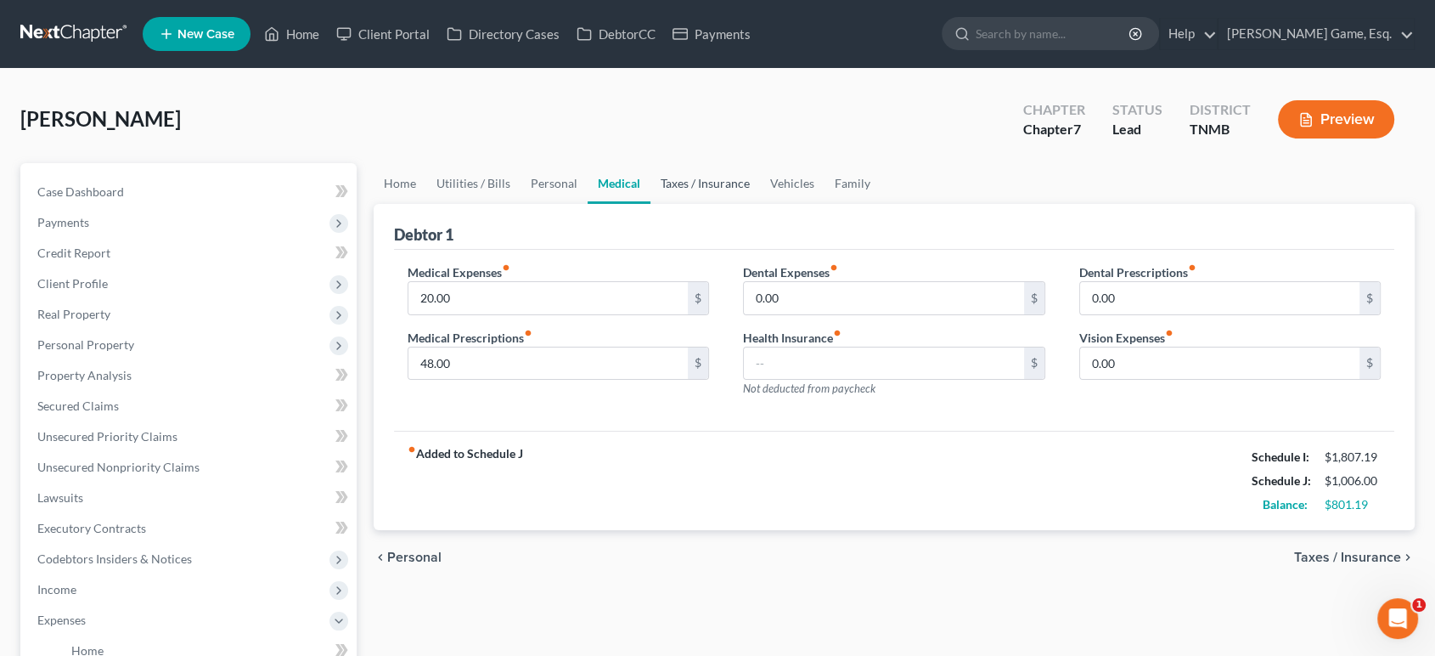
click at [741, 204] on link "Taxes / Insurance" at bounding box center [706, 183] width 110 height 41
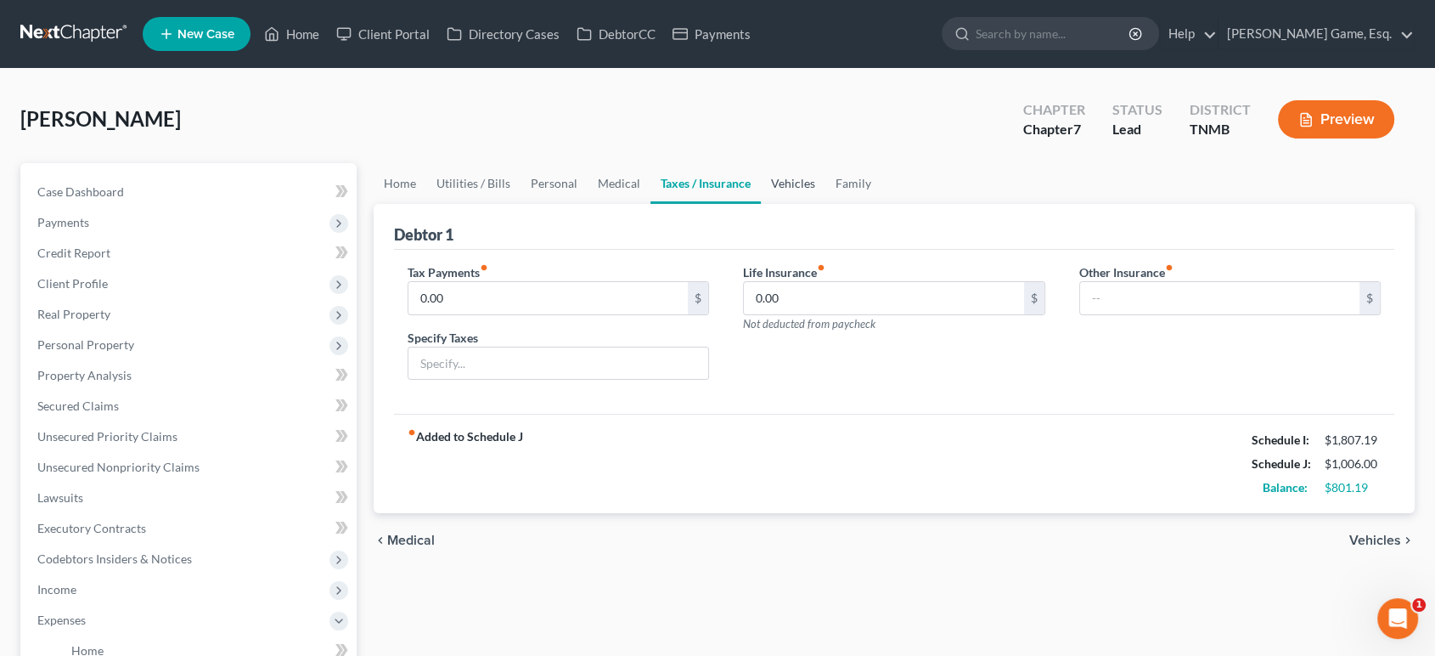
click at [826, 204] on link "Vehicles" at bounding box center [793, 183] width 65 height 41
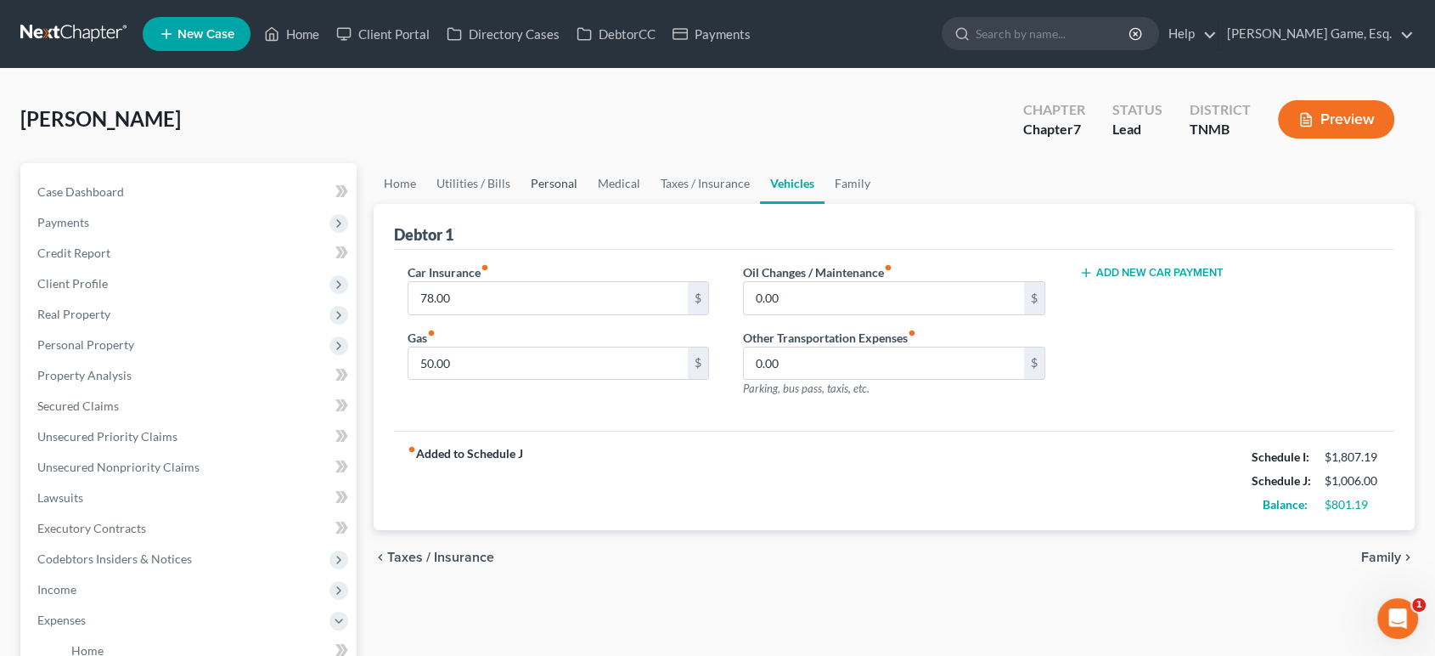
click at [588, 204] on link "Personal" at bounding box center [554, 183] width 67 height 41
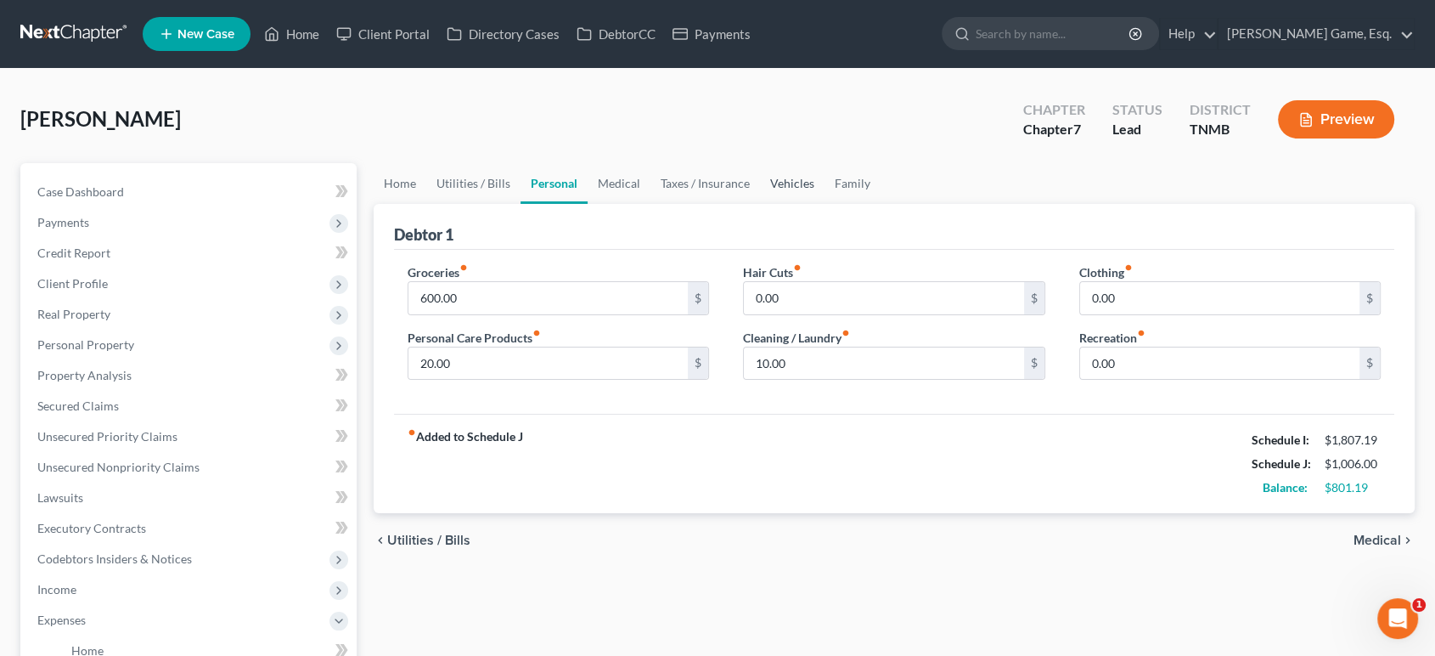
click at [825, 204] on link "Vehicles" at bounding box center [792, 183] width 65 height 41
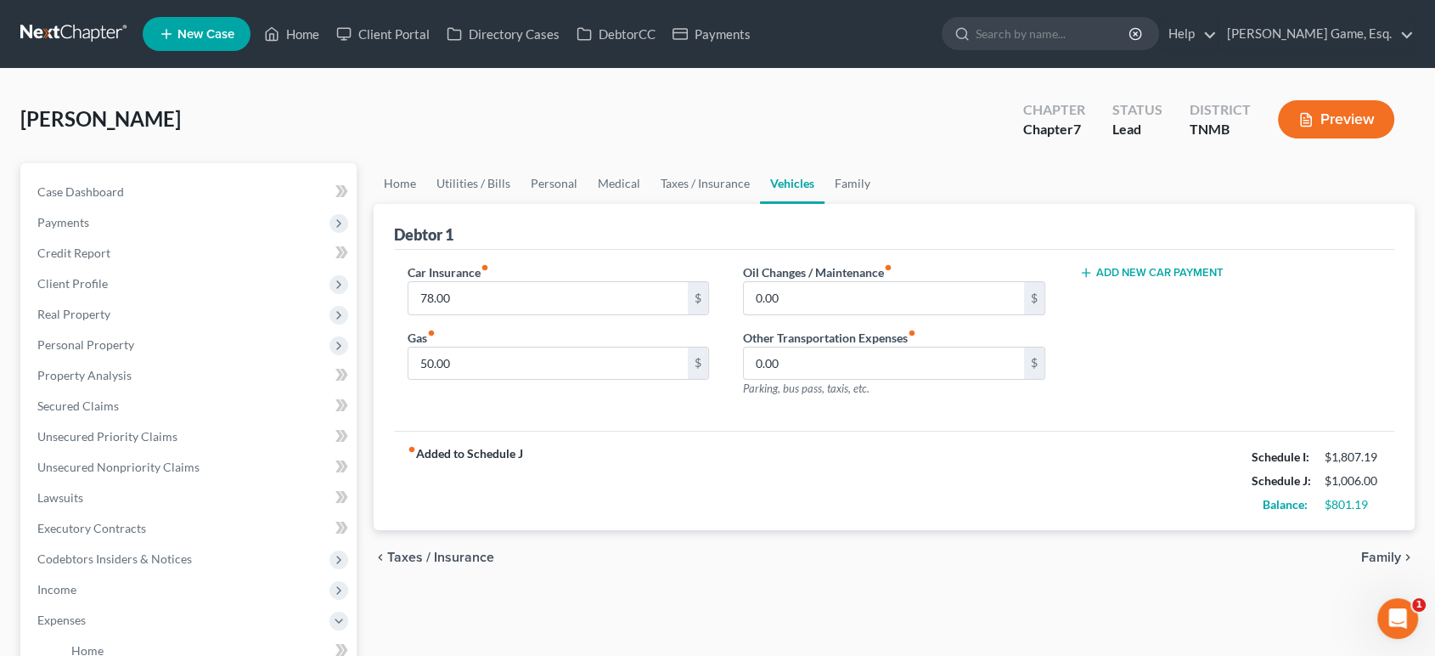
click at [1008, 204] on ul "Home Utilities / Bills Personal Medical Taxes / Insurance Vehicles Family" at bounding box center [895, 183] width 1042 height 41
click at [881, 204] on link "Family" at bounding box center [853, 183] width 56 height 41
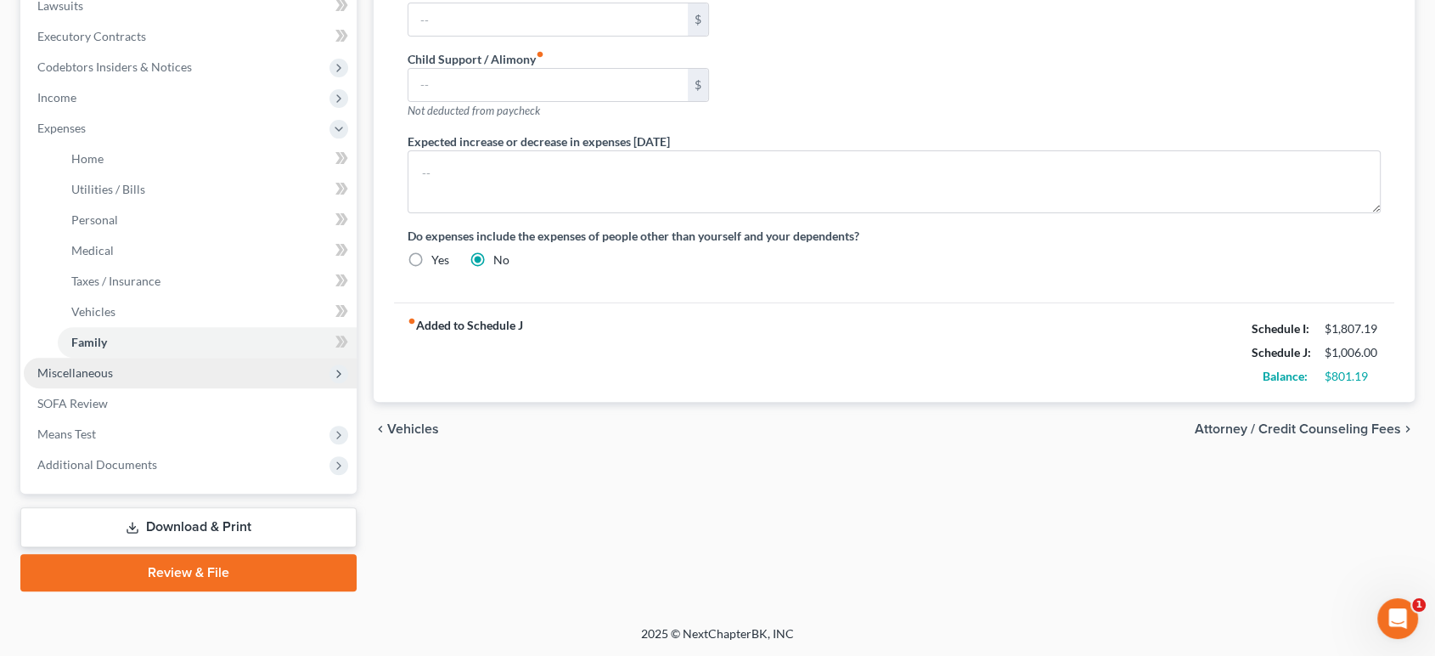
click at [92, 358] on span "Miscellaneous" at bounding box center [190, 373] width 333 height 31
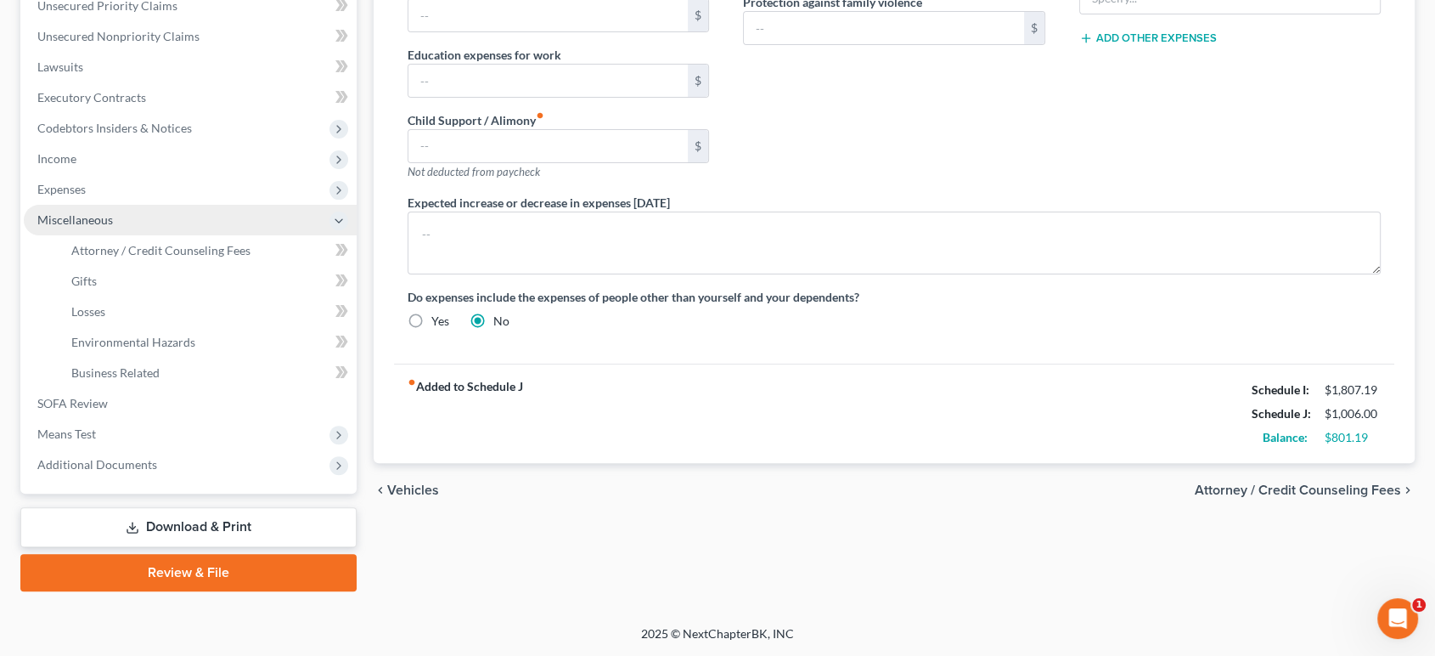
scroll to position [509, 0]
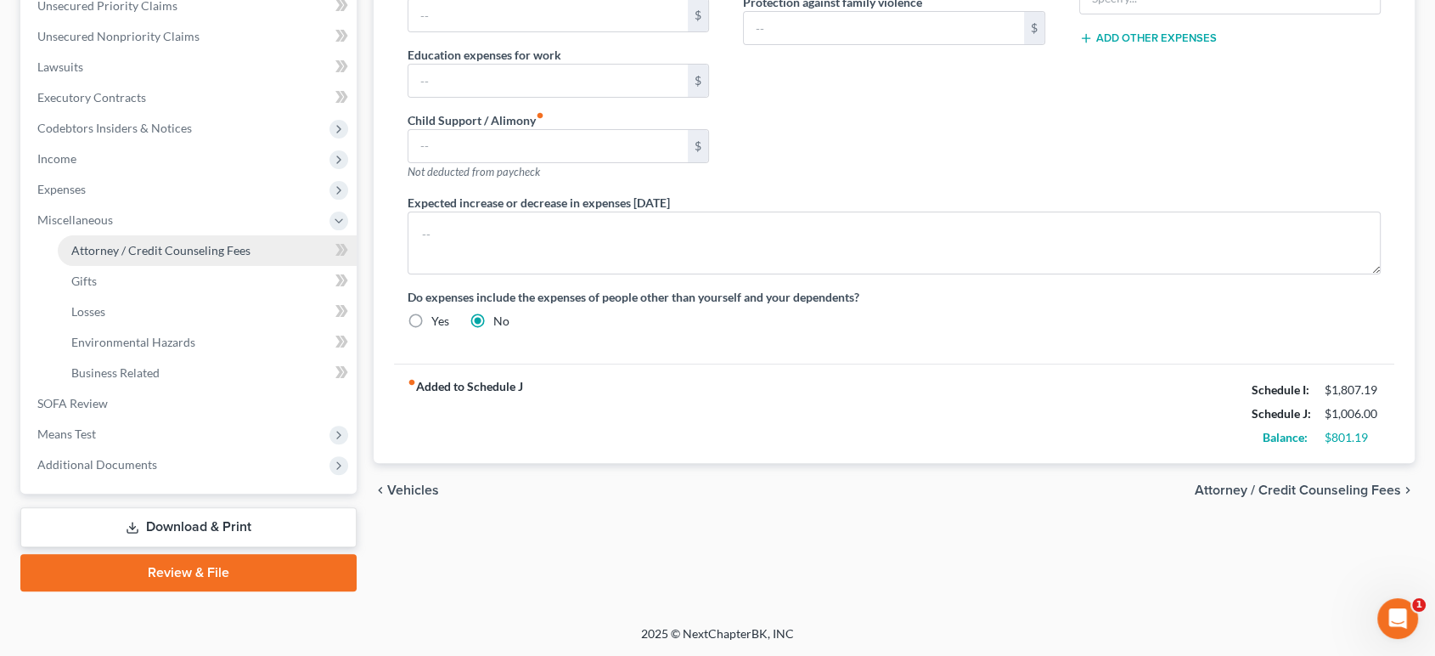
click at [135, 257] on span "Attorney / Credit Counseling Fees" at bounding box center [160, 250] width 179 height 14
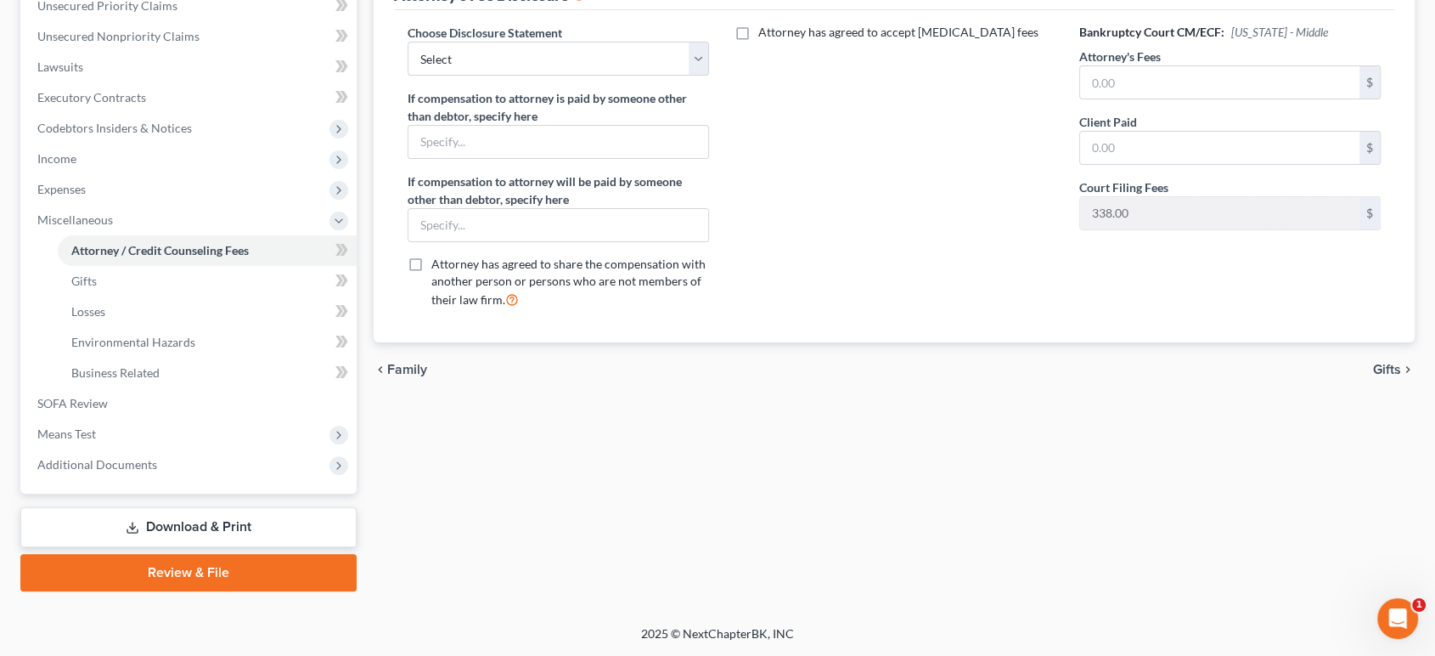
scroll to position [660, 0]
click at [191, 388] on link "SOFA Review" at bounding box center [190, 403] width 333 height 31
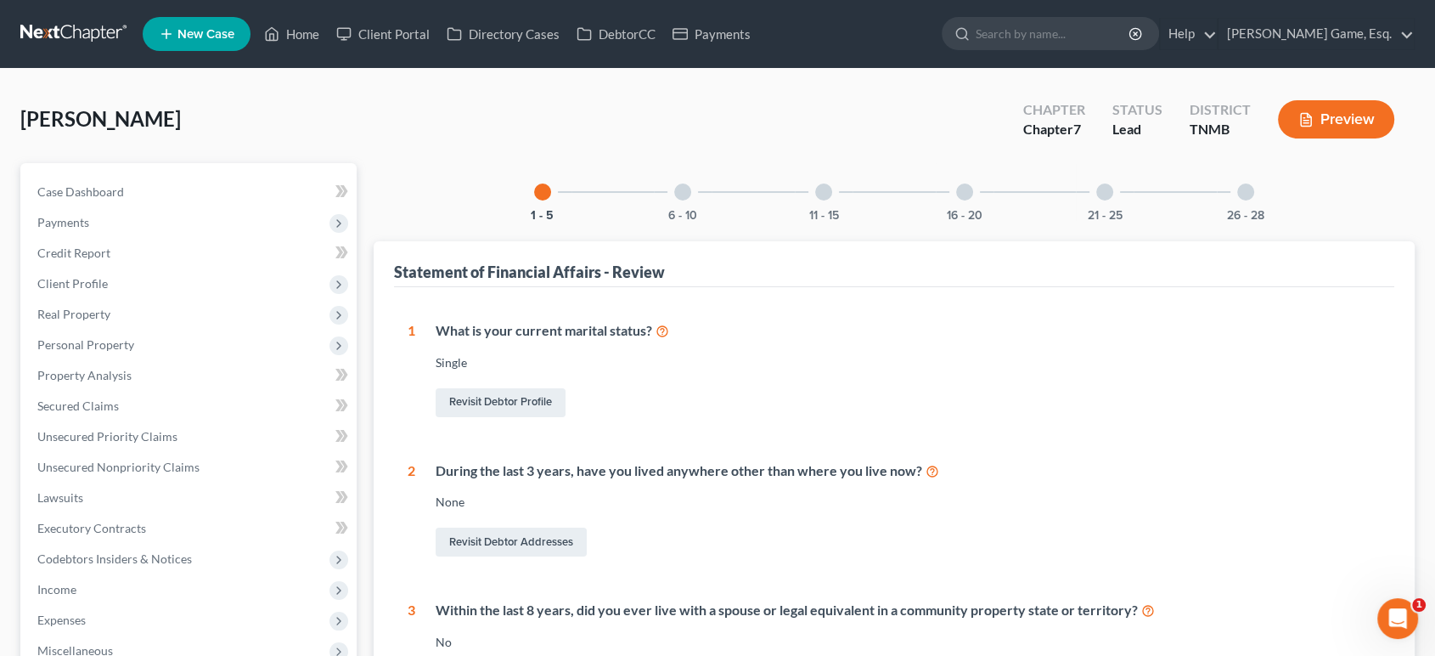
click at [654, 221] on div "6 - 10" at bounding box center [683, 192] width 58 height 58
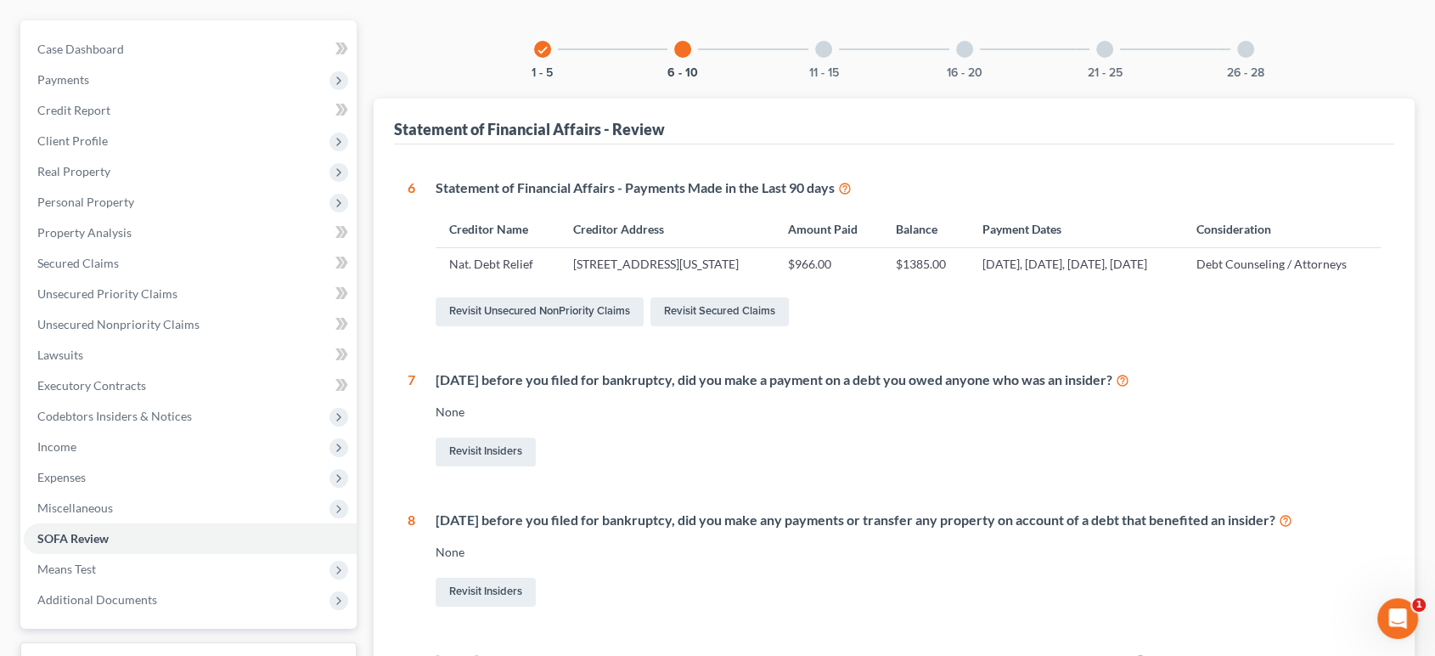
scroll to position [137, 0]
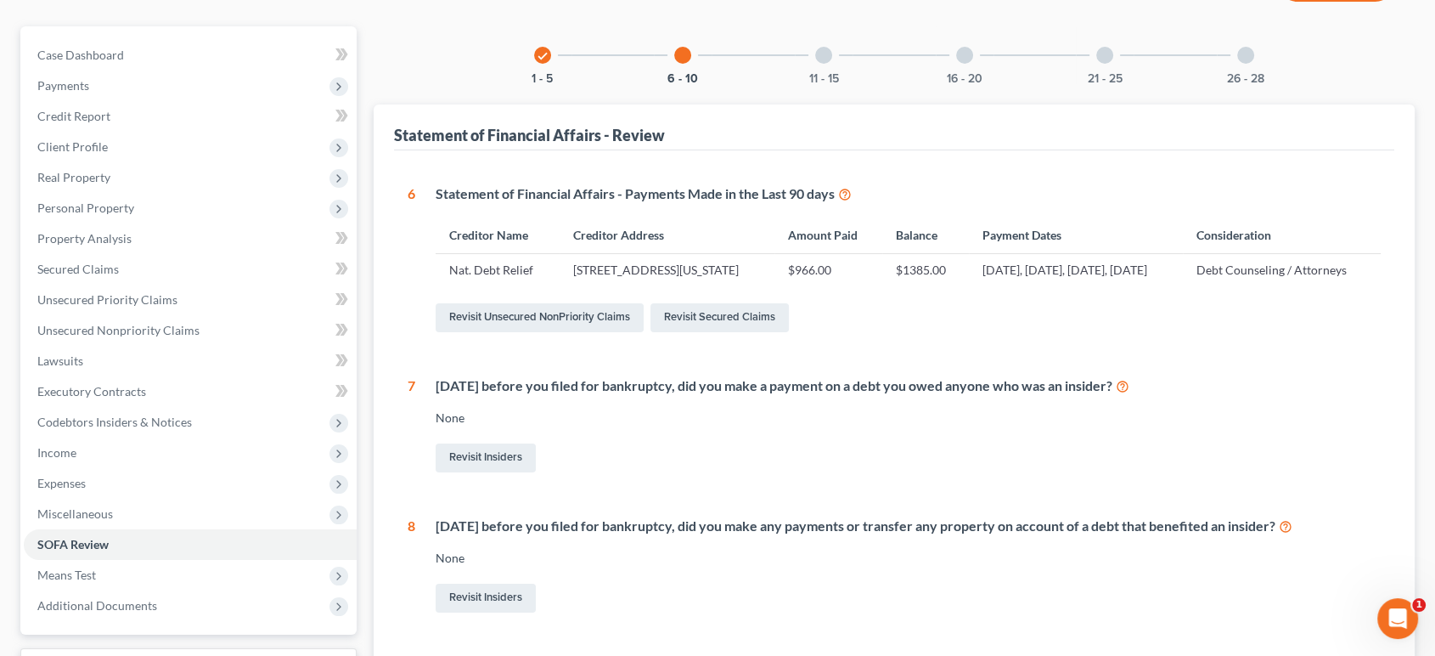
click at [812, 84] on div "11 - 15" at bounding box center [824, 55] width 58 height 58
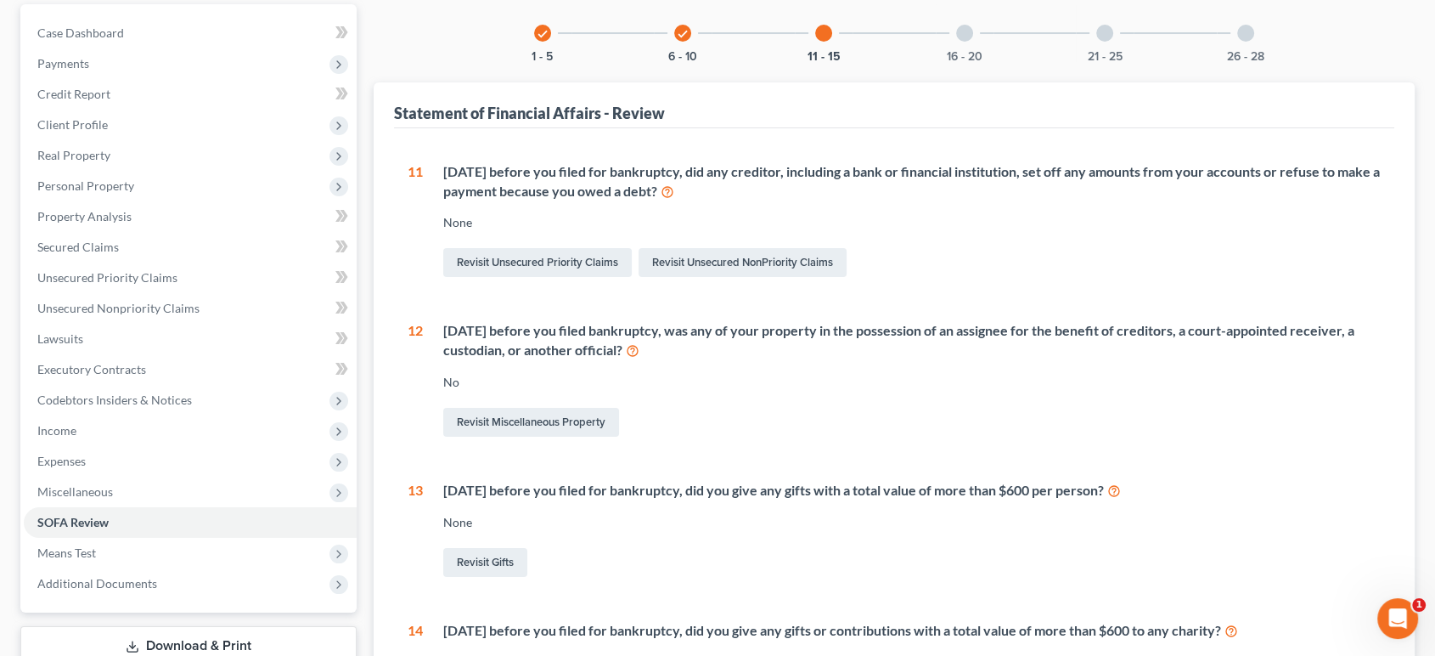
scroll to position [127, 0]
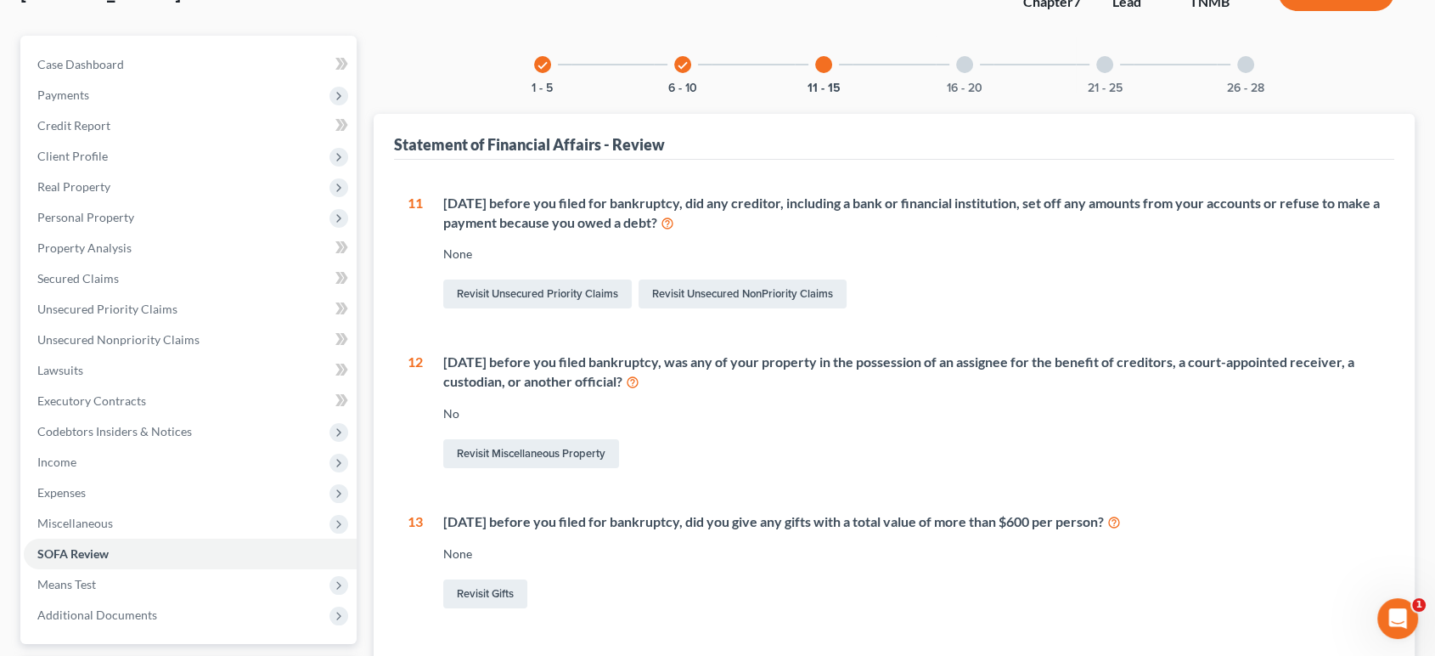
click at [983, 93] on div "16 - 20" at bounding box center [965, 65] width 58 height 58
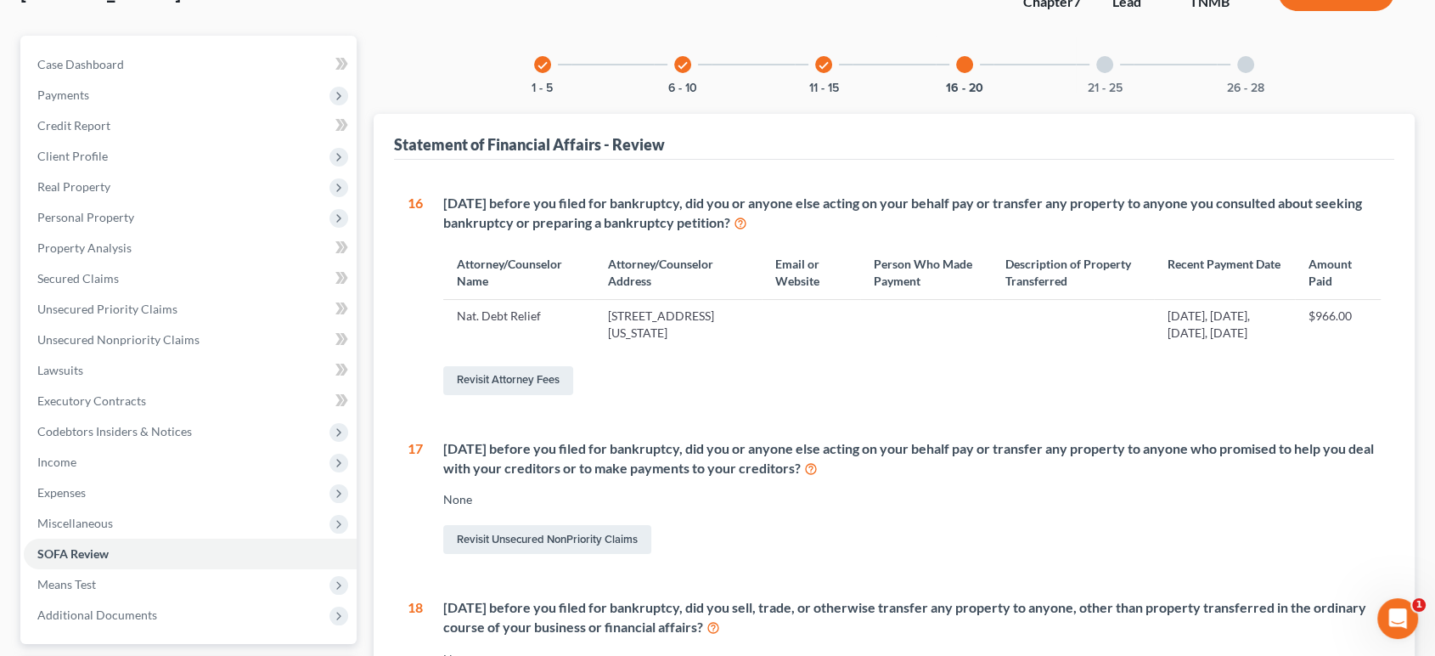
click at [1113, 73] on div at bounding box center [1104, 64] width 17 height 17
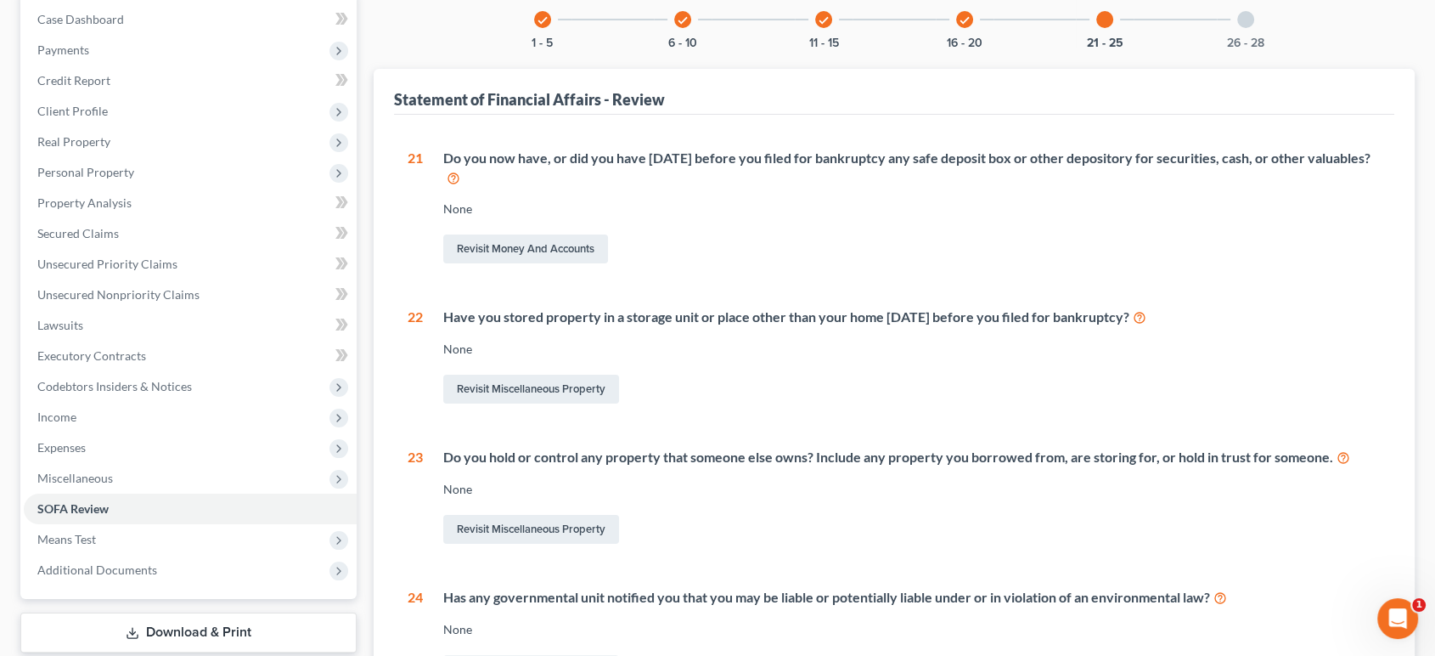
scroll to position [33, 0]
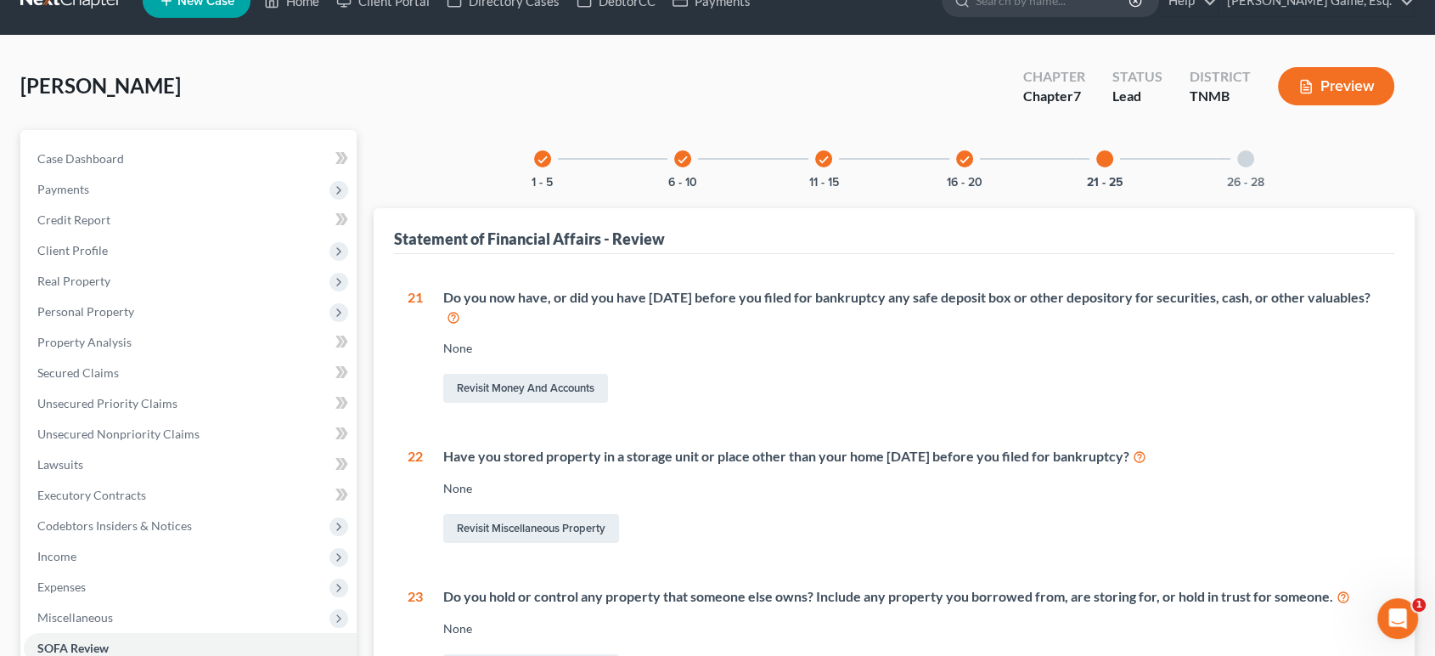
click at [1254, 167] on div at bounding box center [1245, 158] width 17 height 17
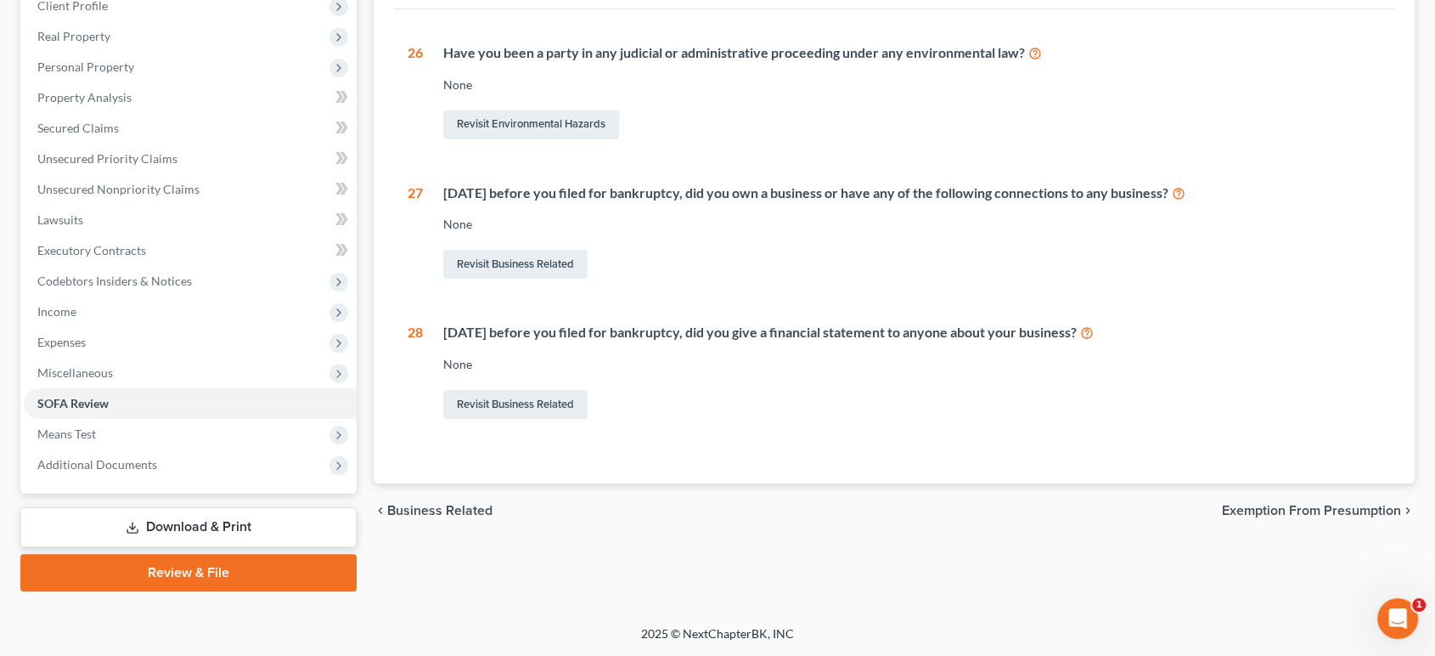
scroll to position [410, 0]
click at [116, 449] on span "Means Test" at bounding box center [190, 434] width 333 height 31
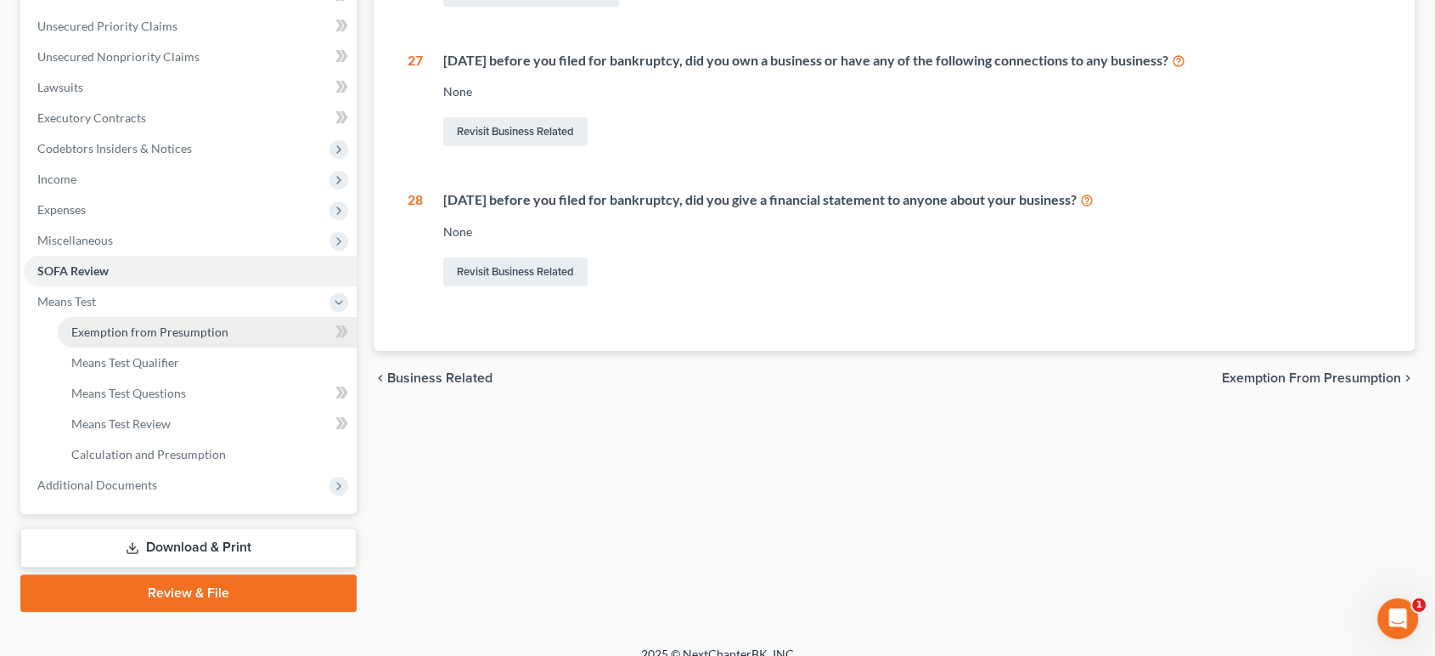
click at [159, 339] on span "Exemption from Presumption" at bounding box center [149, 331] width 157 height 14
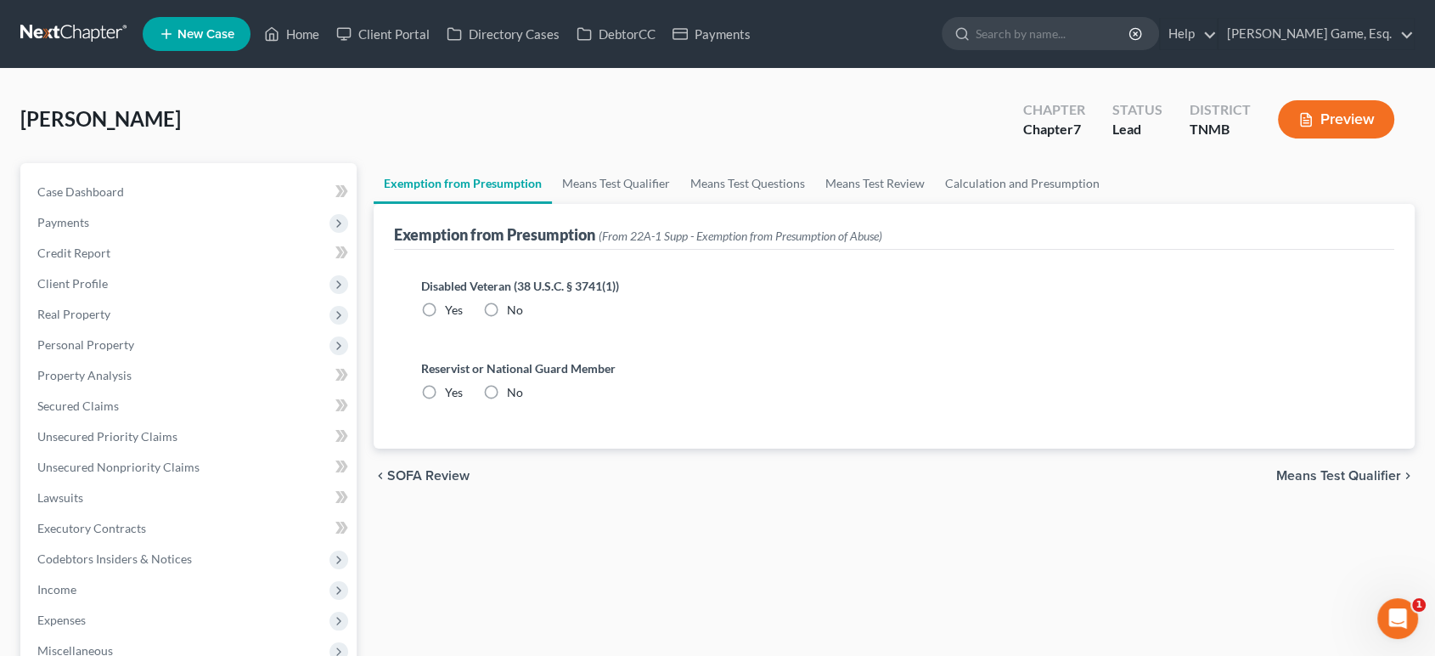
click at [523, 318] on label "No" at bounding box center [515, 310] width 16 height 17
click at [525, 313] on input "No" at bounding box center [519, 307] width 11 height 11
radio input "true"
click at [523, 401] on label "No" at bounding box center [515, 392] width 16 height 17
click at [525, 395] on input "No" at bounding box center [519, 389] width 11 height 11
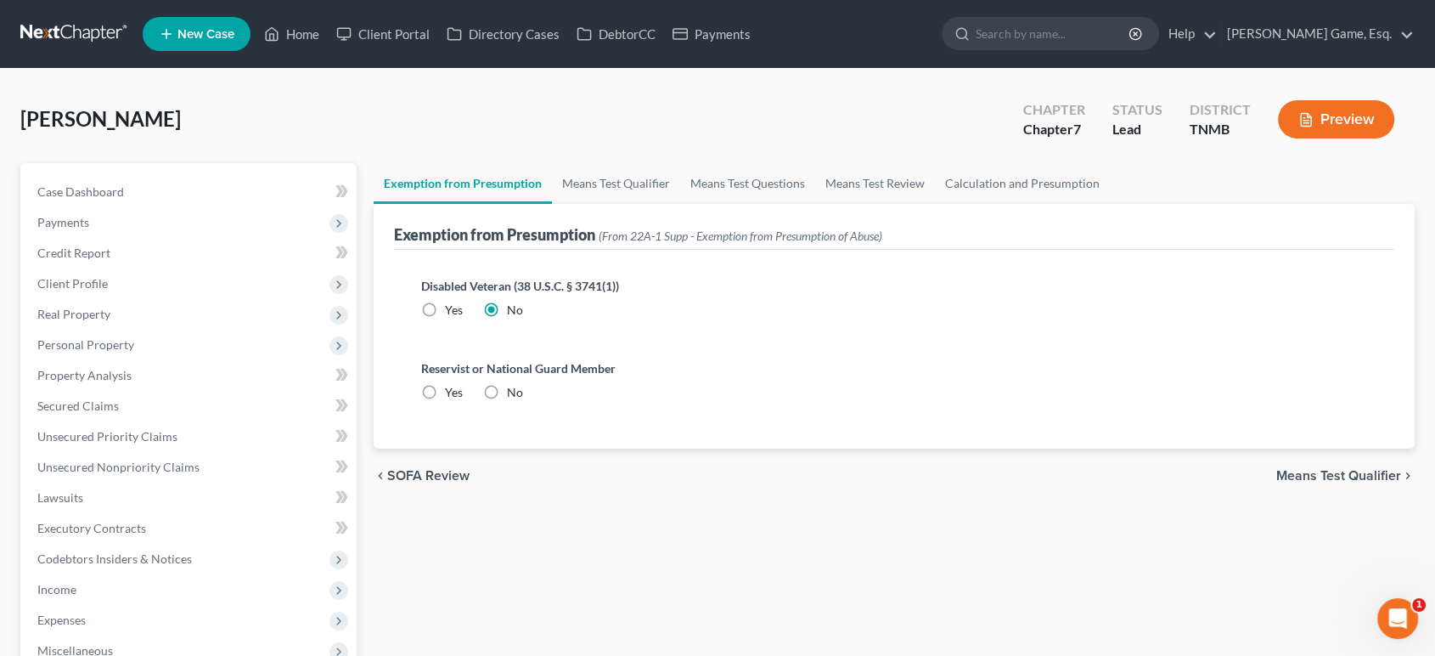
radio input "true"
click at [649, 204] on link "Means Test Qualifier" at bounding box center [616, 183] width 128 height 41
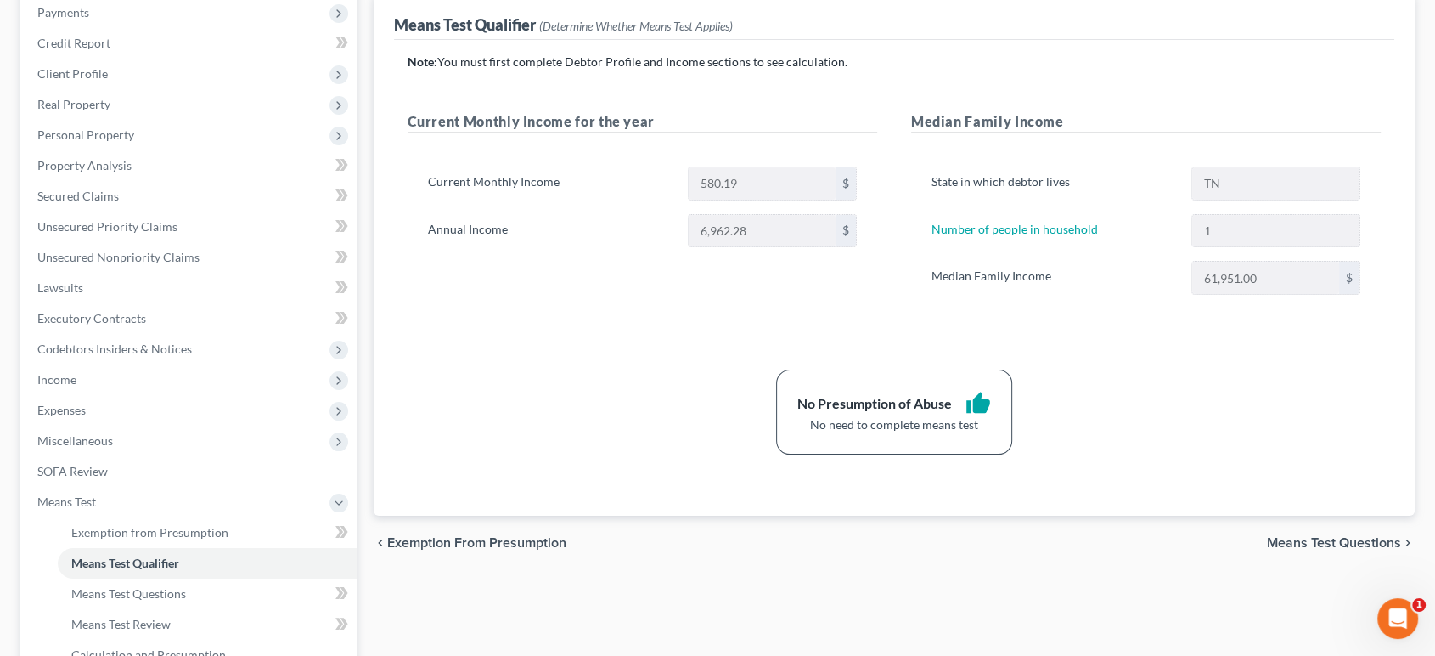
scroll to position [94, 0]
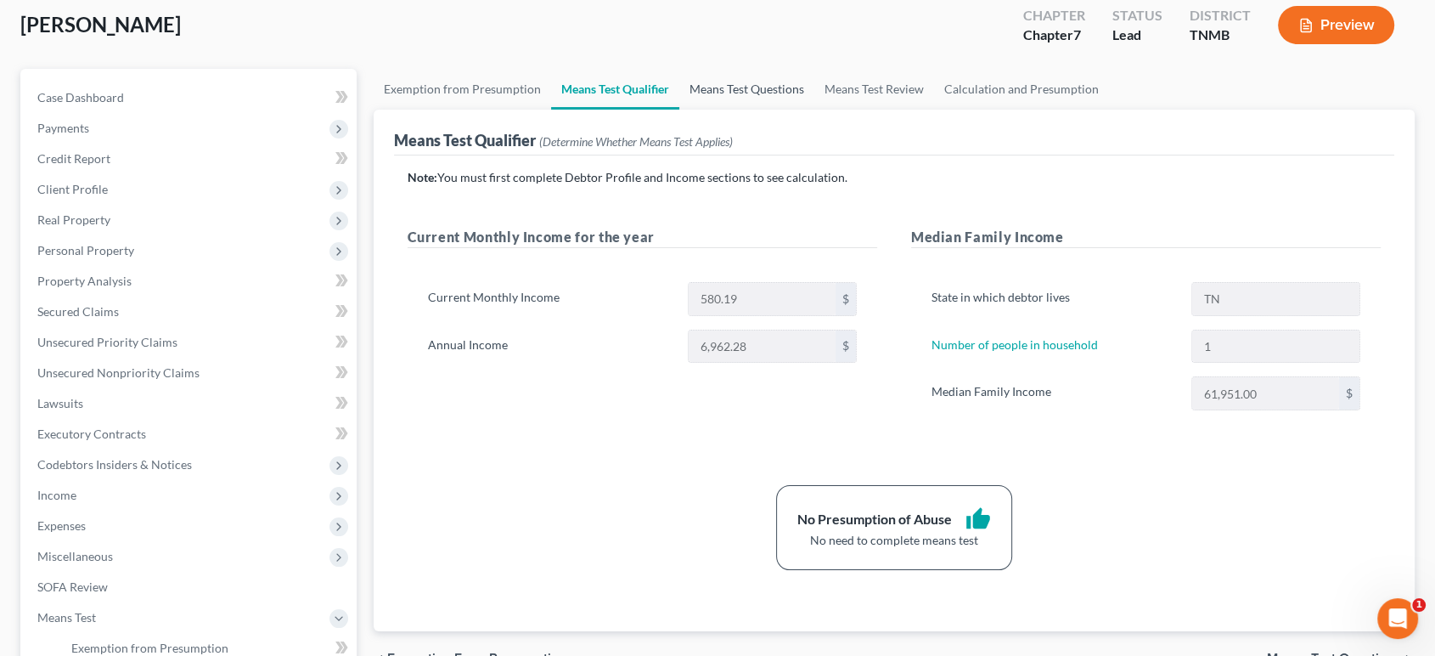
click at [815, 110] on link "Means Test Questions" at bounding box center [746, 89] width 135 height 41
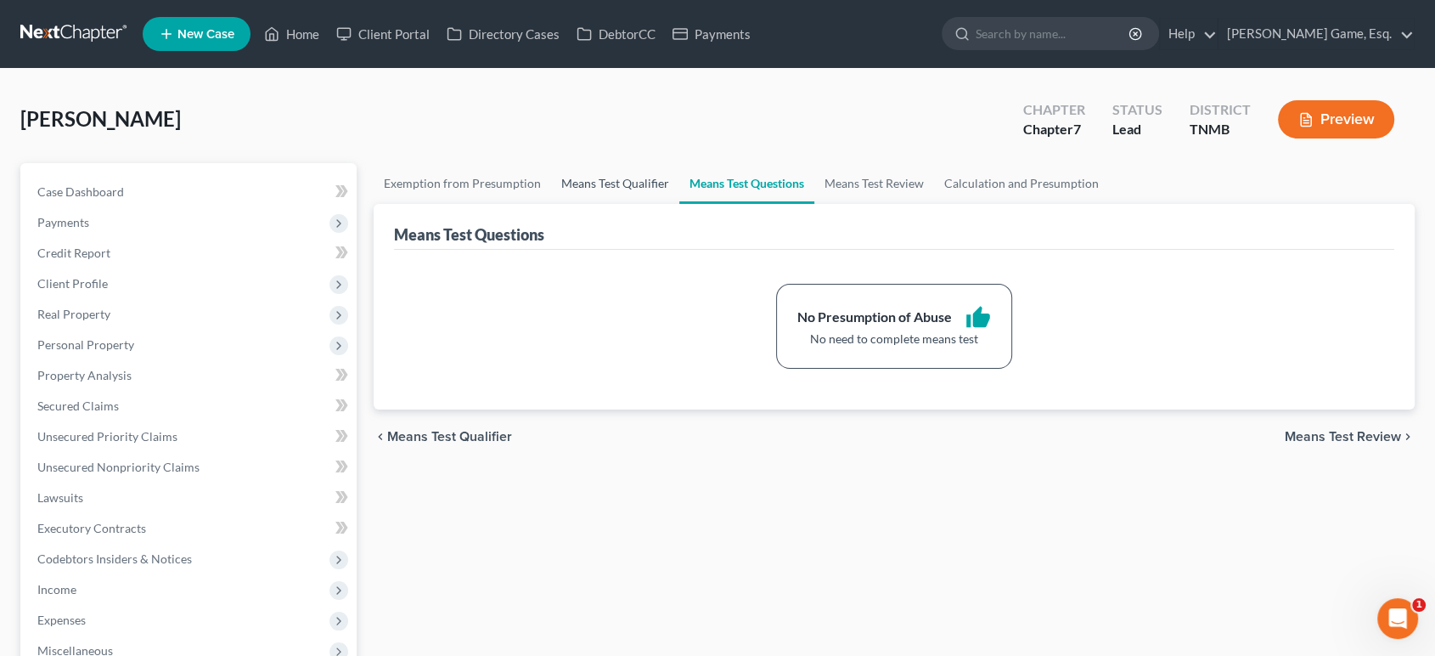
click at [679, 204] on link "Means Test Qualifier" at bounding box center [615, 183] width 128 height 41
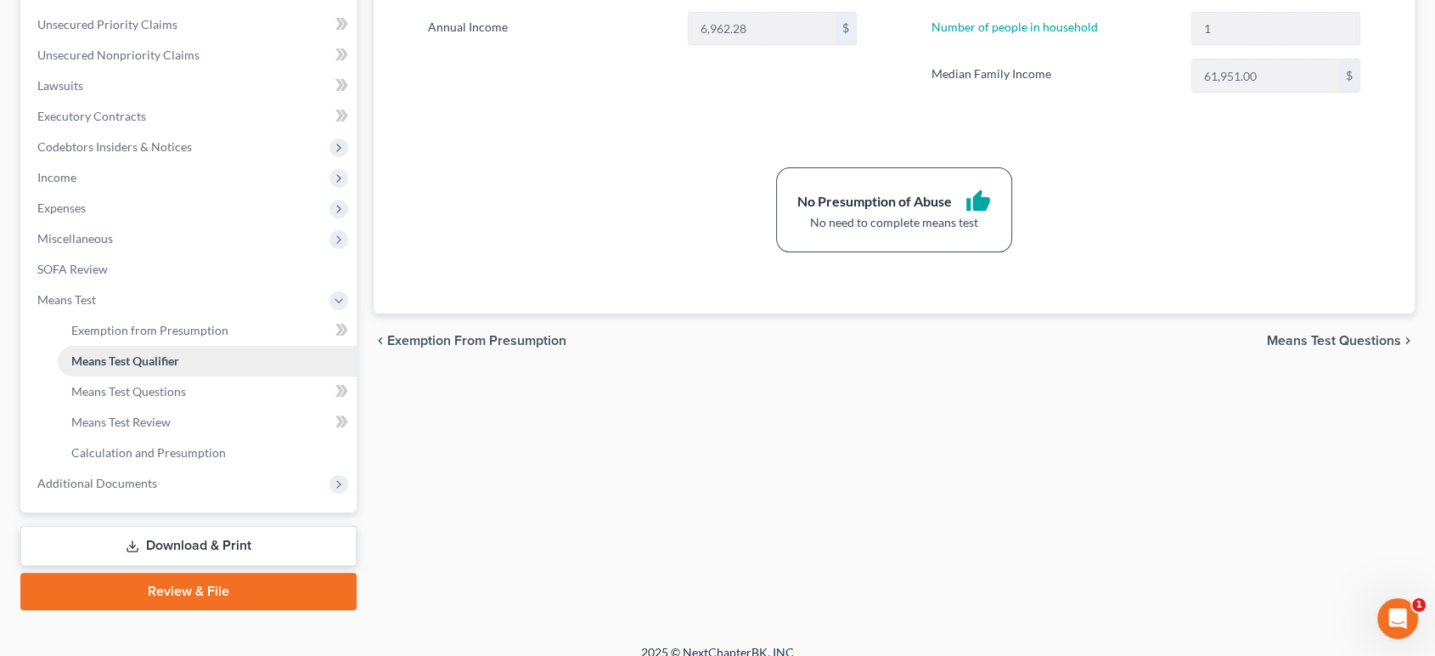
scroll to position [660, 0]
